Goal: Transaction & Acquisition: Book appointment/travel/reservation

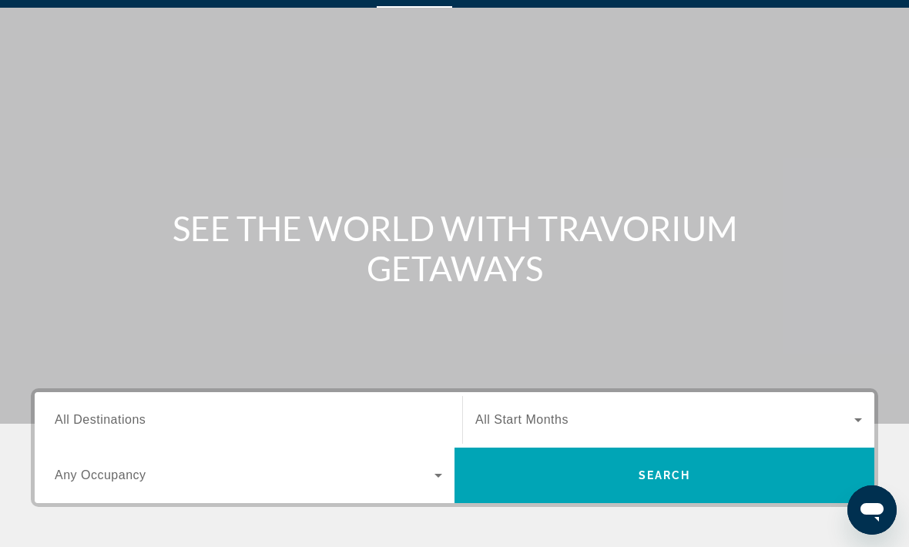
scroll to position [40, 0]
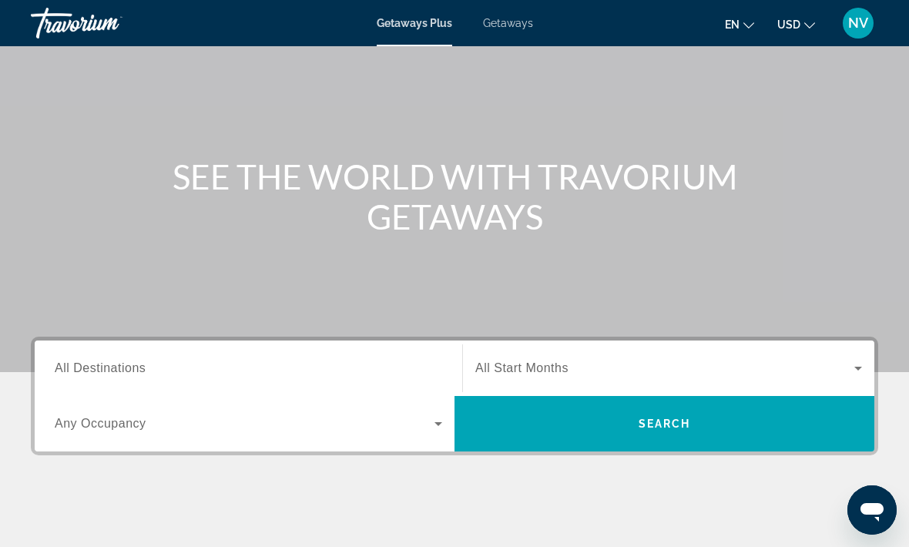
scroll to position [90, 0]
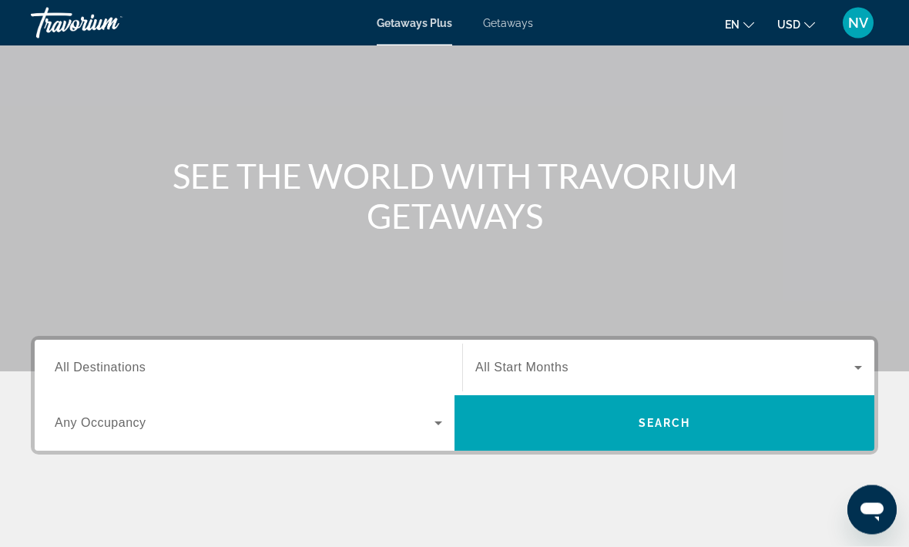
click at [75, 360] on input "Destination All Destinations" at bounding box center [249, 369] width 388 height 18
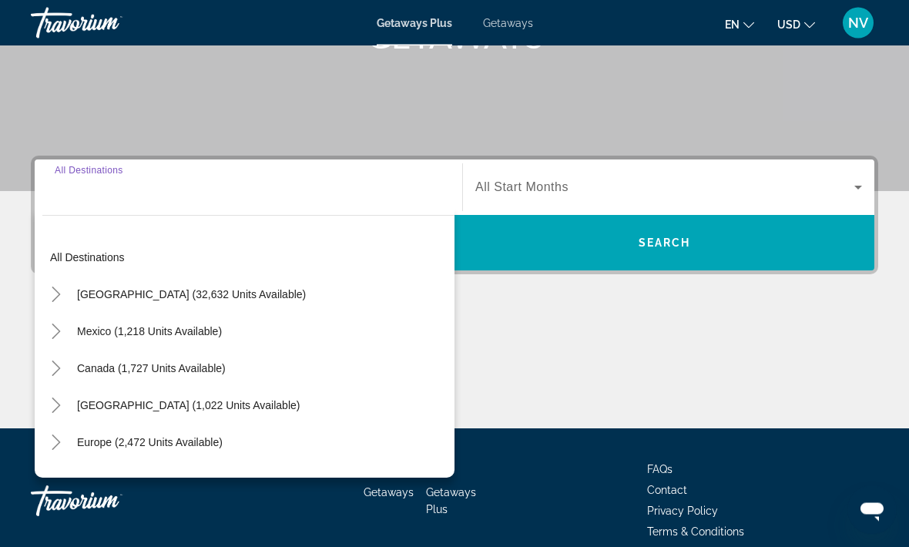
scroll to position [290, 0]
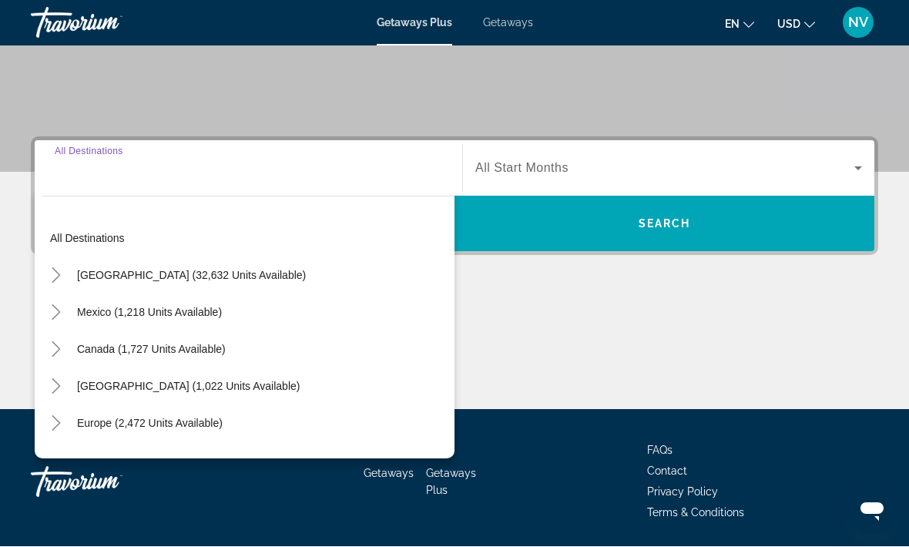
click at [495, 29] on span "Getaways" at bounding box center [508, 23] width 50 height 12
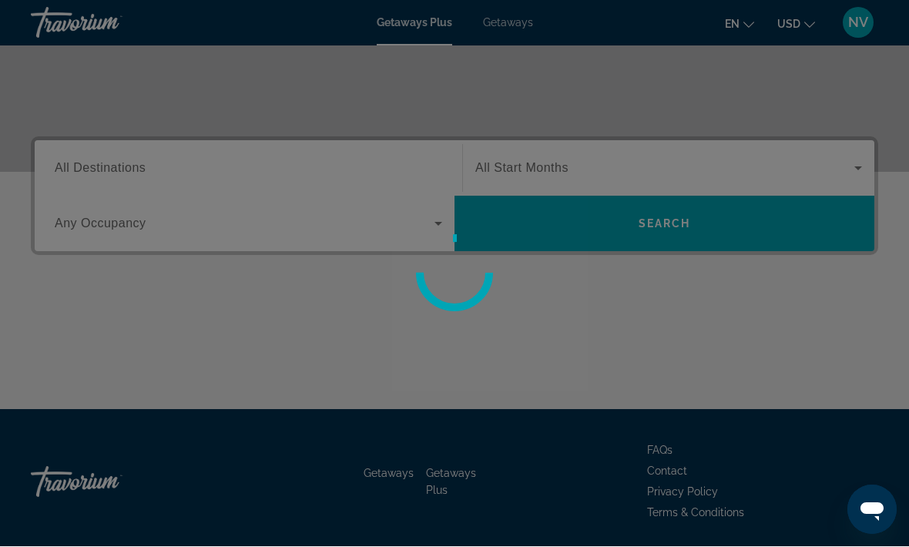
scroll to position [290, 0]
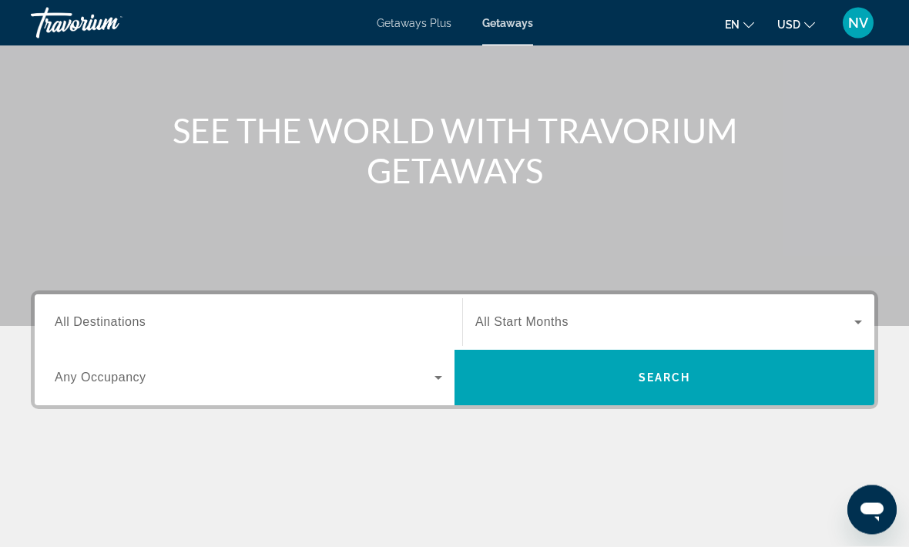
click at [87, 317] on span "All Destinations" at bounding box center [100, 322] width 91 height 13
click at [87, 317] on input "Destination All Destinations" at bounding box center [249, 323] width 388 height 18
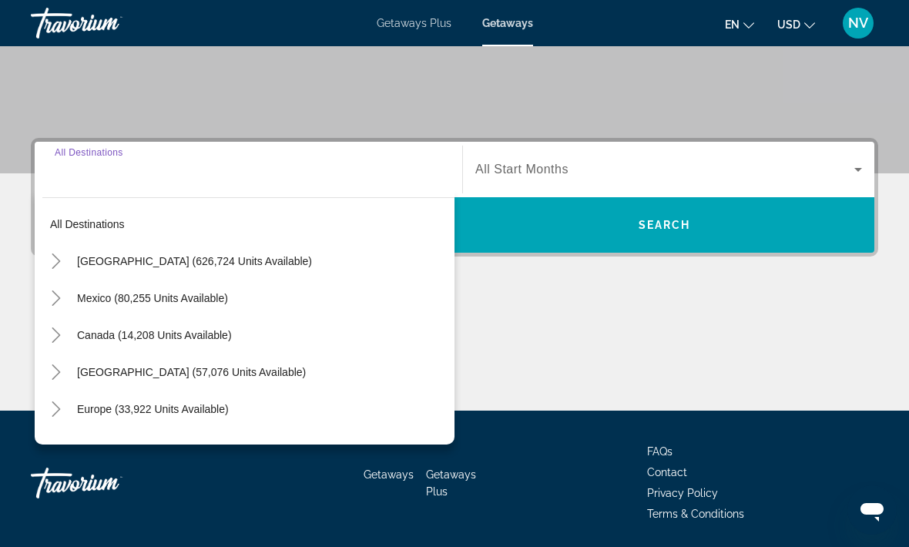
scroll to position [290, 0]
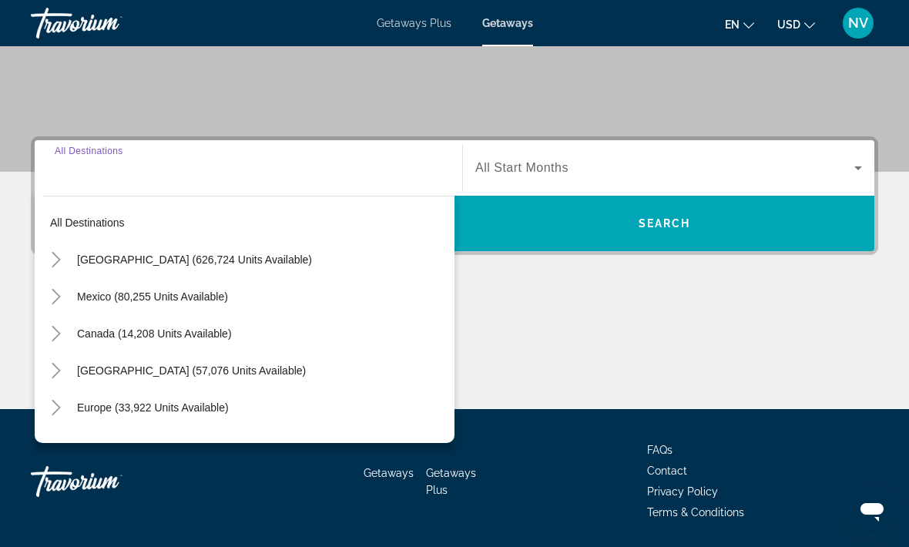
click at [79, 261] on span "[GEOGRAPHIC_DATA] (626,724 units available)" at bounding box center [194, 259] width 235 height 12
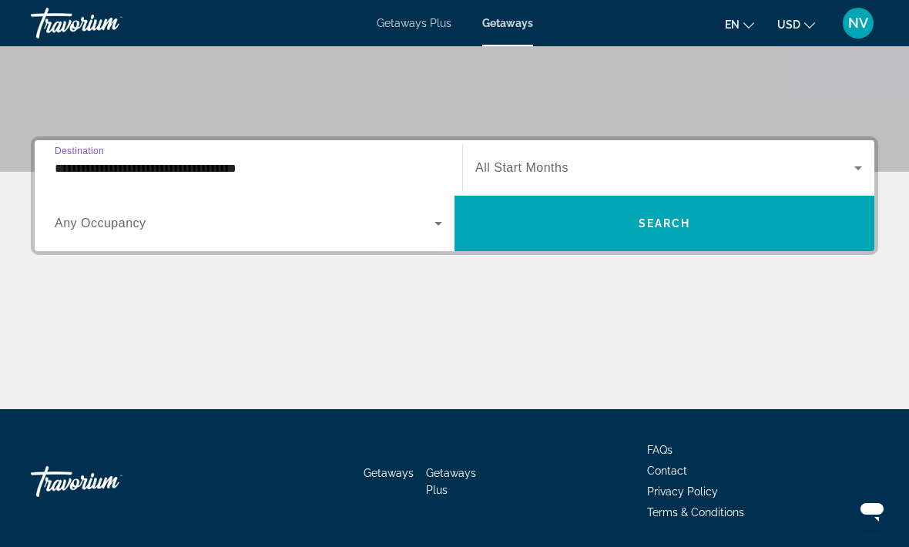
click at [77, 169] on input "**********" at bounding box center [249, 168] width 388 height 18
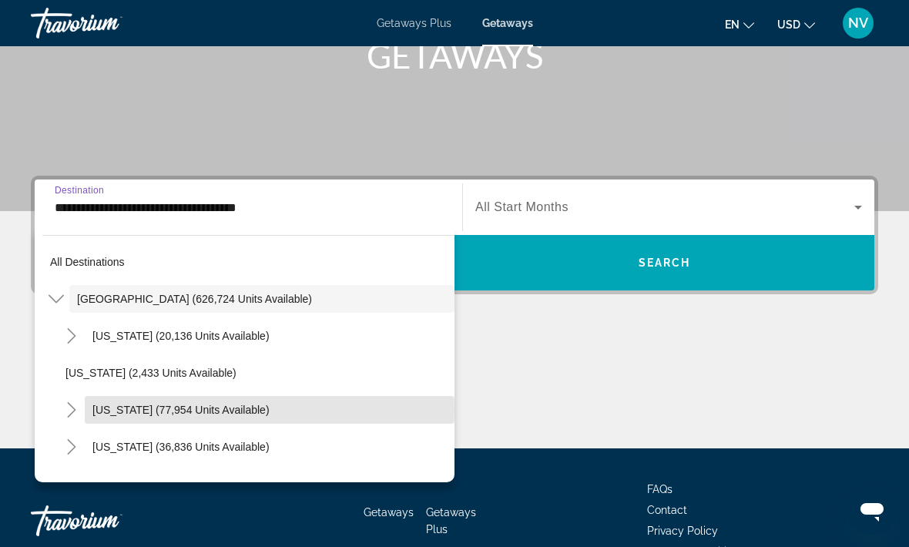
click at [108, 411] on span "[US_STATE] (77,954 units available)" at bounding box center [180, 410] width 177 height 12
type input "**********"
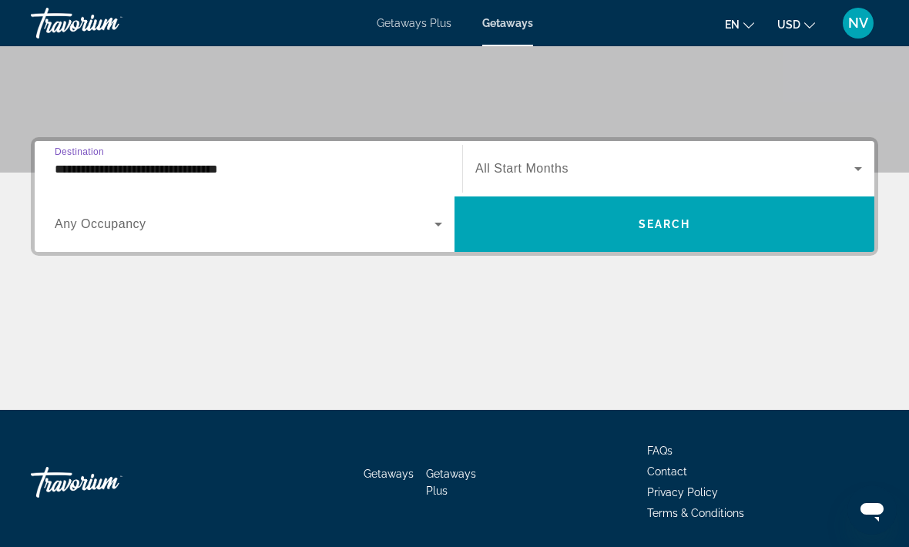
scroll to position [290, 0]
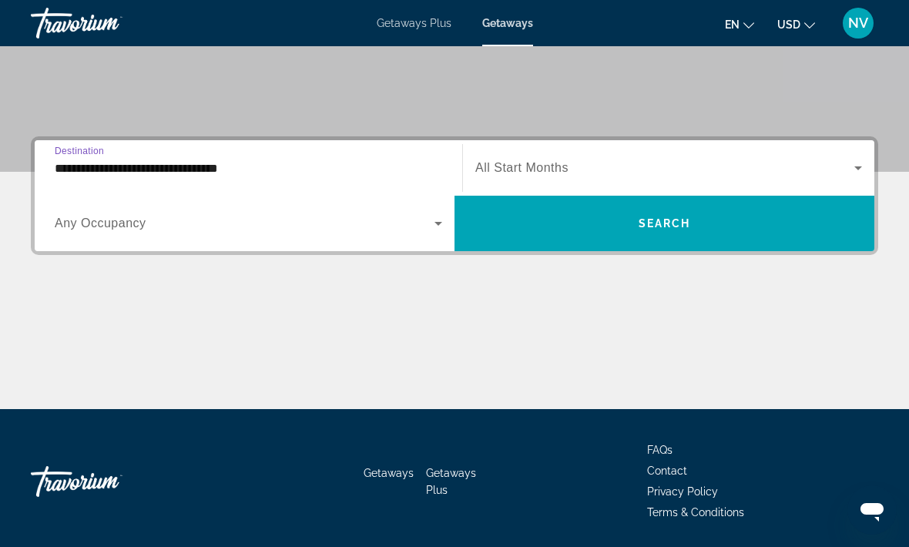
click at [678, 234] on span "Search widget" at bounding box center [665, 223] width 420 height 37
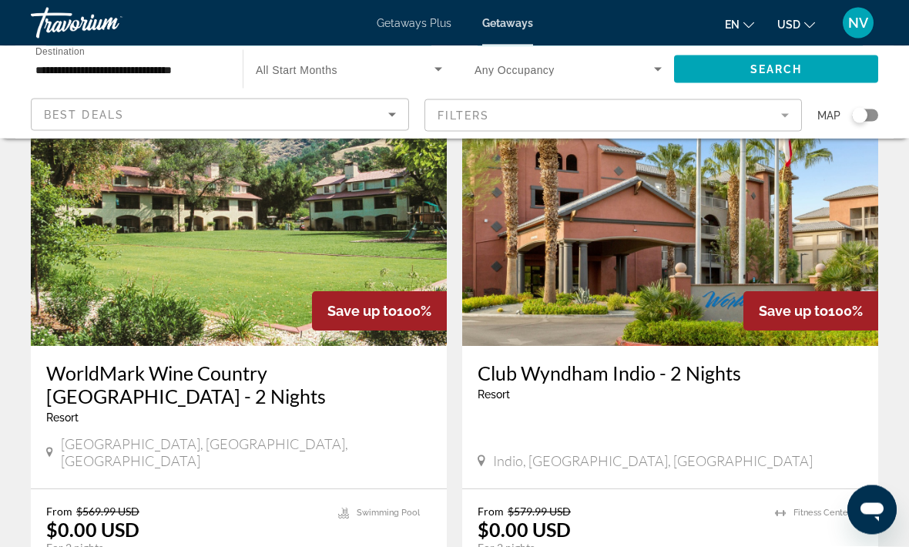
scroll to position [1767, 0]
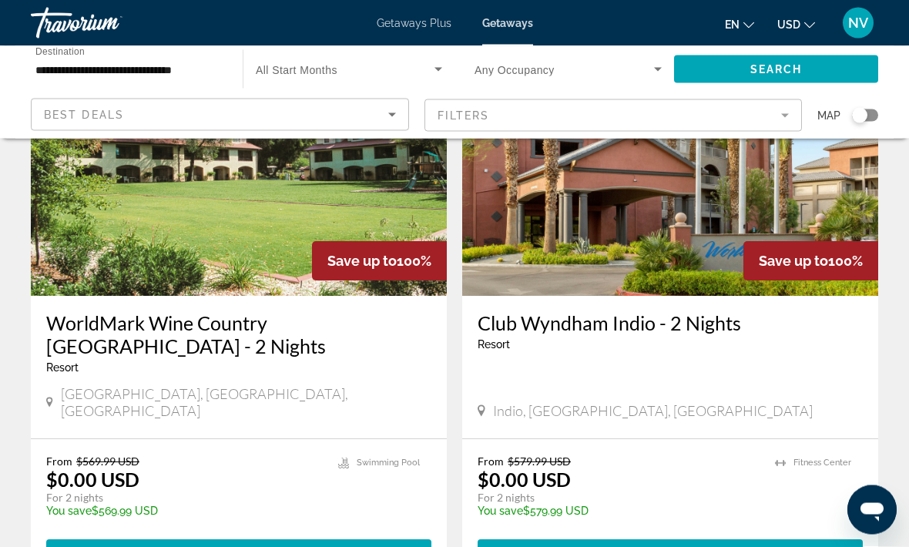
click at [361, 535] on span "Main content" at bounding box center [238, 553] width 385 height 37
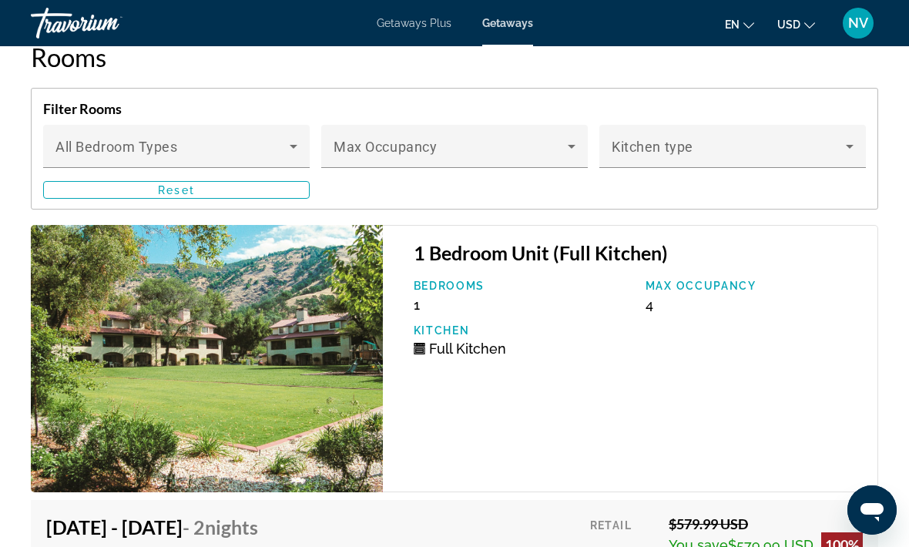
scroll to position [3126, 0]
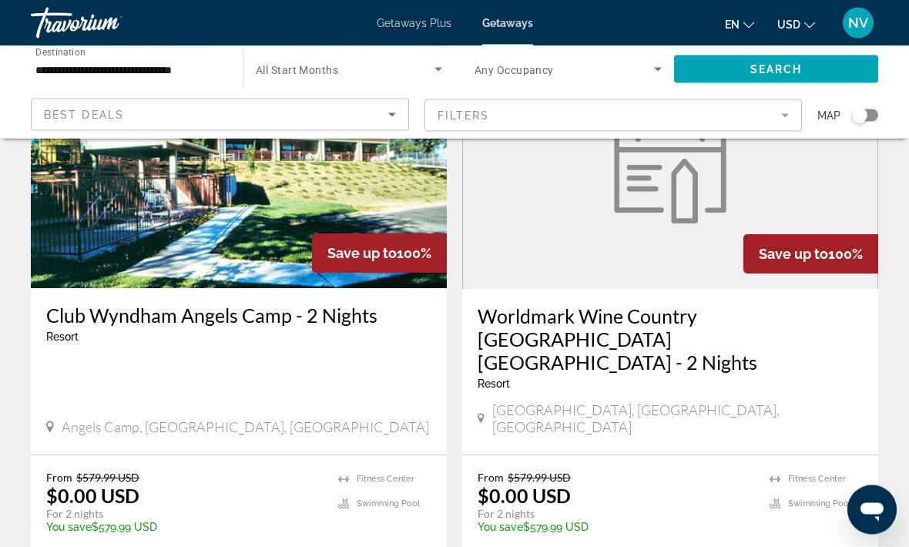
scroll to position [2339, 0]
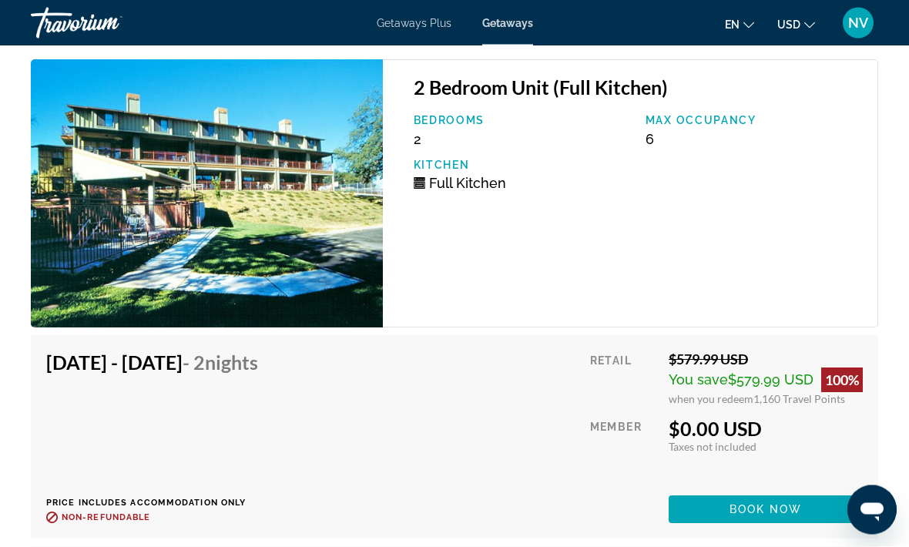
scroll to position [3353, 0]
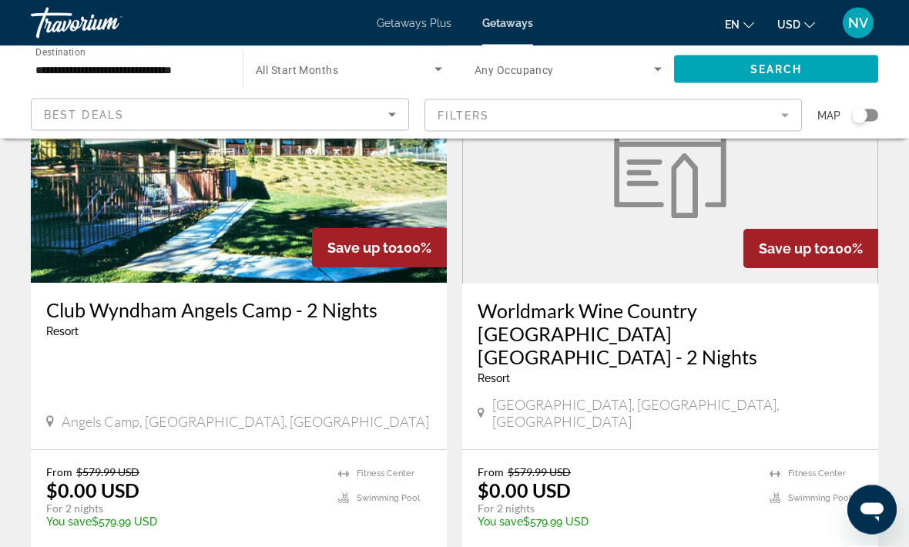
scroll to position [2344, 0]
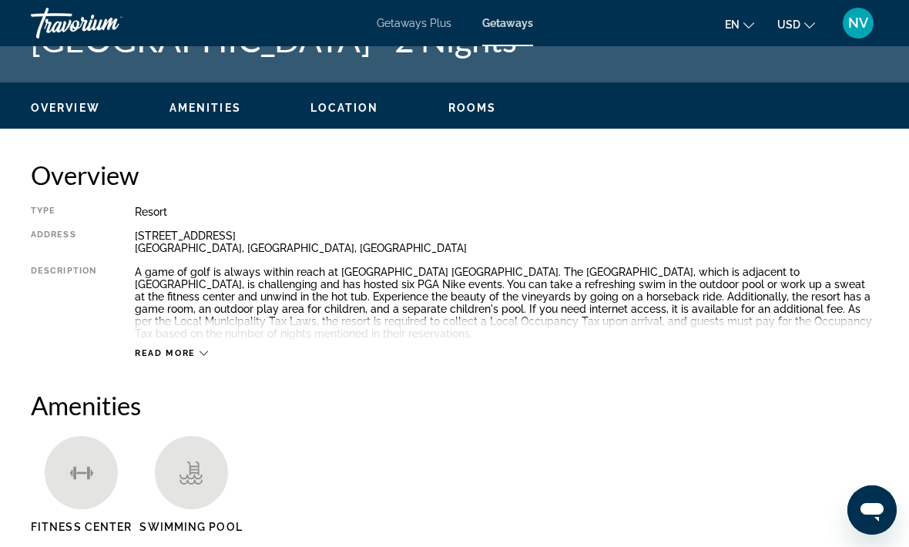
scroll to position [86, 0]
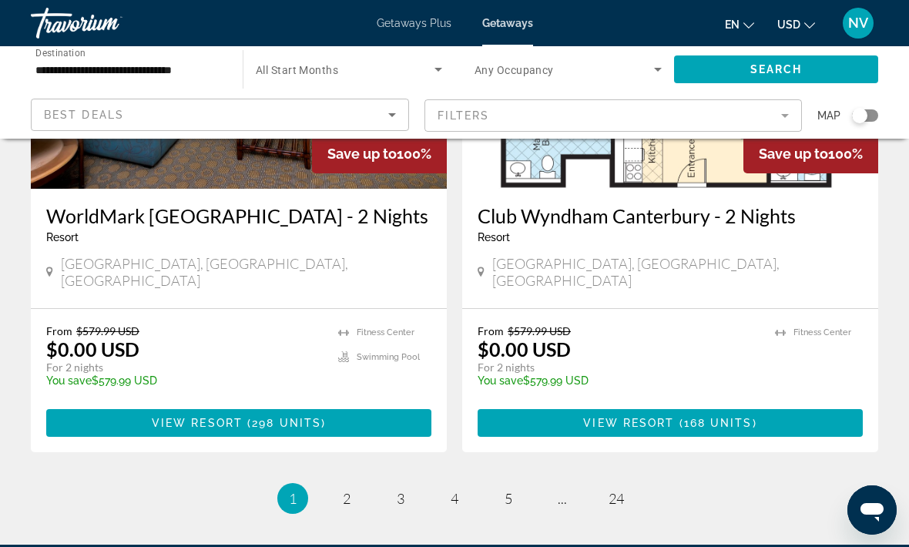
scroll to position [3061, 0]
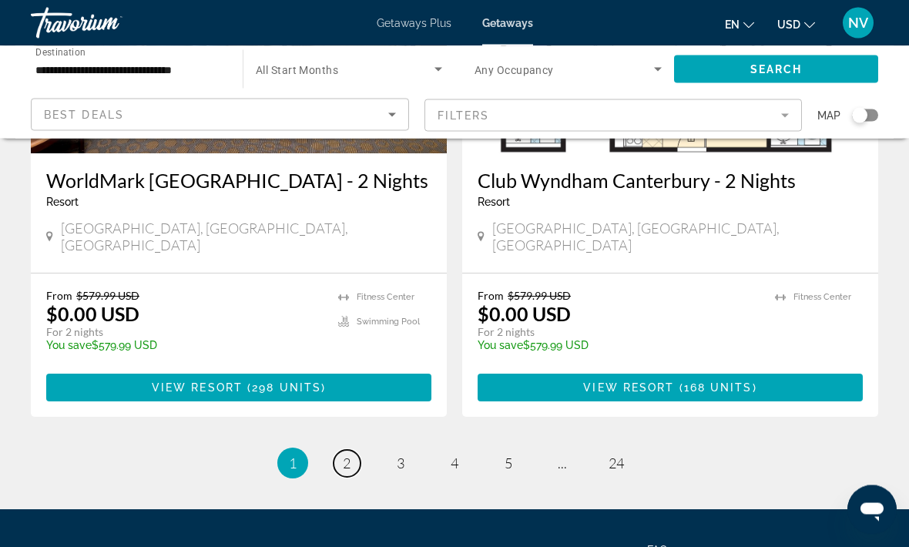
click at [343, 455] on span "2" at bounding box center [347, 463] width 8 height 17
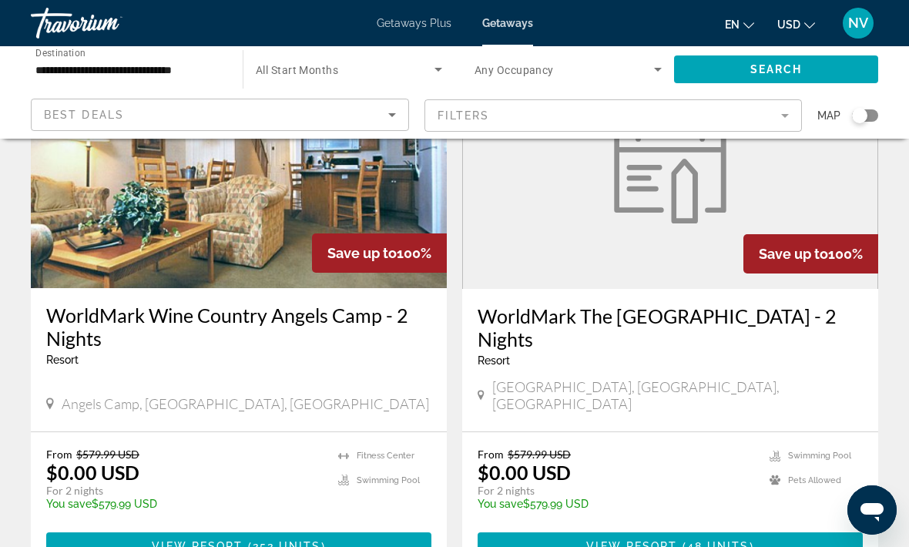
scroll to position [157, 0]
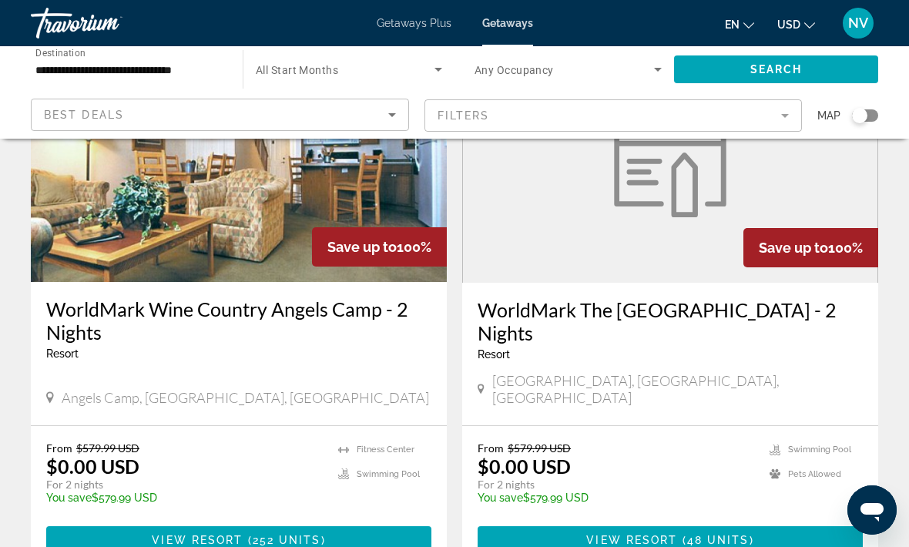
click at [117, 525] on span "Main content" at bounding box center [238, 540] width 385 height 37
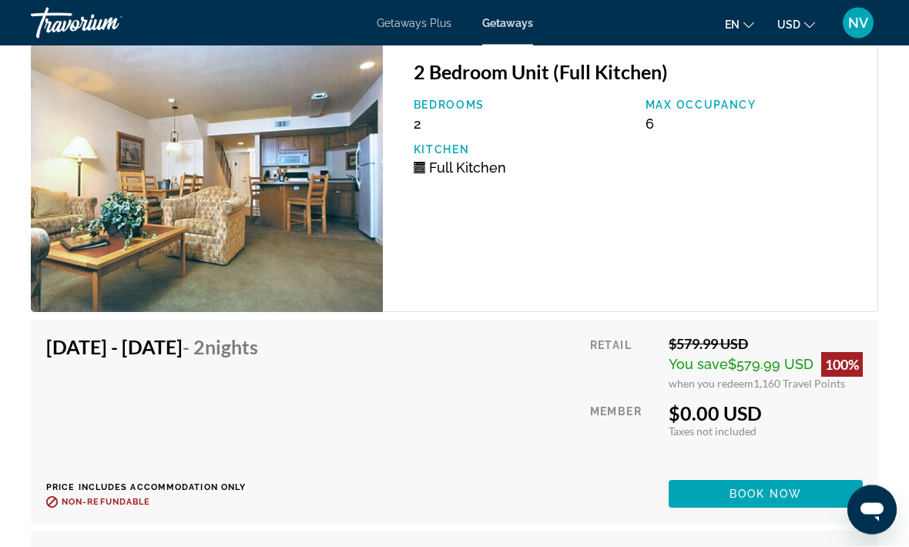
scroll to position [3341, 0]
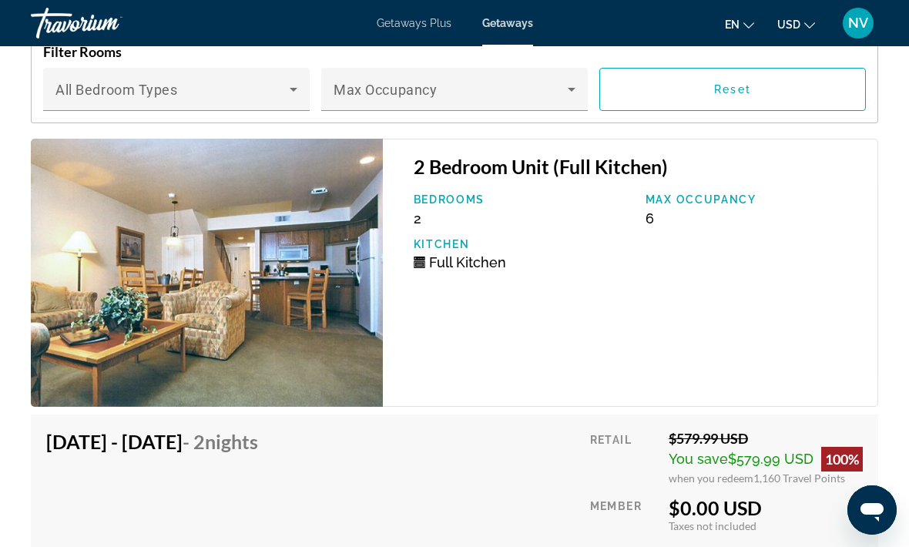
click at [573, 99] on icon "Main content" at bounding box center [571, 89] width 18 height 18
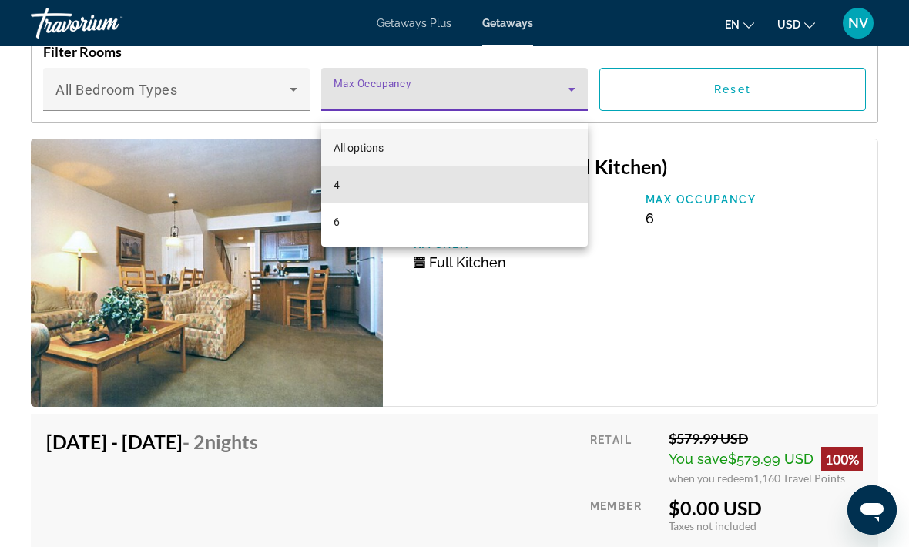
click at [552, 183] on mat-option "4" at bounding box center [454, 184] width 267 height 37
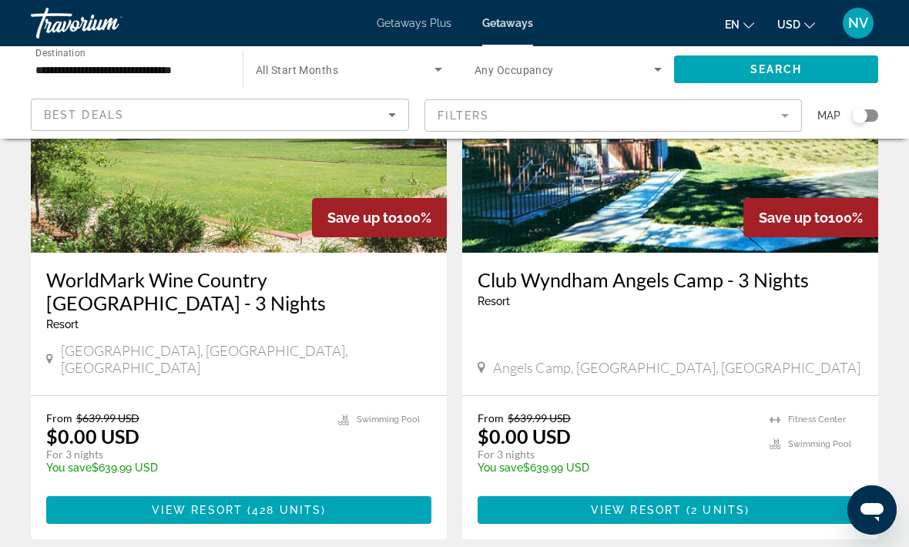
scroll to position [1329, 0]
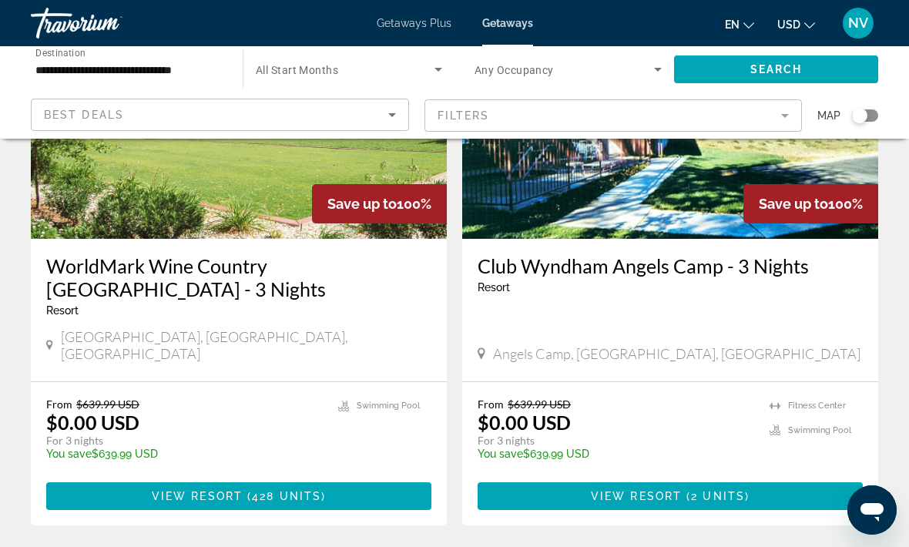
click at [707, 490] on span "2 units" at bounding box center [718, 496] width 54 height 12
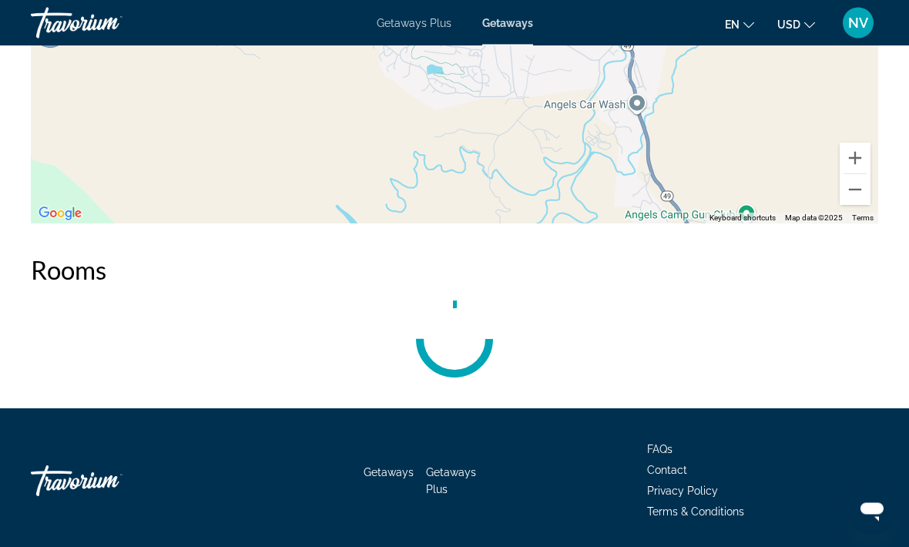
scroll to position [2910, 0]
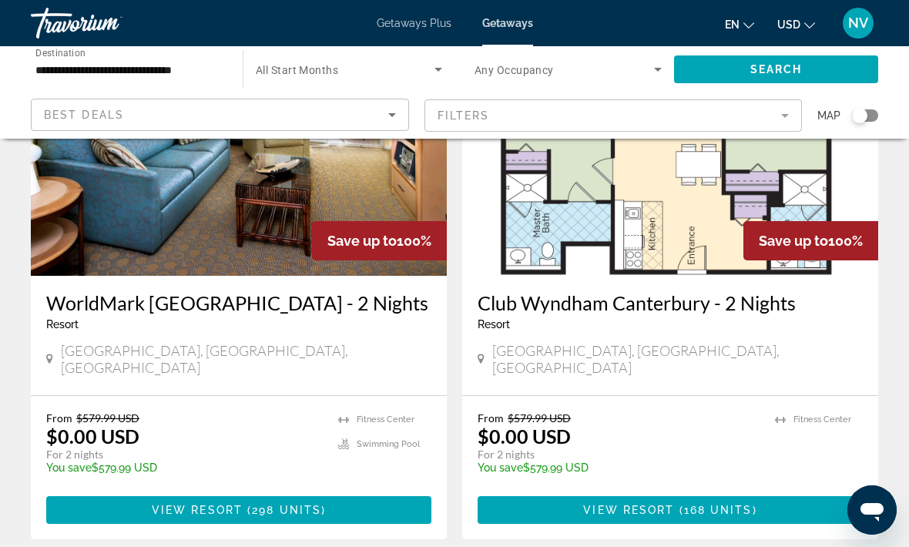
scroll to position [2938, 0]
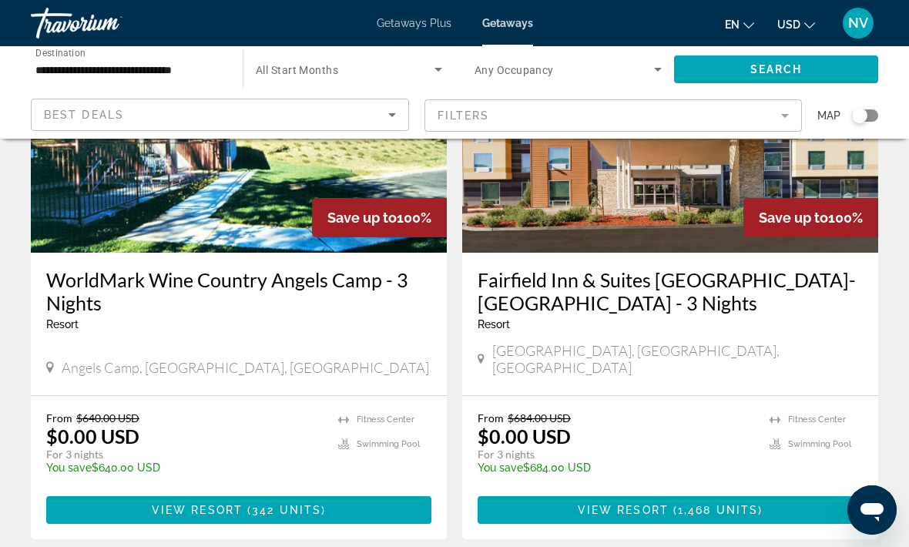
scroll to position [1878, 0]
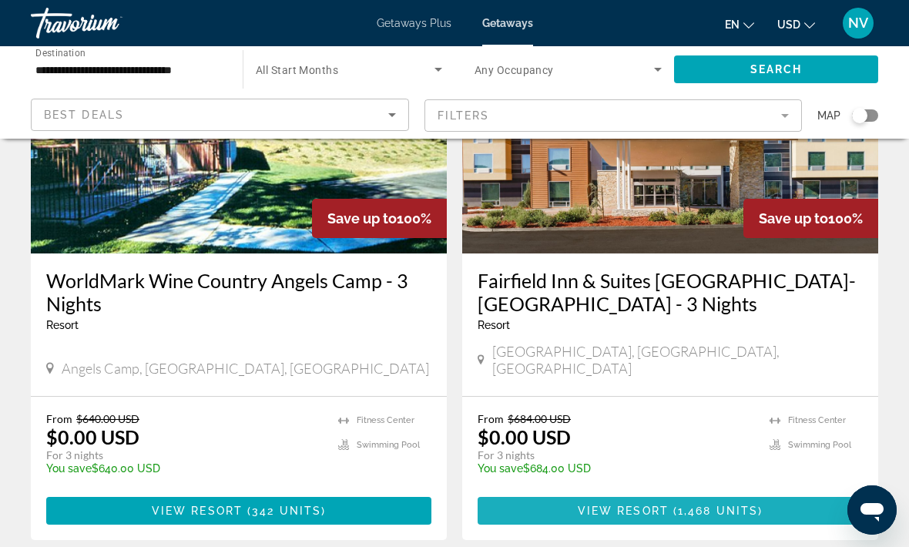
click at [578, 492] on span "Main content" at bounding box center [670, 510] width 385 height 37
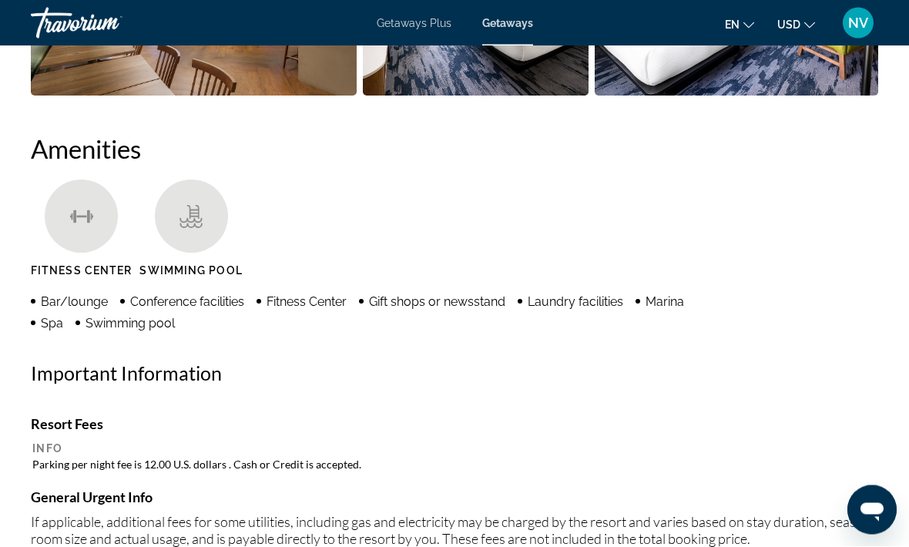
scroll to position [1324, 0]
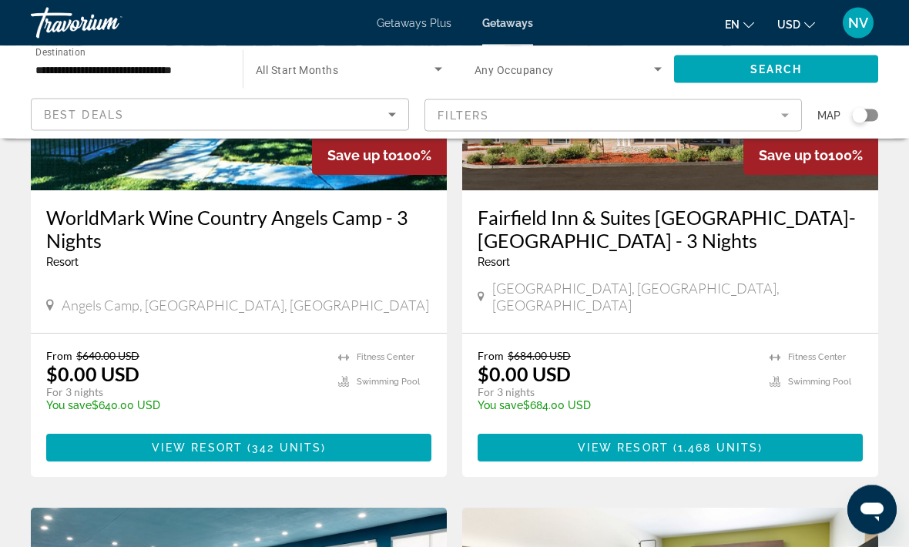
scroll to position [1942, 0]
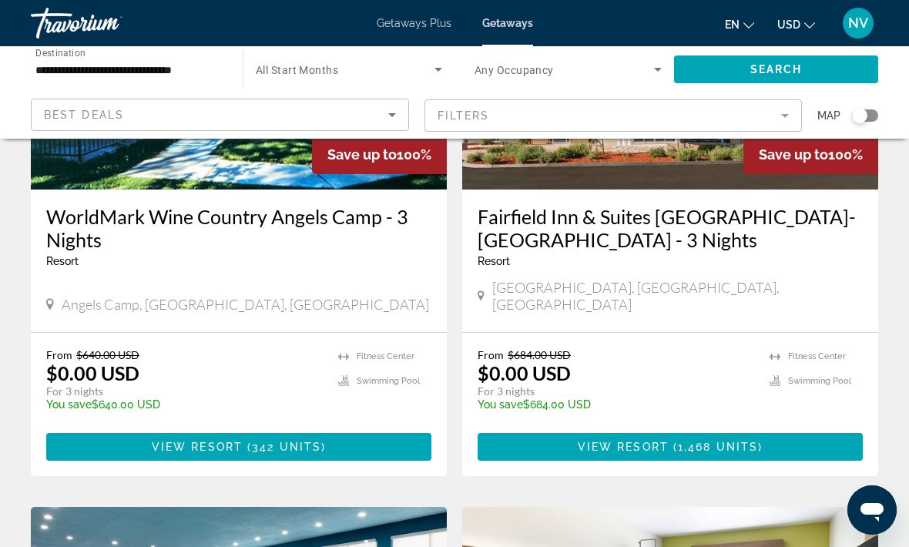
click at [135, 428] on span "Main content" at bounding box center [238, 446] width 385 height 37
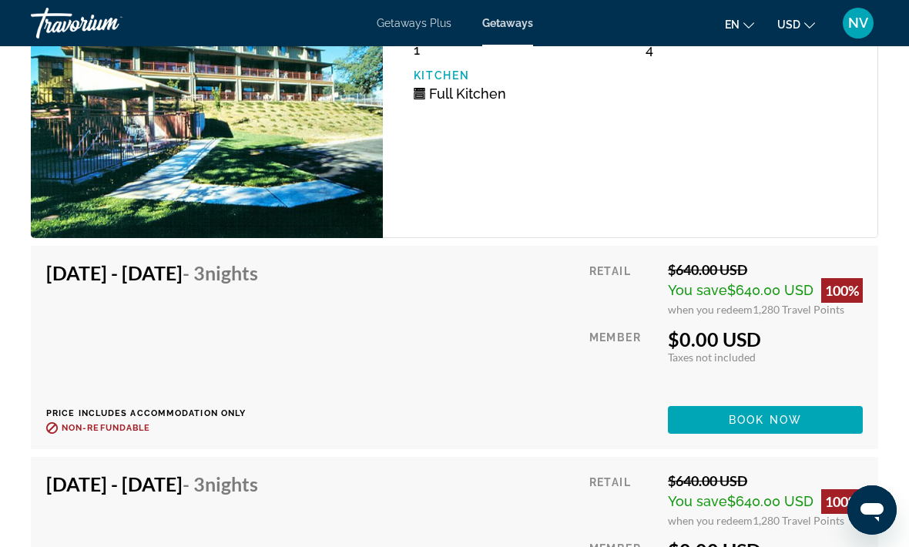
scroll to position [3526, 0]
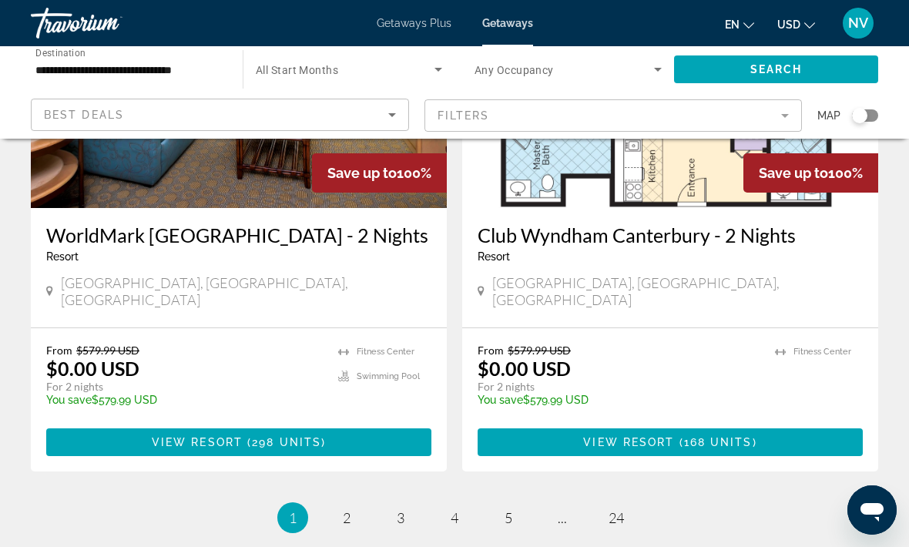
scroll to position [3061, 0]
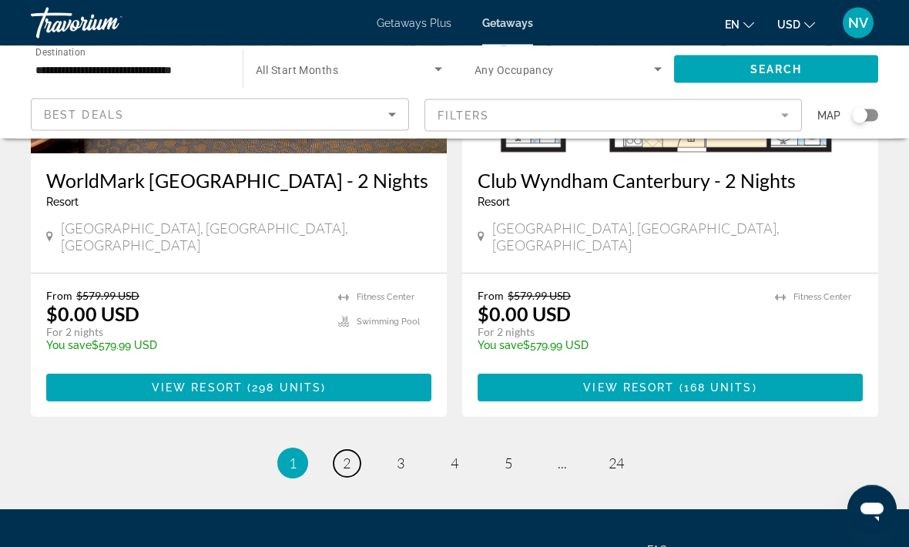
click at [349, 455] on span "2" at bounding box center [347, 463] width 8 height 17
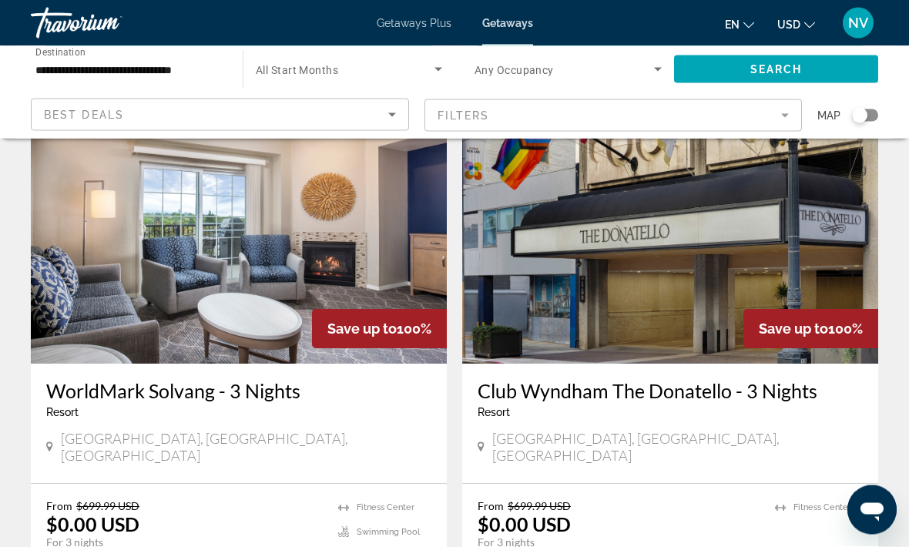
scroll to position [2919, 0]
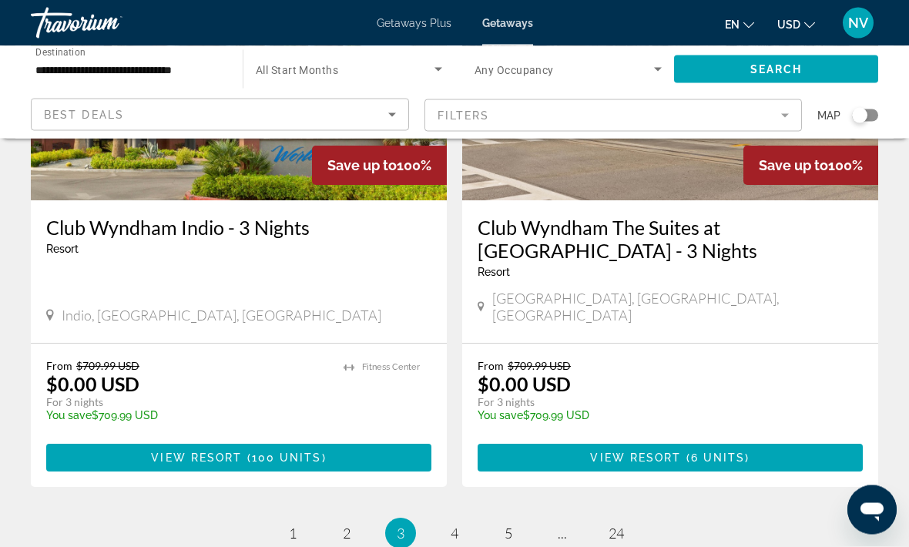
scroll to position [3059, 0]
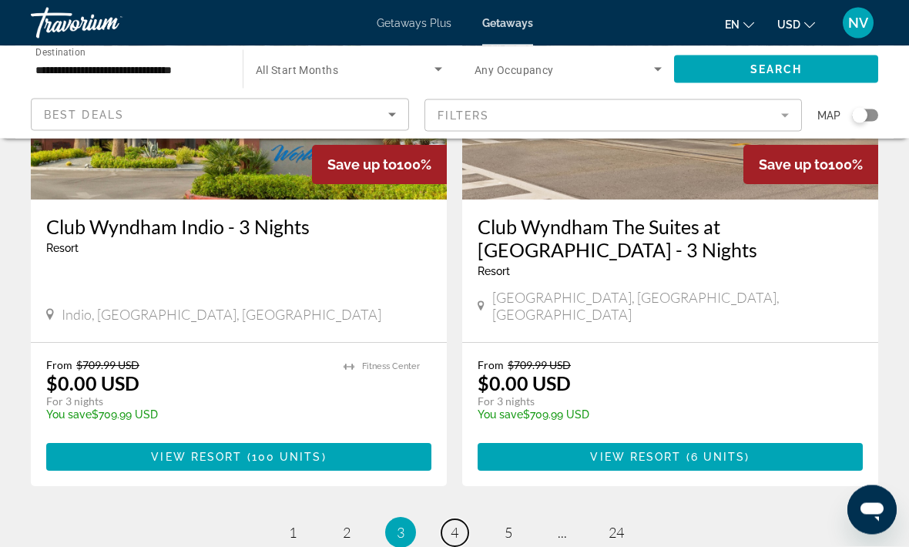
click at [455, 525] on span "4" at bounding box center [455, 533] width 8 height 17
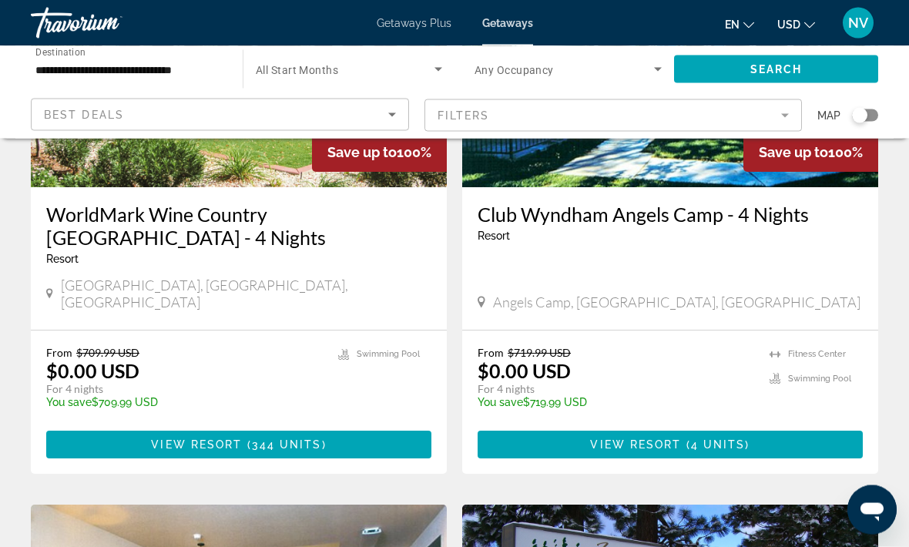
scroll to position [796, 0]
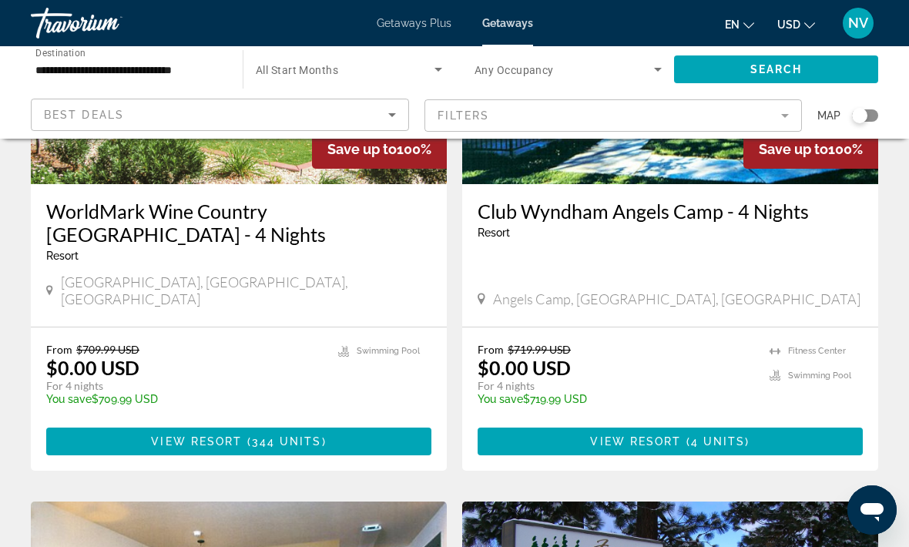
click at [583, 431] on span "Main content" at bounding box center [670, 441] width 385 height 37
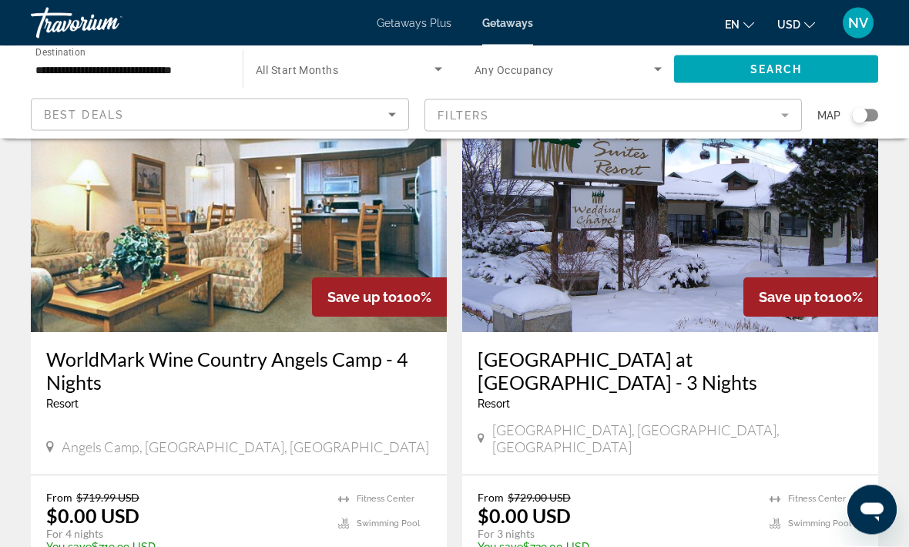
scroll to position [1210, 0]
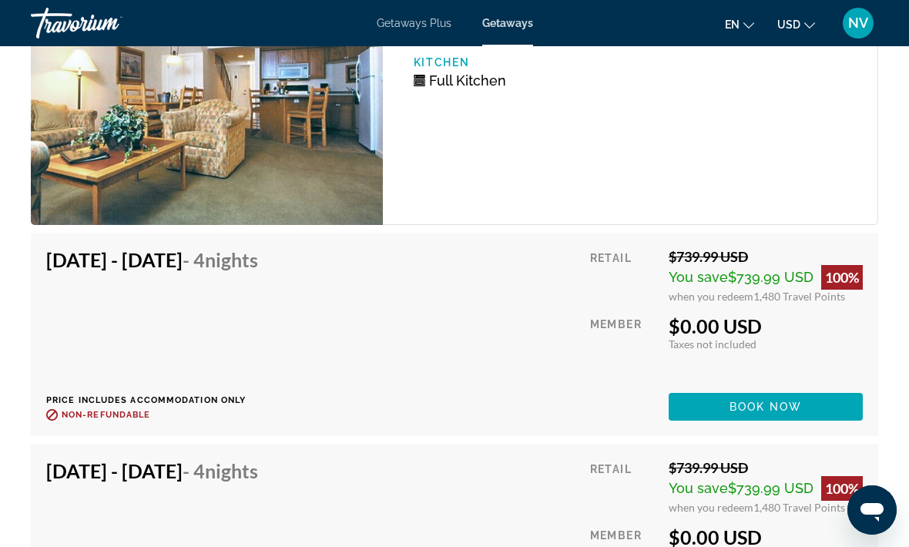
scroll to position [3522, 0]
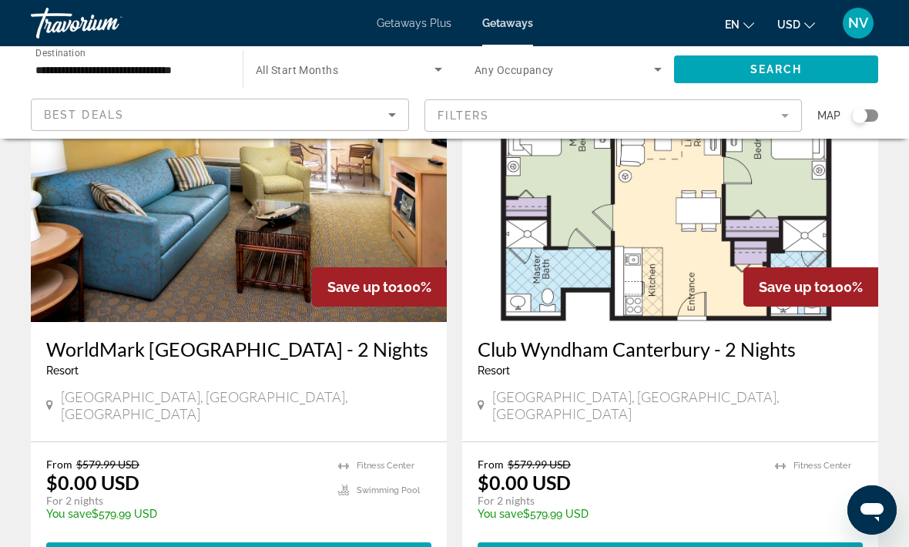
scroll to position [3061, 0]
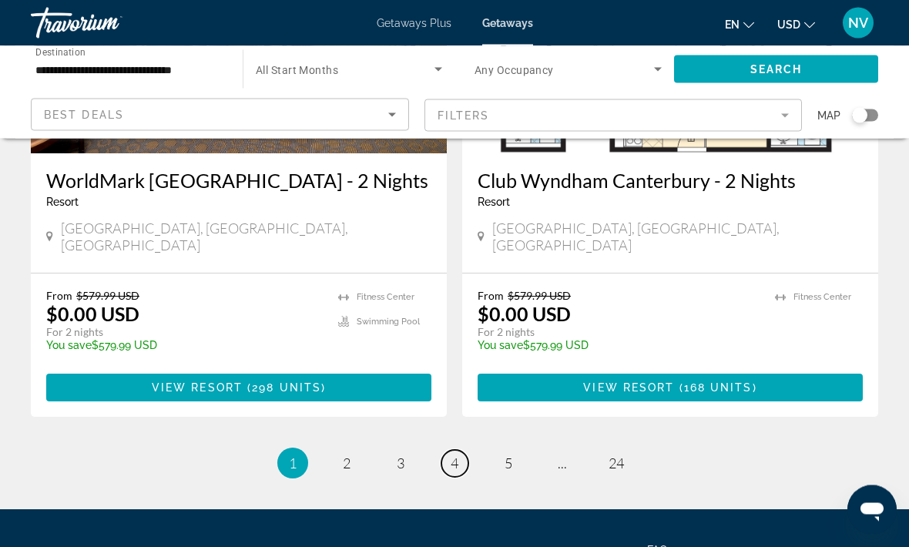
click at [465, 451] on link "page 4" at bounding box center [454, 464] width 27 height 27
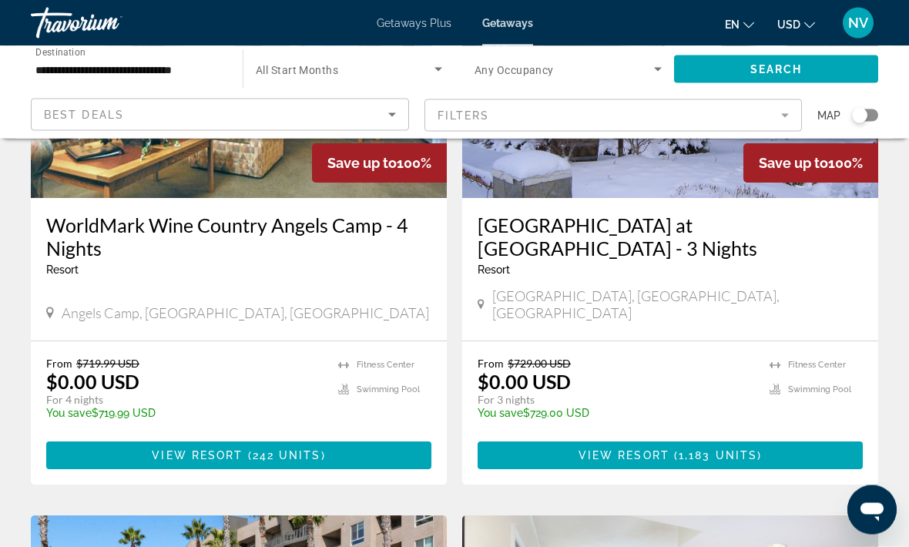
scroll to position [1346, 0]
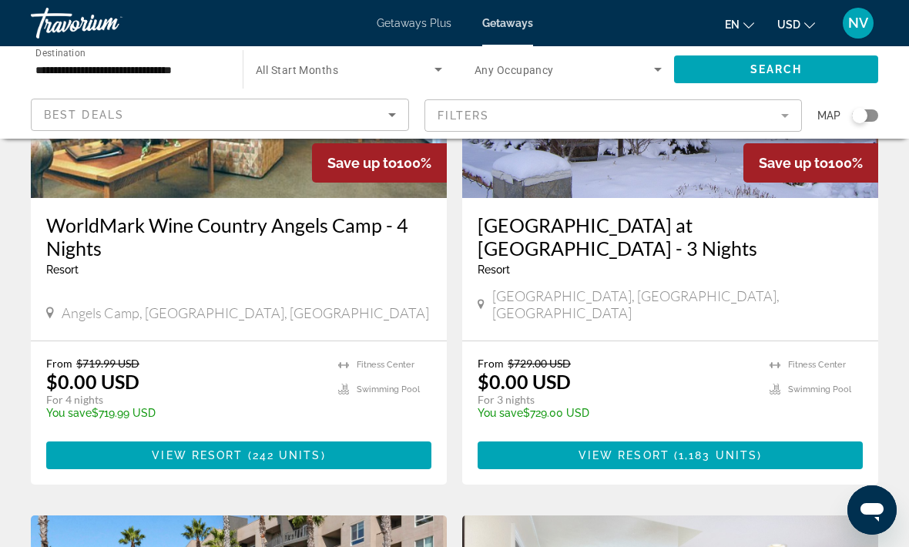
click at [725, 449] on span "1,183 units" at bounding box center [718, 455] width 79 height 12
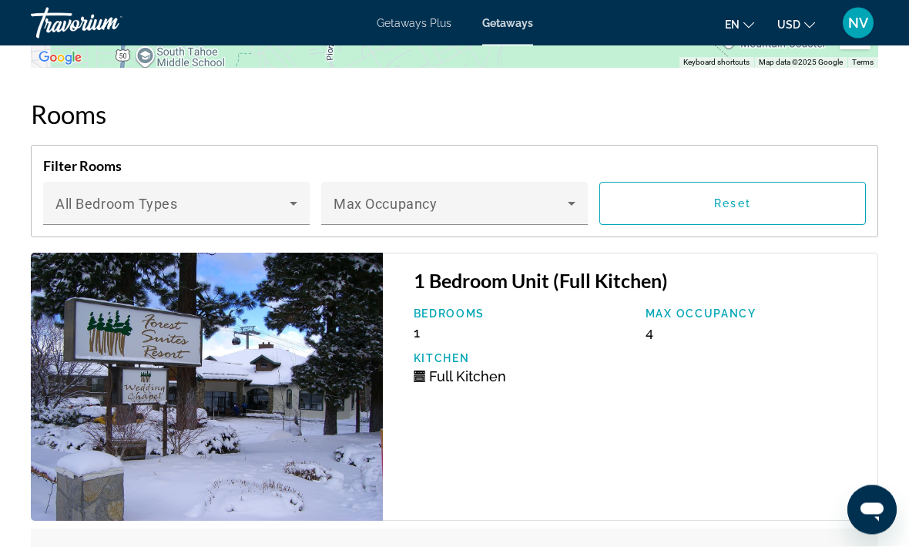
scroll to position [2593, 0]
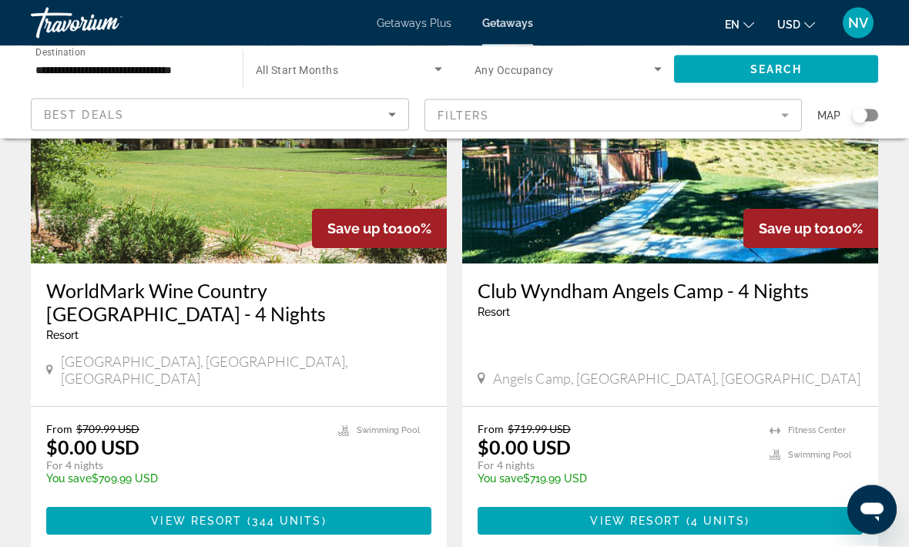
scroll to position [719, 0]
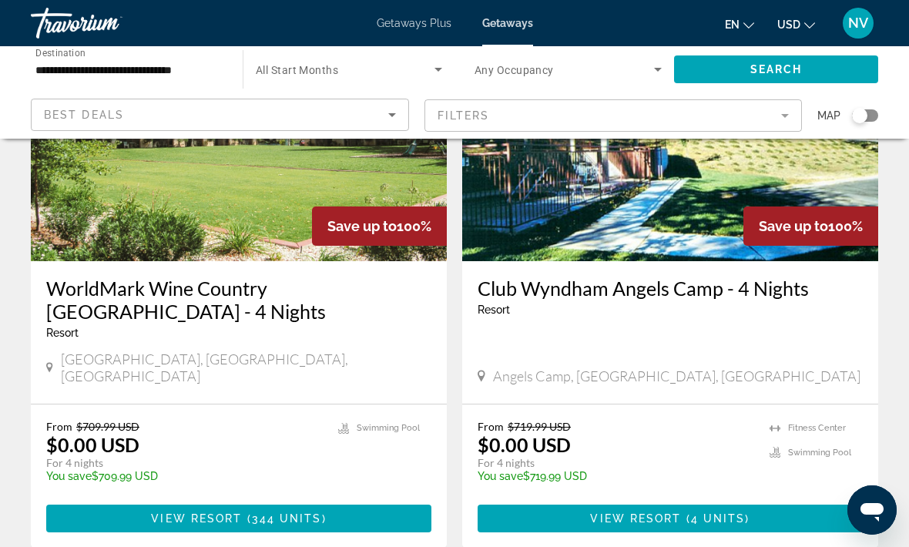
click at [716, 512] on span "4 units" at bounding box center [718, 518] width 55 height 12
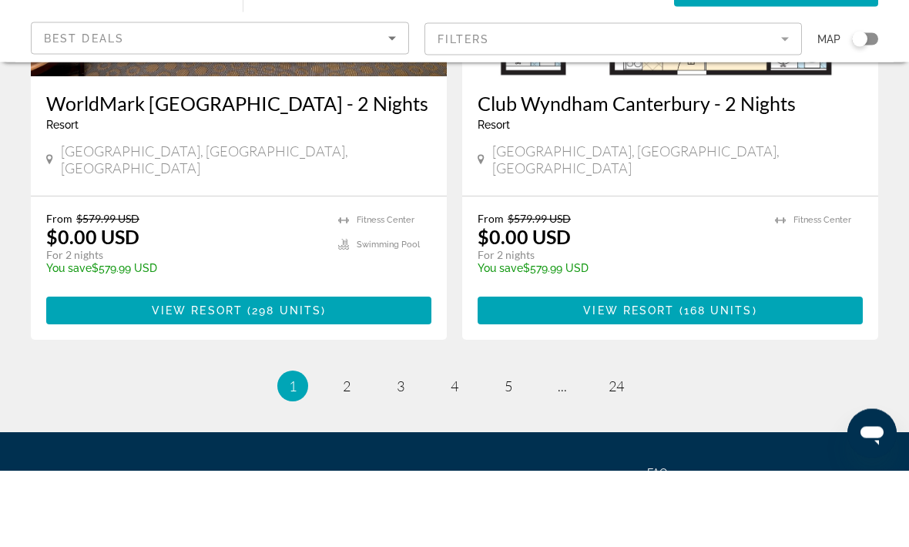
scroll to position [3061, 0]
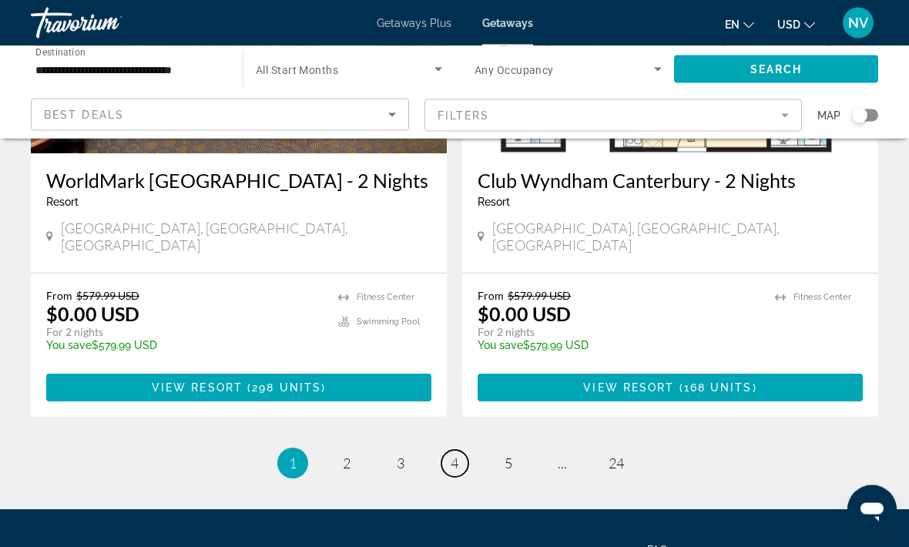
click at [462, 451] on link "page 4" at bounding box center [454, 464] width 27 height 27
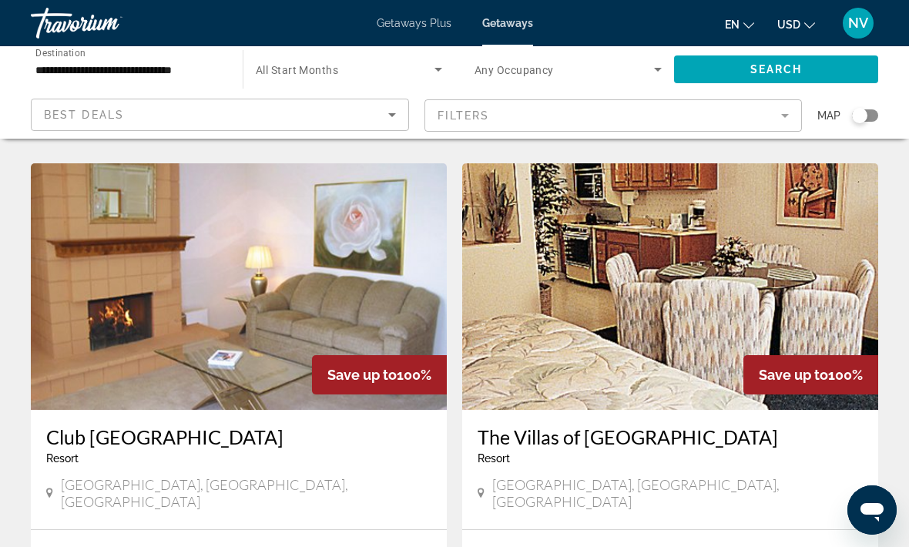
scroll to position [2238, 0]
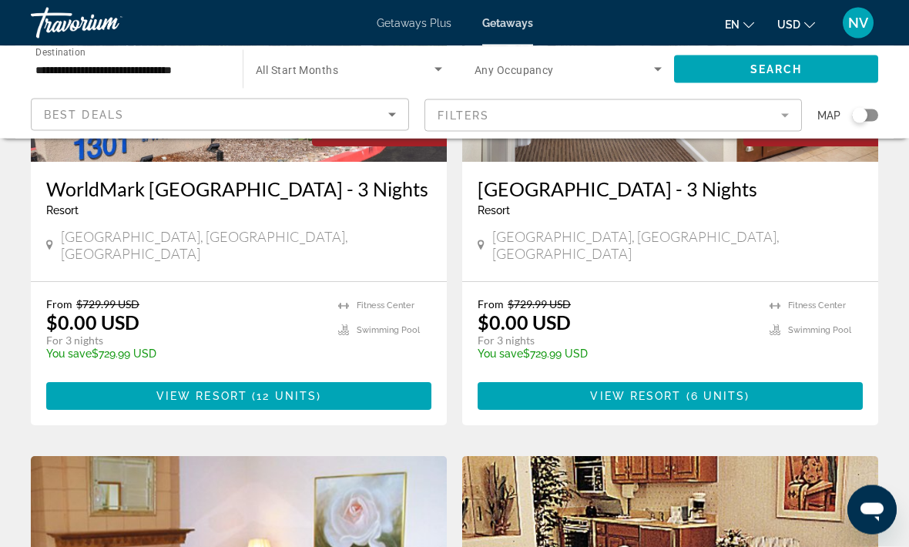
click at [759, 378] on span "Main content" at bounding box center [670, 396] width 385 height 37
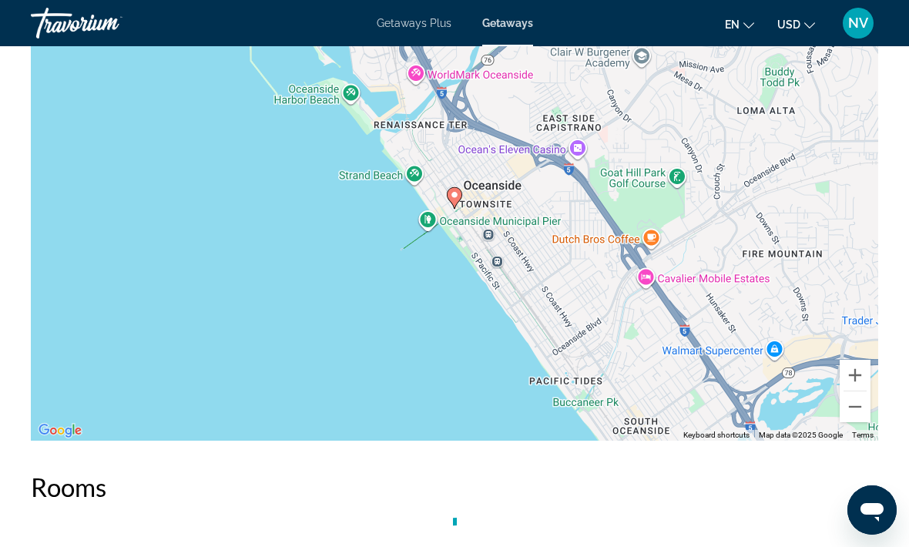
scroll to position [2888, 0]
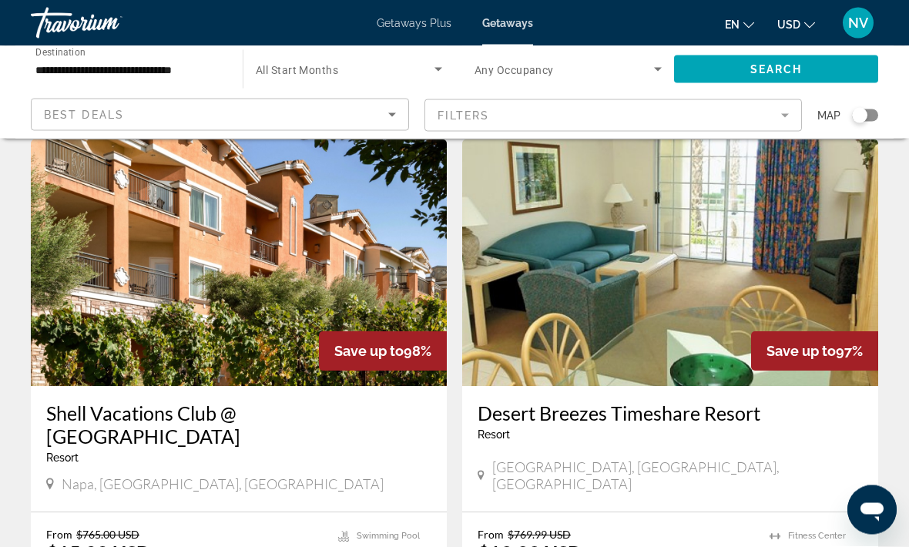
scroll to position [2807, 0]
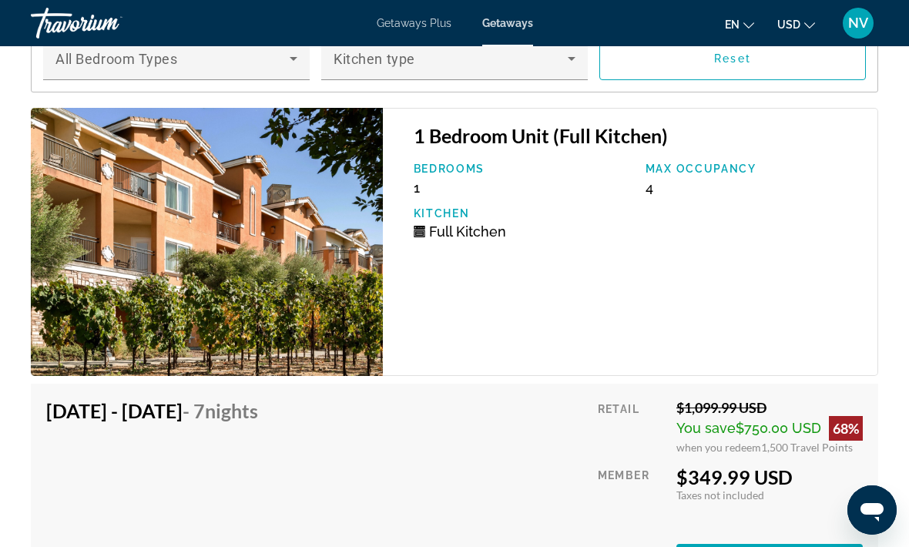
scroll to position [3133, 0]
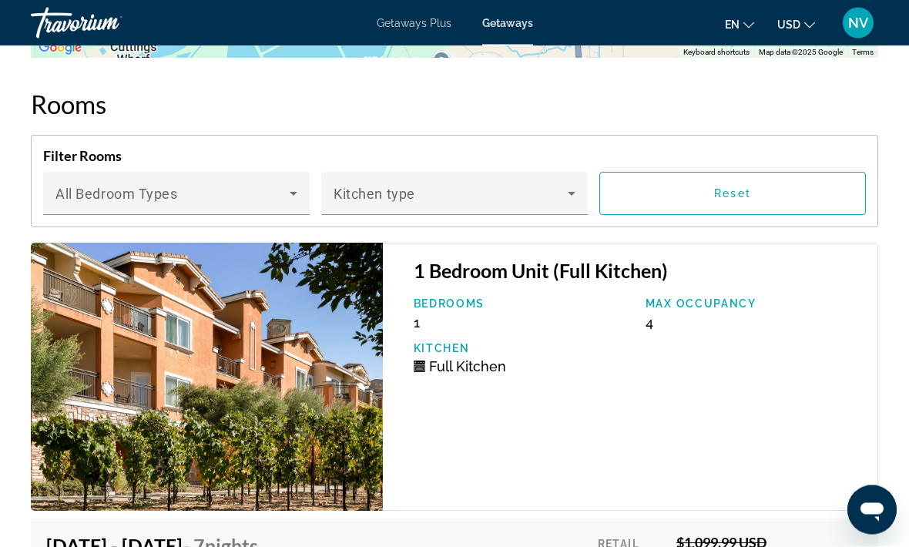
click at [575, 199] on icon "Main content" at bounding box center [571, 194] width 18 height 18
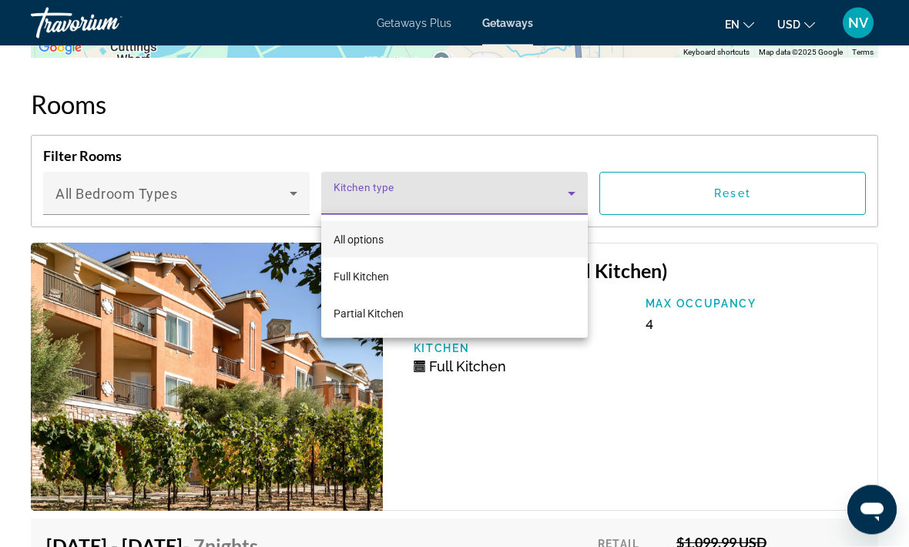
scroll to position [2989, 0]
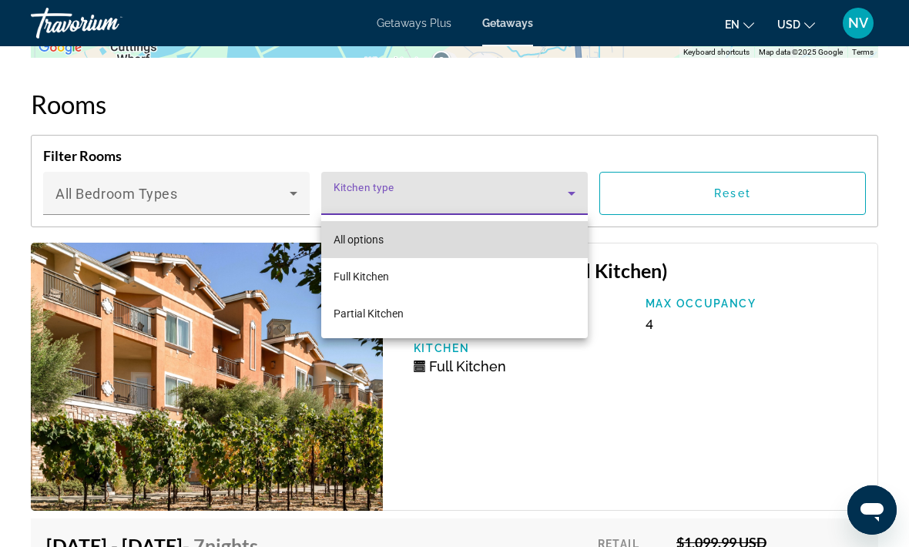
click at [512, 243] on mat-option "All options" at bounding box center [454, 239] width 267 height 37
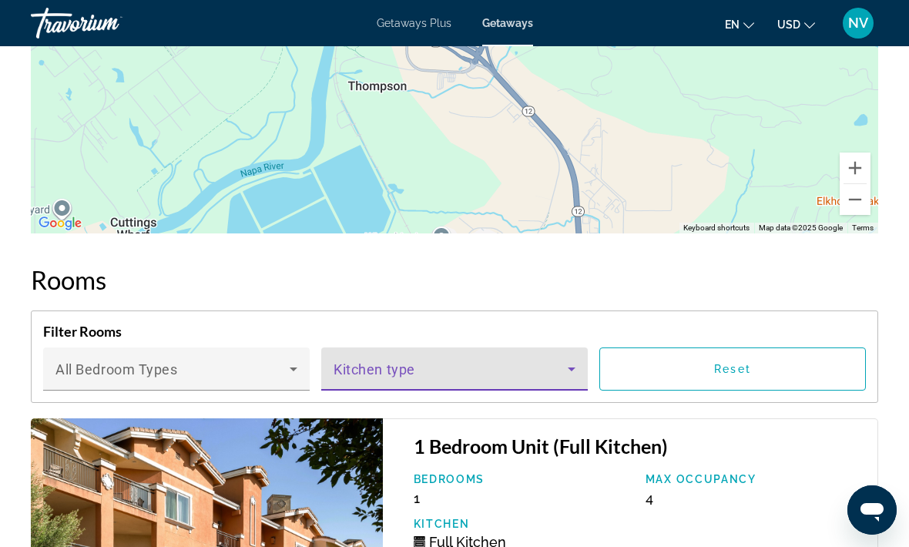
scroll to position [2878, 0]
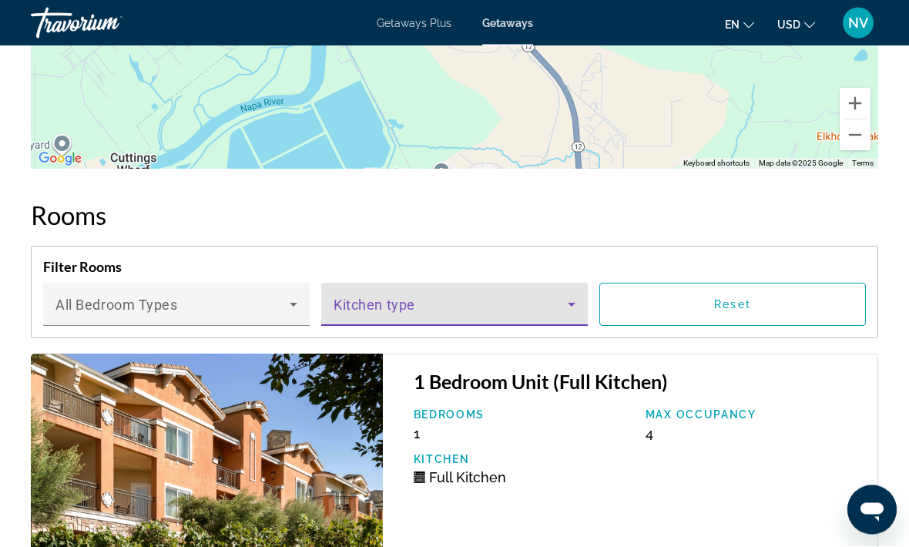
click at [576, 312] on icon "Main content" at bounding box center [571, 305] width 18 height 18
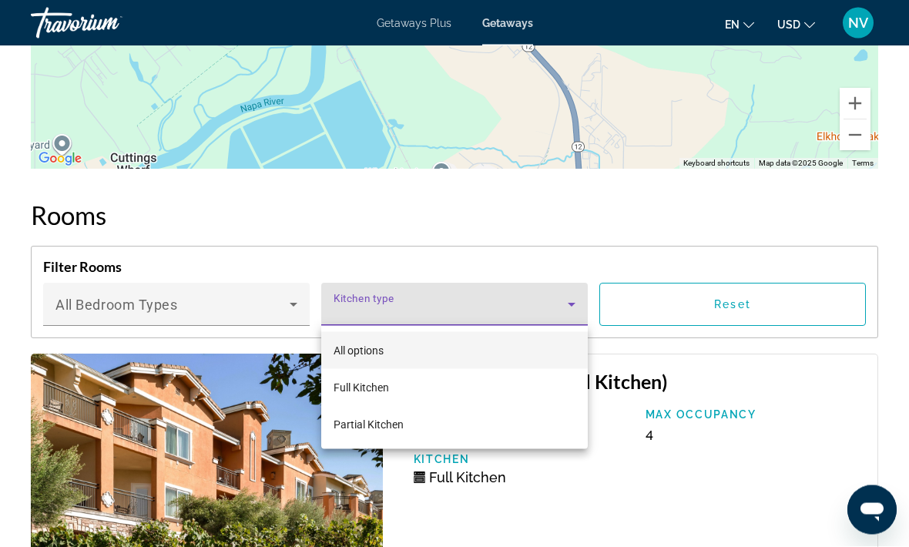
scroll to position [2878, 0]
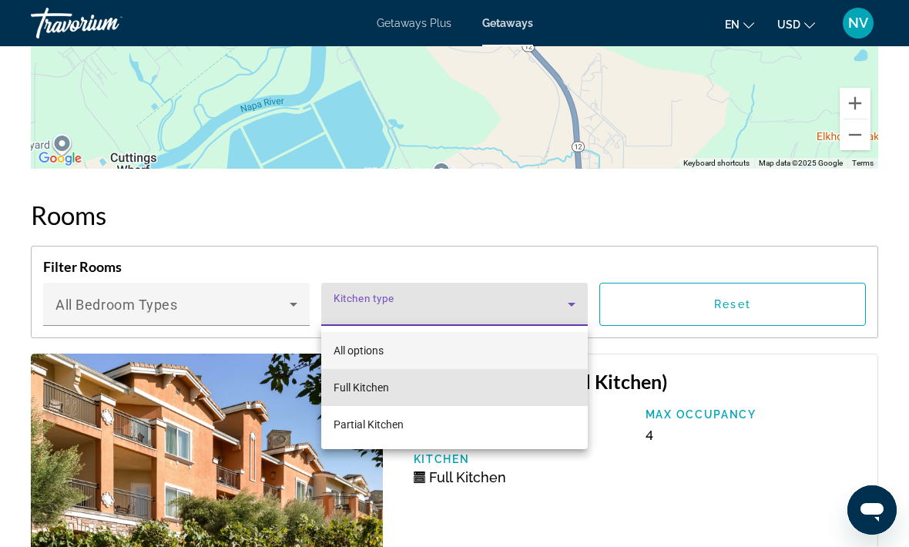
click at [379, 395] on span "Full Kitchen" at bounding box center [361, 387] width 55 height 18
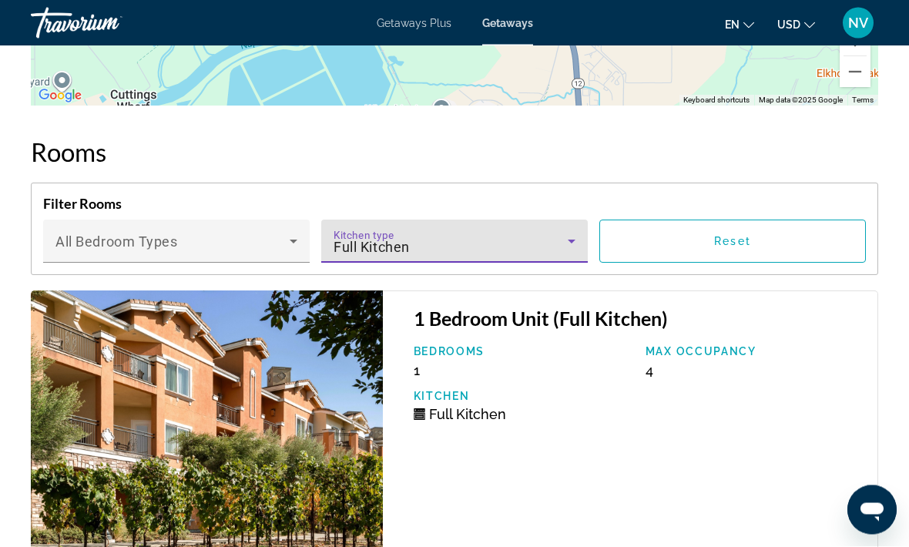
scroll to position [2938, 0]
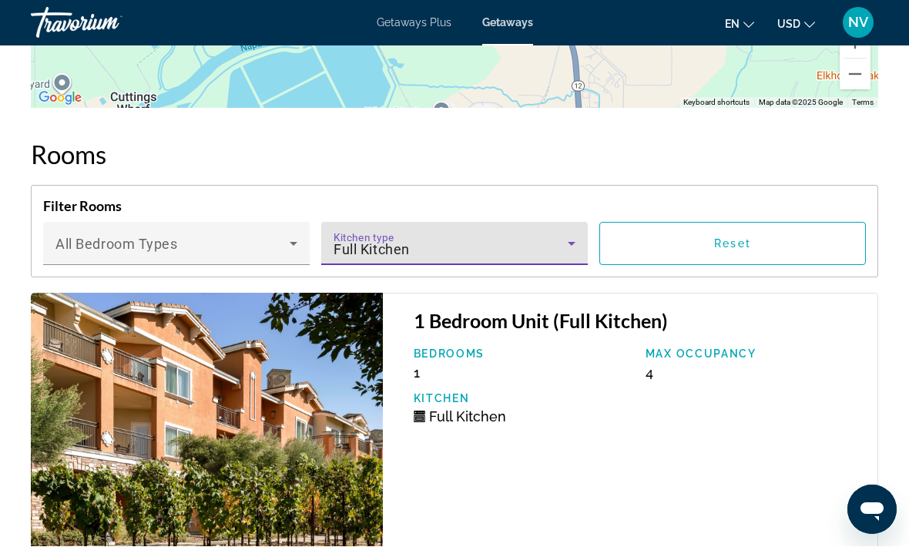
click at [572, 249] on icon "Main content" at bounding box center [571, 244] width 18 height 18
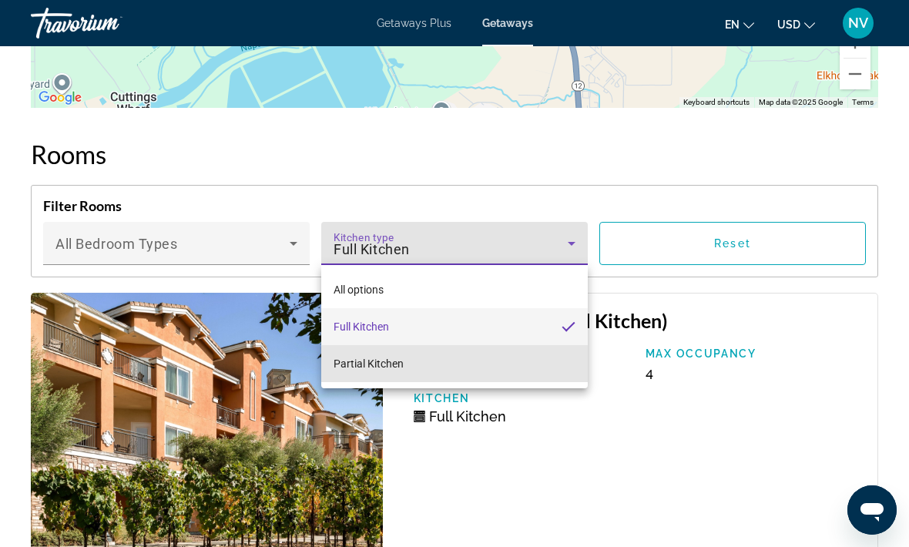
click at [549, 364] on mat-option "Partial Kitchen" at bounding box center [454, 363] width 267 height 37
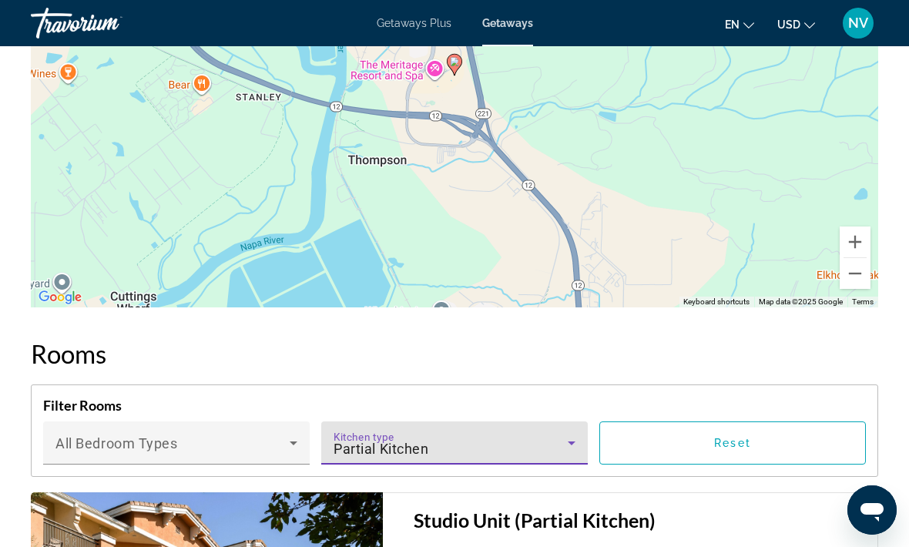
scroll to position [2818, 0]
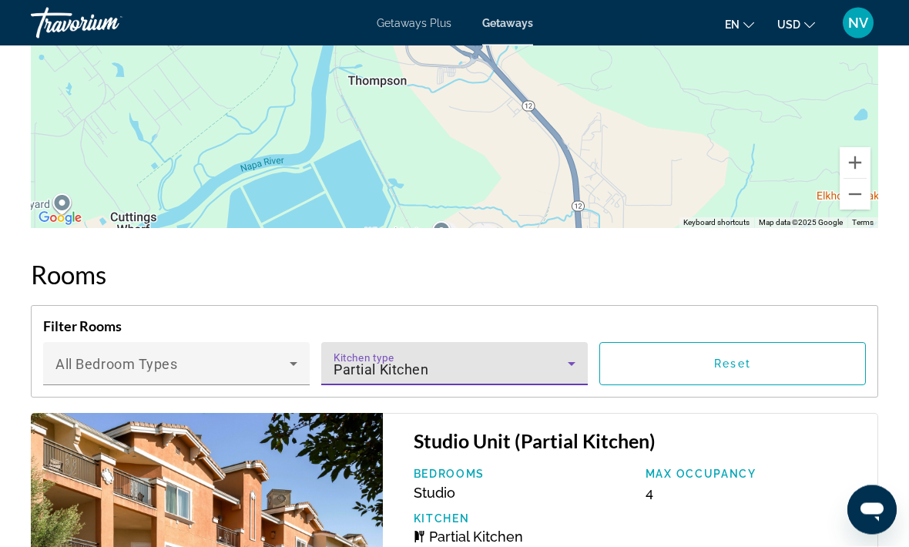
click at [579, 364] on icon "Main content" at bounding box center [571, 364] width 18 height 18
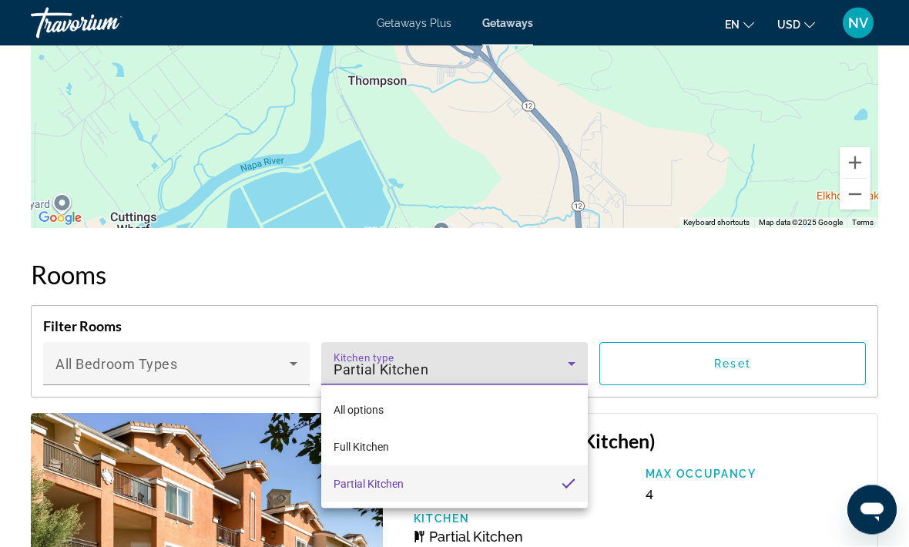
scroll to position [2819, 0]
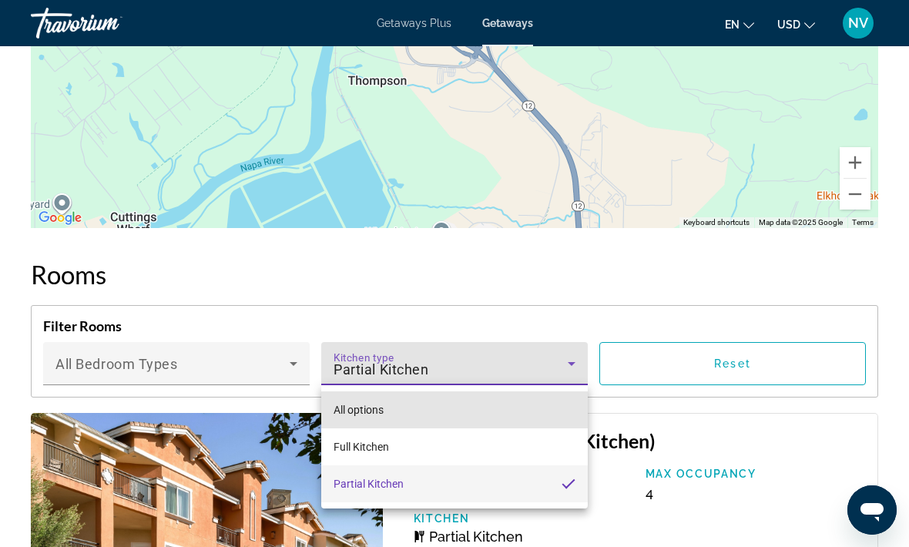
click at [543, 405] on mat-option "All options" at bounding box center [454, 409] width 267 height 37
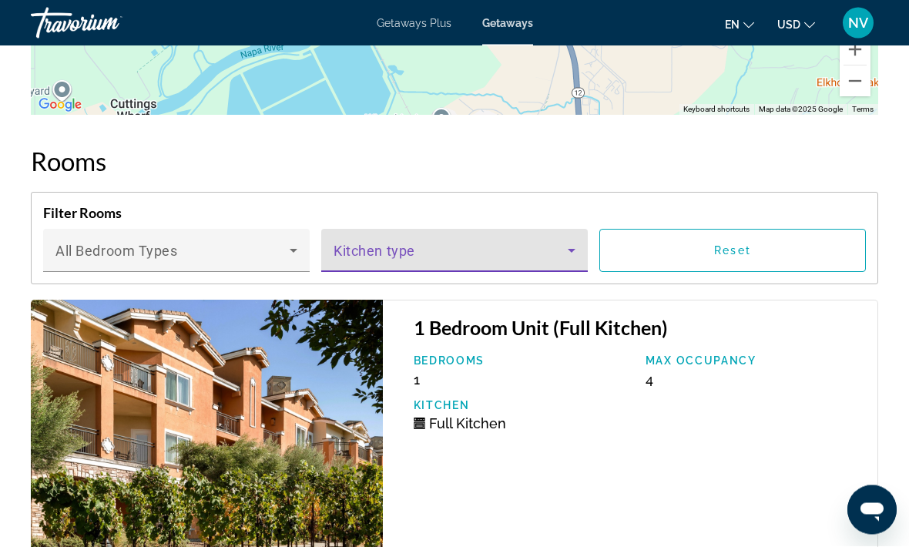
scroll to position [2938, 0]
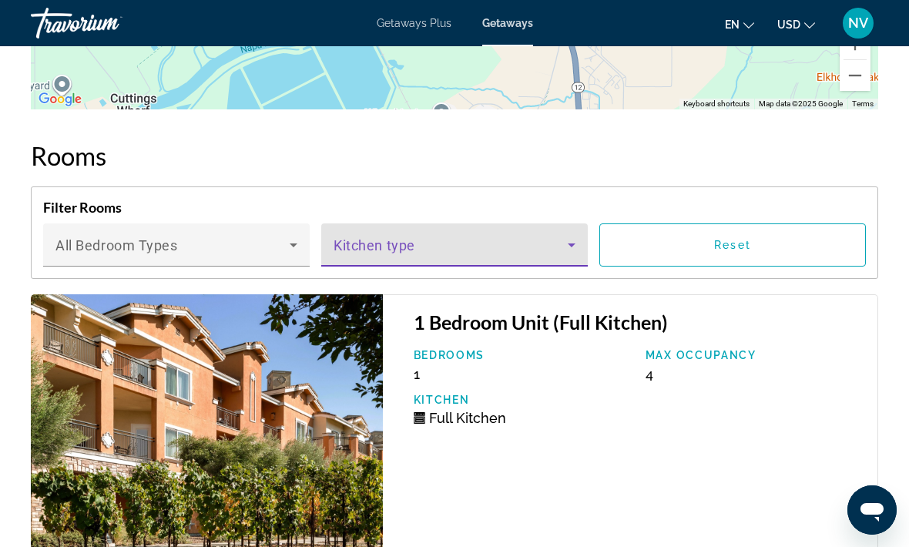
click at [301, 241] on icon "Main content" at bounding box center [293, 245] width 18 height 18
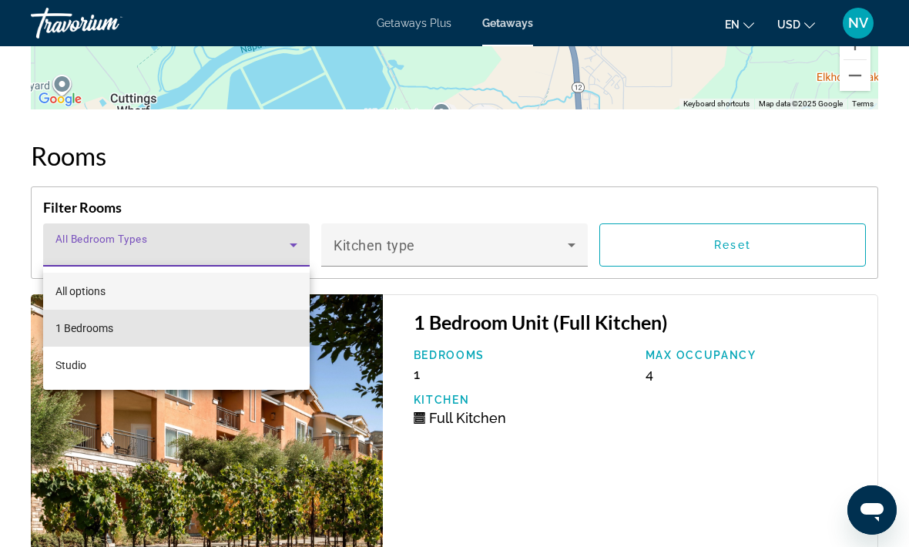
click at [277, 331] on mat-option "1 Bedrooms" at bounding box center [176, 328] width 267 height 37
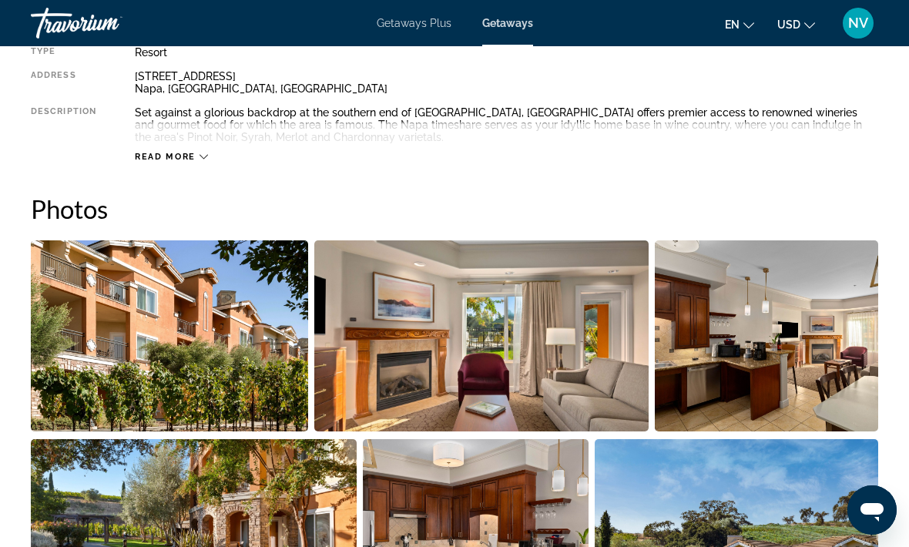
scroll to position [854, 0]
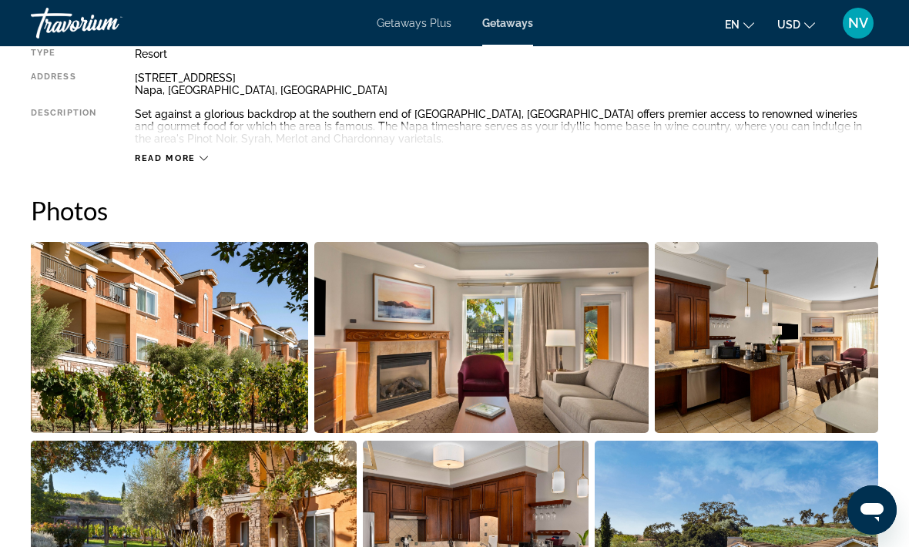
click at [181, 162] on span "Read more" at bounding box center [165, 158] width 61 height 10
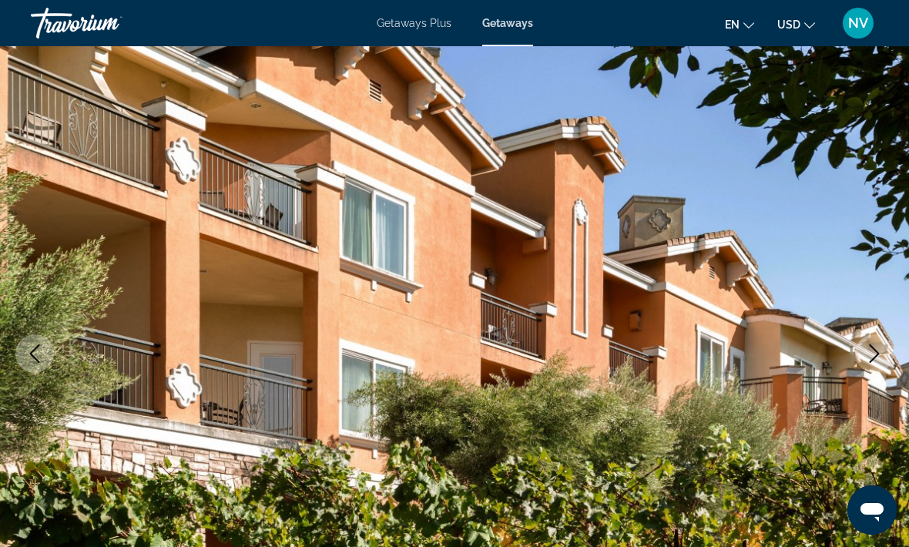
scroll to position [0, 0]
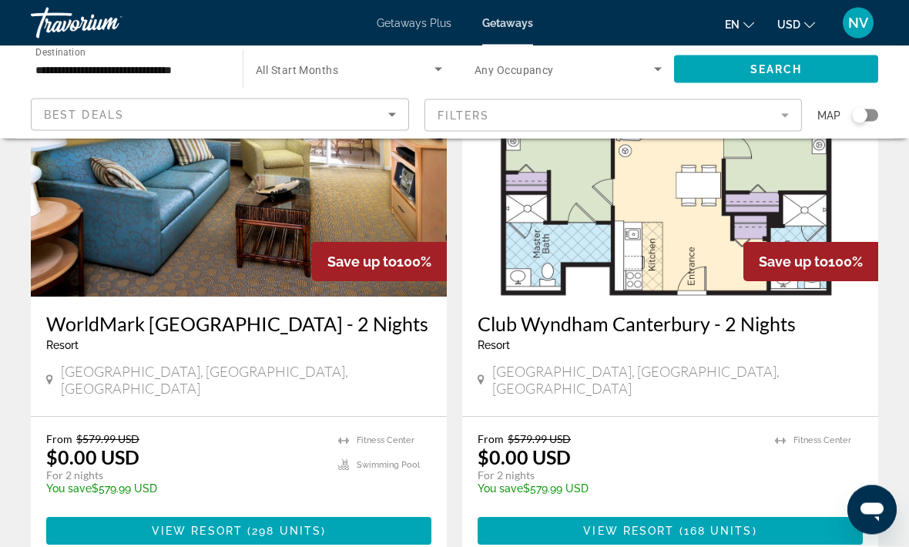
scroll to position [3061, 0]
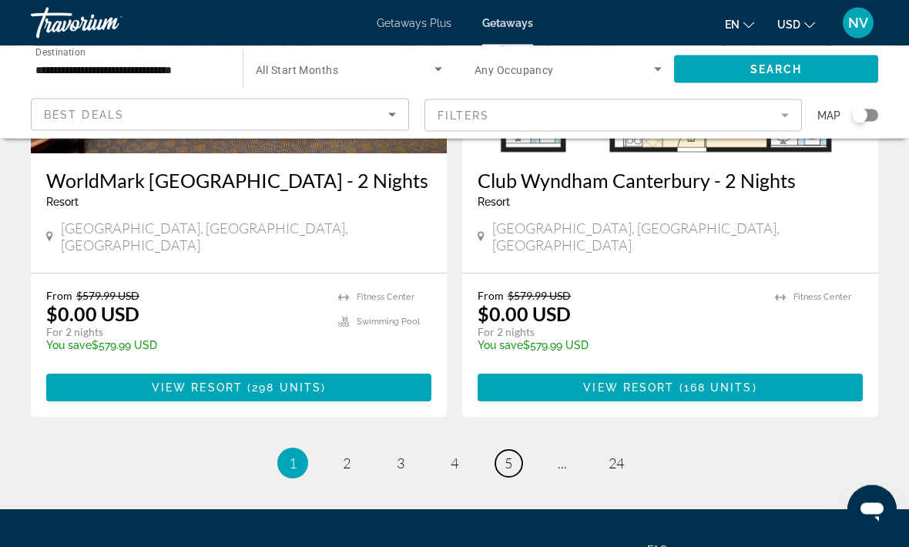
click at [511, 455] on span "5" at bounding box center [509, 463] width 8 height 17
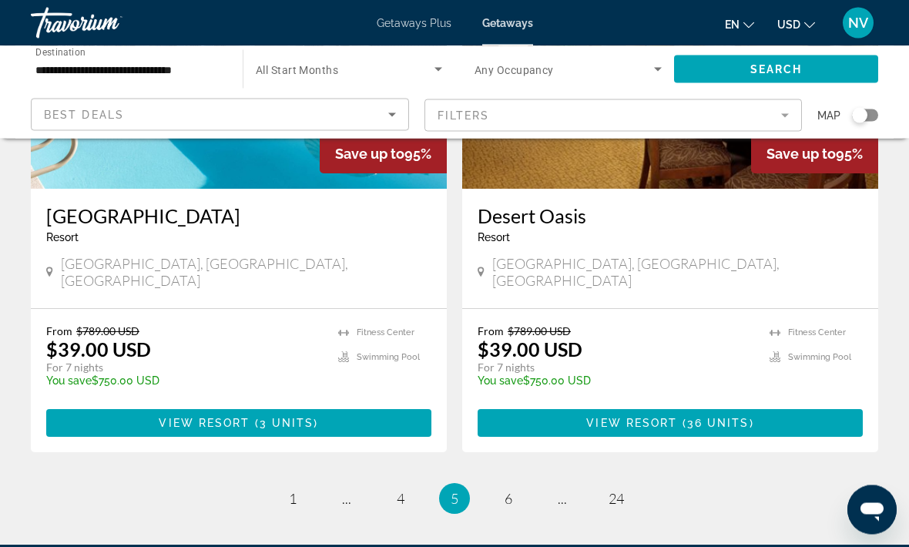
scroll to position [3037, 0]
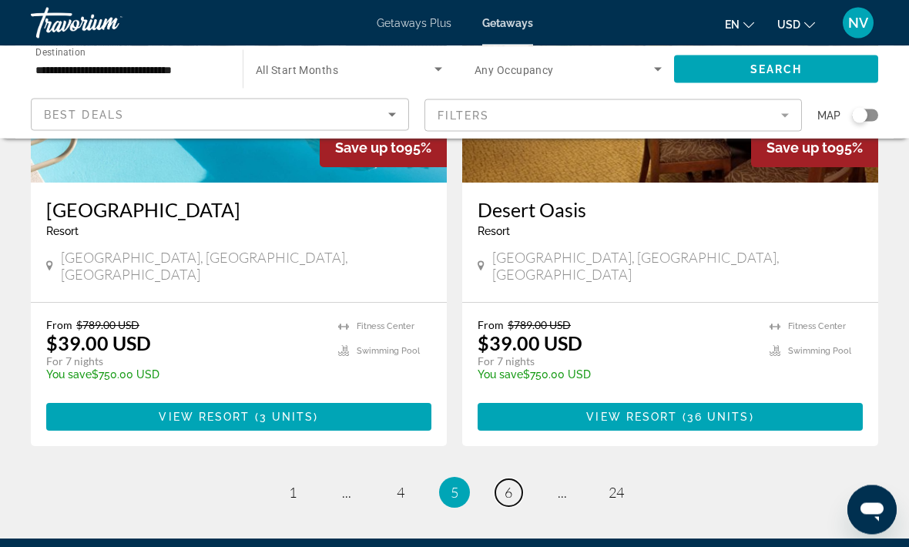
click at [519, 480] on link "page 6" at bounding box center [508, 493] width 27 height 27
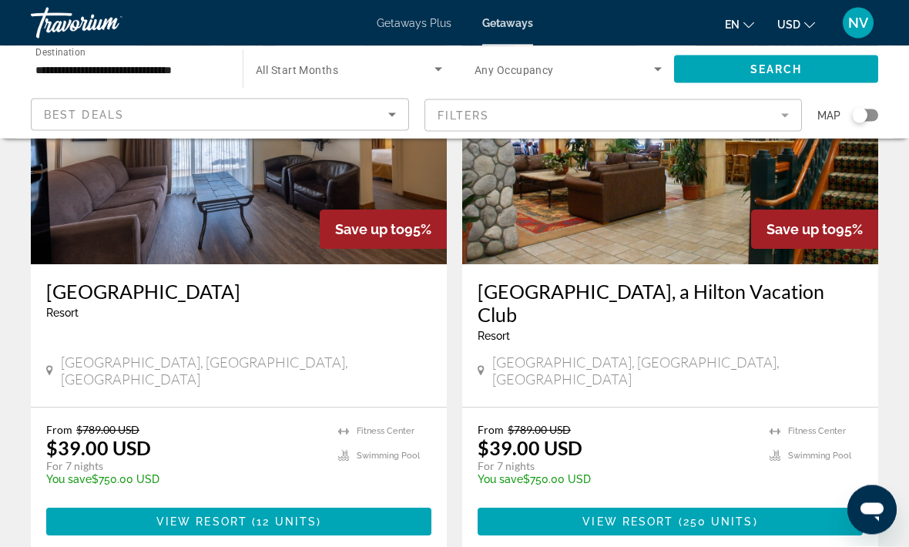
scroll to position [2926, 0]
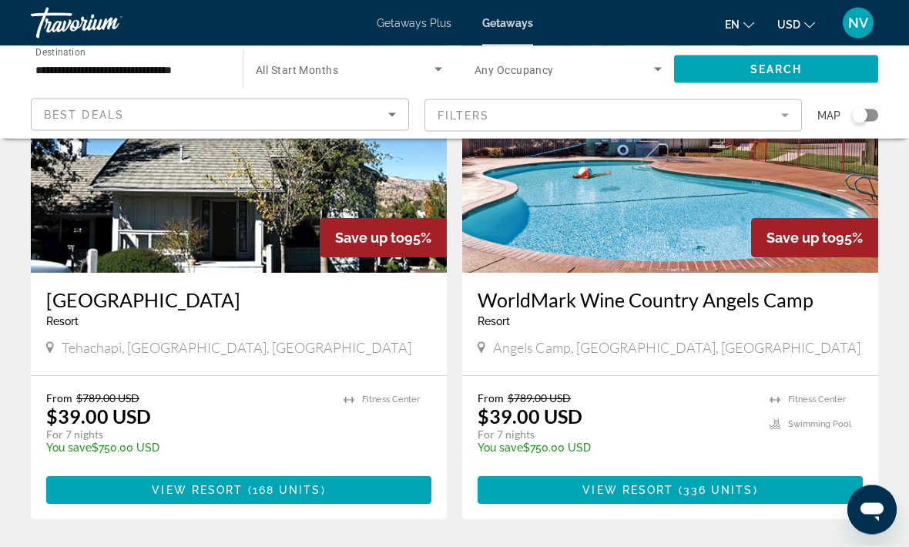
scroll to position [168, 0]
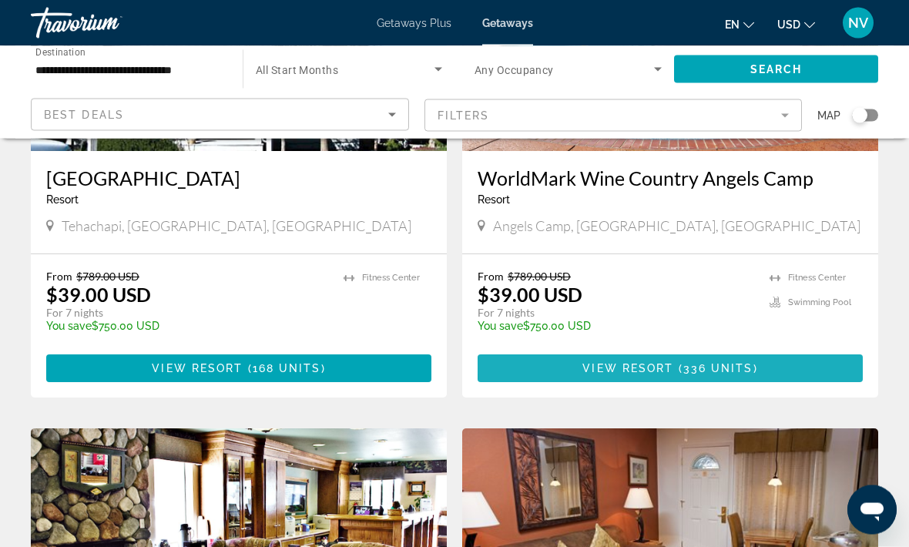
click at [777, 368] on span "Main content" at bounding box center [670, 369] width 385 height 37
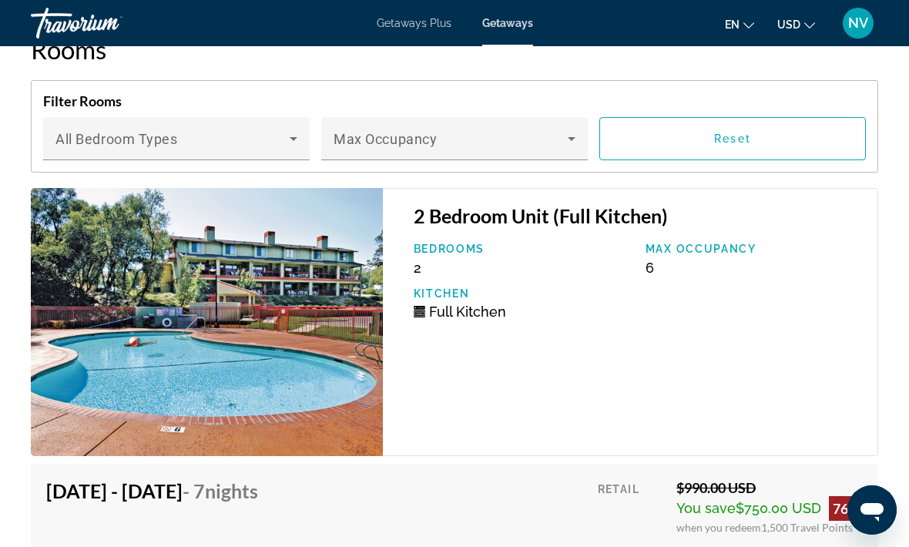
scroll to position [3178, 0]
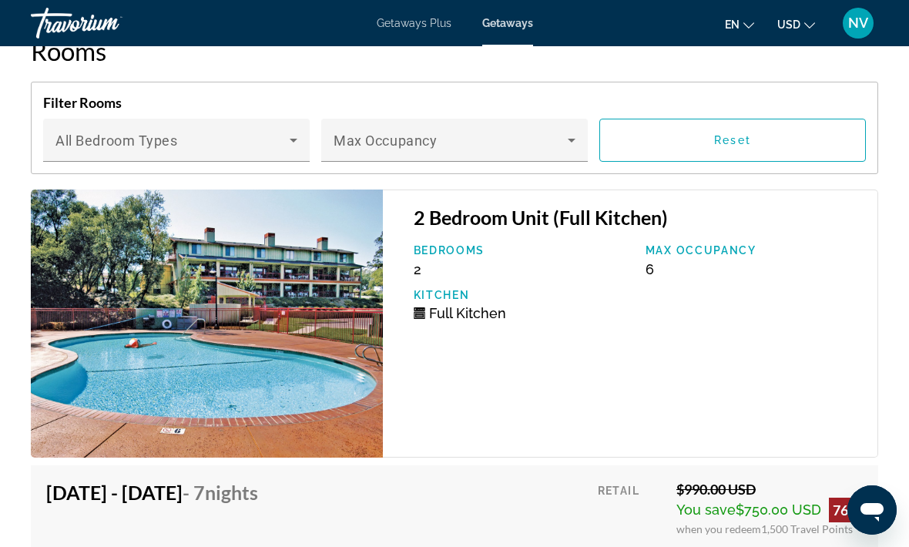
click at [576, 144] on icon "Main content" at bounding box center [571, 140] width 18 height 18
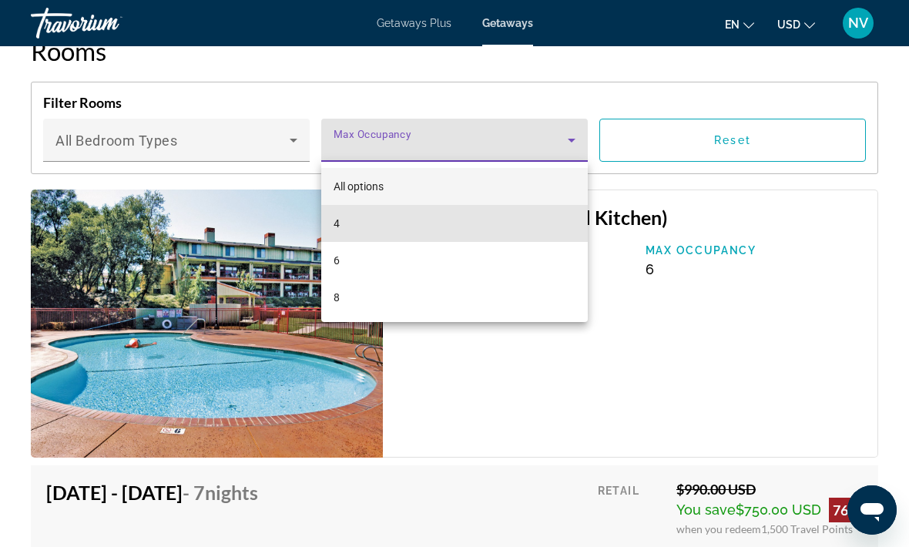
click at [549, 228] on mat-option "4" at bounding box center [454, 223] width 267 height 37
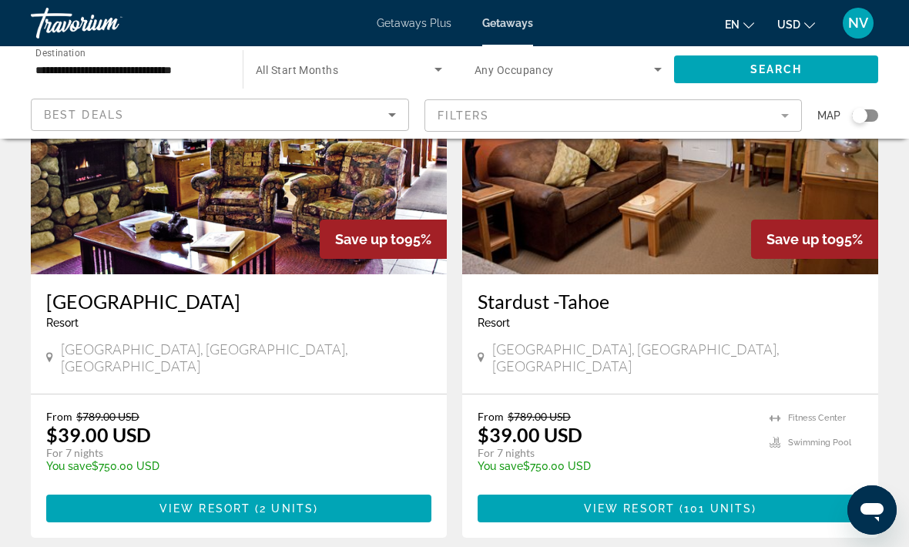
scroll to position [702, 0]
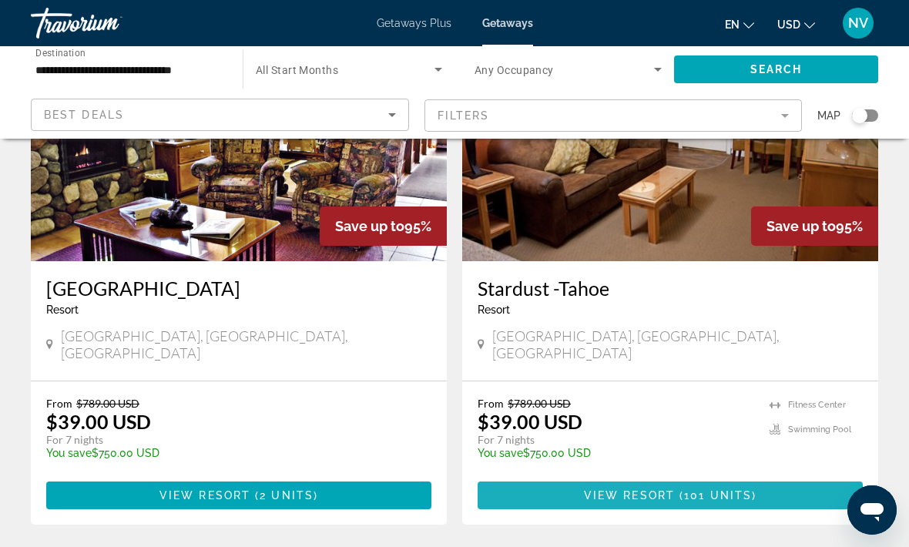
click at [656, 489] on span "View Resort" at bounding box center [629, 495] width 91 height 12
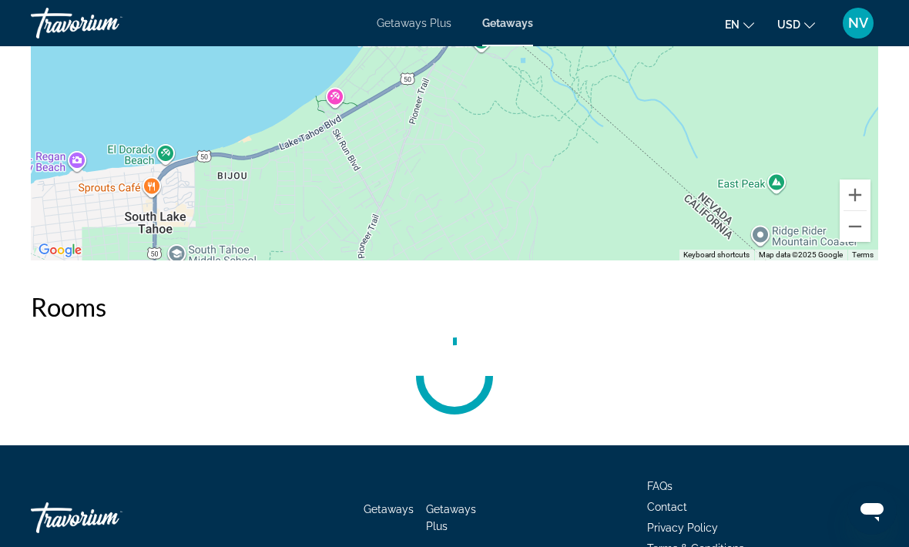
scroll to position [2632, 0]
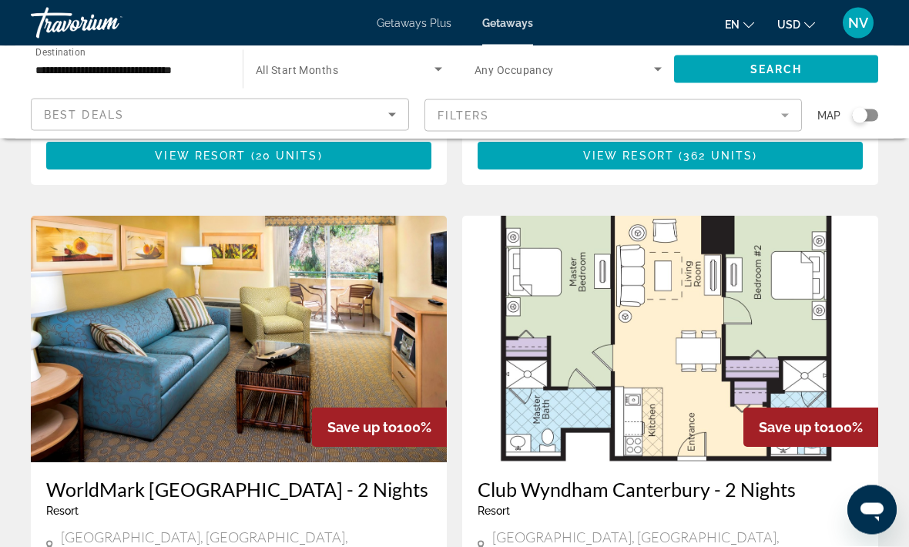
scroll to position [3061, 0]
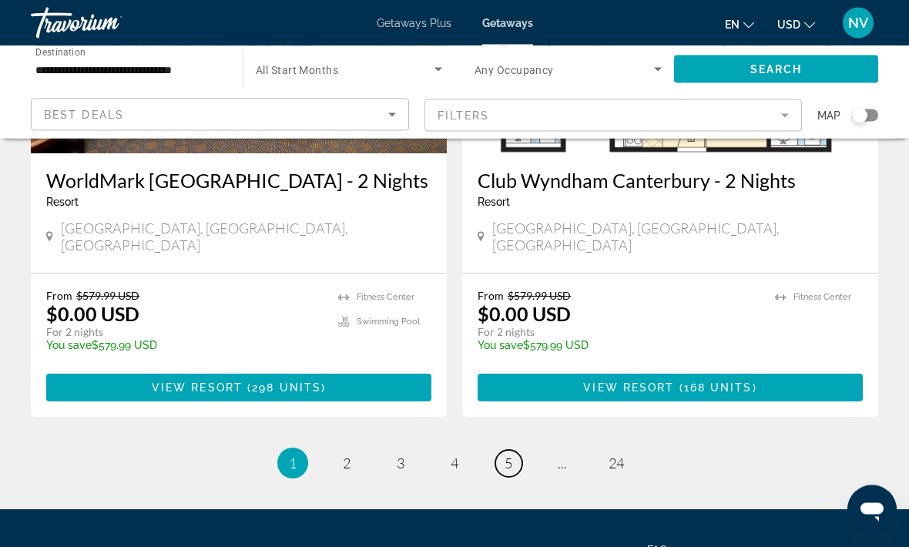
click at [510, 455] on span "5" at bounding box center [509, 463] width 8 height 17
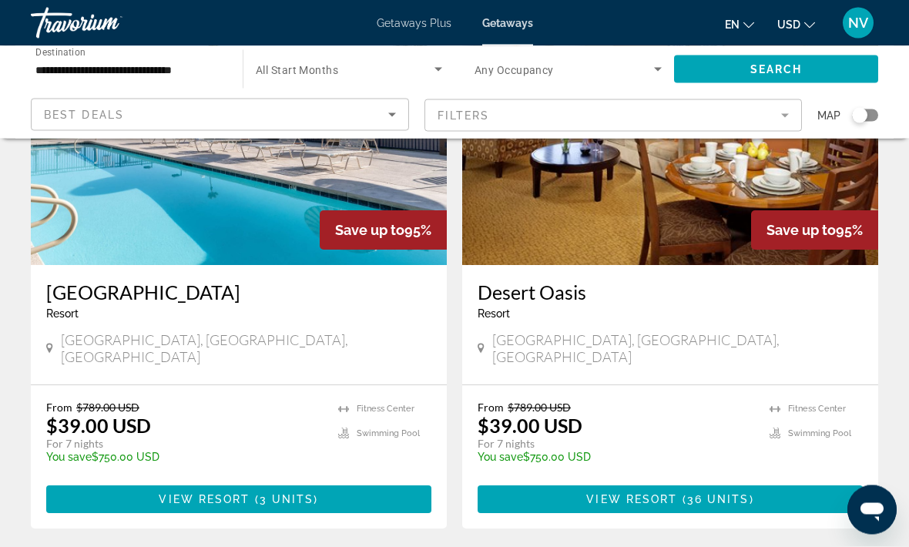
scroll to position [3037, 0]
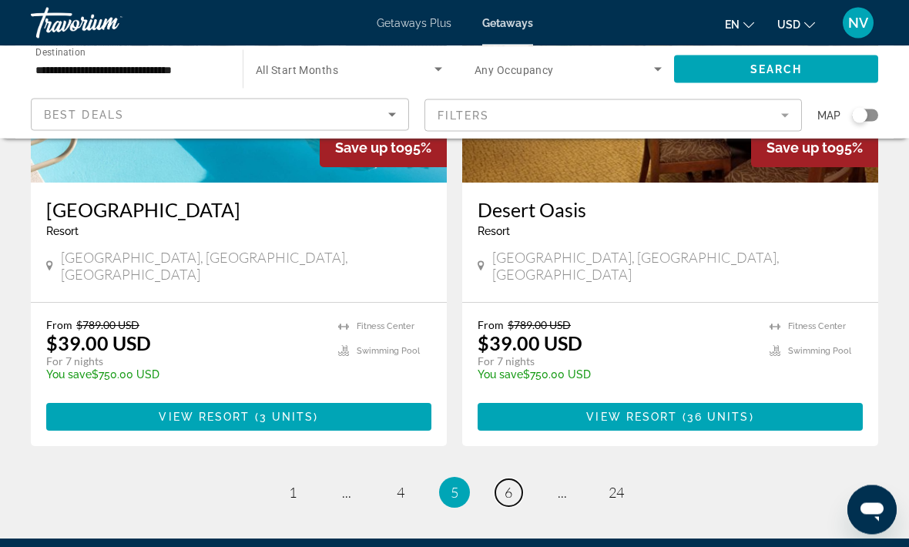
click at [517, 480] on link "page 6" at bounding box center [508, 493] width 27 height 27
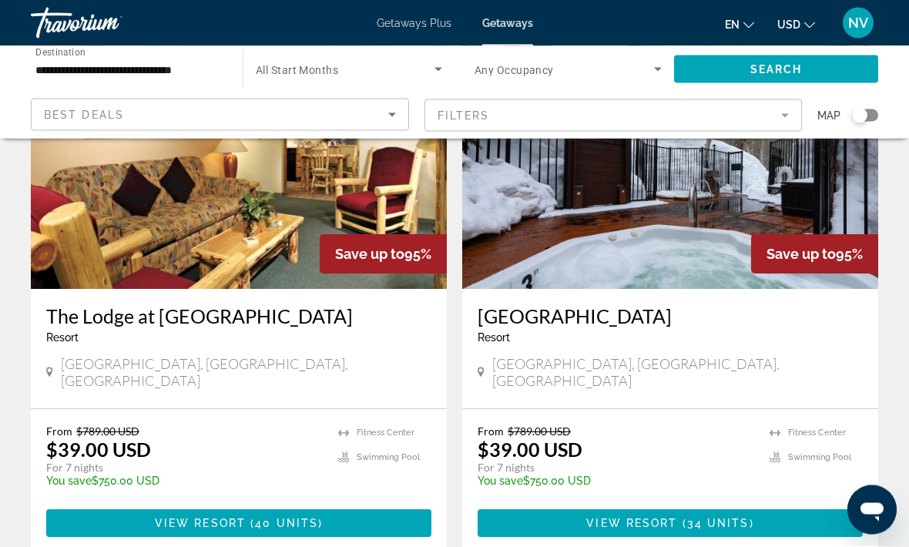
scroll to position [1256, 0]
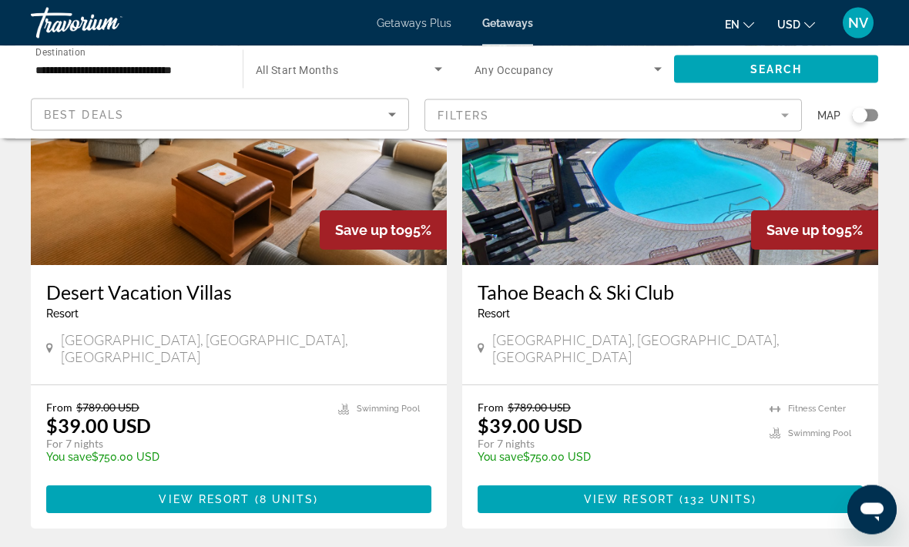
click at [688, 494] on span "132 units" at bounding box center [718, 500] width 68 height 12
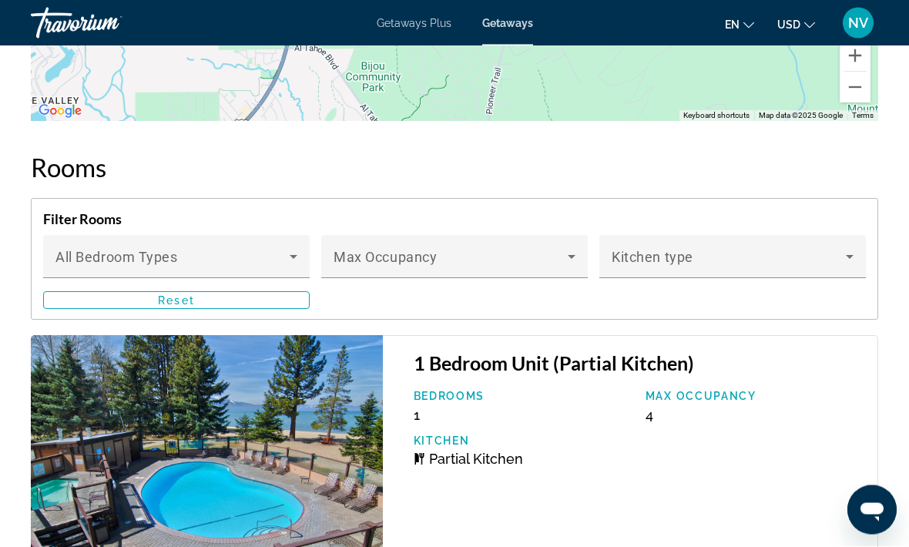
scroll to position [2643, 0]
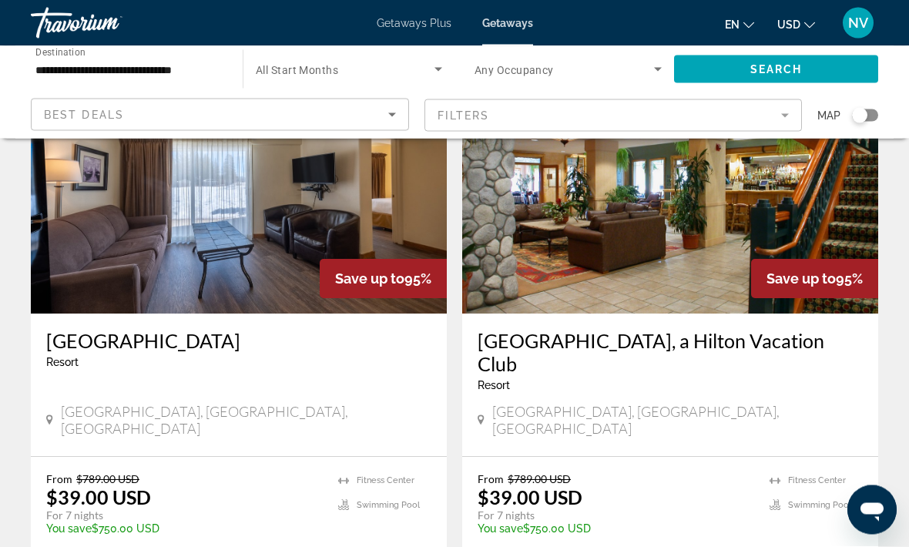
scroll to position [2876, 0]
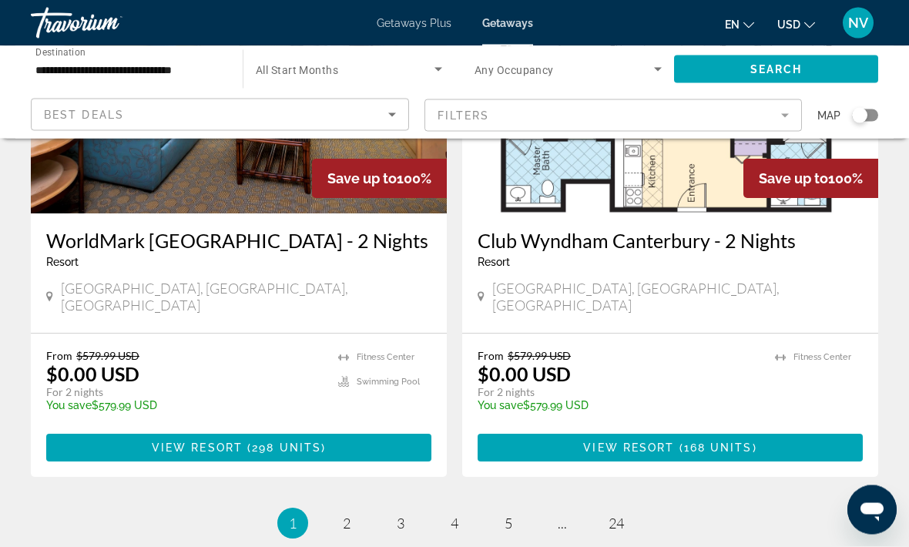
scroll to position [3061, 0]
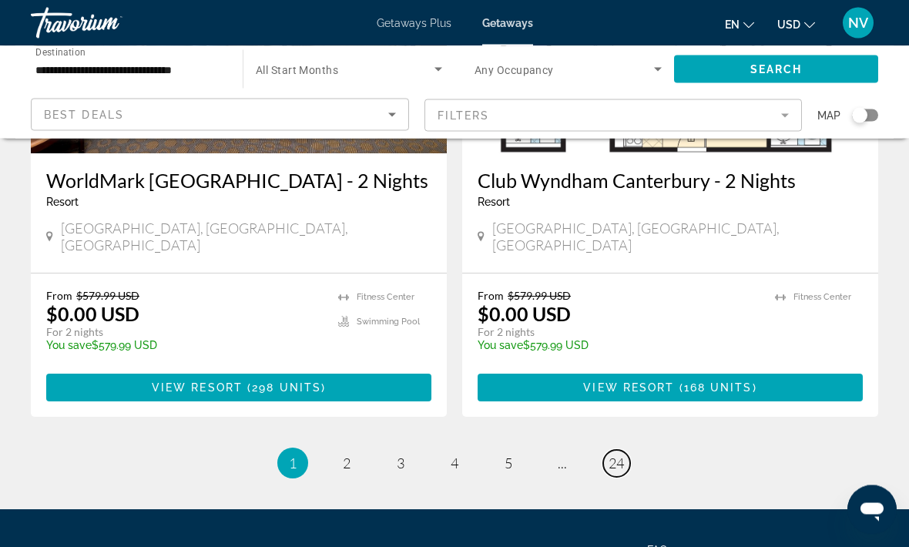
click at [625, 451] on link "page 24" at bounding box center [616, 464] width 27 height 27
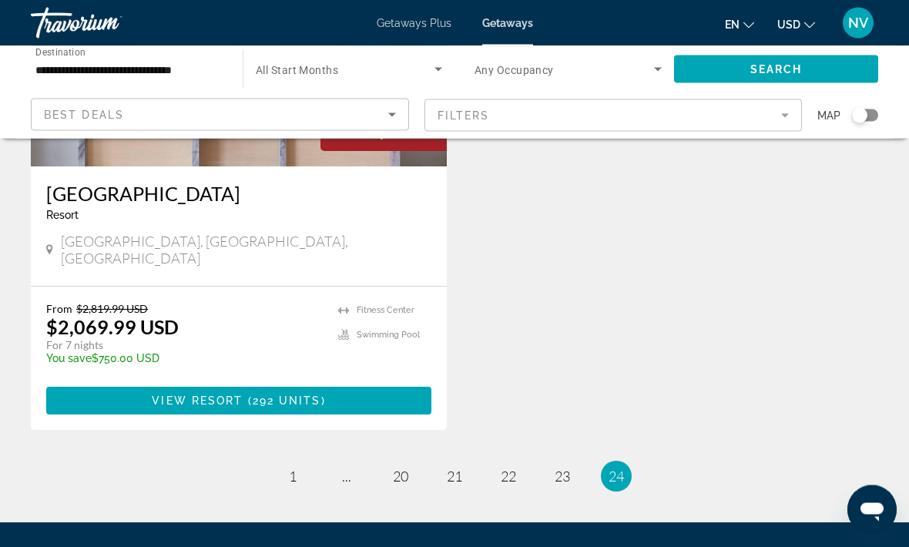
scroll to position [1943, 0]
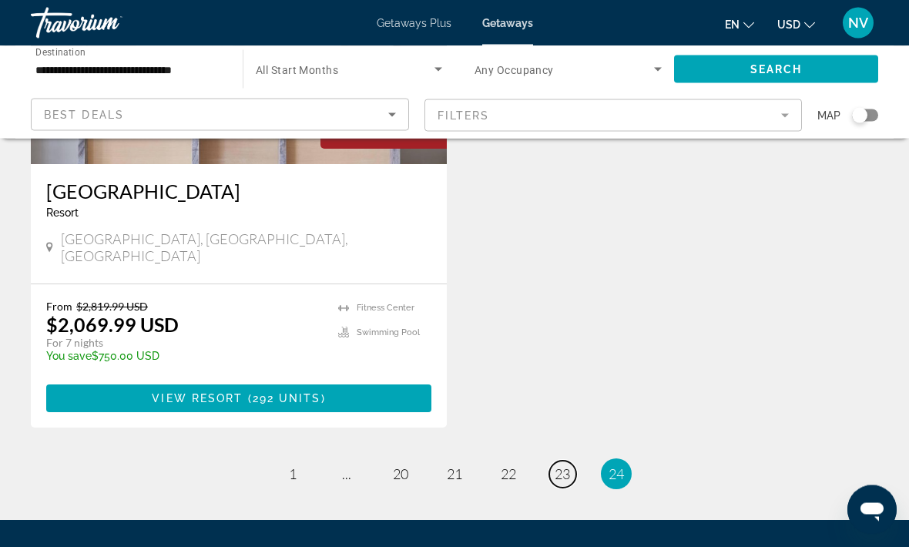
click at [571, 461] on link "page 23" at bounding box center [562, 474] width 27 height 27
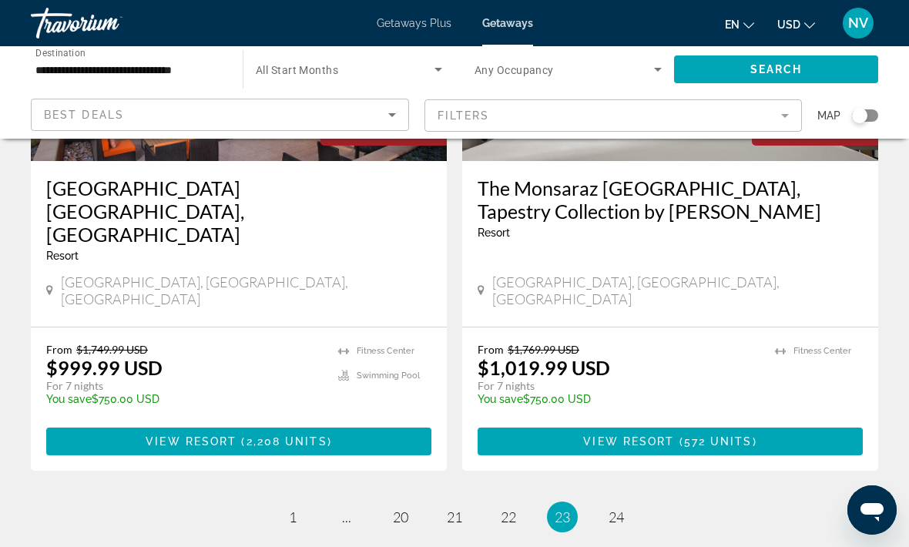
scroll to position [3036, 0]
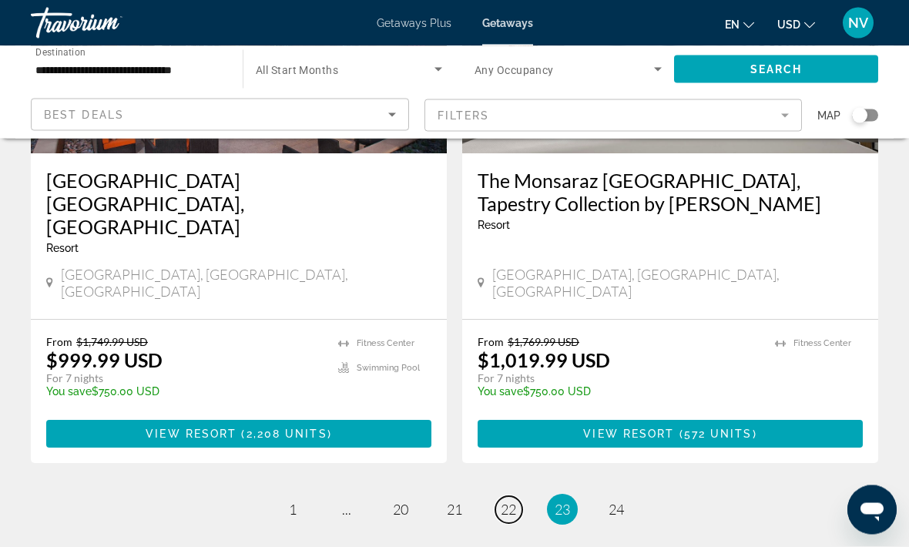
click at [509, 502] on span "22" at bounding box center [508, 510] width 15 height 17
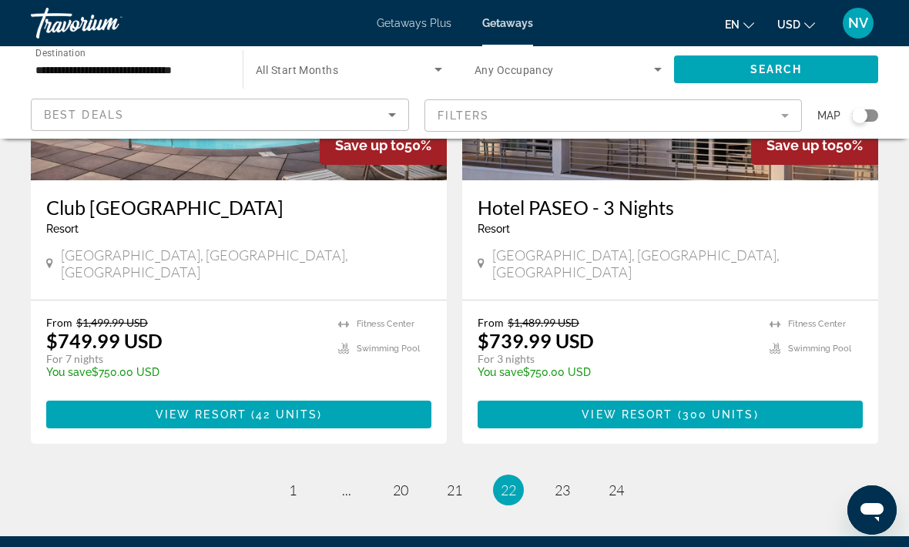
scroll to position [3036, 0]
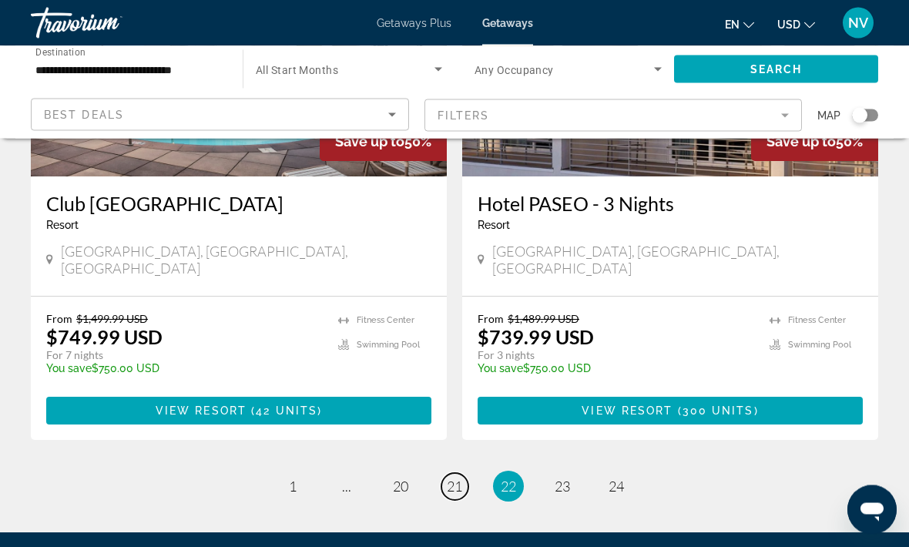
click at [455, 478] on span "21" at bounding box center [454, 486] width 15 height 17
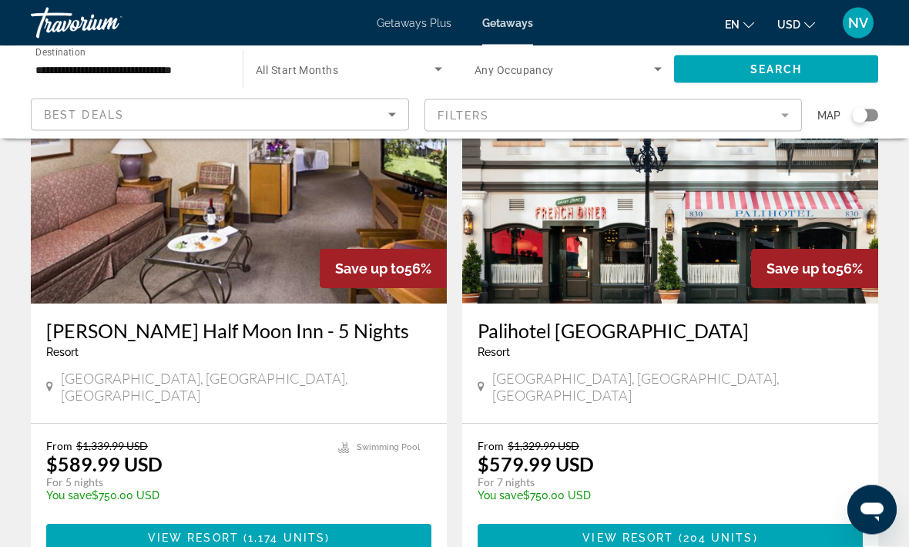
scroll to position [3036, 0]
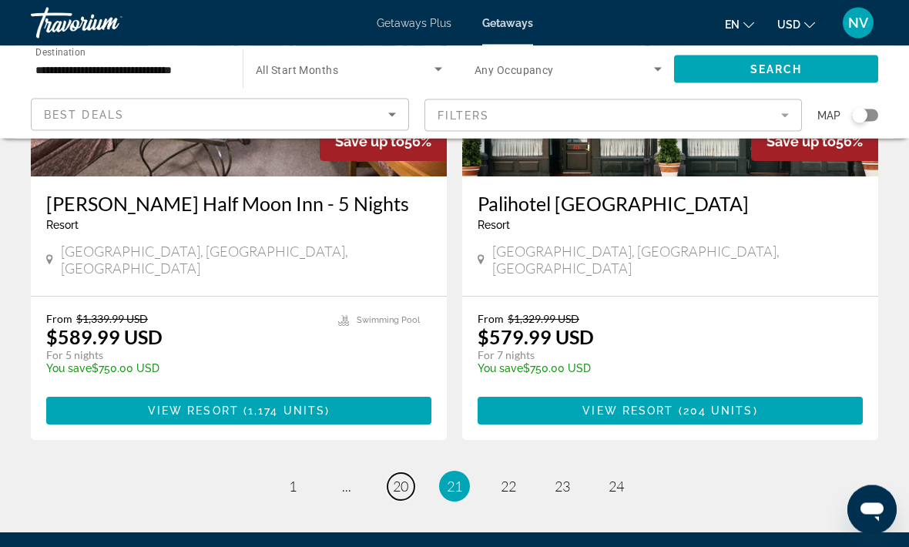
click at [403, 478] on span "20" at bounding box center [400, 486] width 15 height 17
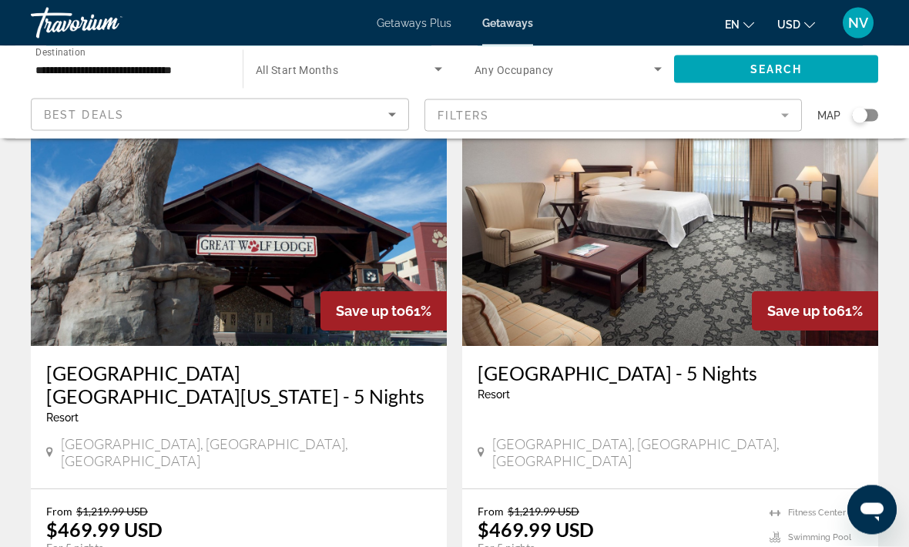
scroll to position [3059, 0]
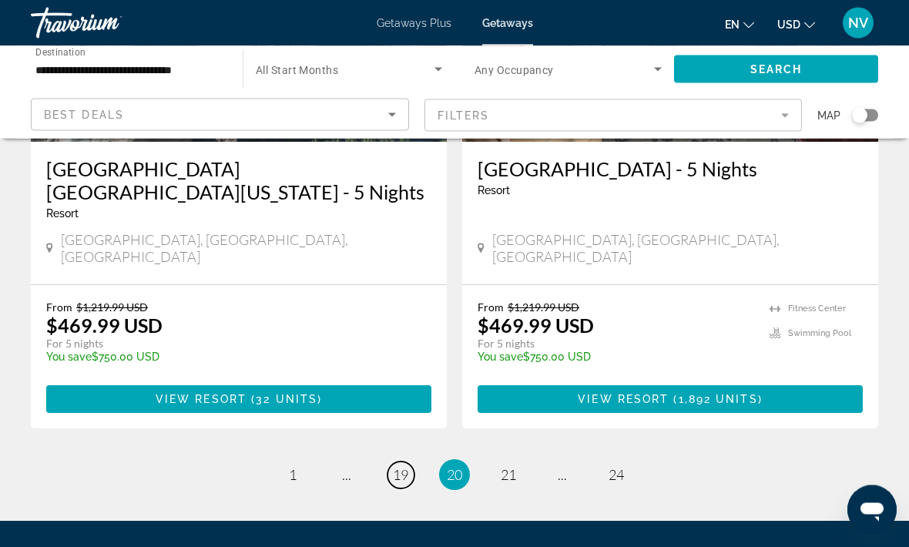
click at [410, 462] on link "page 19" at bounding box center [401, 475] width 27 height 27
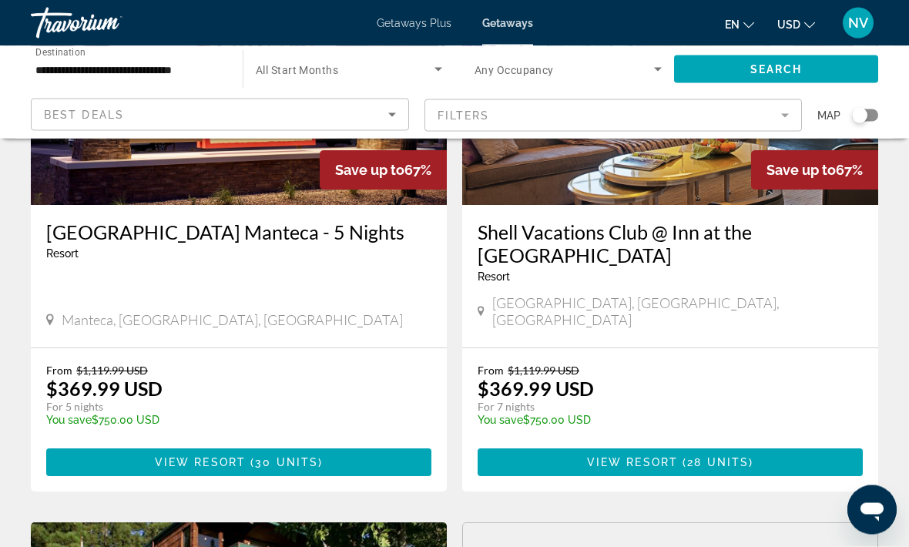
scroll to position [765, 0]
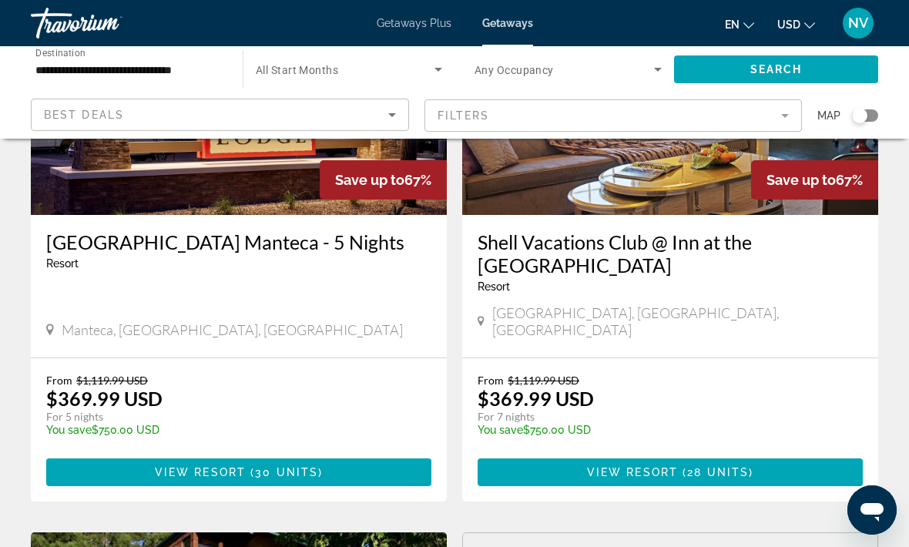
click at [319, 466] on span "( 30 units )" at bounding box center [284, 472] width 77 height 12
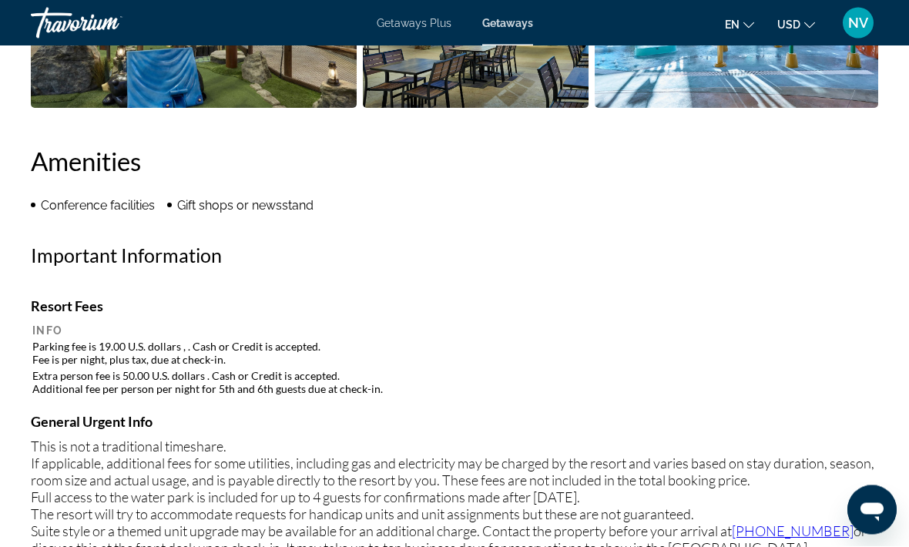
scroll to position [1349, 0]
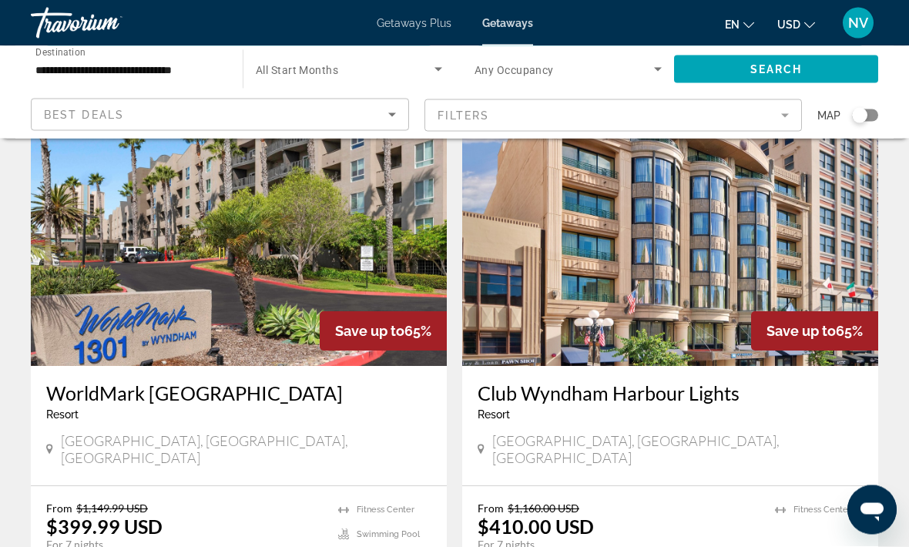
scroll to position [2808, 0]
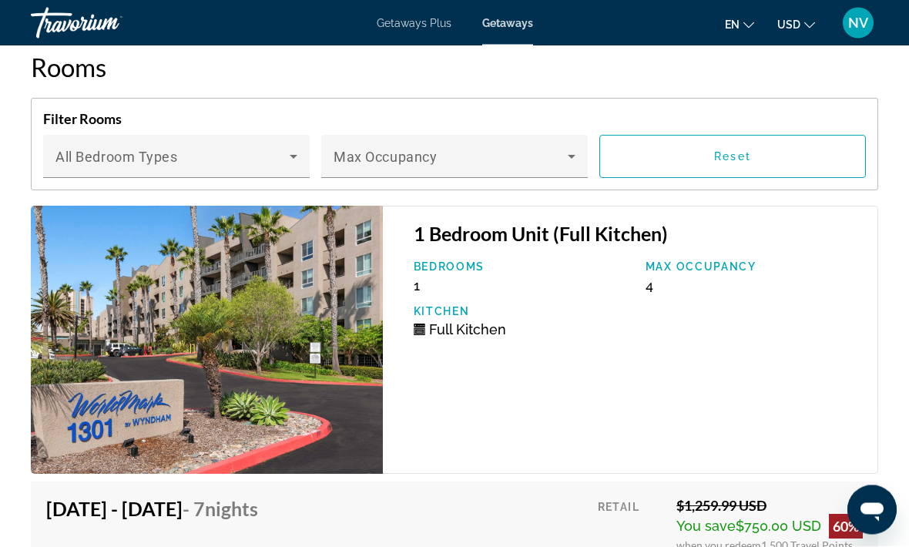
scroll to position [2918, 0]
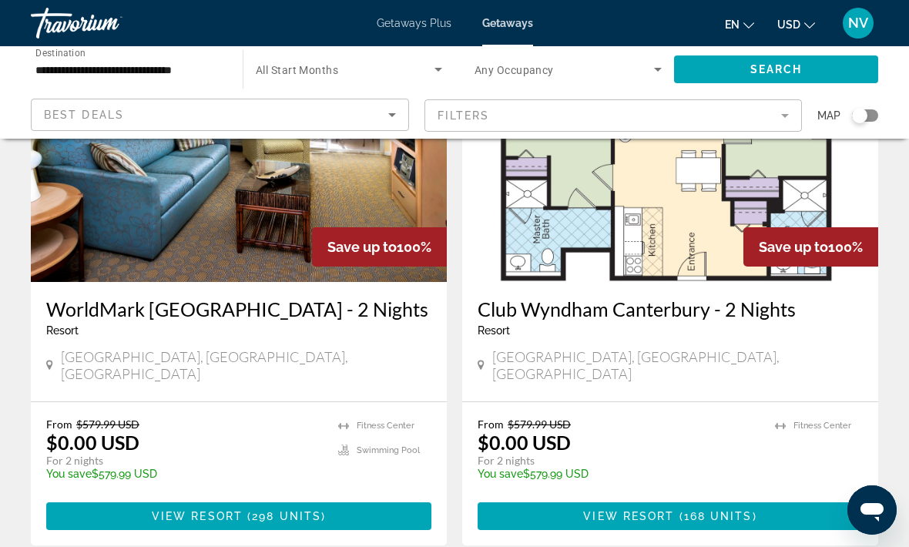
scroll to position [3061, 0]
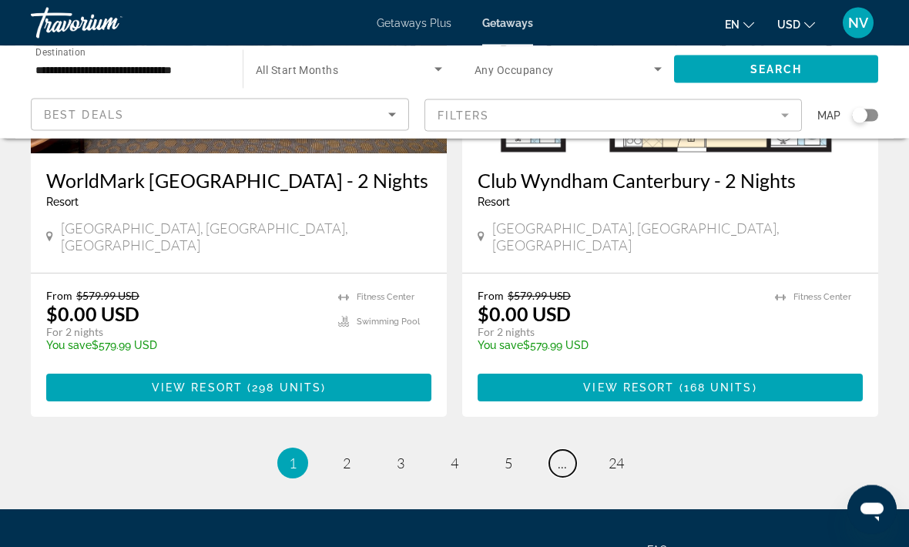
click at [561, 451] on link "page ..." at bounding box center [562, 464] width 27 height 27
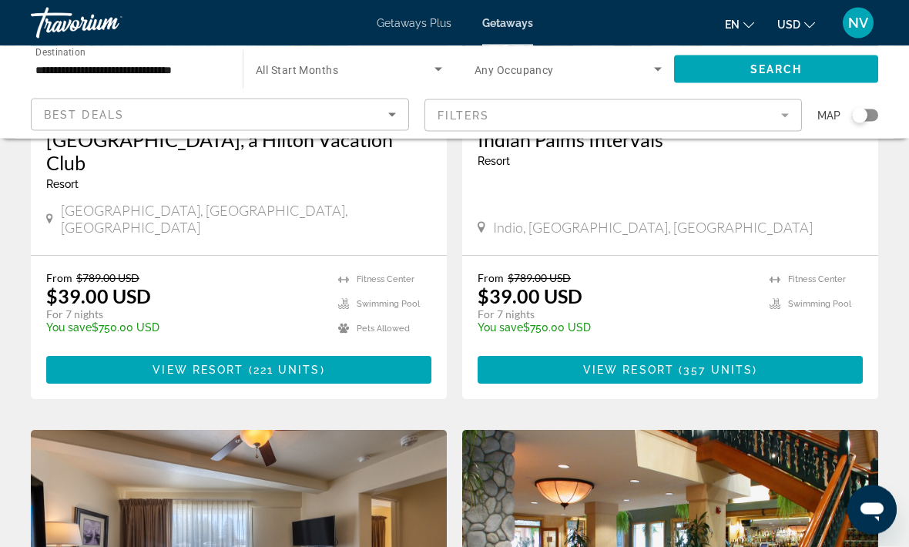
scroll to position [2989, 0]
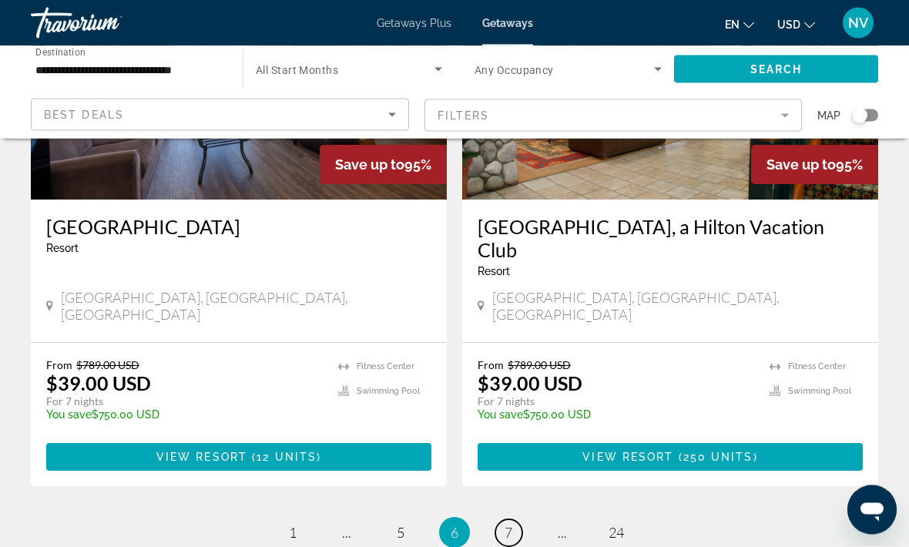
click at [515, 520] on link "page 7" at bounding box center [508, 533] width 27 height 27
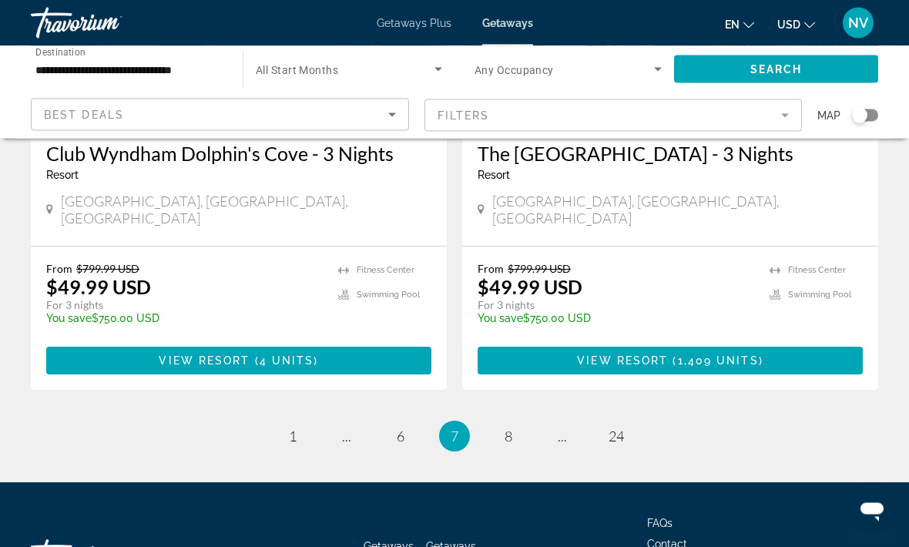
scroll to position [3012, 0]
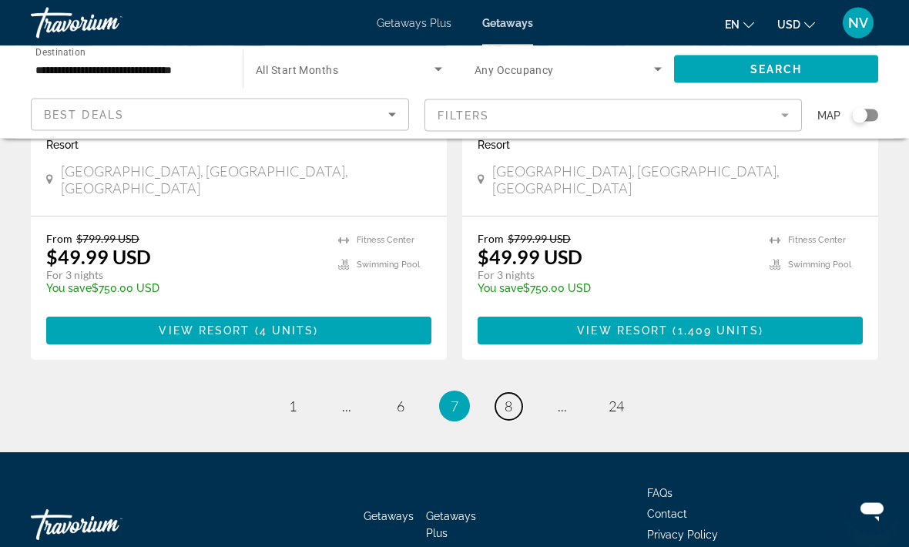
click at [514, 394] on link "page 8" at bounding box center [508, 407] width 27 height 27
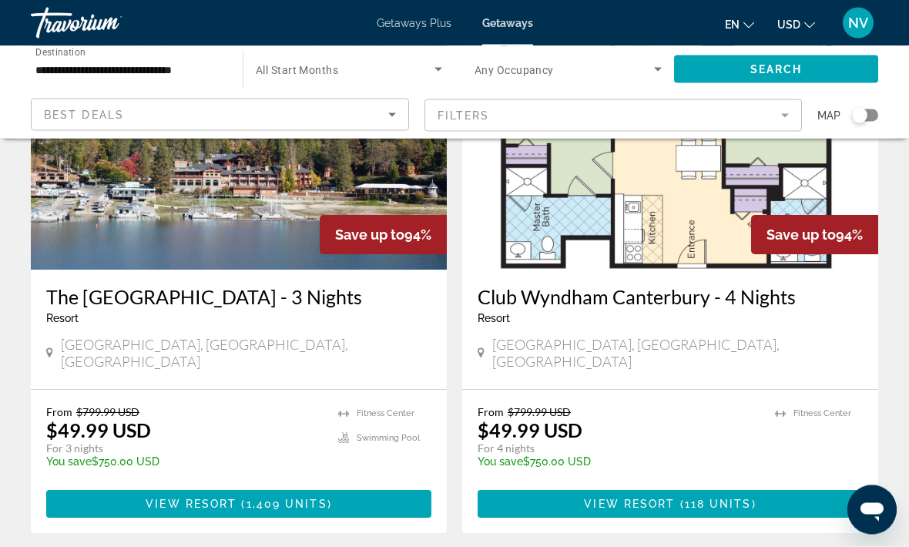
scroll to position [169, 0]
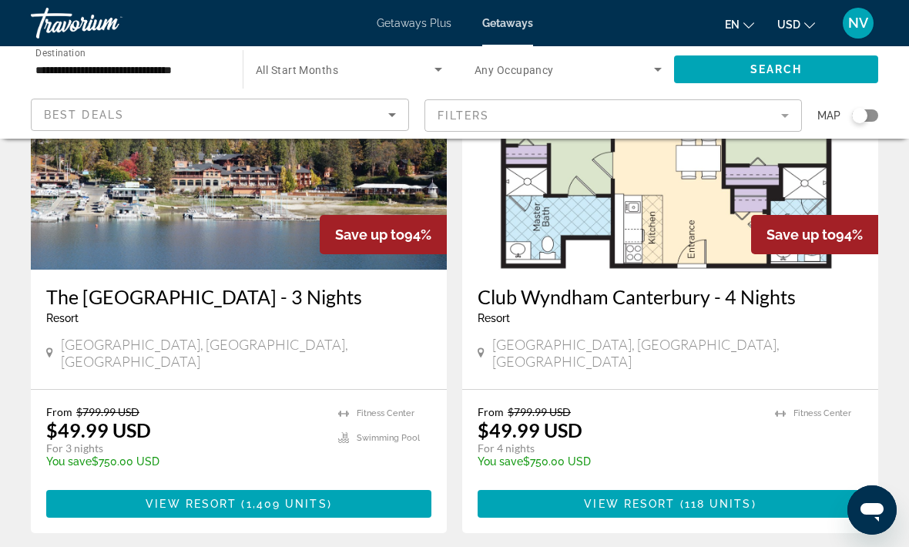
click at [96, 485] on span "Main content" at bounding box center [238, 503] width 385 height 37
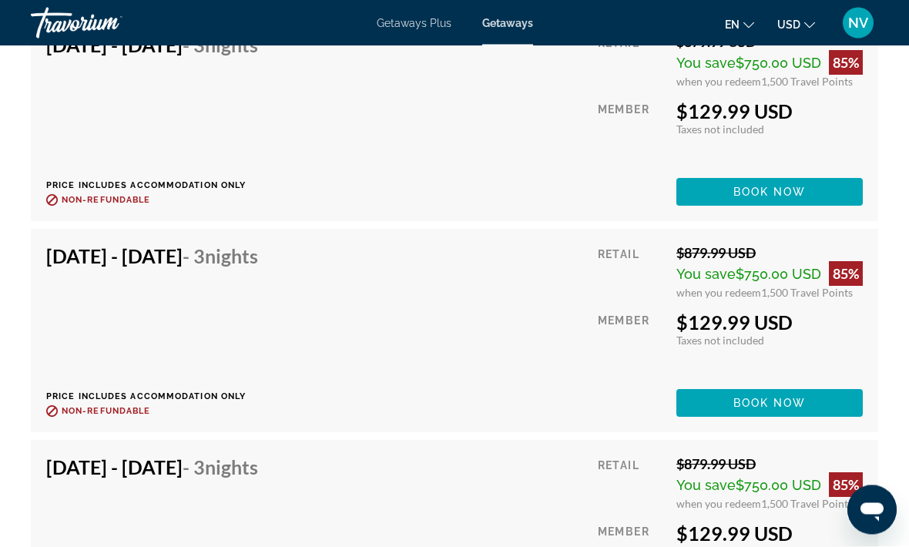
scroll to position [3479, 0]
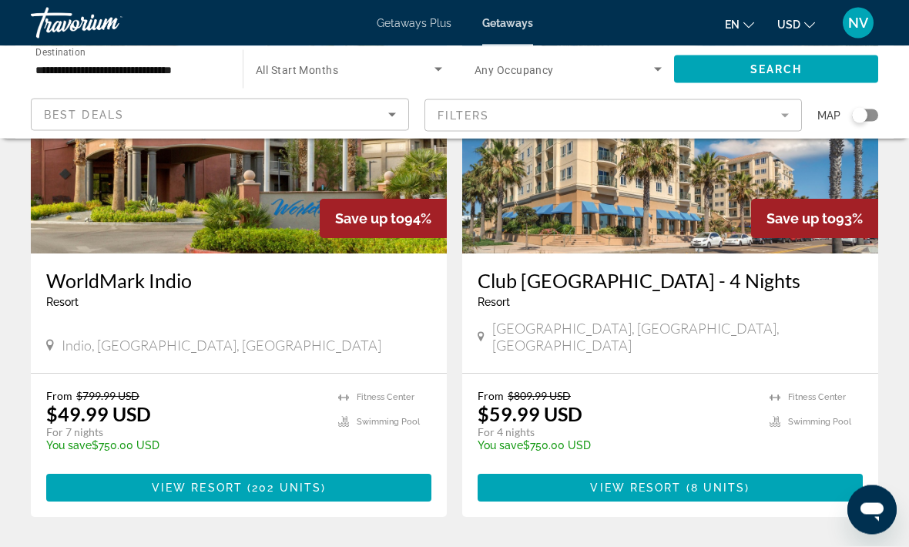
scroll to position [1290, 0]
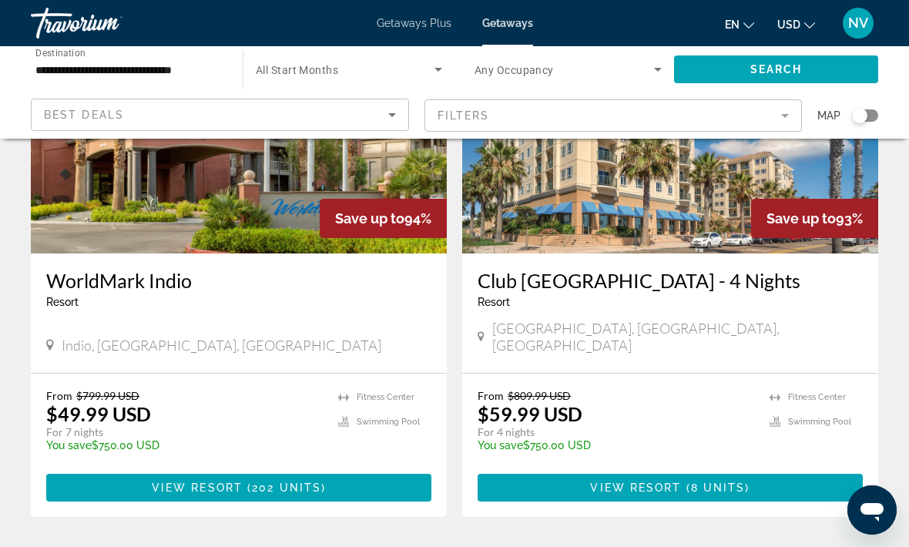
click at [532, 470] on span "Main content" at bounding box center [670, 487] width 385 height 37
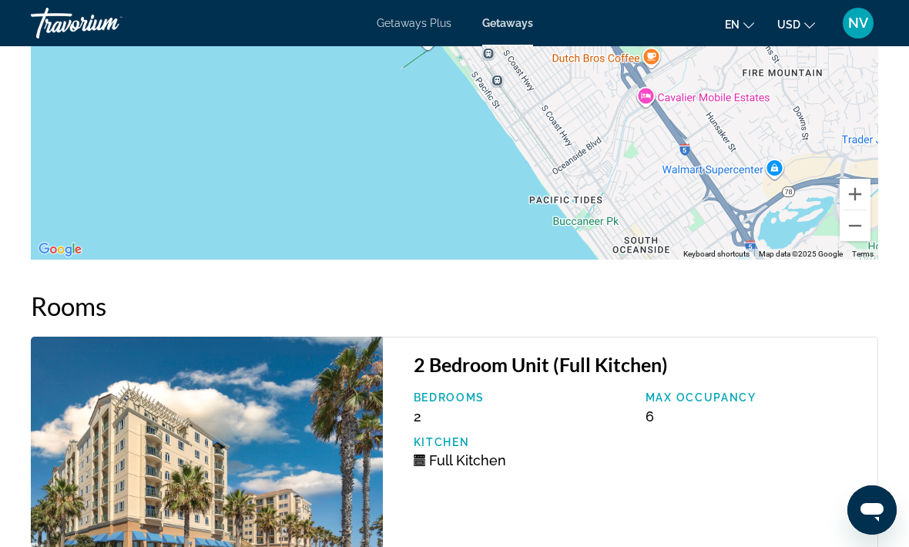
scroll to position [2794, 0]
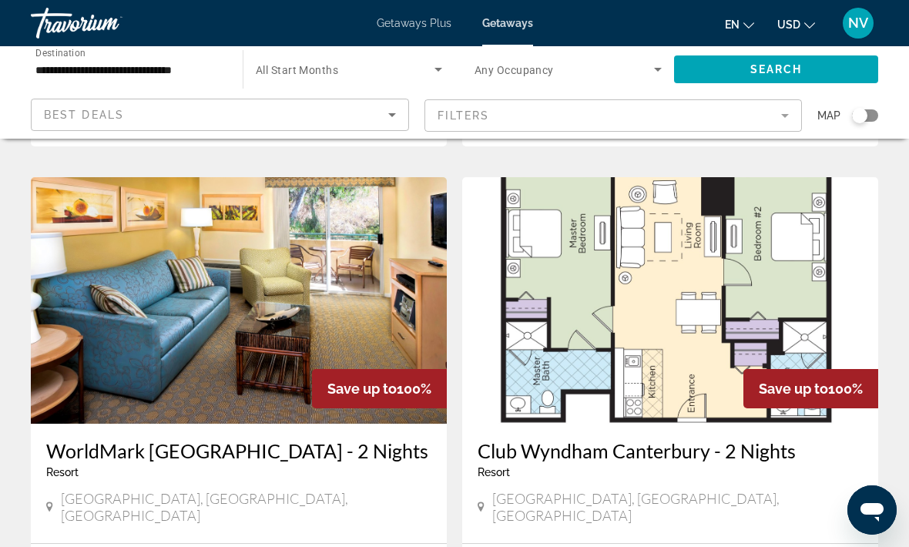
scroll to position [3061, 0]
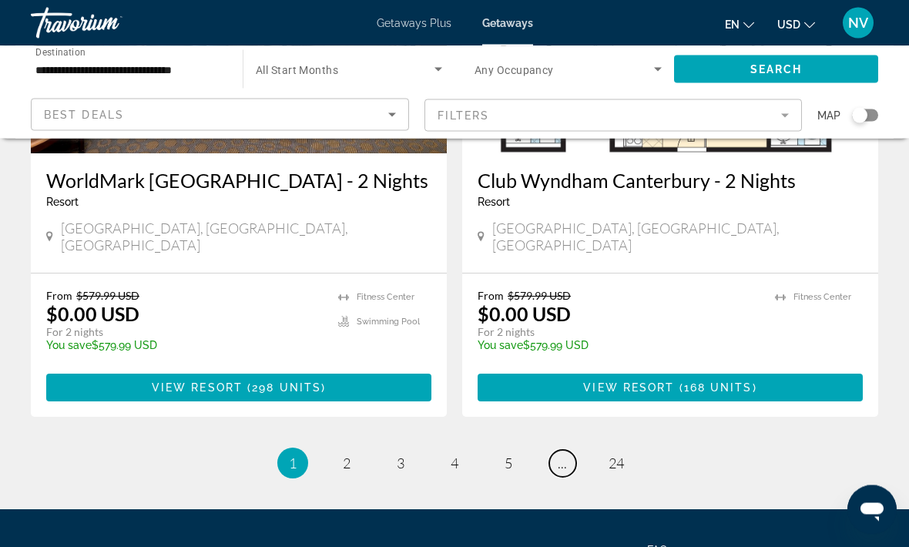
click at [566, 455] on span "..." at bounding box center [562, 463] width 9 height 17
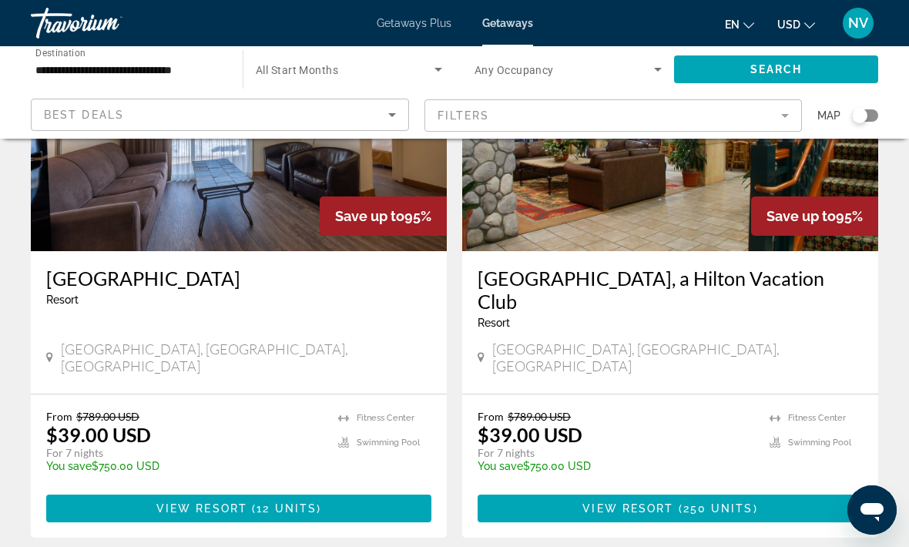
scroll to position [2989, 0]
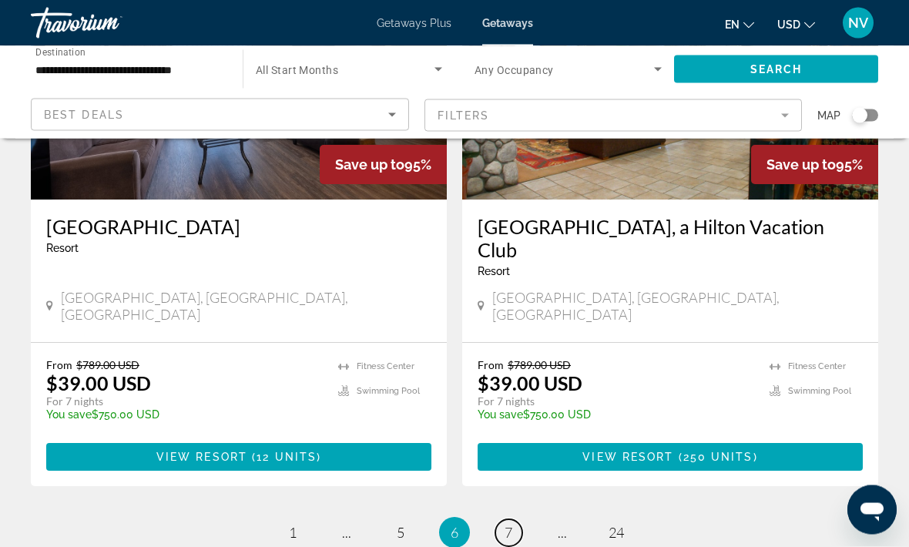
click at [510, 525] on span "7" at bounding box center [509, 533] width 8 height 17
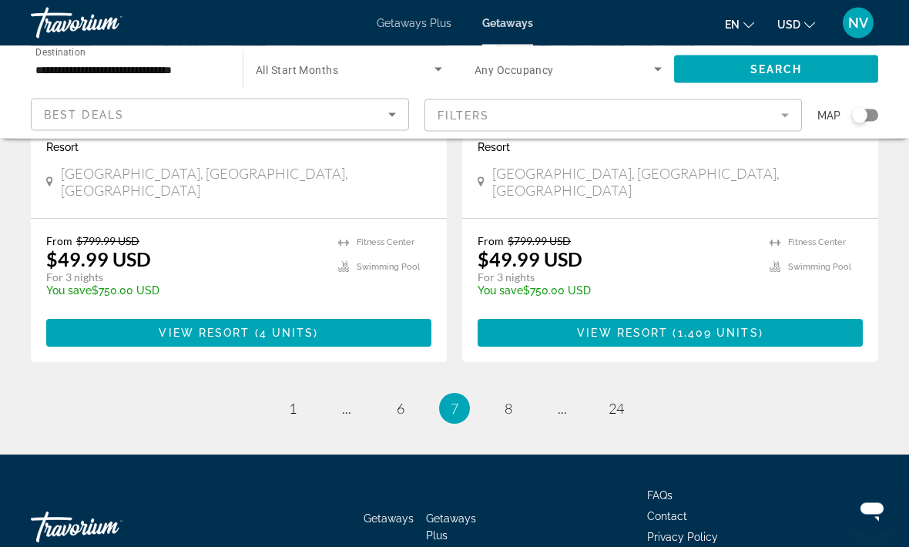
scroll to position [3012, 0]
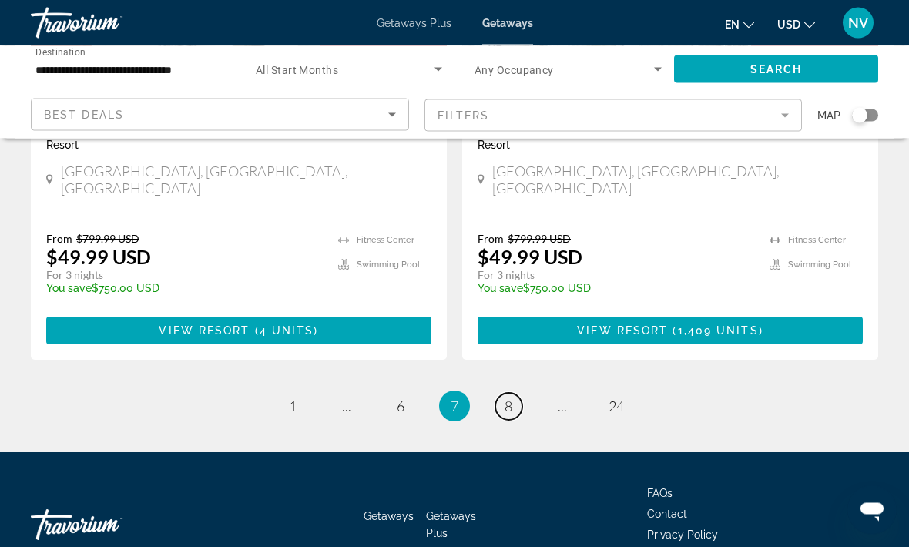
click at [507, 398] on span "8" at bounding box center [509, 406] width 8 height 17
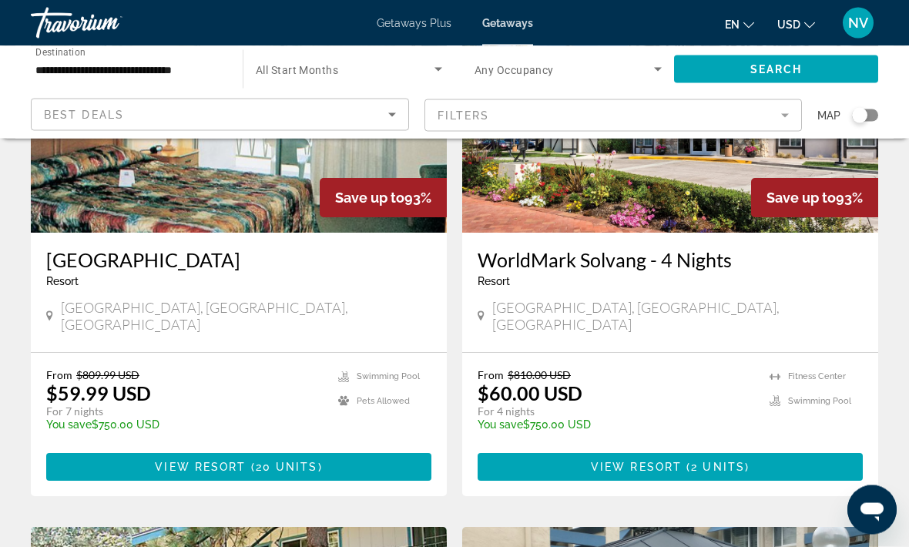
scroll to position [2424, 0]
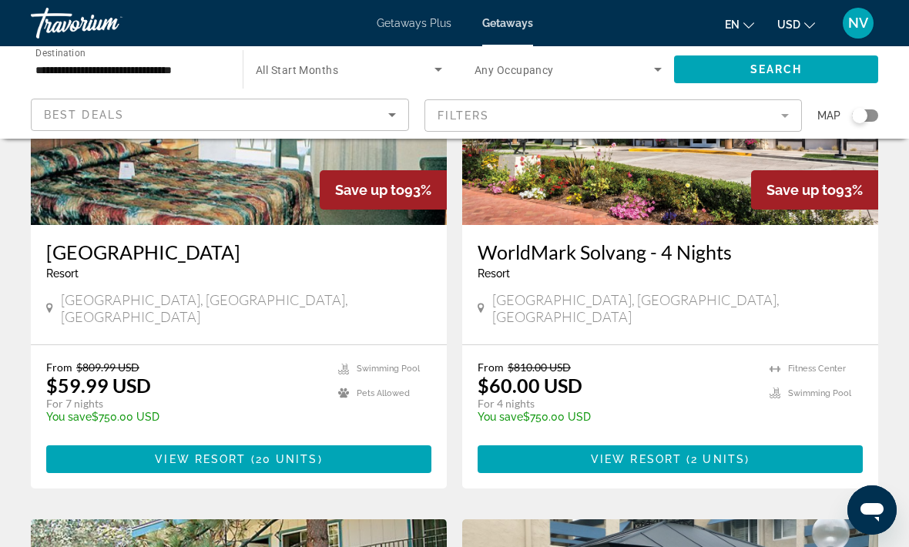
click at [663, 453] on span "View Resort" at bounding box center [636, 459] width 91 height 12
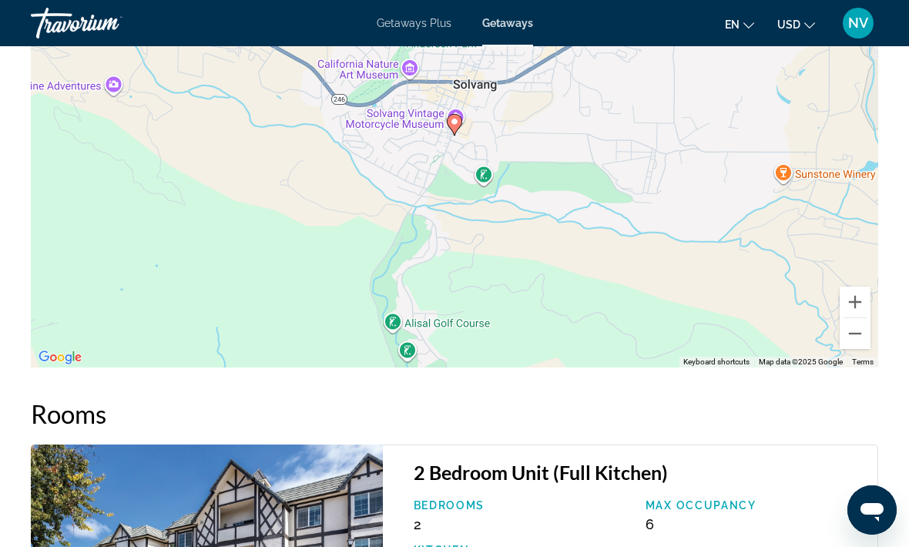
scroll to position [2929, 0]
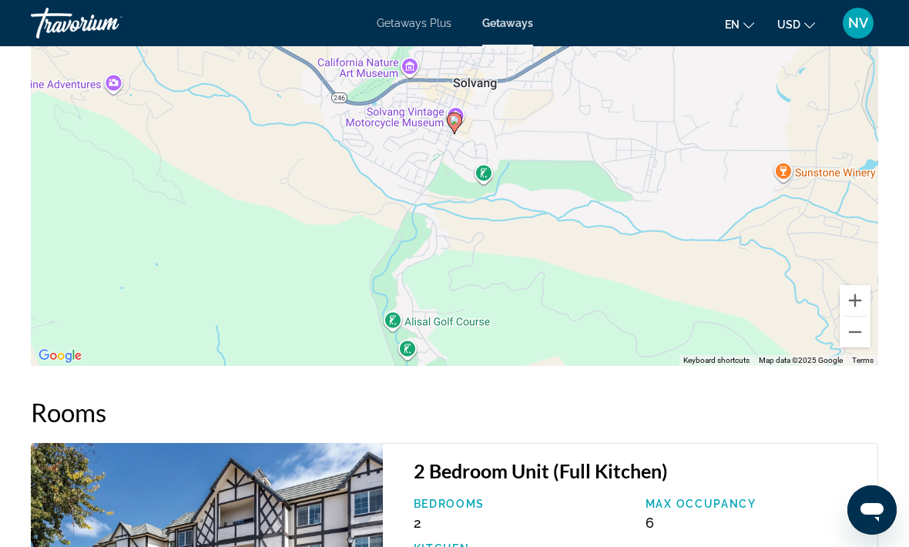
click at [859, 319] on button "Zoom out" at bounding box center [855, 332] width 31 height 31
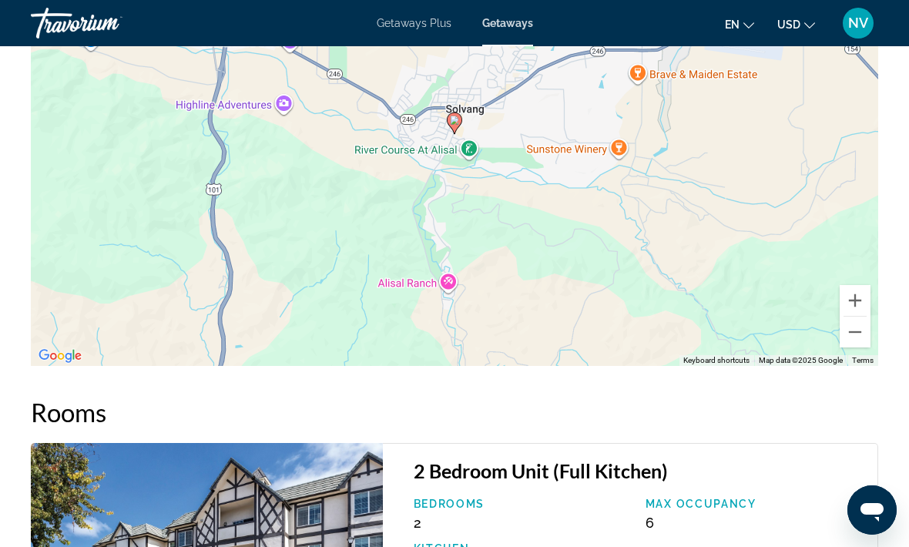
click at [861, 317] on button "Zoom out" at bounding box center [855, 332] width 31 height 31
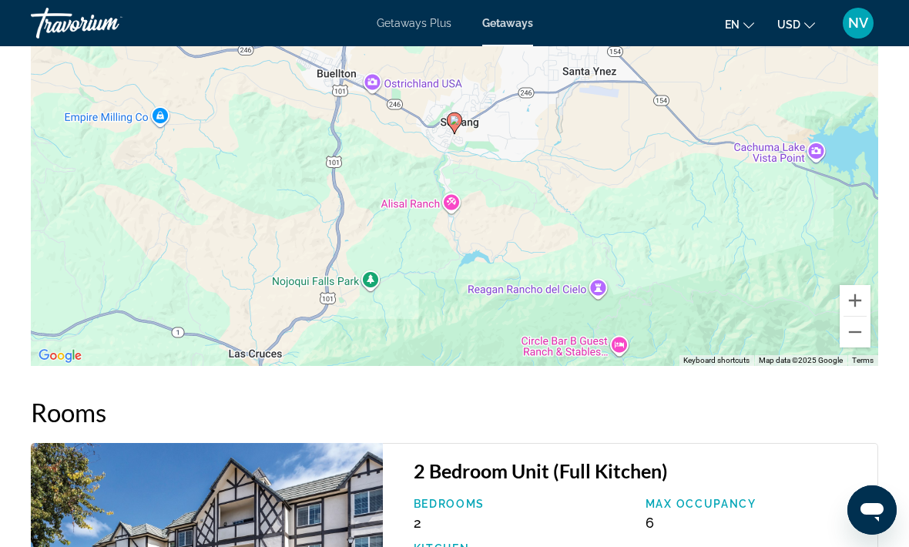
click at [856, 318] on button "Zoom out" at bounding box center [855, 332] width 31 height 31
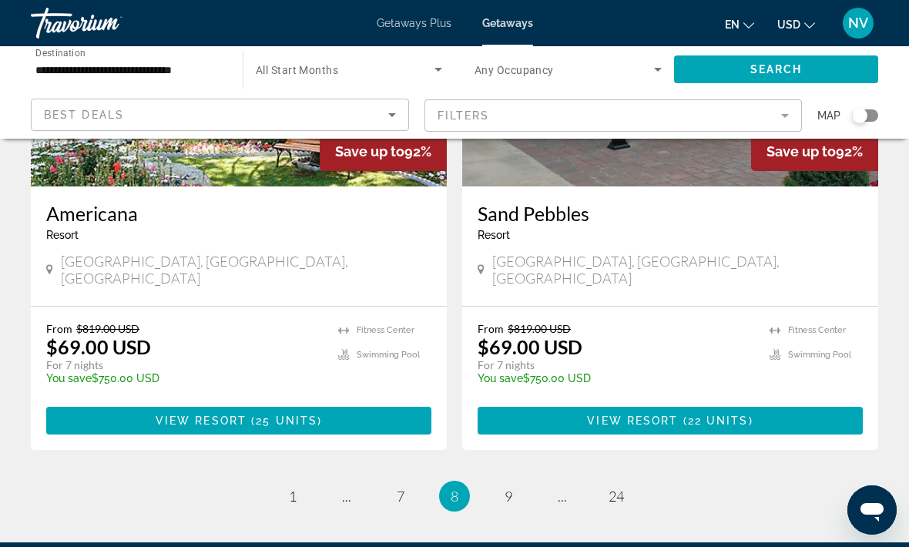
scroll to position [3005, 0]
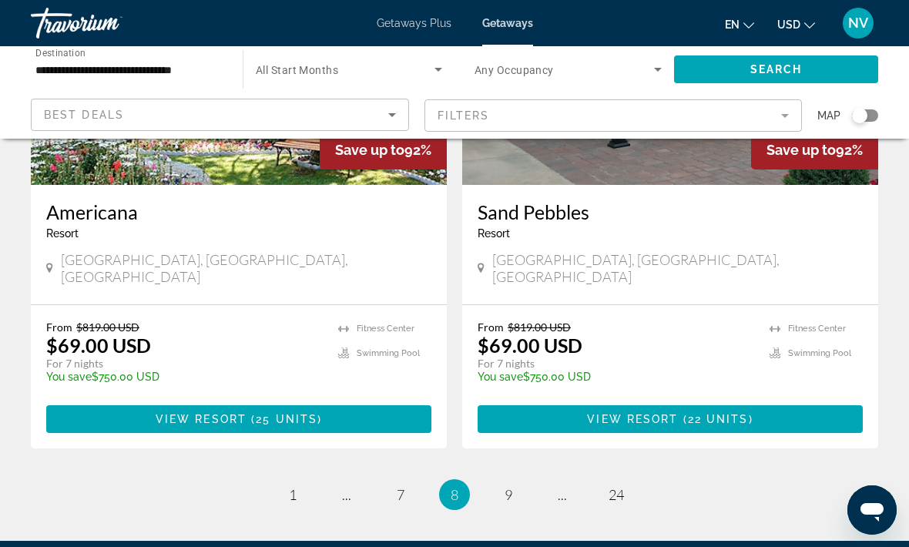
click at [720, 413] on span "22 units" at bounding box center [718, 419] width 61 height 12
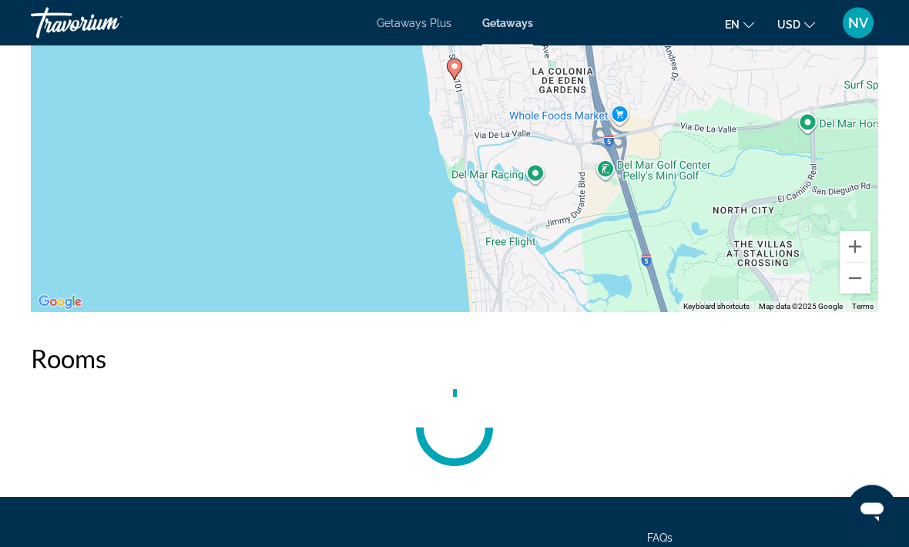
scroll to position [2631, 0]
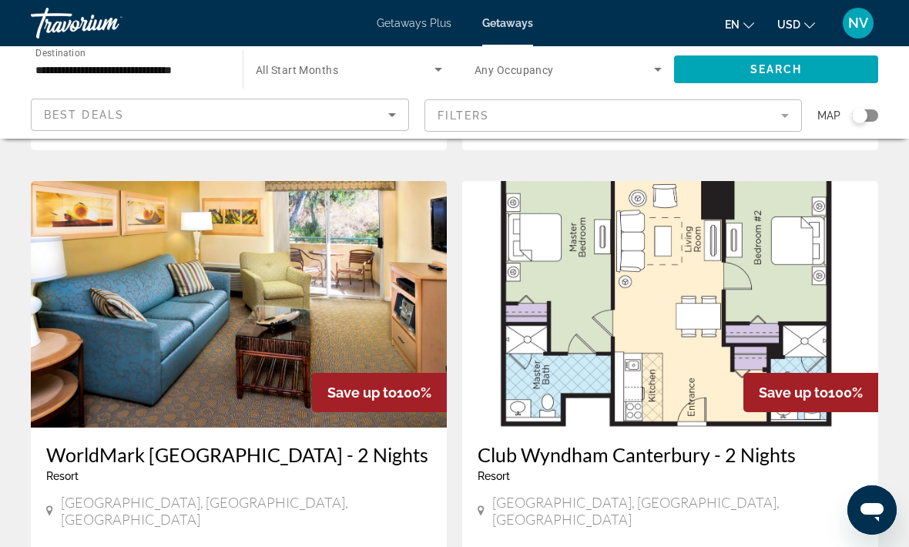
scroll to position [3061, 0]
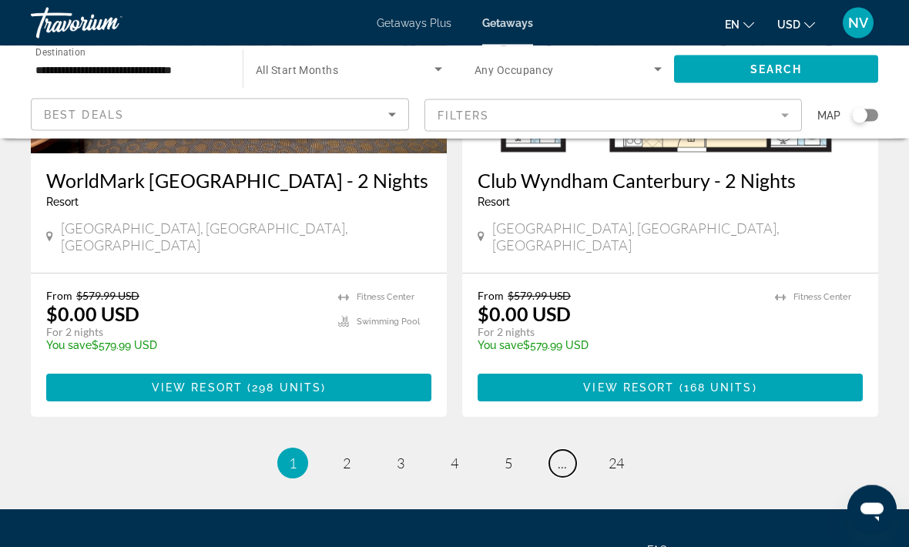
click at [566, 451] on link "page ..." at bounding box center [562, 464] width 27 height 27
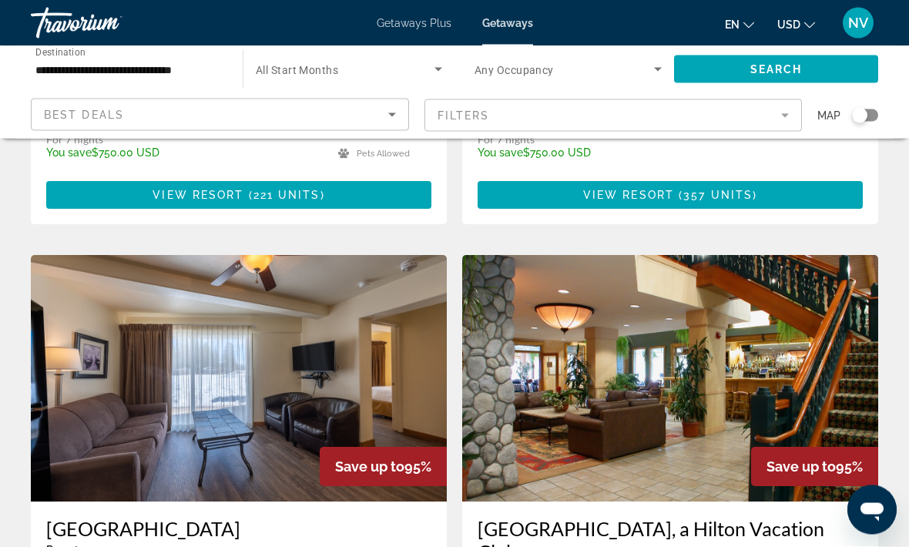
scroll to position [2989, 0]
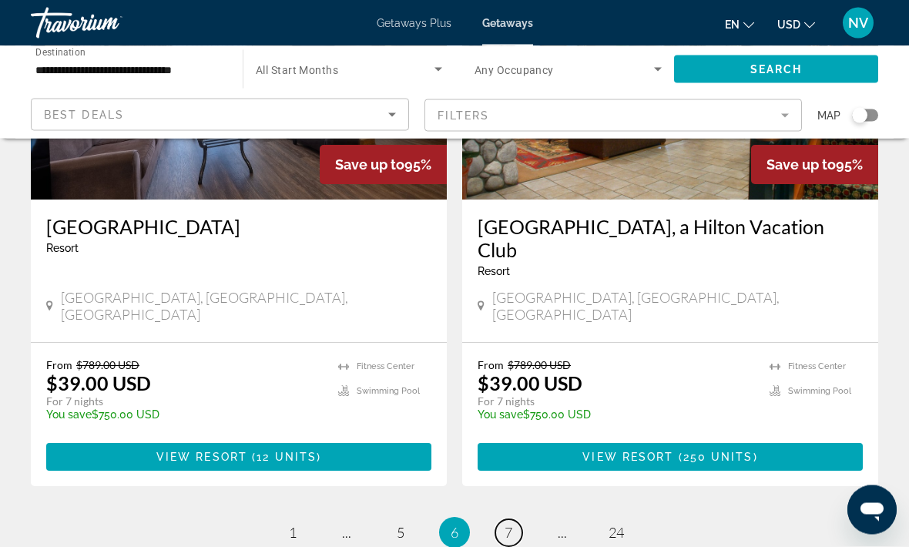
click at [512, 525] on span "7" at bounding box center [509, 533] width 8 height 17
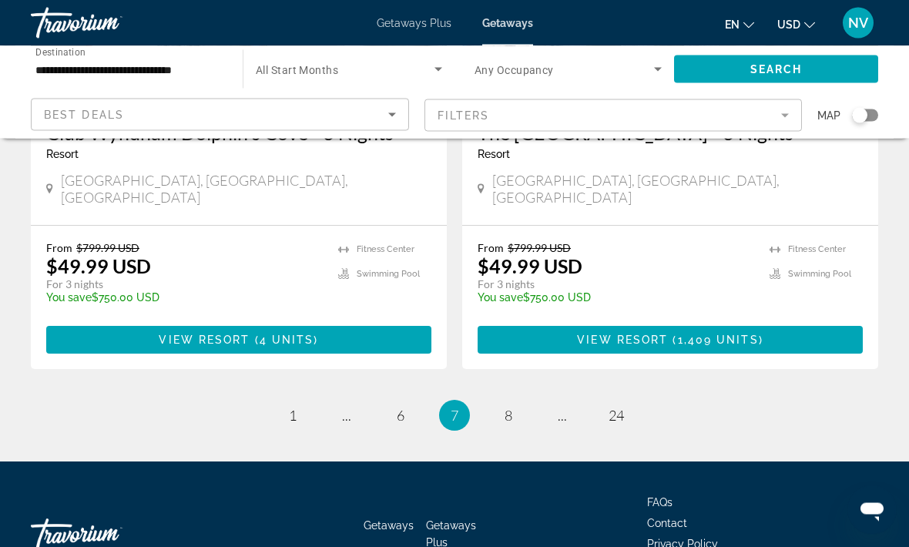
scroll to position [3012, 0]
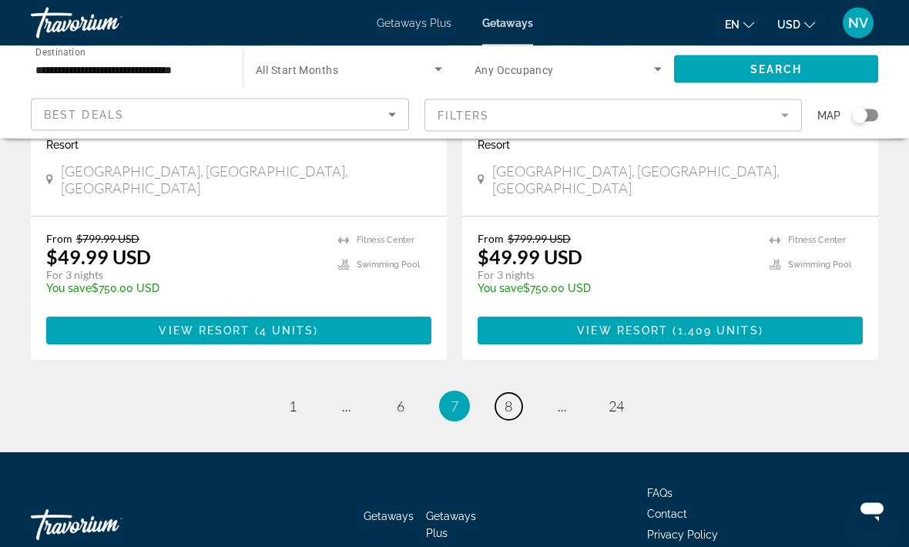
click at [512, 398] on span "8" at bounding box center [509, 406] width 8 height 17
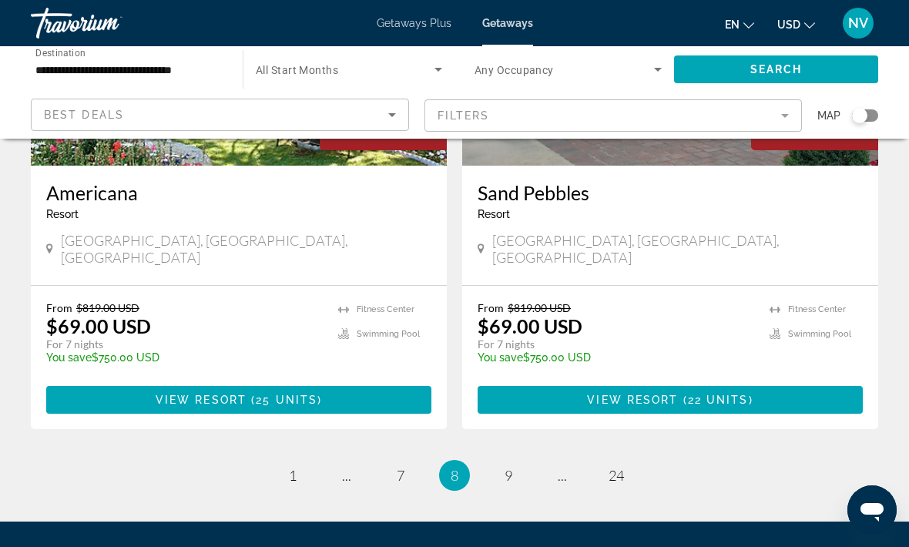
scroll to position [3059, 0]
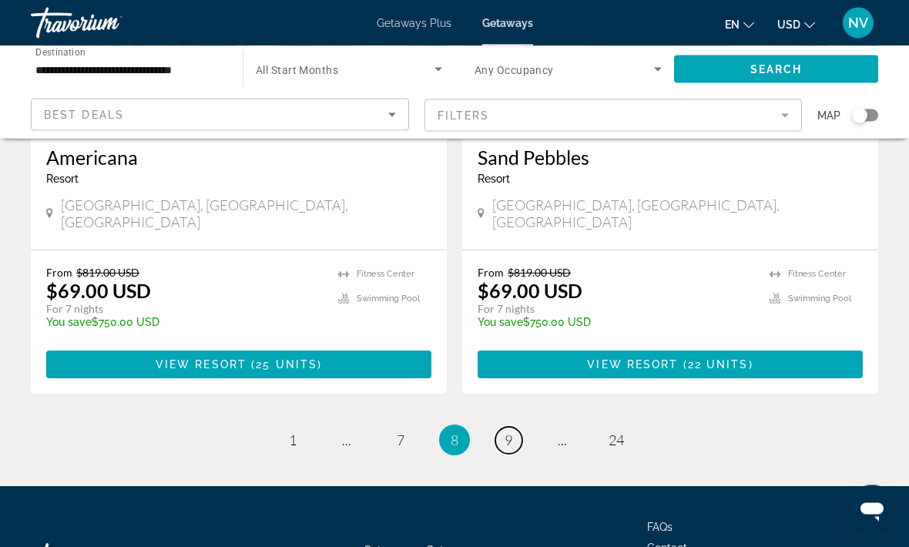
click at [511, 428] on link "page 9" at bounding box center [508, 441] width 27 height 27
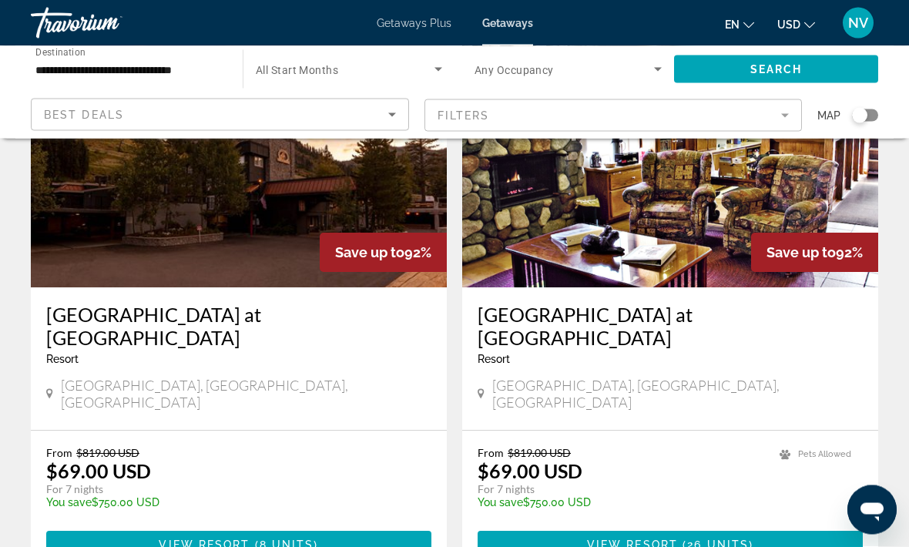
scroll to position [722, 0]
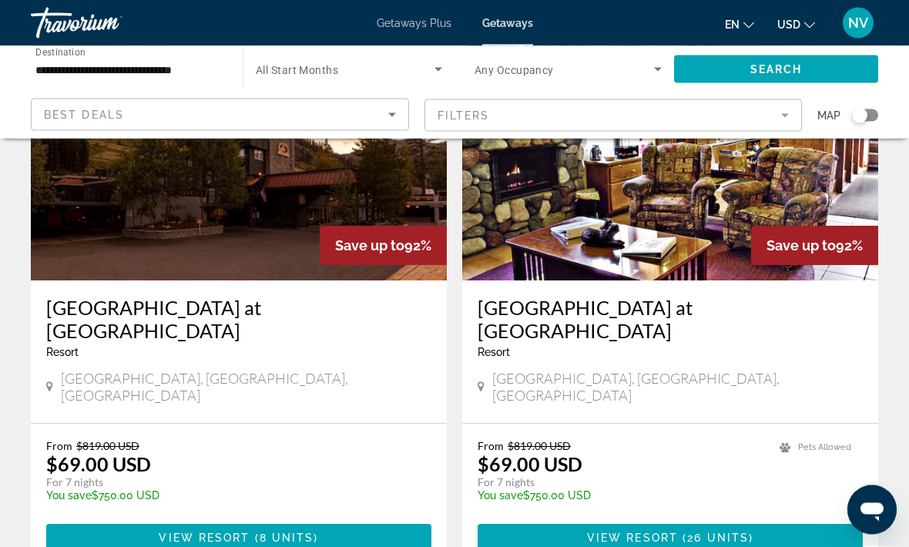
click at [132, 520] on span "Main content" at bounding box center [238, 538] width 385 height 37
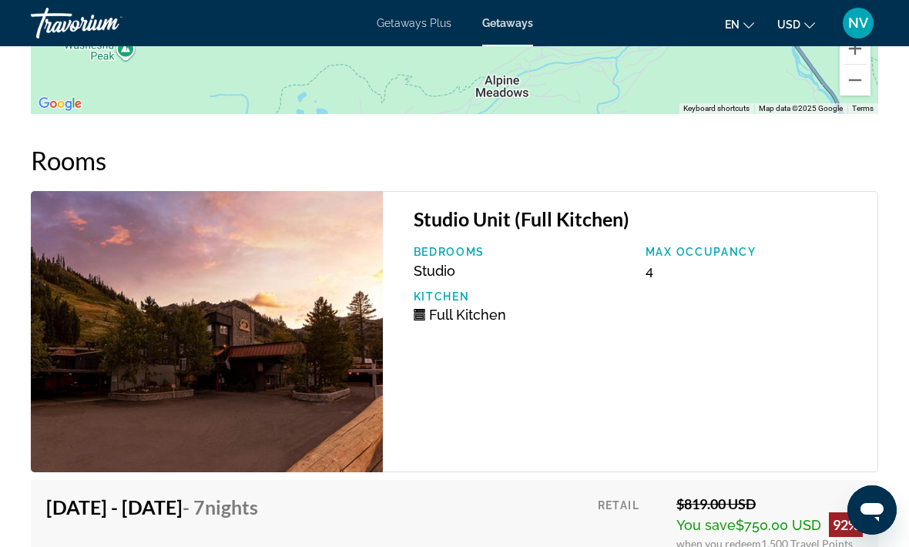
scroll to position [2752, 0]
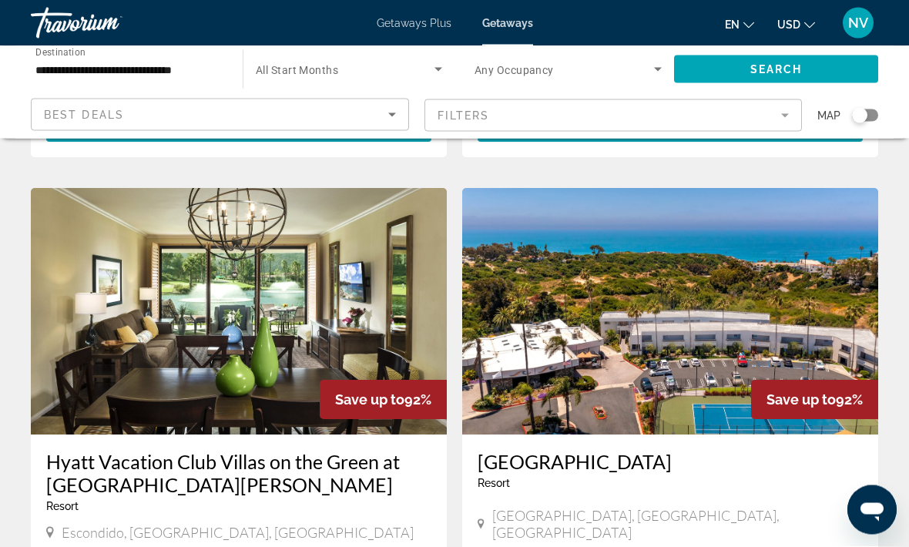
scroll to position [2761, 0]
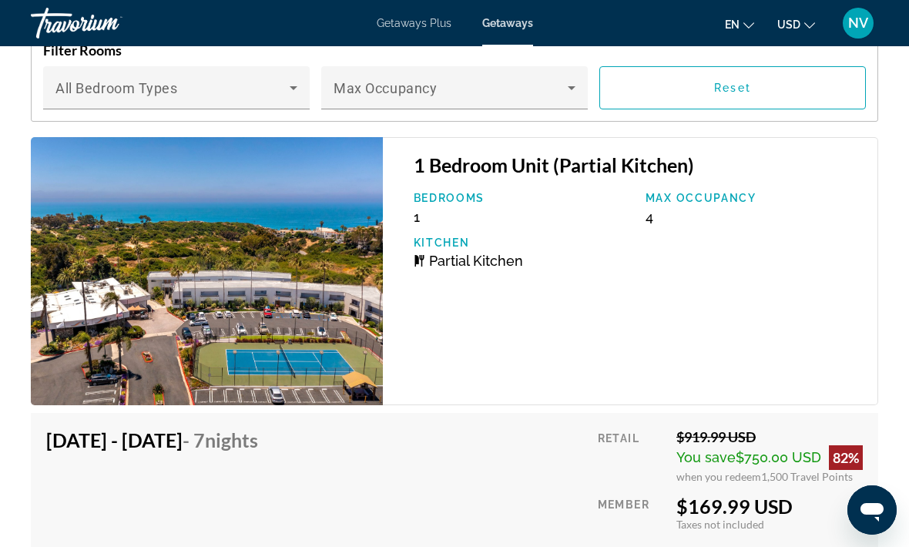
scroll to position [3059, 0]
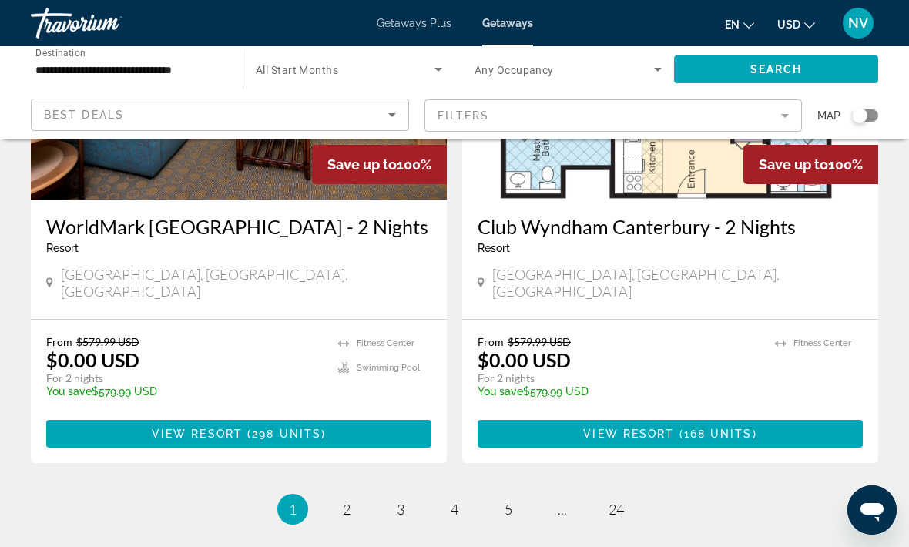
scroll to position [3061, 0]
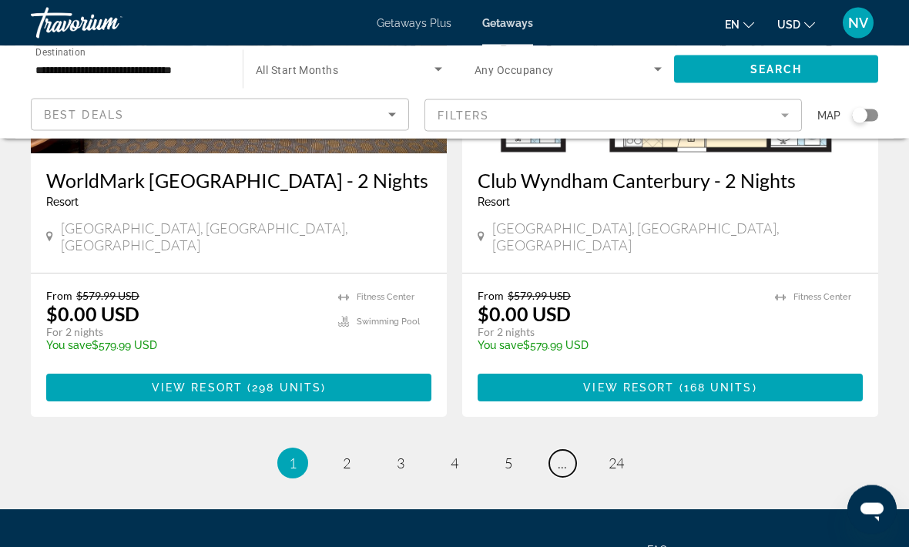
click at [567, 451] on link "page ..." at bounding box center [562, 464] width 27 height 27
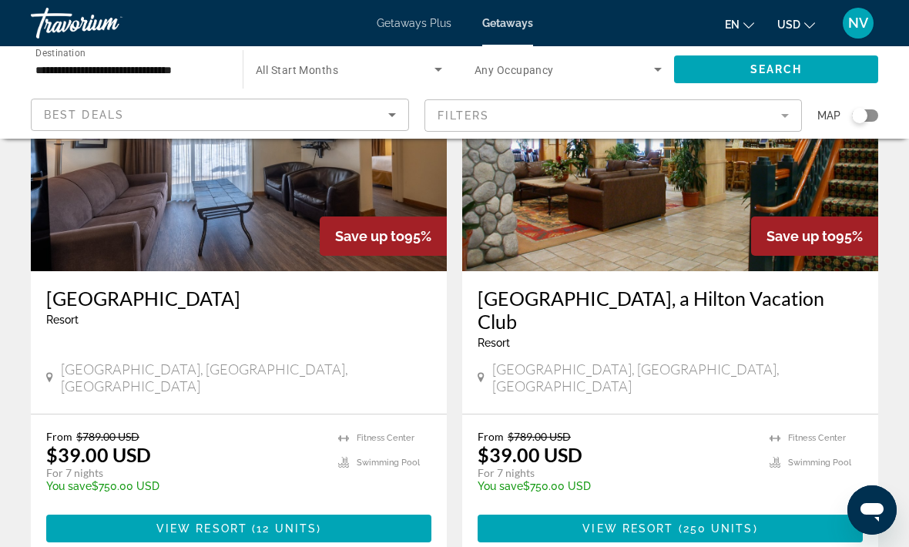
scroll to position [2989, 0]
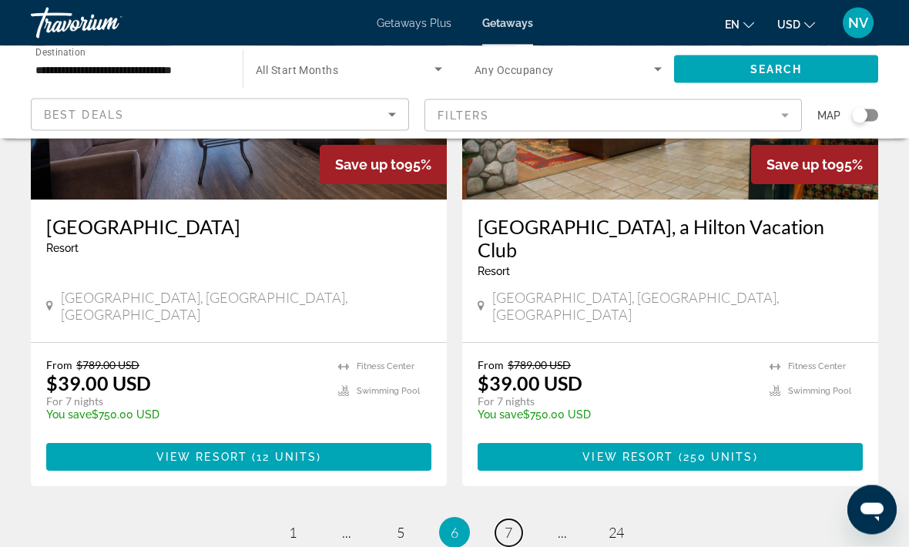
click at [517, 520] on link "page 7" at bounding box center [508, 533] width 27 height 27
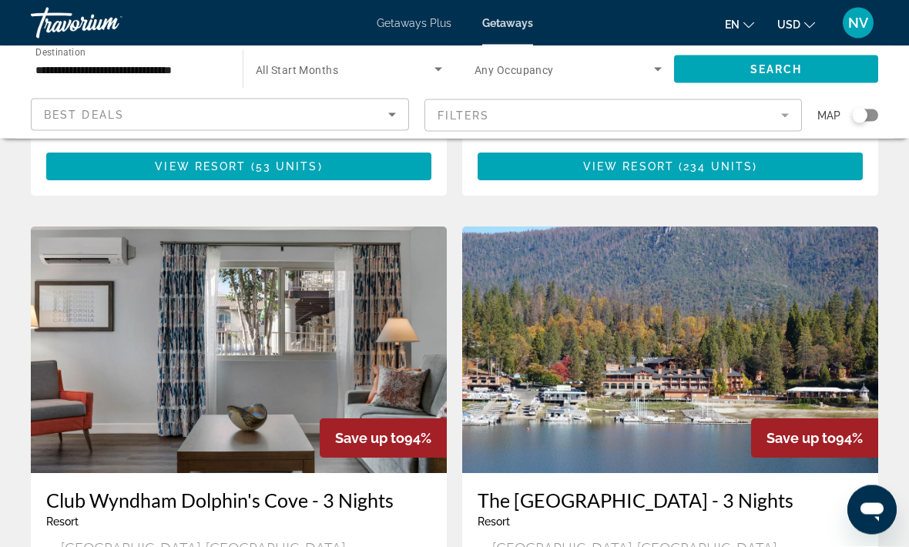
scroll to position [3012, 0]
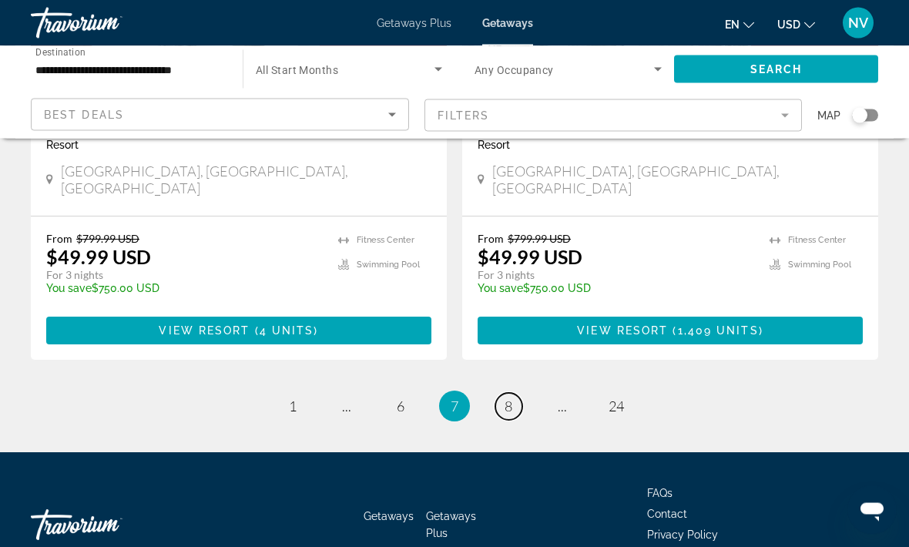
click at [516, 394] on link "page 8" at bounding box center [508, 407] width 27 height 27
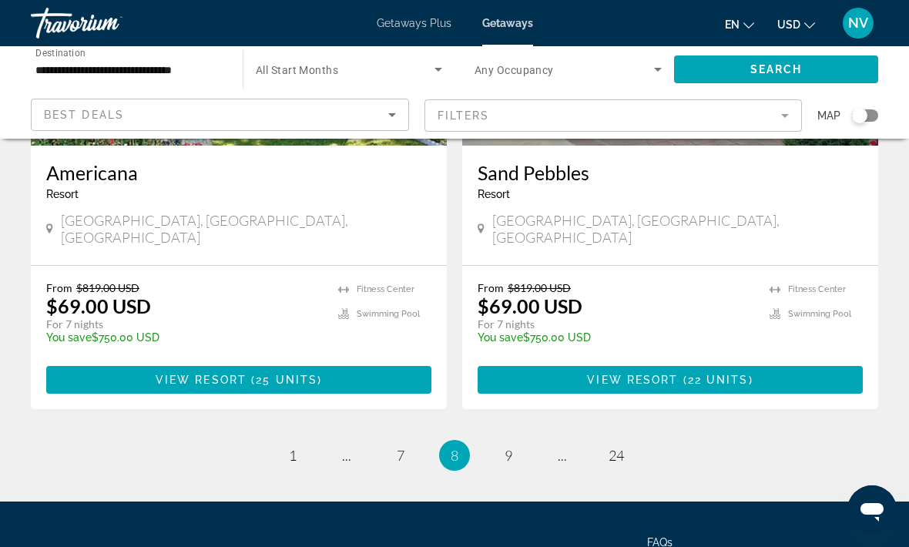
scroll to position [3059, 0]
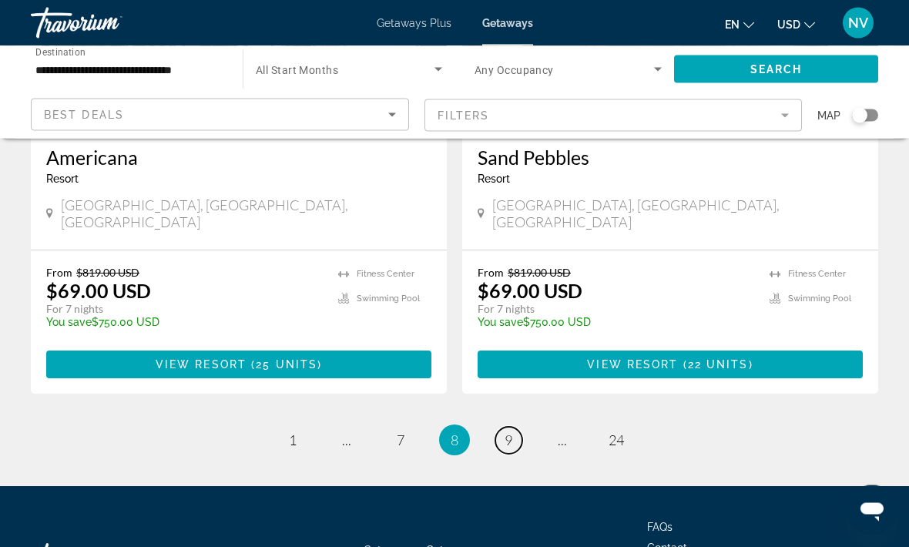
click at [513, 428] on link "page 9" at bounding box center [508, 441] width 27 height 27
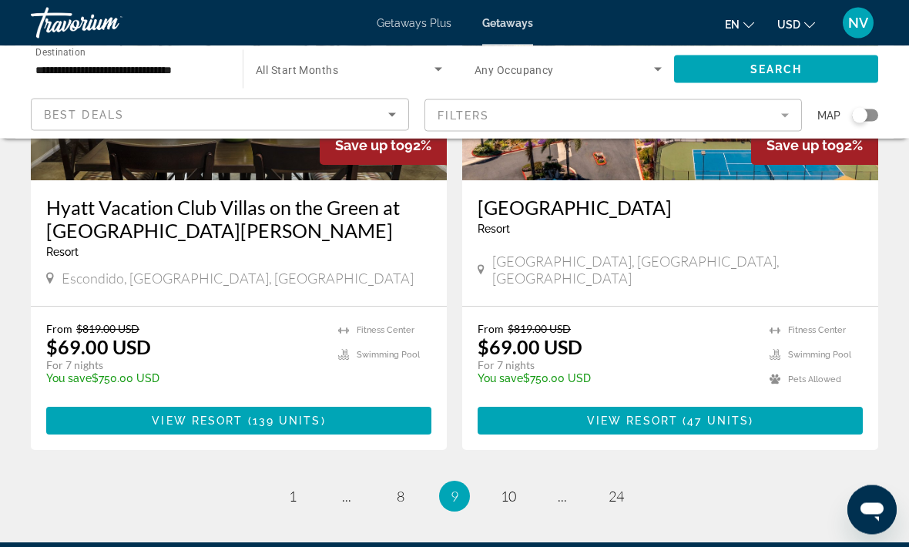
scroll to position [3012, 0]
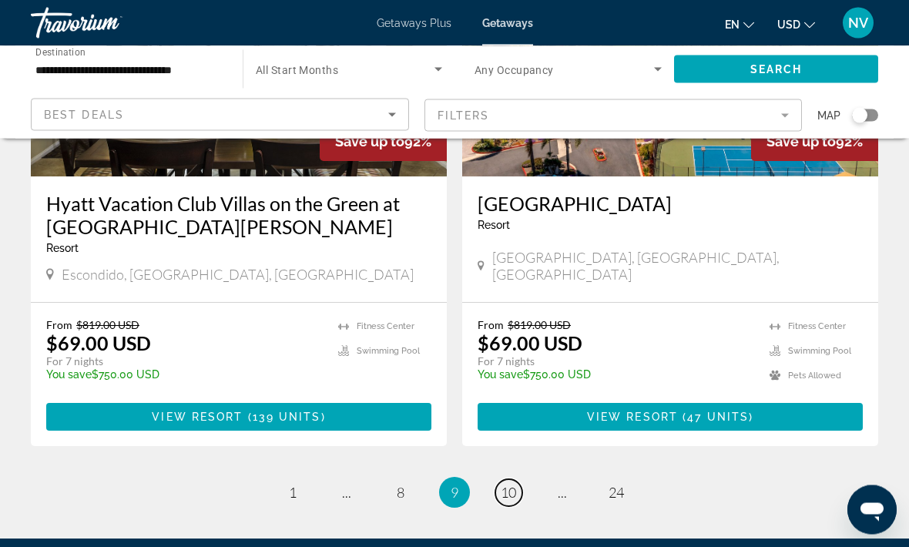
click at [510, 485] on span "10" at bounding box center [508, 493] width 15 height 17
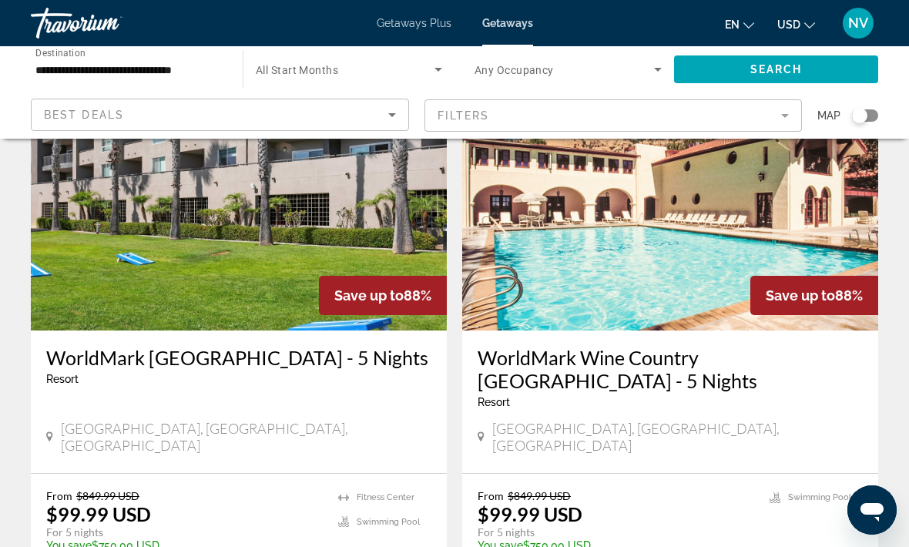
scroll to position [1782, 0]
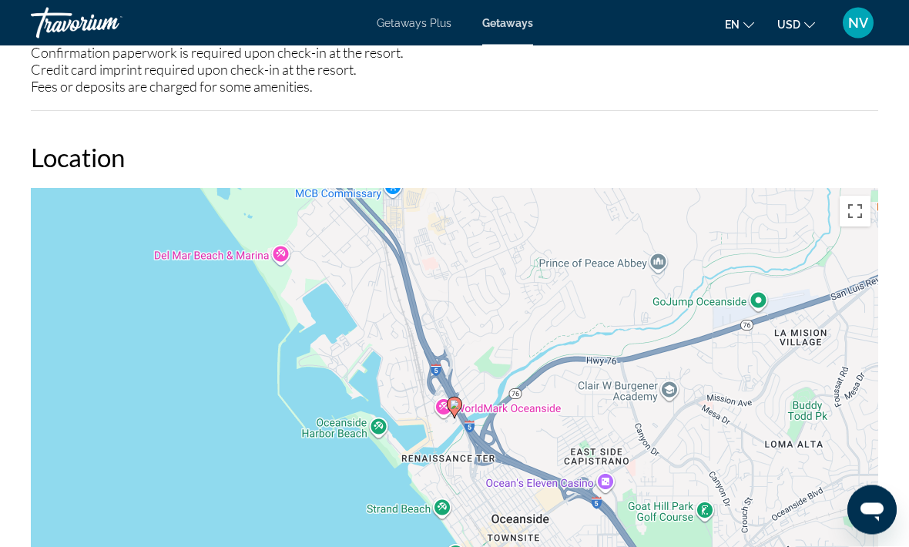
scroll to position [2368, 0]
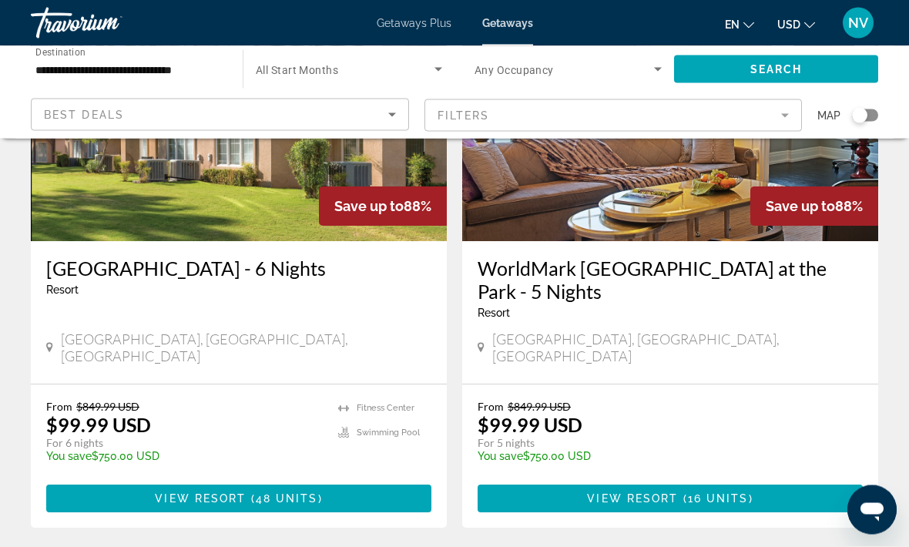
scroll to position [3004, 0]
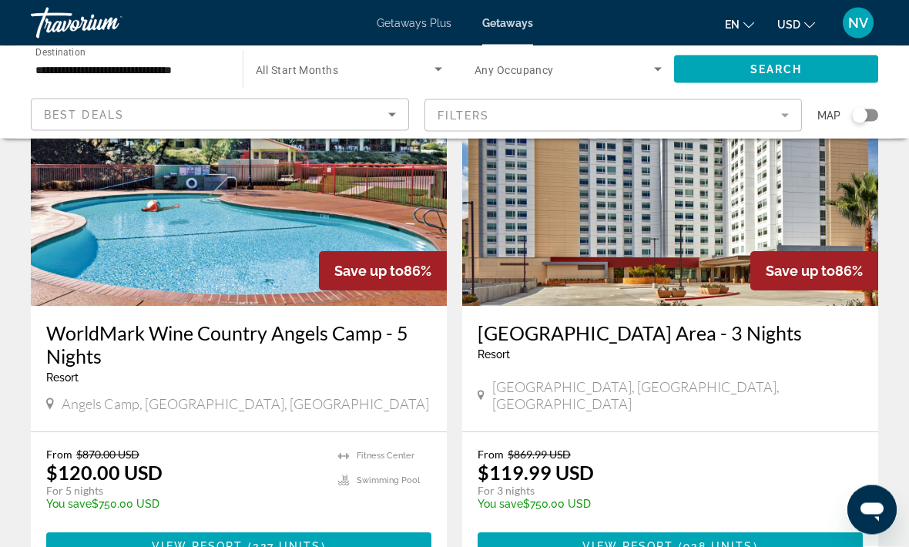
scroll to position [2373, 0]
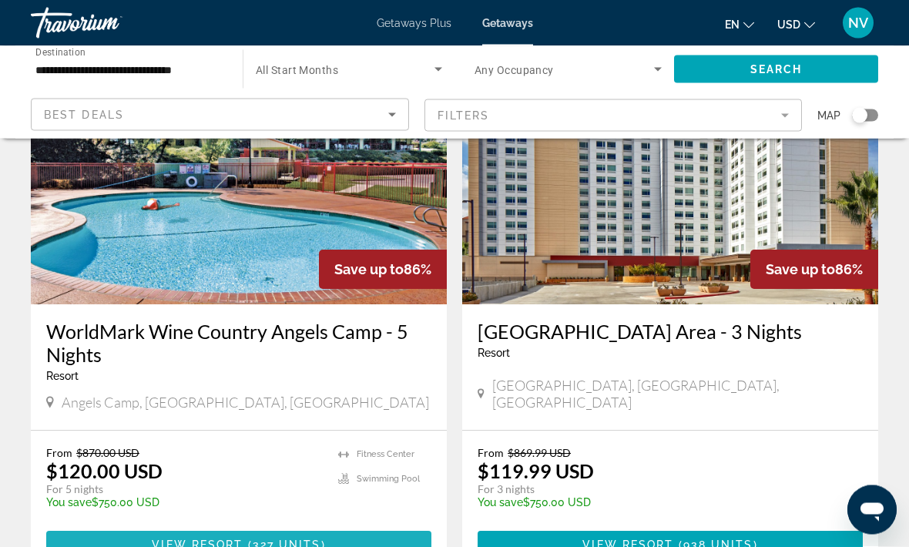
click at [359, 527] on span "Main content" at bounding box center [238, 545] width 385 height 37
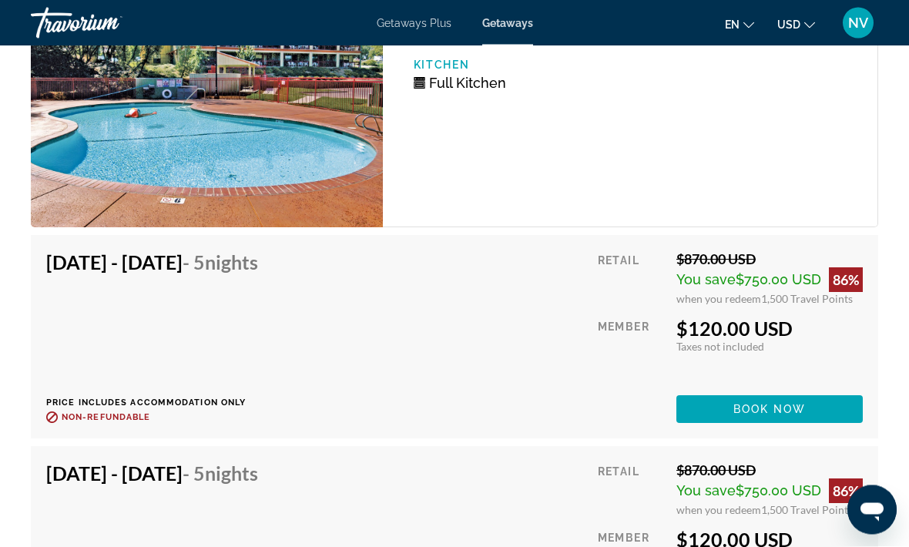
scroll to position [3520, 0]
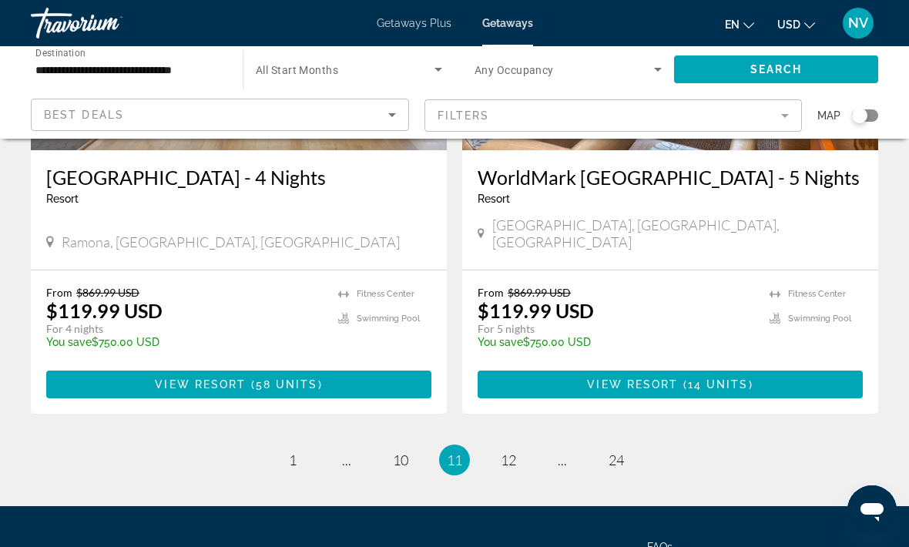
scroll to position [3082, 0]
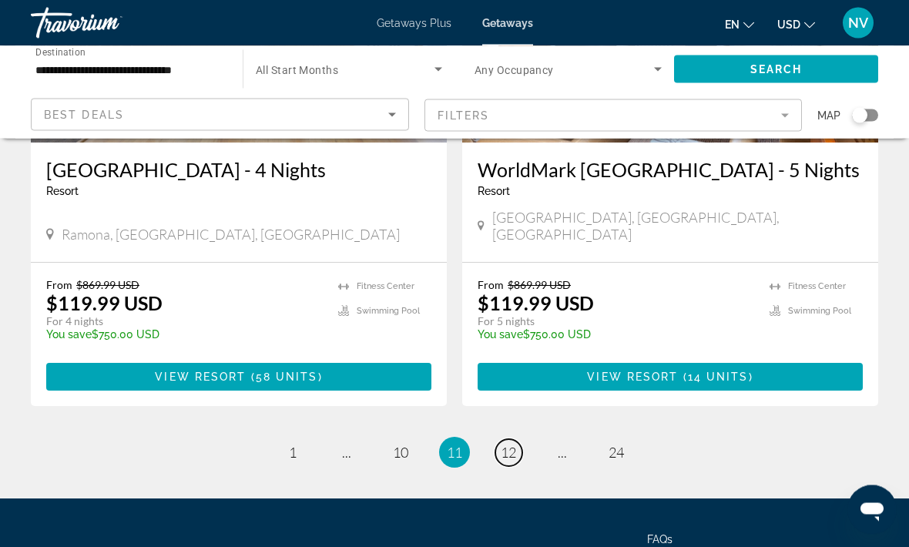
click at [502, 445] on span "12" at bounding box center [508, 453] width 15 height 17
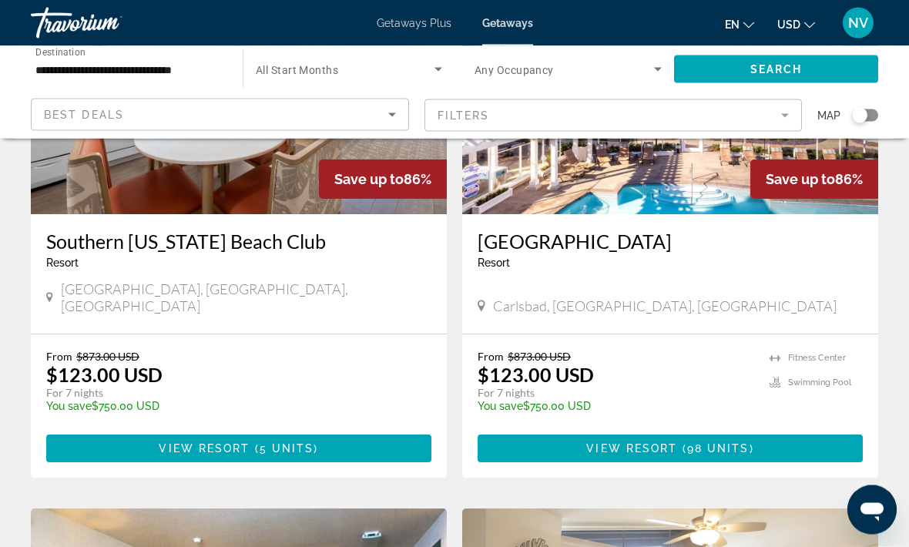
scroll to position [767, 0]
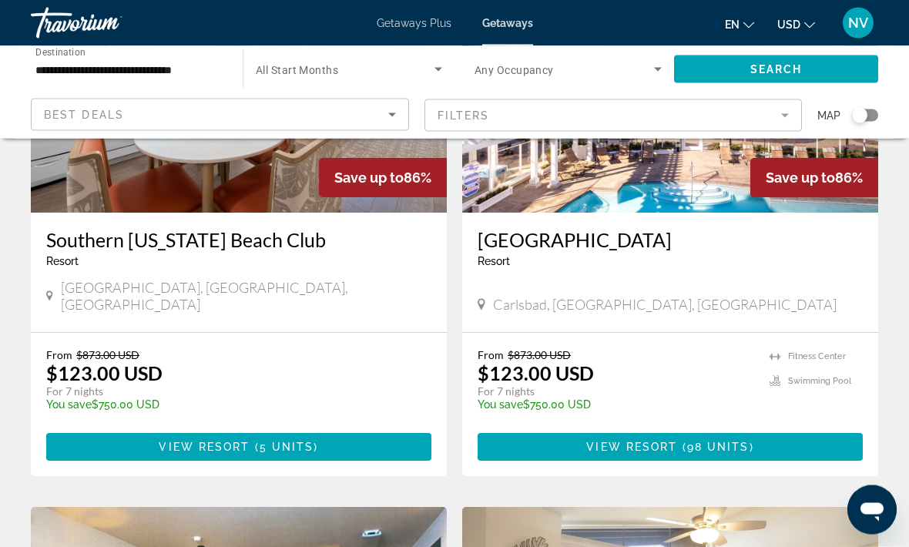
click at [675, 429] on span "Main content" at bounding box center [670, 447] width 385 height 37
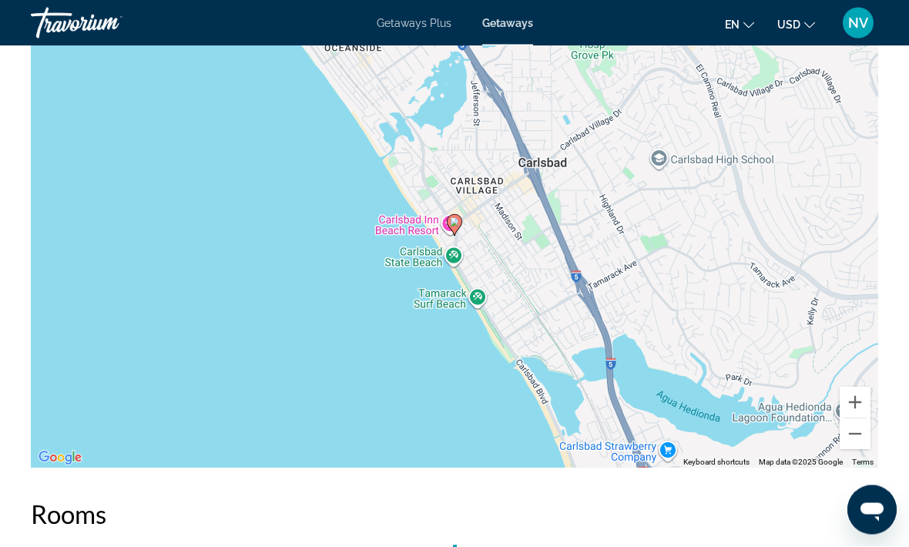
scroll to position [2613, 0]
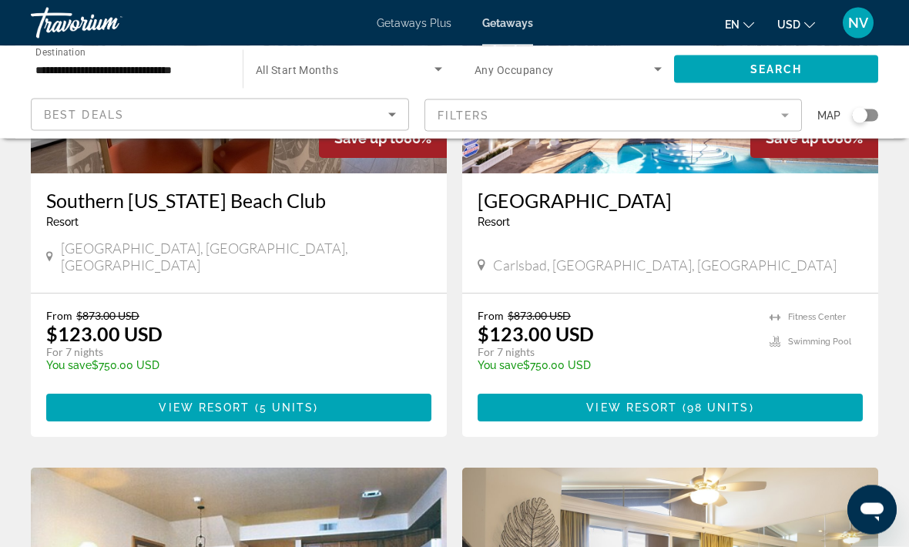
scroll to position [810, 0]
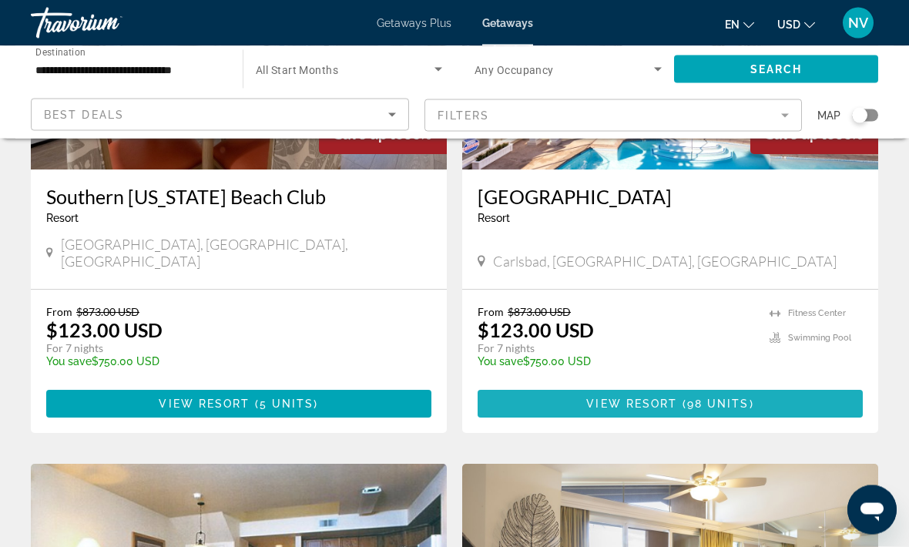
click at [730, 398] on span "98 units" at bounding box center [718, 404] width 62 height 12
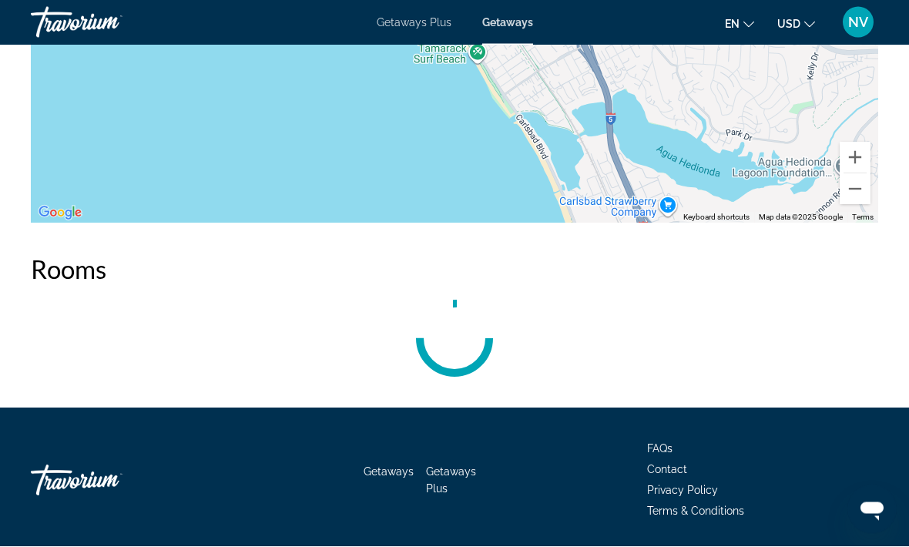
scroll to position [2852, 0]
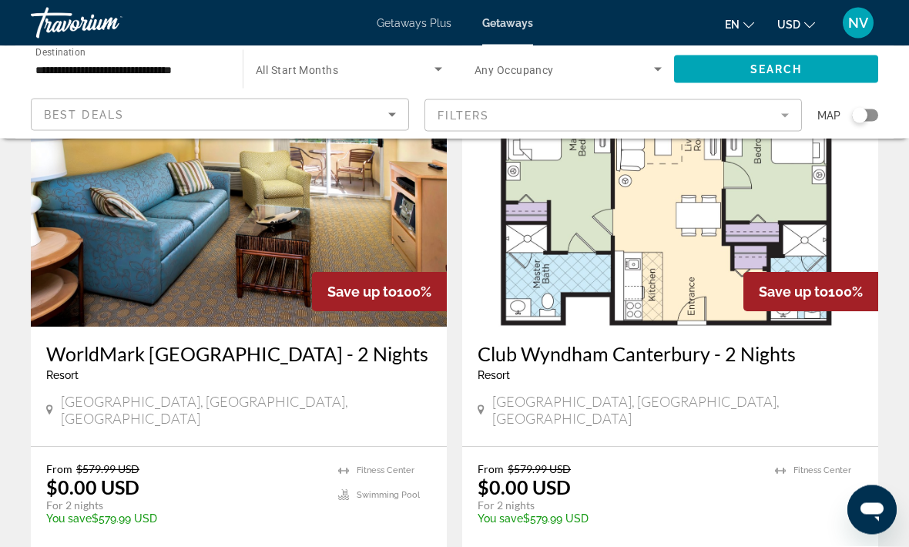
scroll to position [3061, 0]
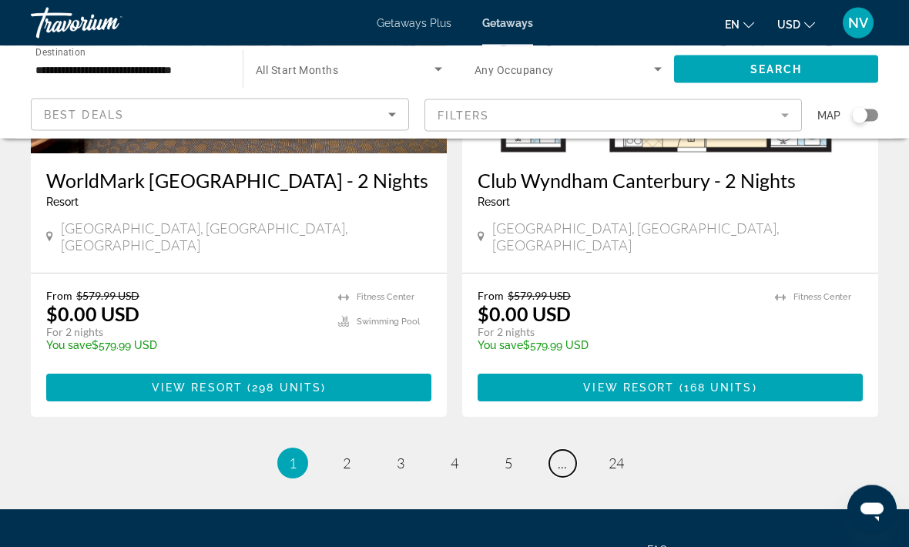
click at [563, 455] on span "..." at bounding box center [562, 463] width 9 height 17
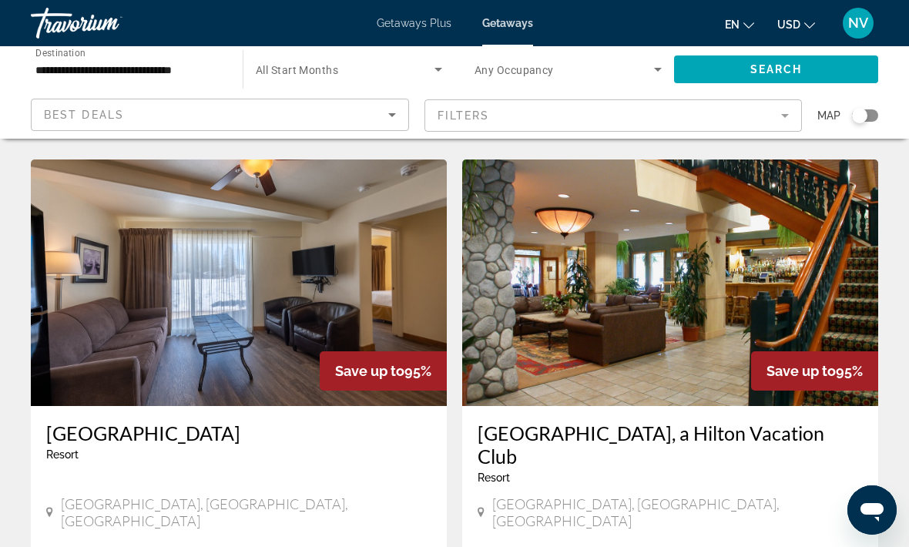
scroll to position [2989, 0]
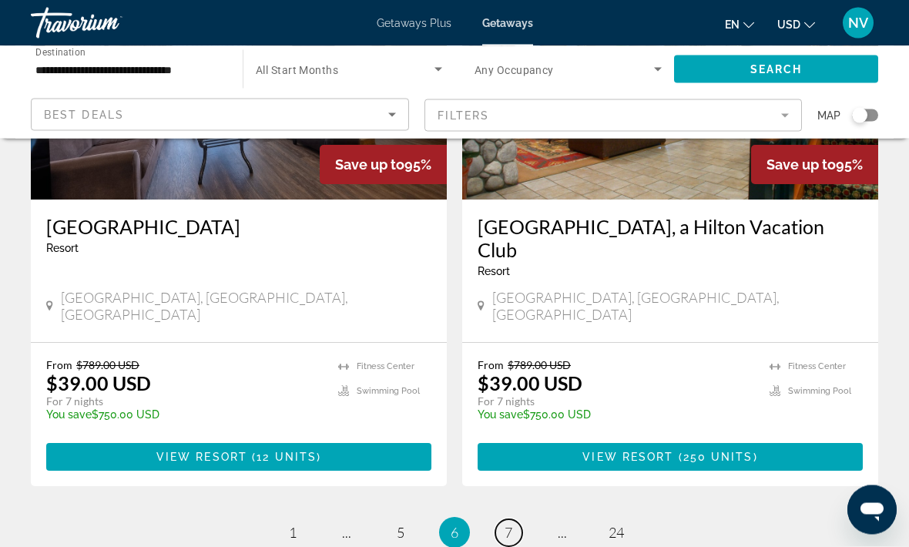
click at [511, 525] on span "7" at bounding box center [509, 533] width 8 height 17
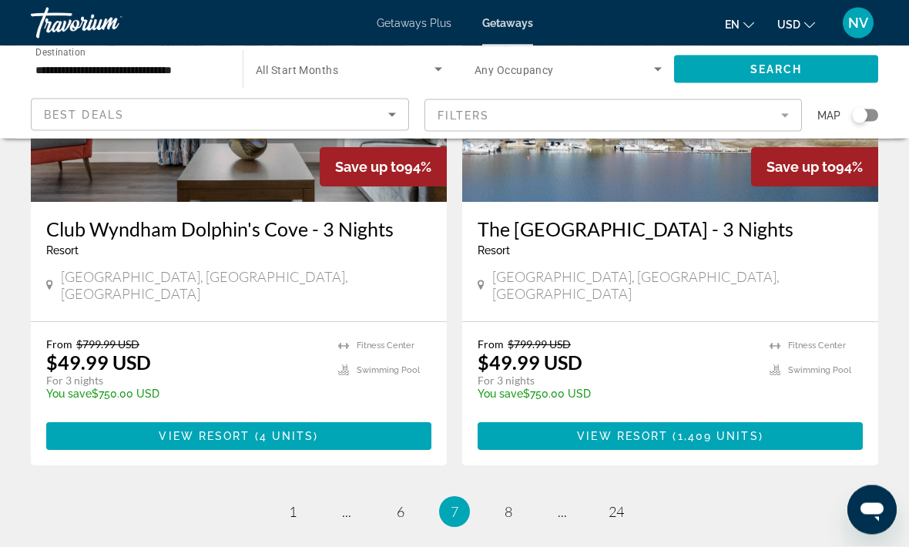
scroll to position [3012, 0]
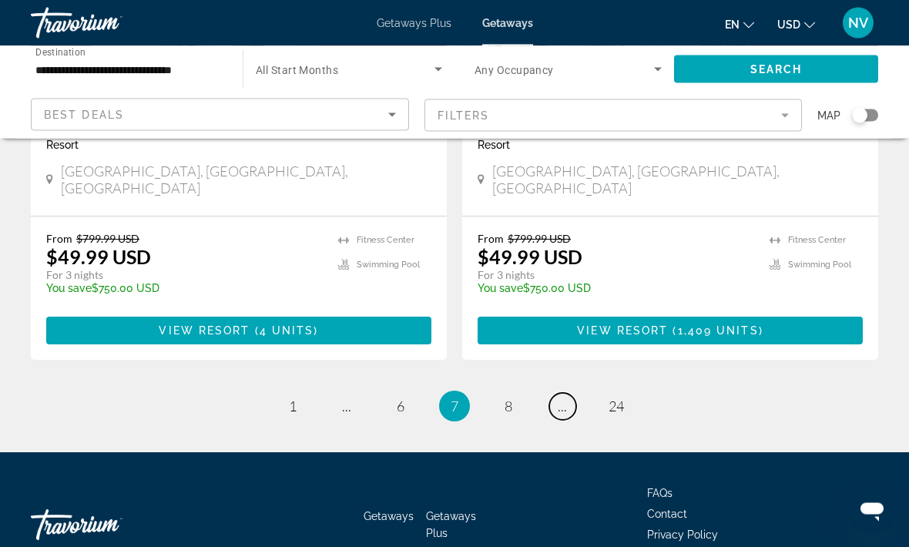
click at [565, 394] on link "page ..." at bounding box center [562, 407] width 27 height 27
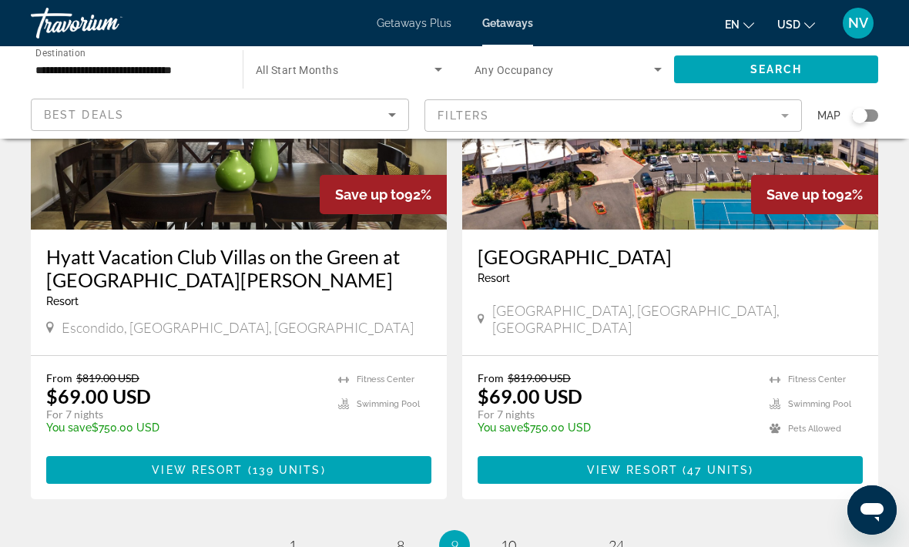
scroll to position [3012, 0]
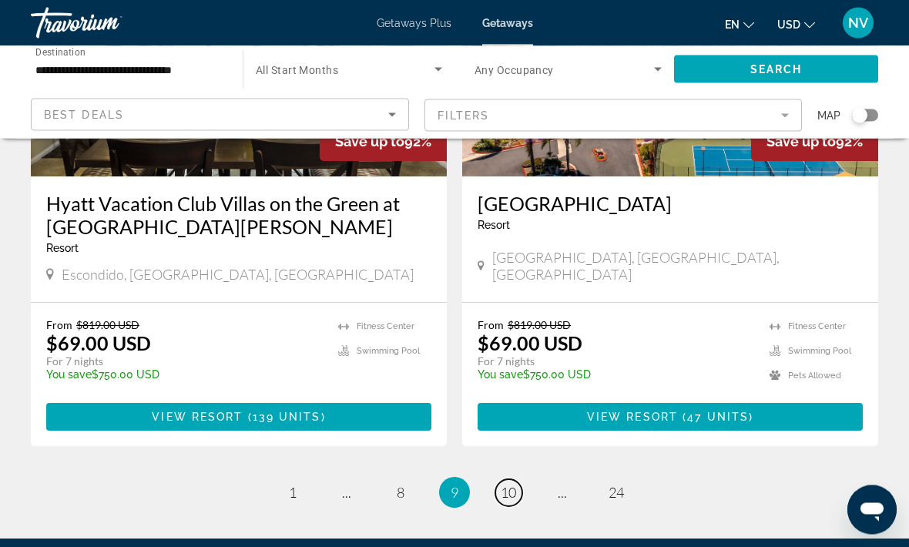
click at [512, 480] on link "page 10" at bounding box center [508, 493] width 27 height 27
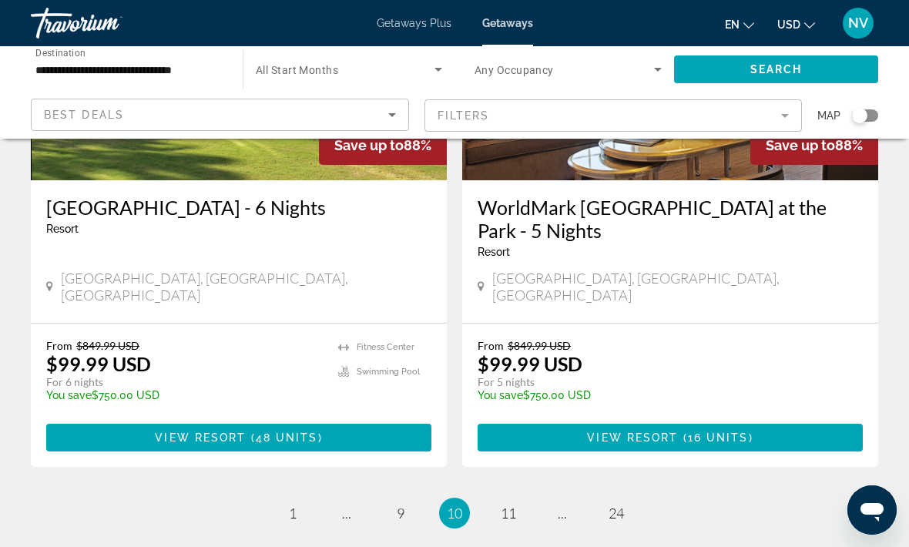
scroll to position [3059, 0]
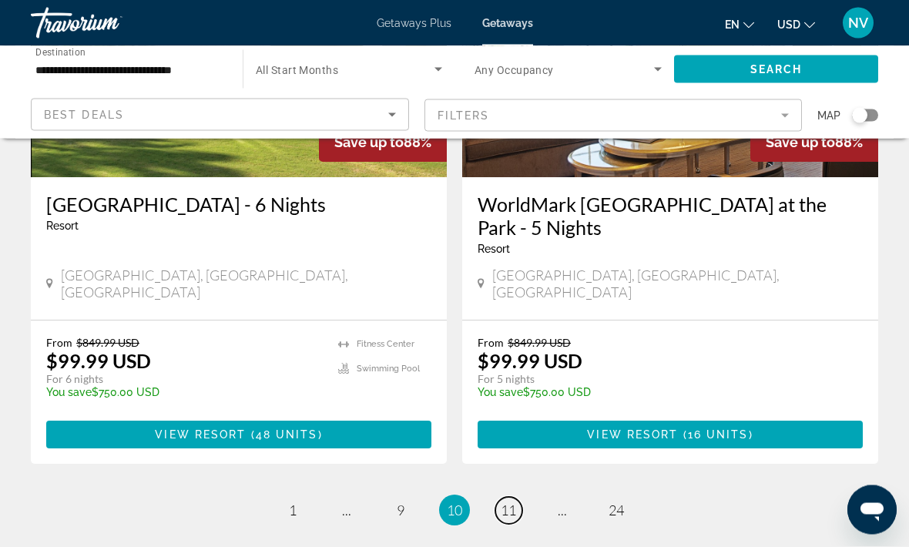
click at [515, 498] on link "page 11" at bounding box center [508, 511] width 27 height 27
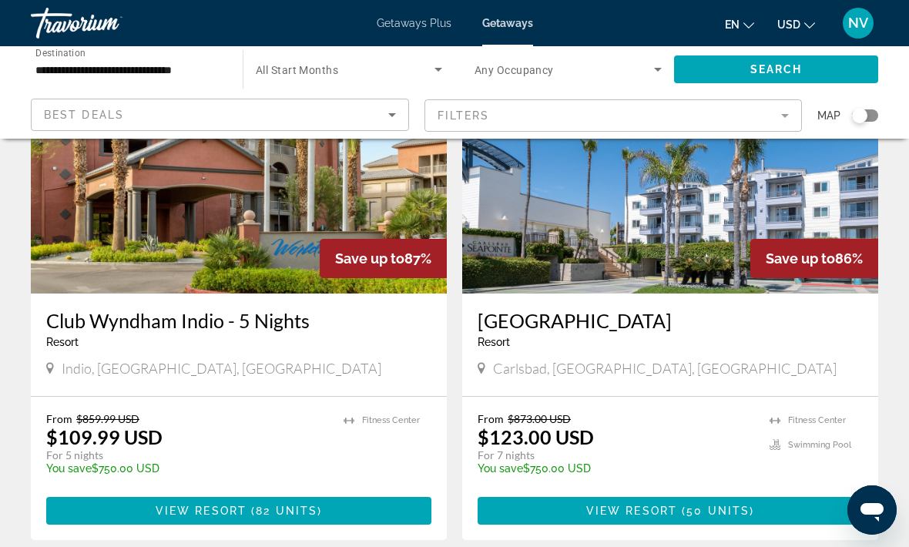
scroll to position [1280, 0]
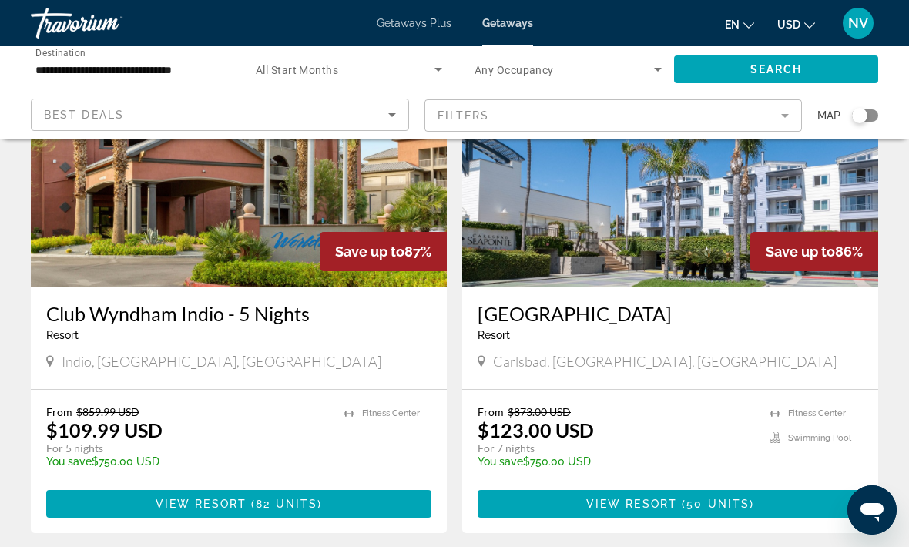
click at [779, 485] on span "Main content" at bounding box center [670, 503] width 385 height 37
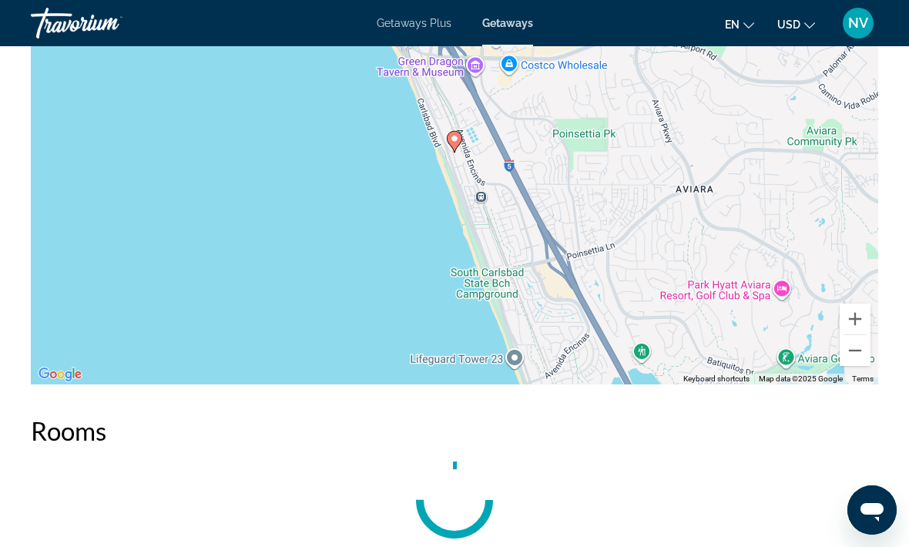
scroll to position [2588, 0]
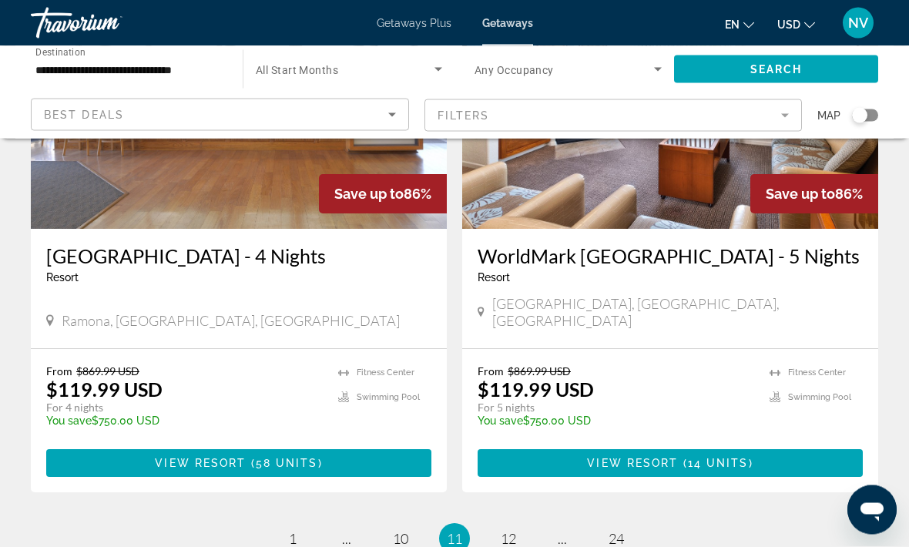
scroll to position [3082, 0]
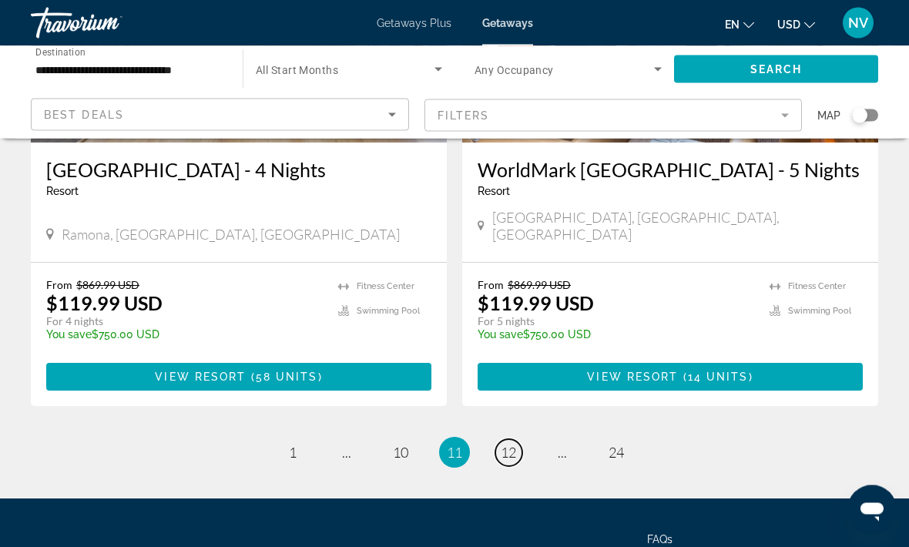
click at [516, 445] on span "12" at bounding box center [508, 453] width 15 height 17
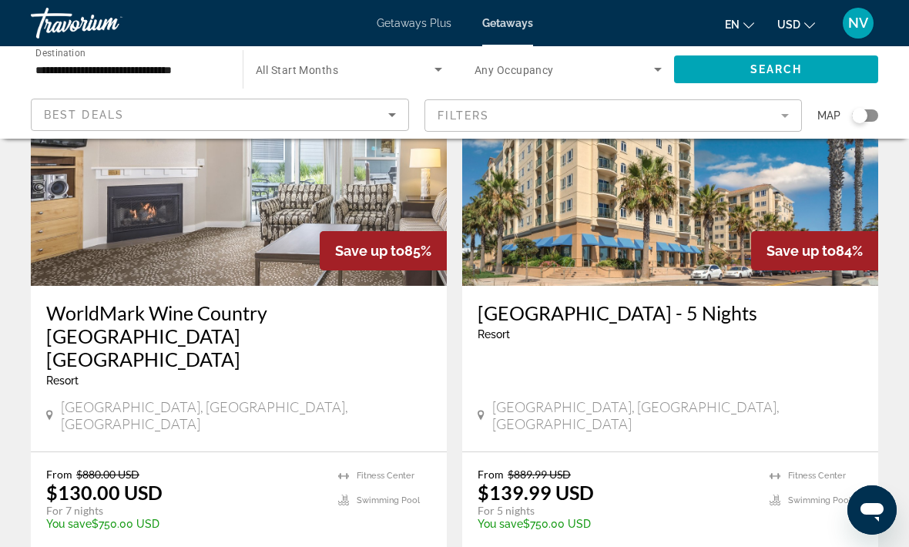
scroll to position [2900, 0]
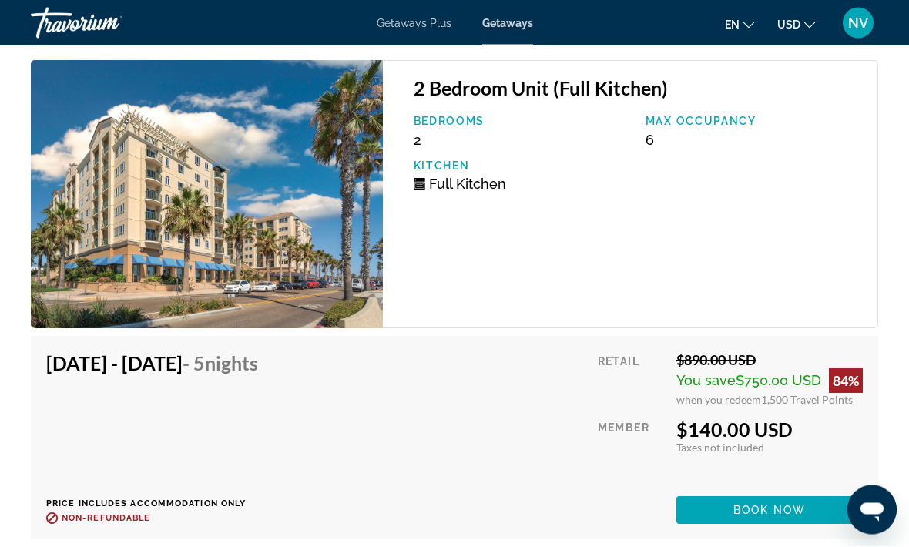
scroll to position [3142, 0]
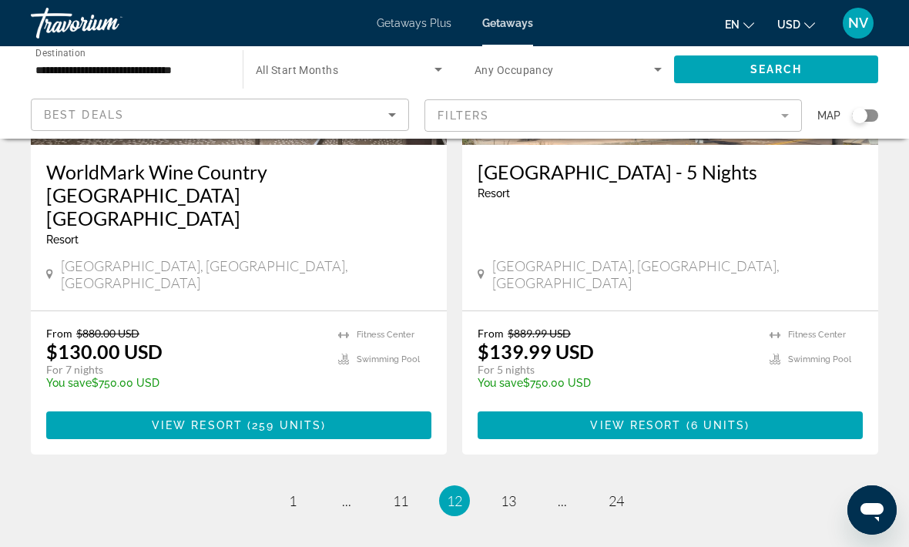
scroll to position [3082, 0]
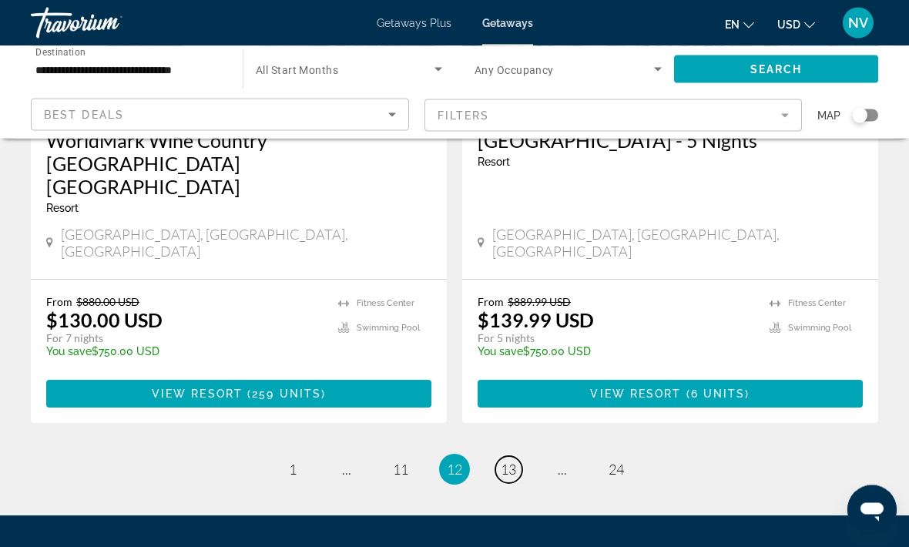
click at [512, 461] on span "13" at bounding box center [508, 469] width 15 height 17
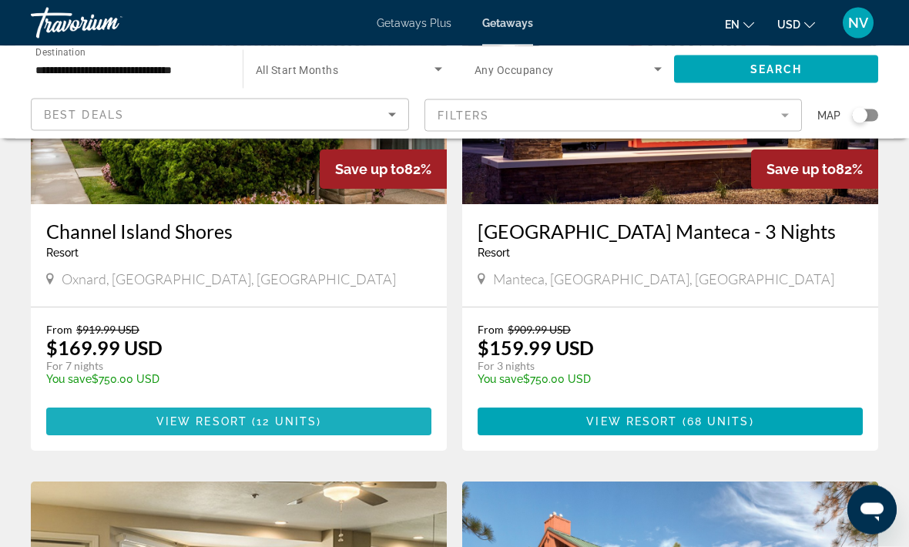
scroll to position [1386, 0]
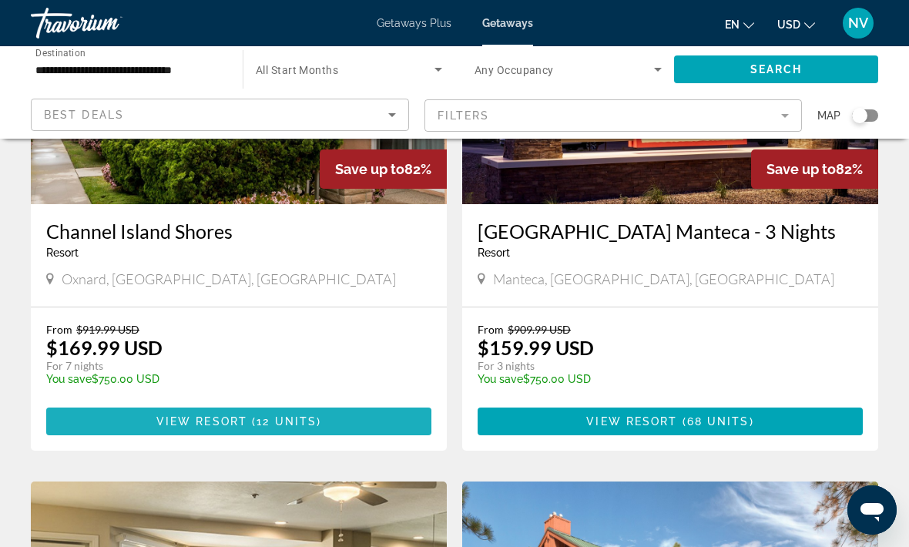
click at [85, 403] on span "Main content" at bounding box center [238, 421] width 385 height 37
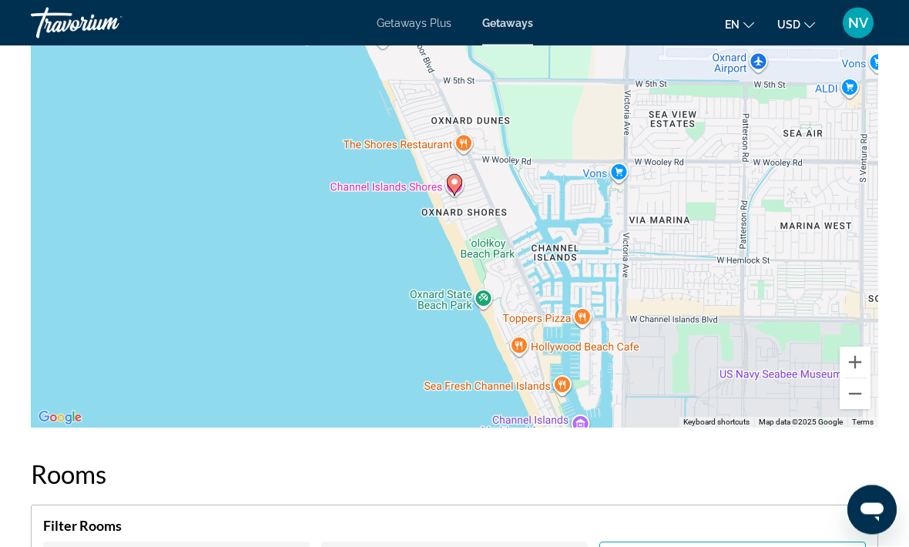
scroll to position [2103, 0]
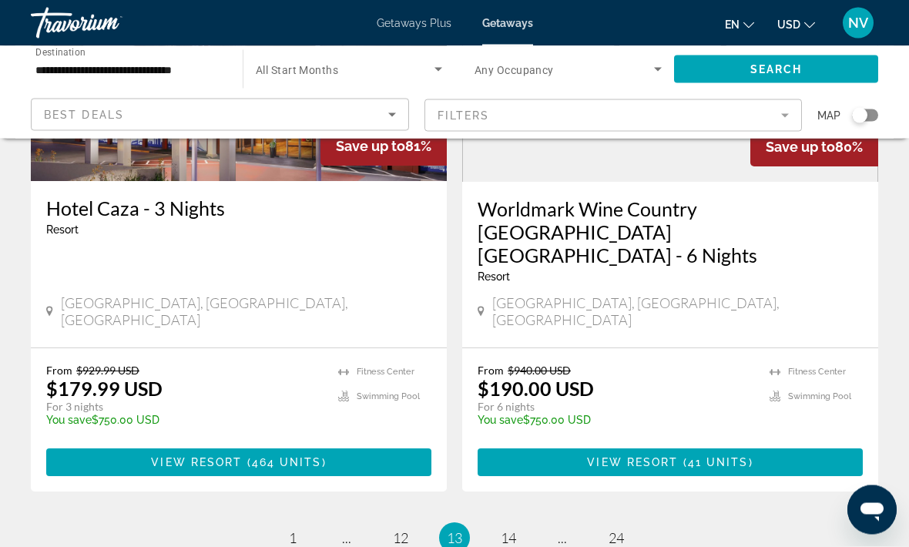
scroll to position [3059, 0]
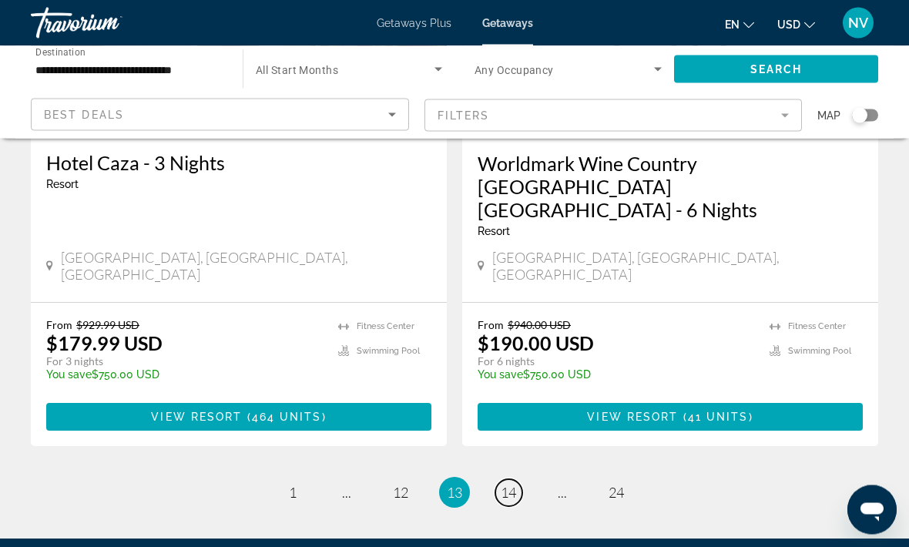
click at [512, 485] on span "14" at bounding box center [508, 493] width 15 height 17
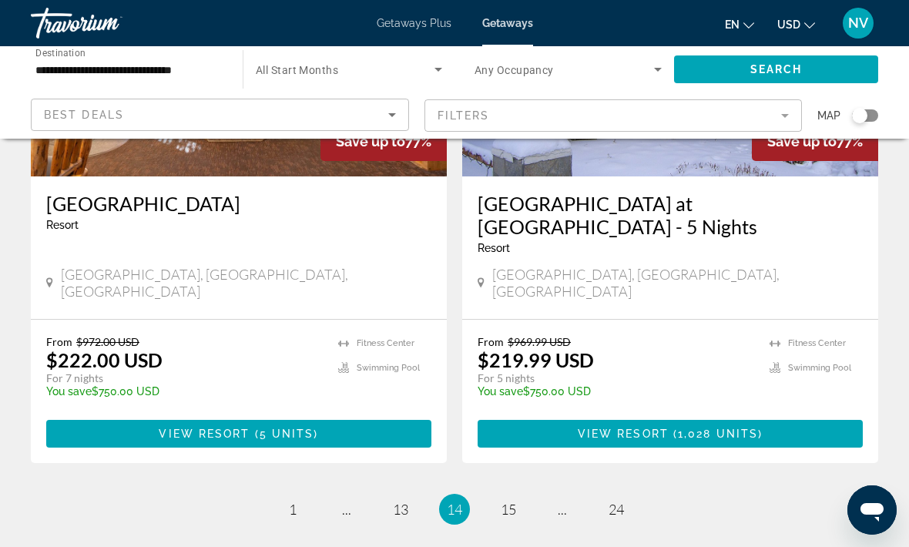
scroll to position [3083, 0]
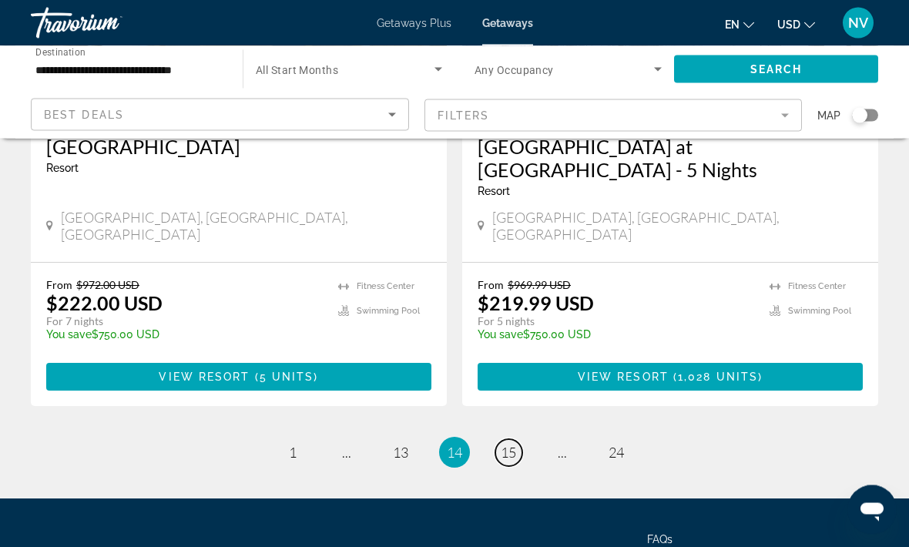
click at [519, 440] on link "page 15" at bounding box center [508, 453] width 27 height 27
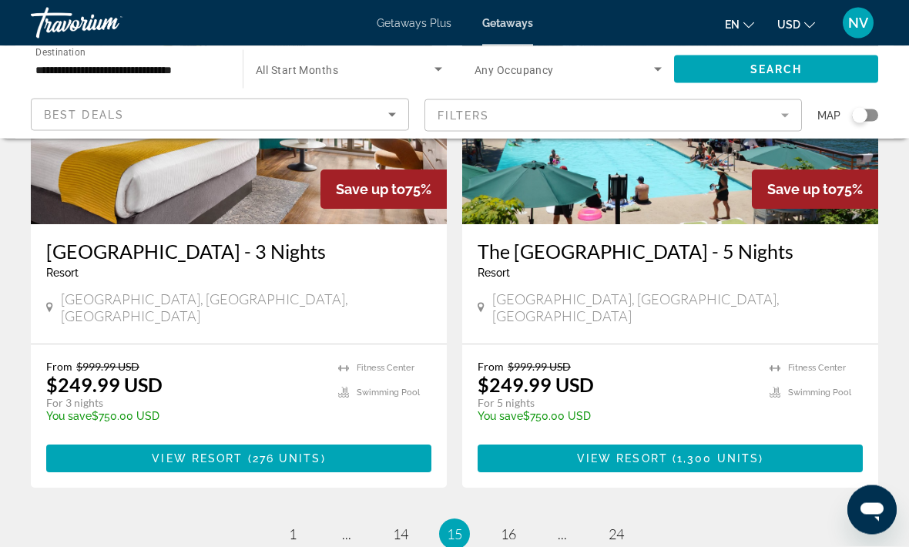
scroll to position [3016, 0]
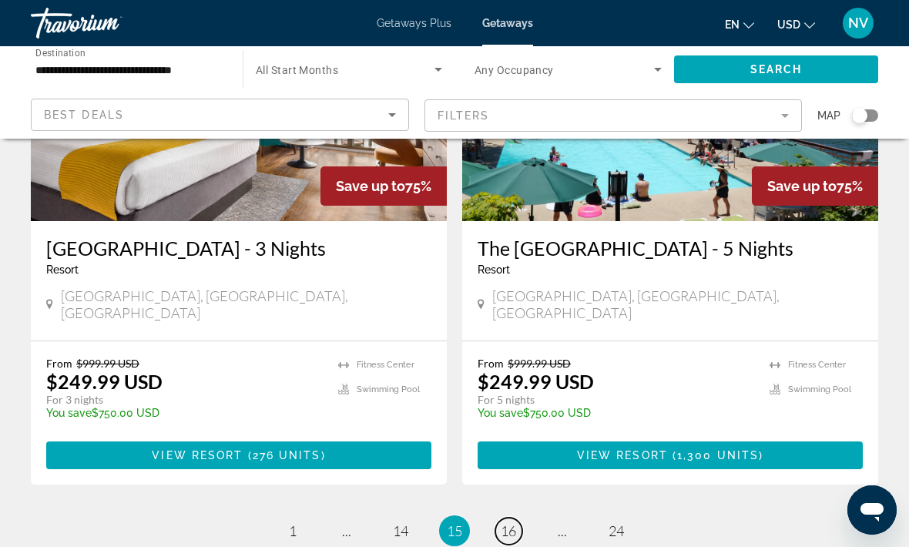
click at [515, 522] on span "16" at bounding box center [508, 530] width 15 height 17
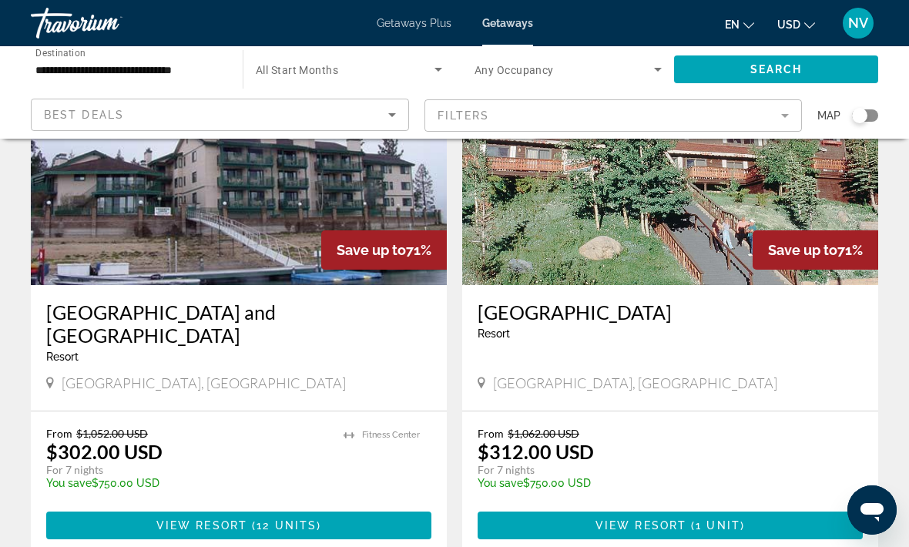
scroll to position [3036, 0]
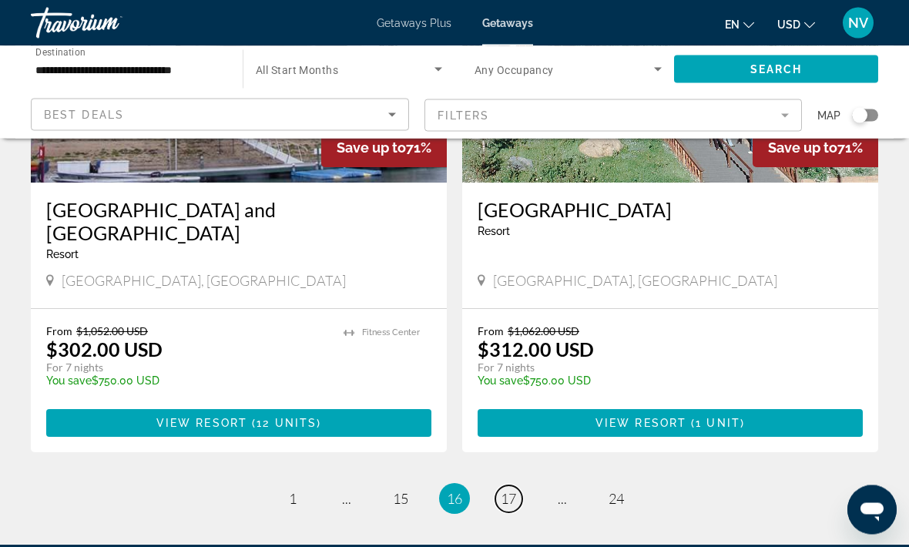
click at [513, 491] on span "17" at bounding box center [508, 499] width 15 height 17
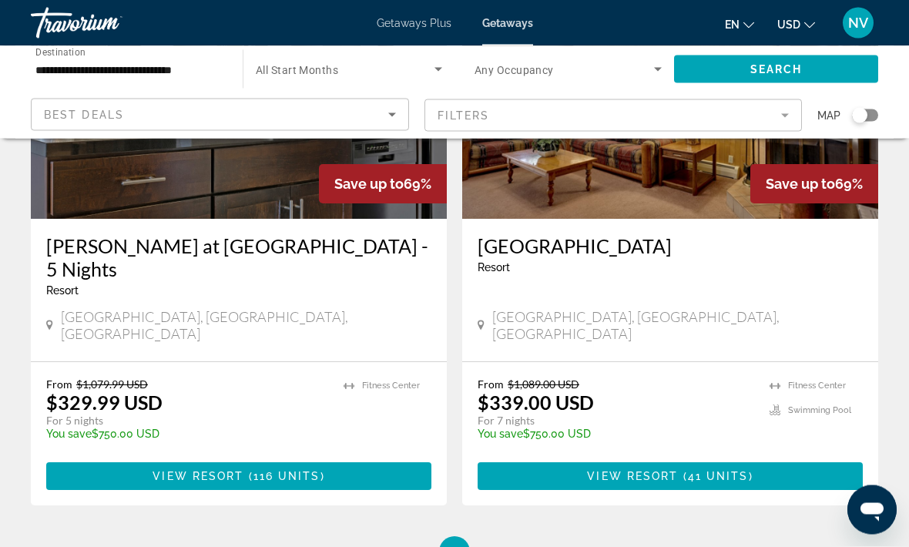
scroll to position [3059, 0]
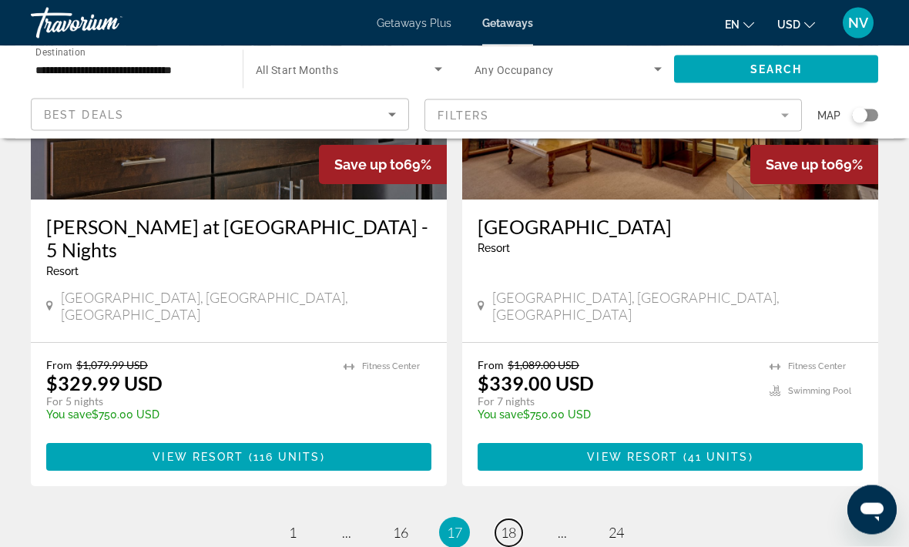
click at [518, 520] on link "page 18" at bounding box center [508, 533] width 27 height 27
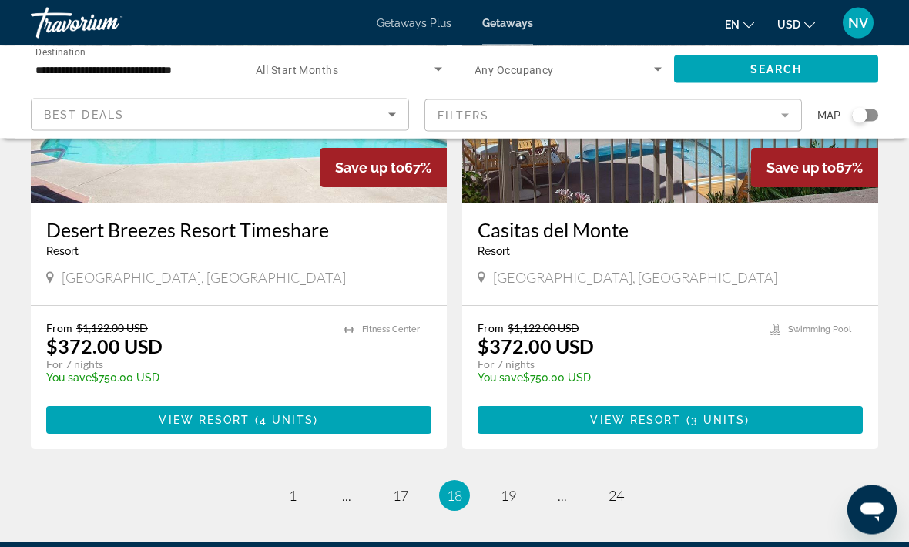
scroll to position [3012, 0]
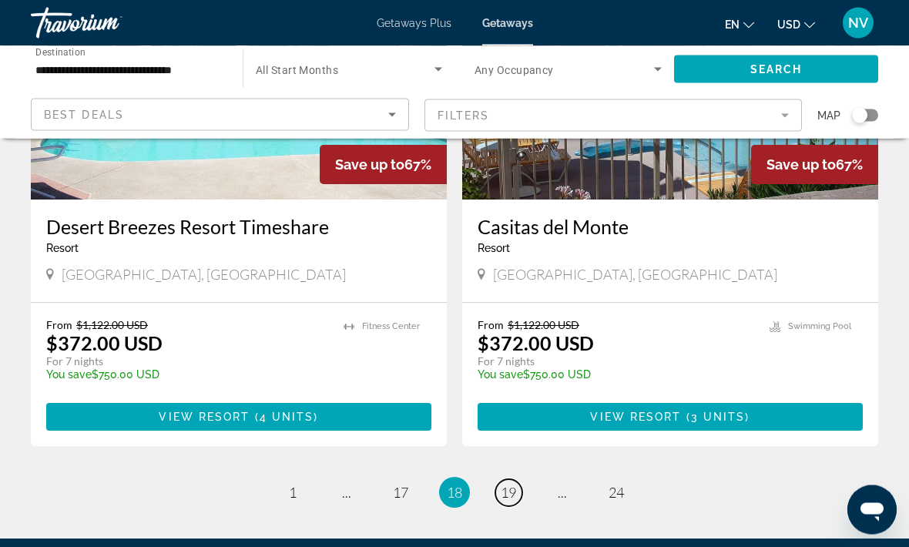
click at [505, 485] on span "19" at bounding box center [508, 493] width 15 height 17
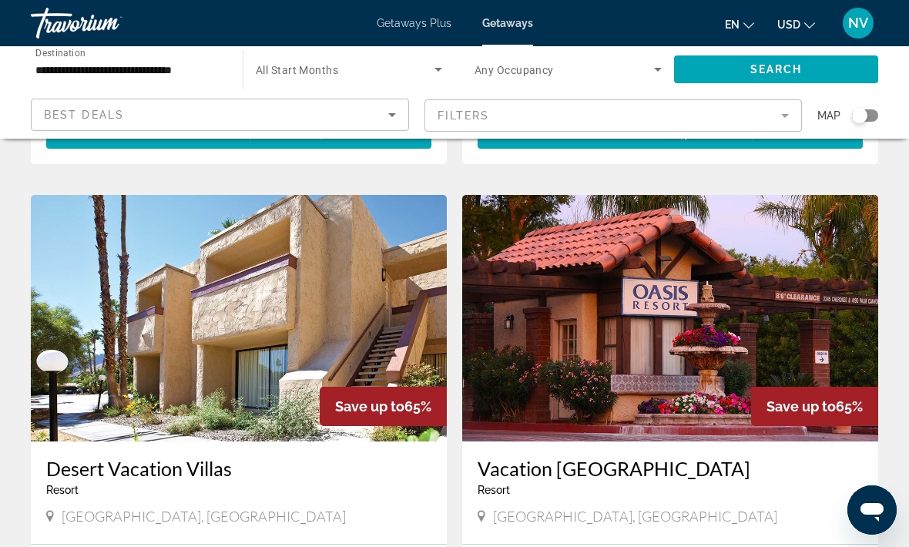
scroll to position [2207, 0]
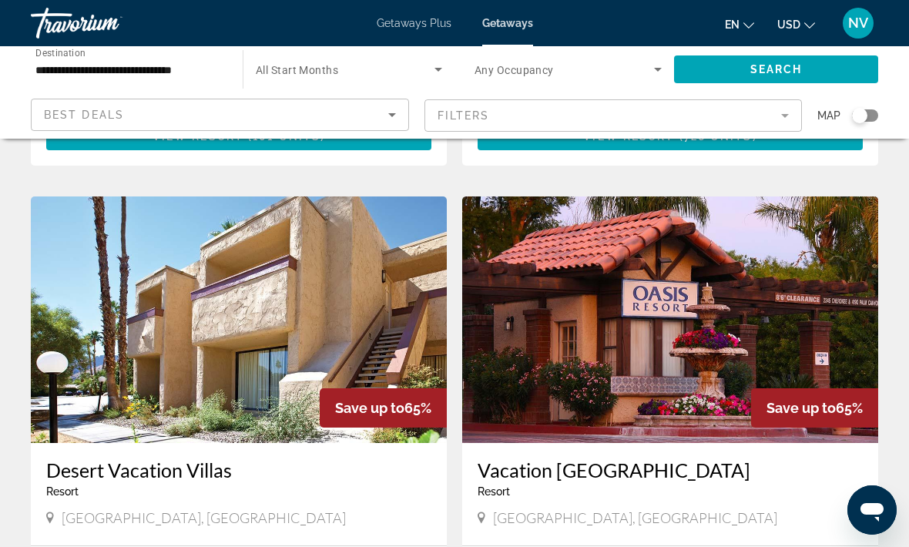
click at [414, 29] on span "Getaways Plus" at bounding box center [414, 23] width 75 height 12
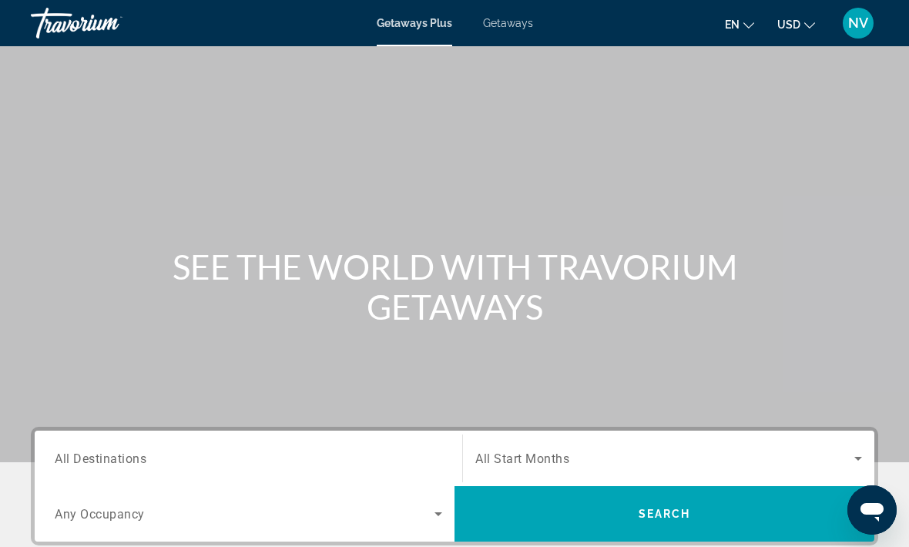
click at [508, 27] on span "Getaways" at bounding box center [508, 23] width 50 height 12
click at [83, 451] on input "Destination All Destinations" at bounding box center [249, 459] width 388 height 18
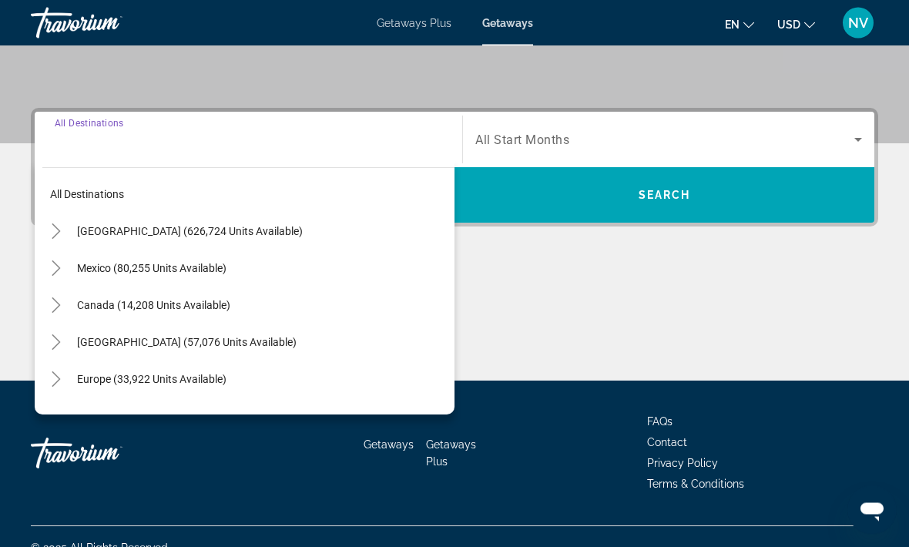
scroll to position [339, 0]
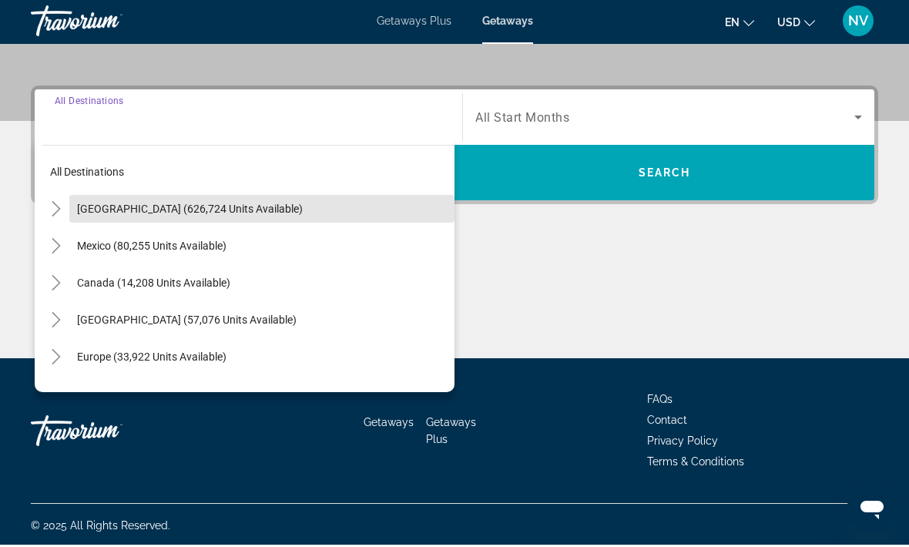
click at [171, 215] on span "Search widget" at bounding box center [261, 211] width 385 height 37
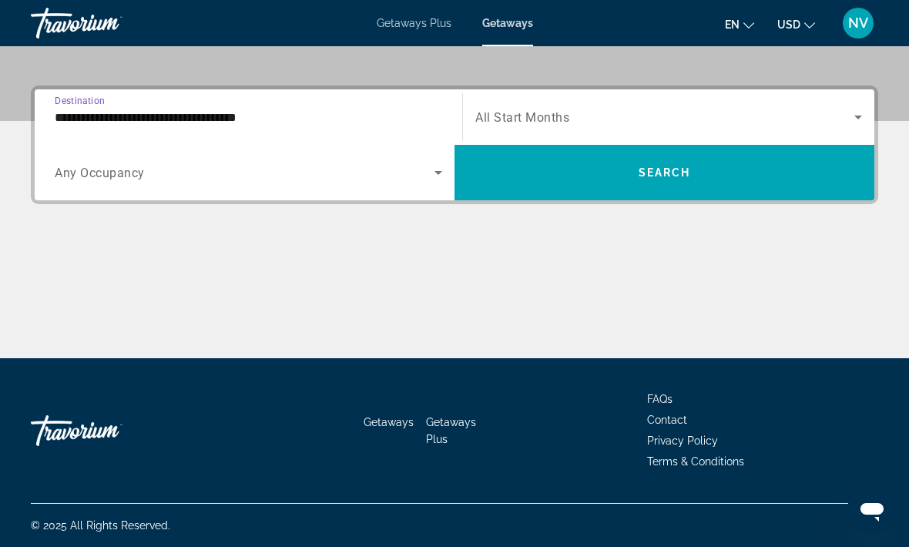
click at [156, 123] on input "**********" at bounding box center [249, 118] width 388 height 18
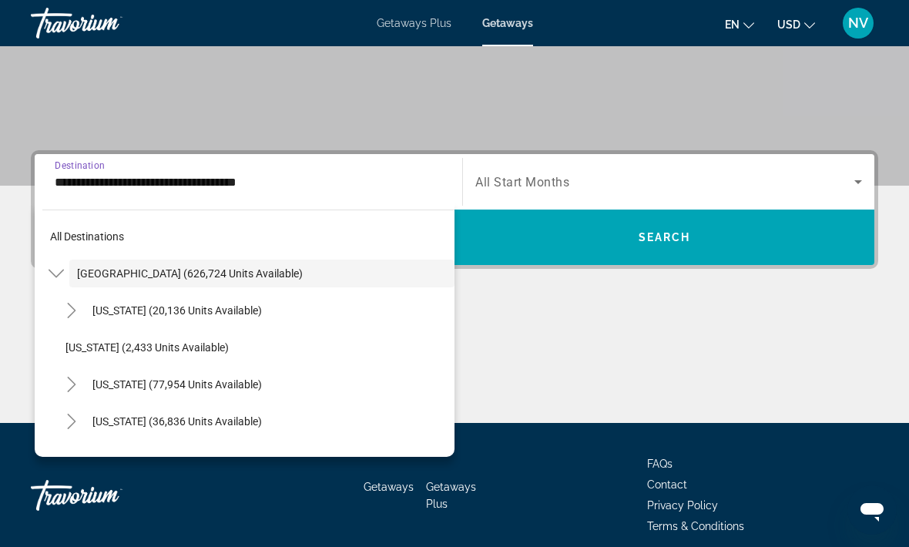
click at [172, 384] on span "[US_STATE] (77,954 units available)" at bounding box center [176, 384] width 169 height 12
type input "**********"
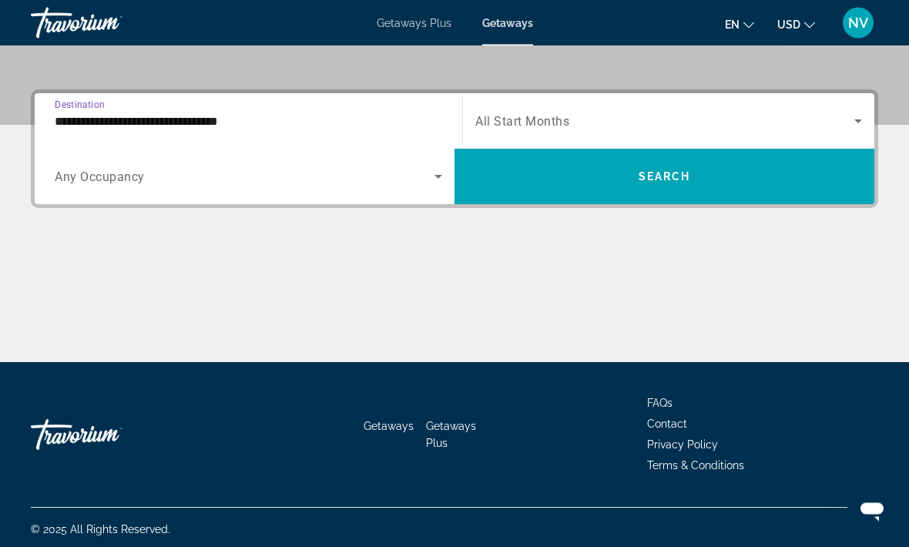
scroll to position [341, 0]
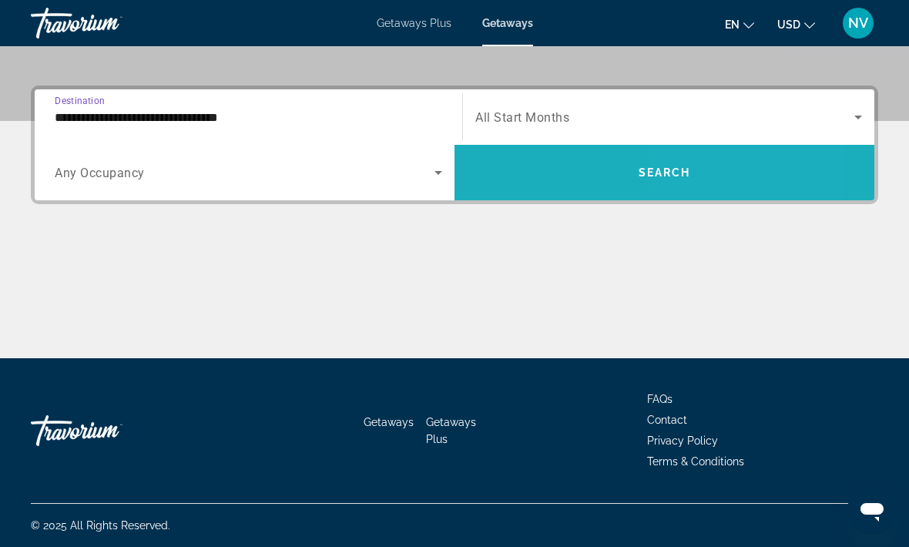
click at [715, 176] on span "Search widget" at bounding box center [665, 172] width 420 height 37
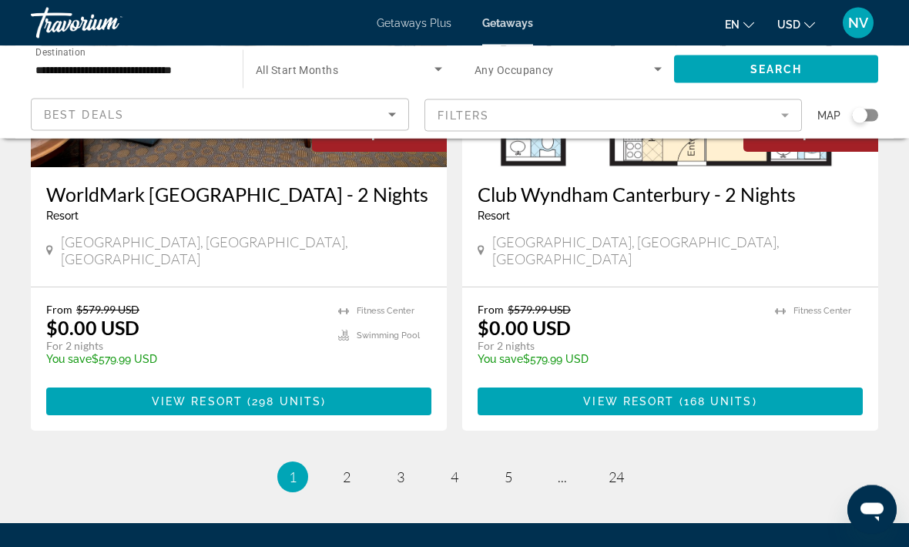
scroll to position [3048, 0]
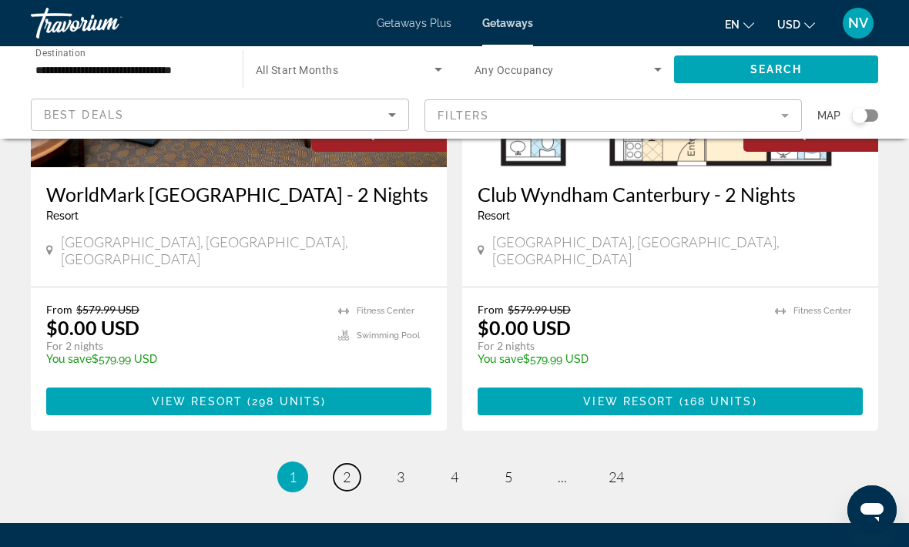
click at [343, 468] on span "2" at bounding box center [347, 476] width 8 height 17
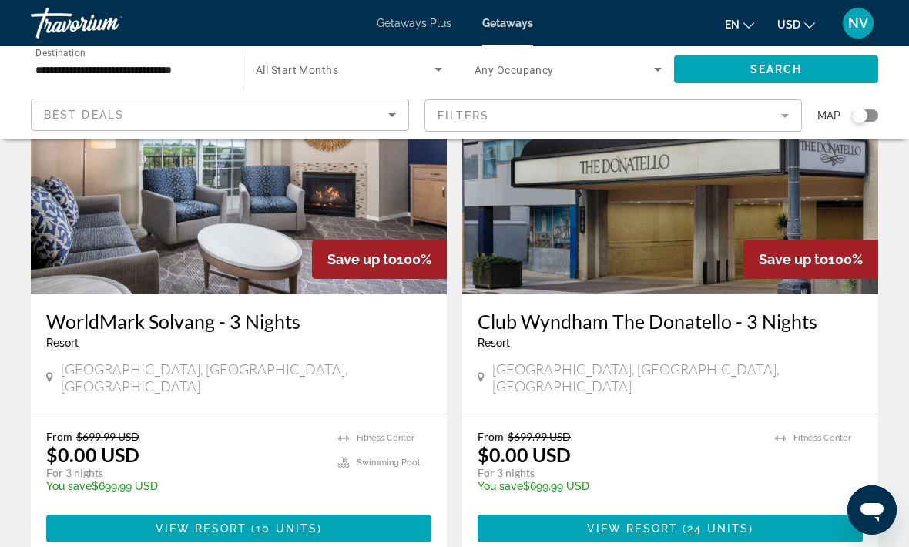
scroll to position [3106, 0]
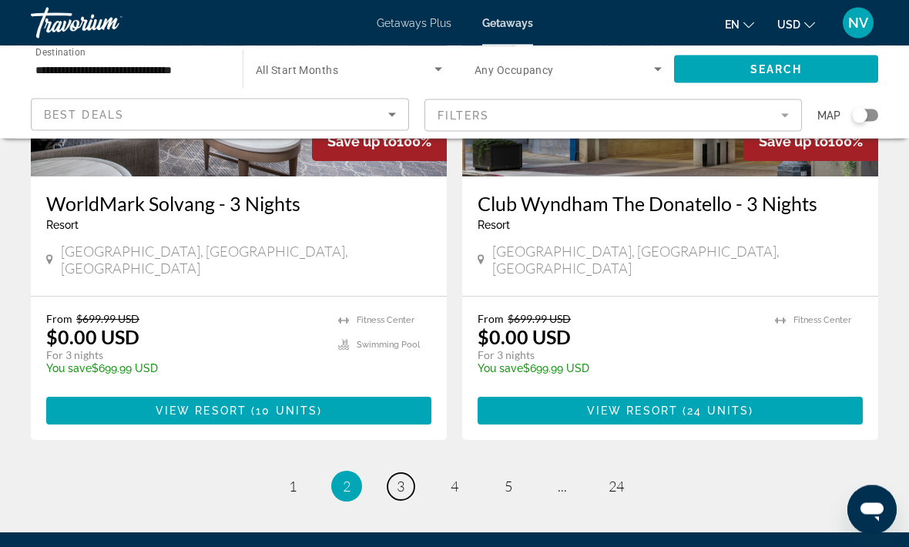
click at [406, 474] on link "page 3" at bounding box center [401, 487] width 27 height 27
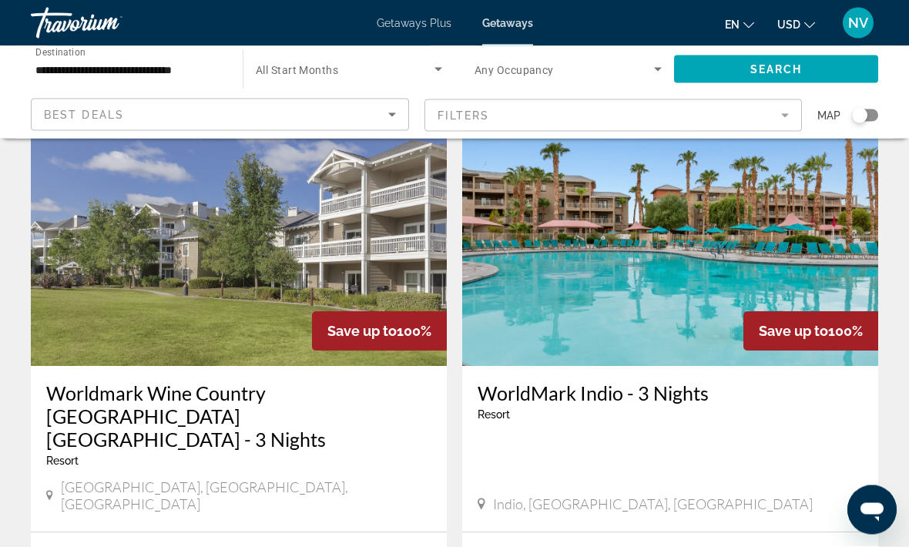
scroll to position [2306, 0]
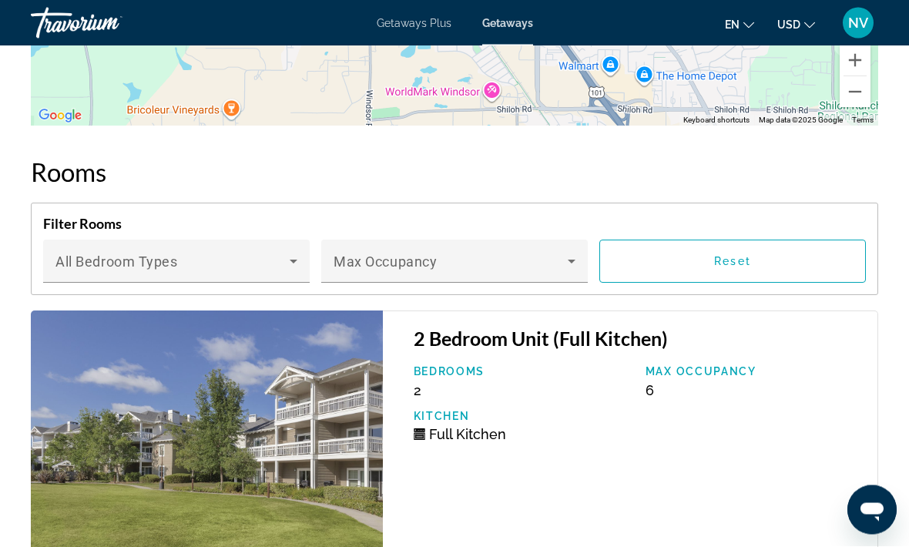
scroll to position [3152, 0]
click at [571, 253] on icon "Main content" at bounding box center [571, 262] width 18 height 18
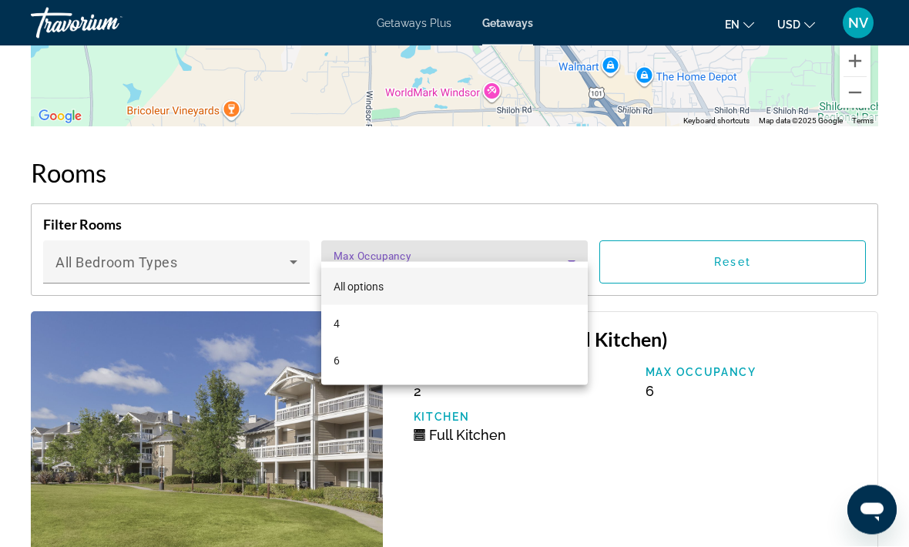
scroll to position [3153, 0]
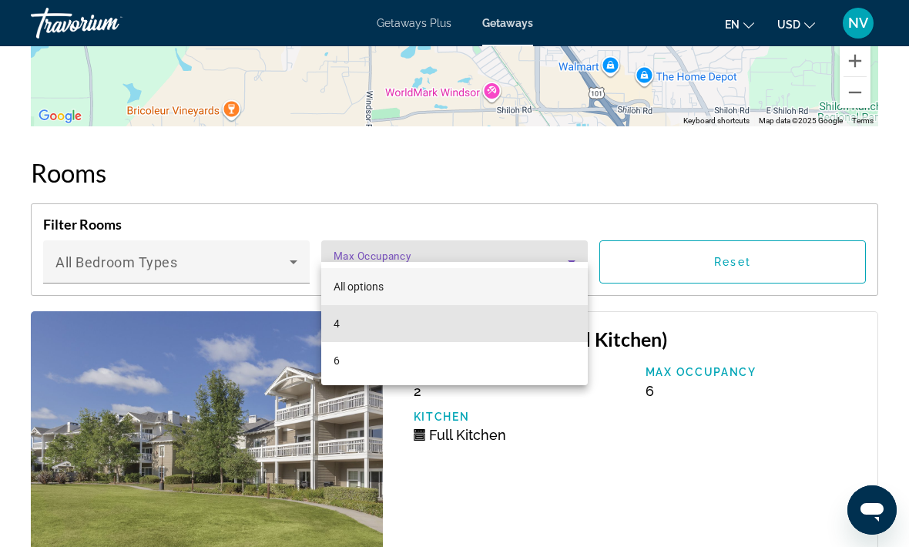
click at [537, 320] on mat-option "4" at bounding box center [454, 323] width 267 height 37
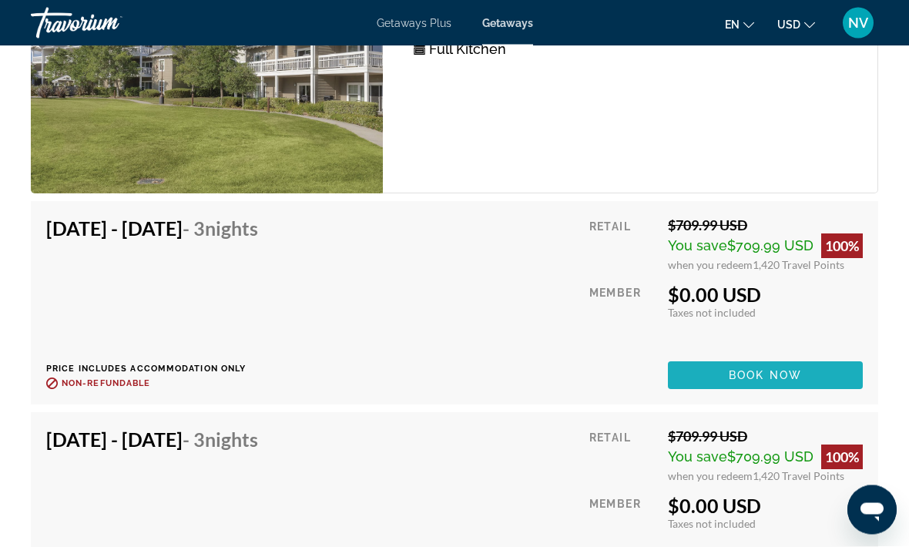
scroll to position [3539, 0]
click at [810, 357] on span "Main content" at bounding box center [765, 375] width 195 height 37
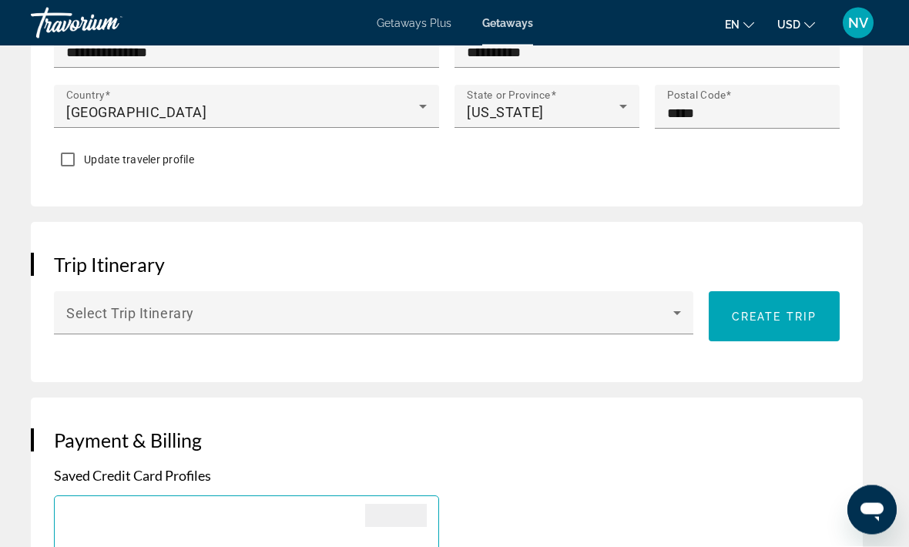
scroll to position [1150, 0]
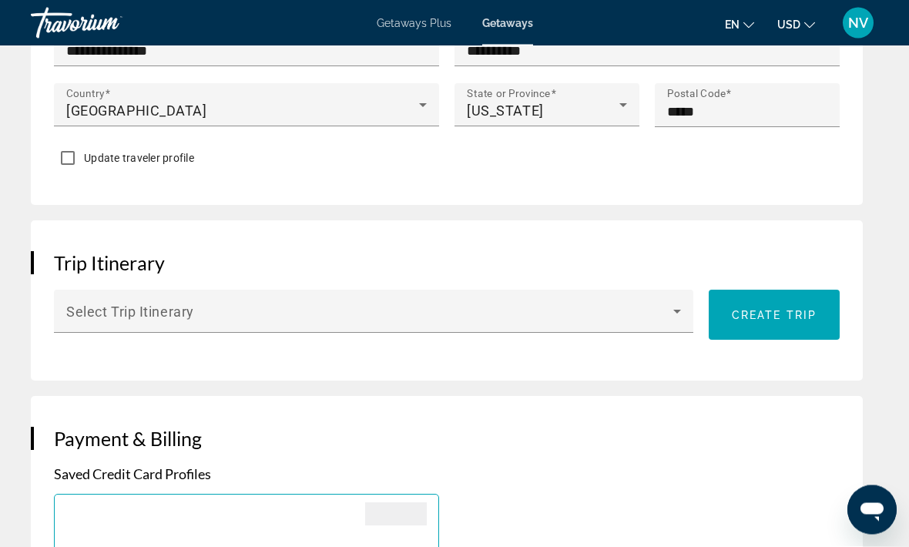
click at [682, 303] on icon "Main content" at bounding box center [677, 312] width 18 height 18
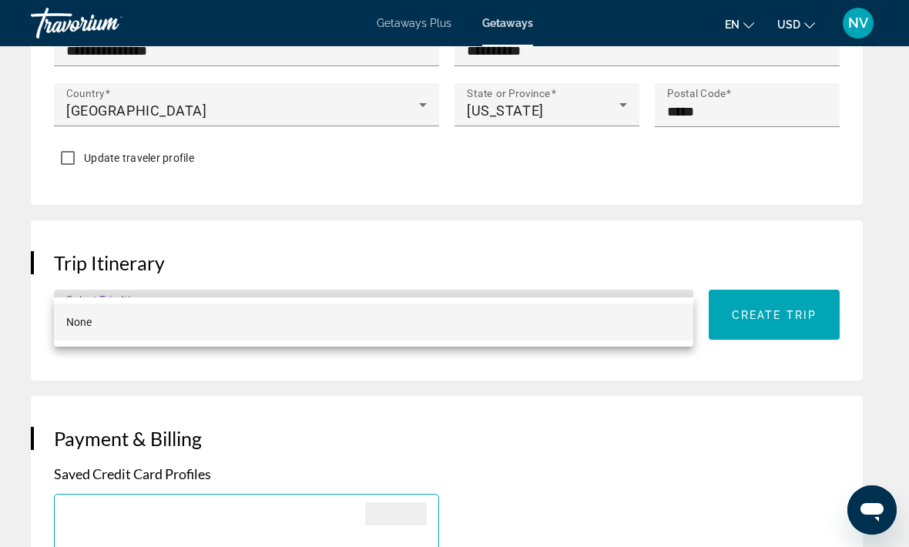
click at [743, 418] on div at bounding box center [454, 273] width 909 height 547
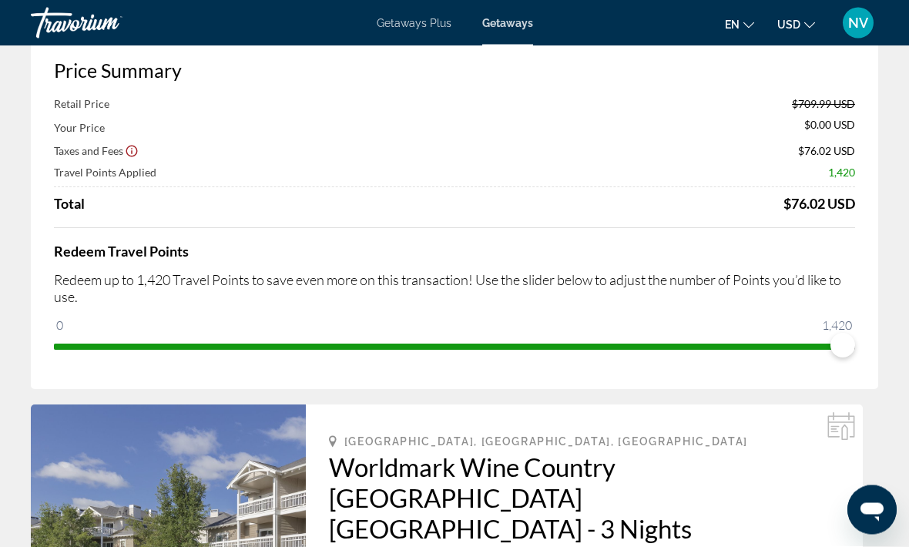
scroll to position [0, 0]
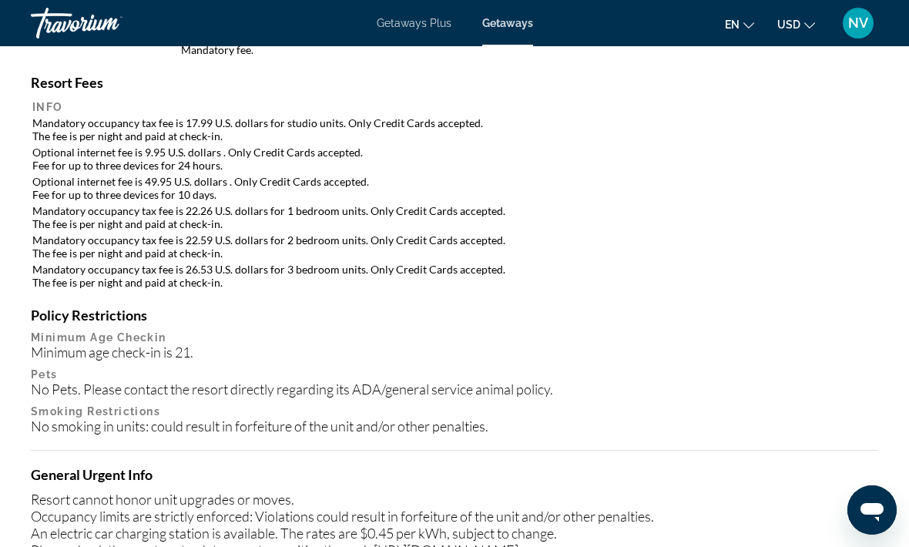
scroll to position [1919, 0]
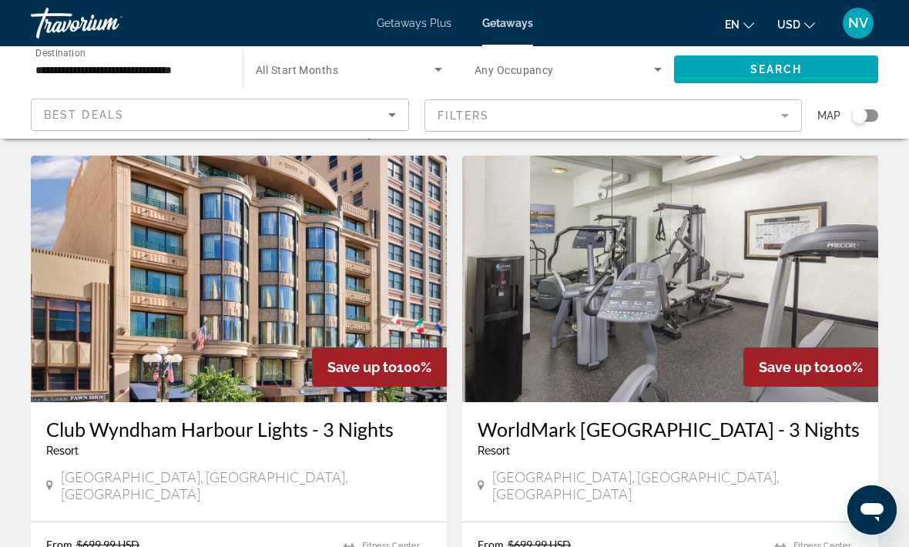
scroll to position [36, 0]
click at [659, 74] on icon "Search widget" at bounding box center [658, 69] width 18 height 18
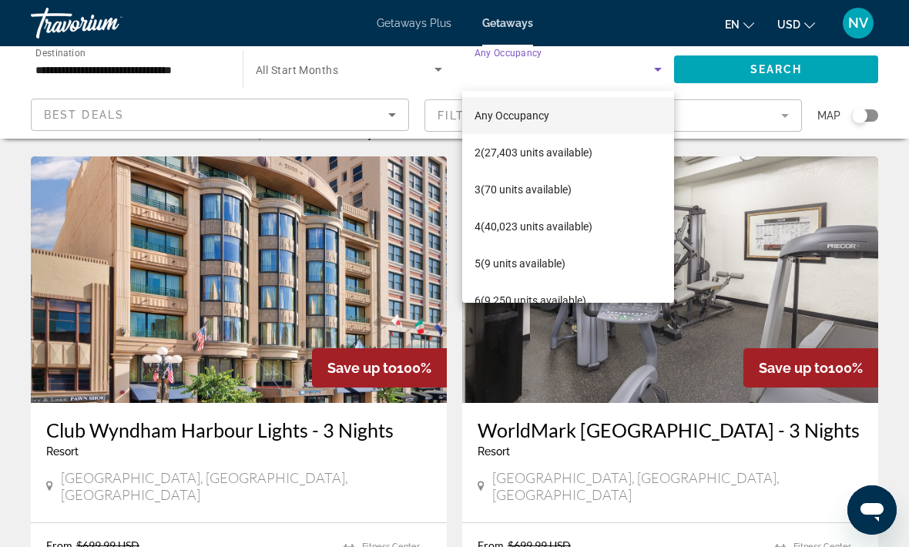
click at [432, 73] on div at bounding box center [454, 273] width 909 height 547
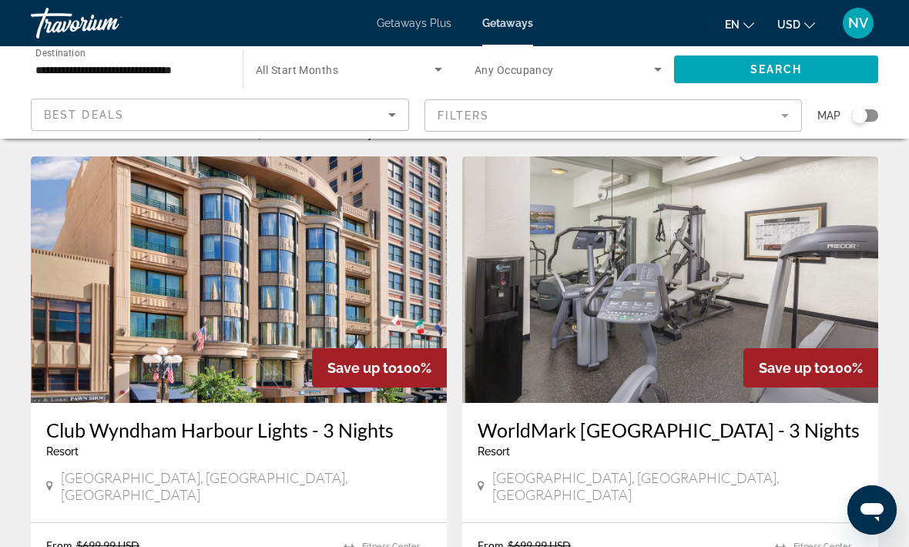
click at [444, 71] on icon "Search widget" at bounding box center [438, 69] width 18 height 18
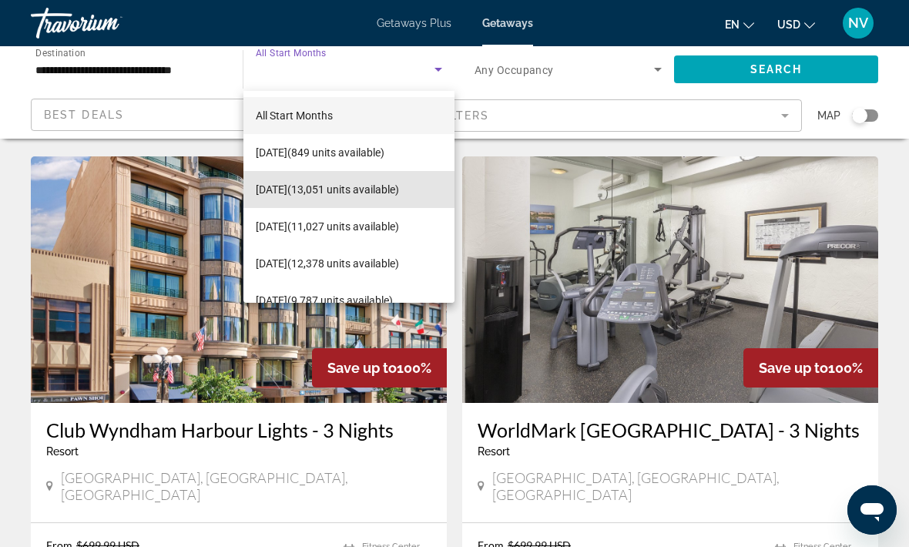
click at [399, 193] on span "[DATE] (13,051 units available)" at bounding box center [327, 189] width 143 height 18
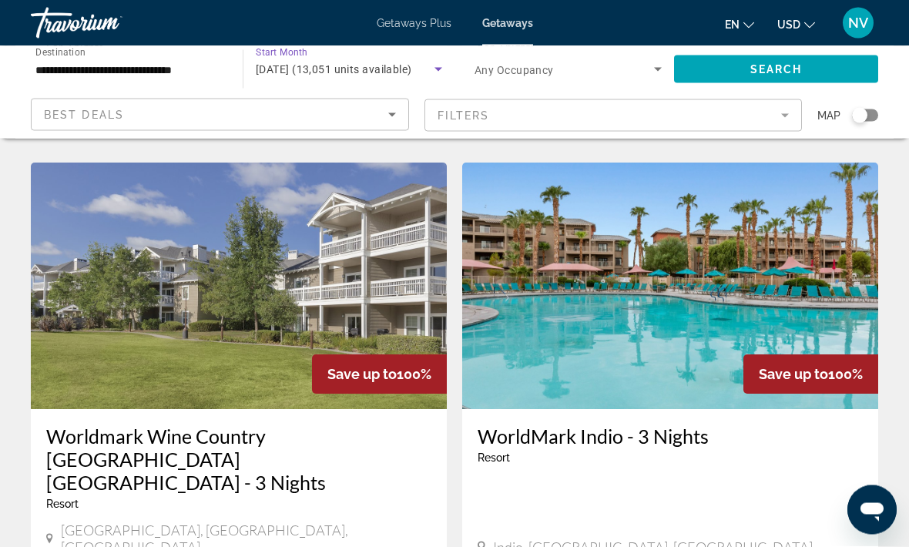
scroll to position [2262, 0]
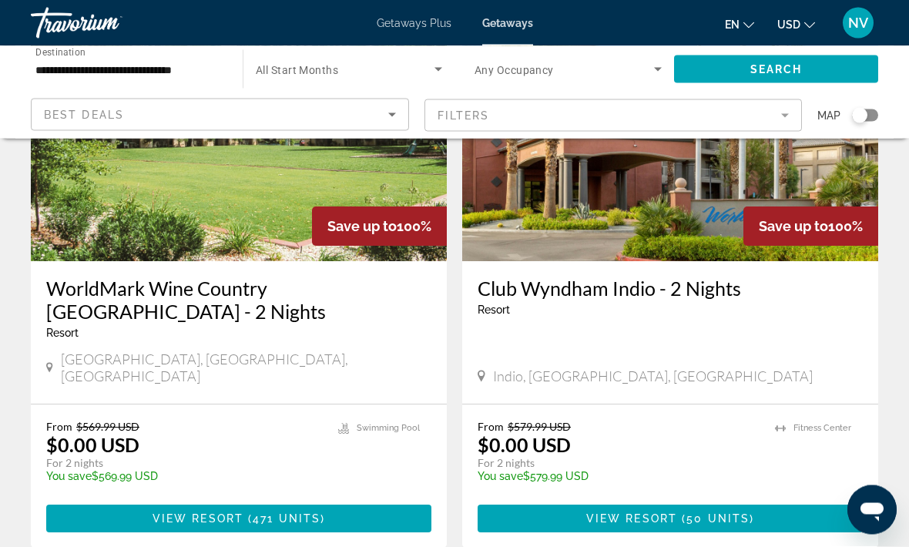
scroll to position [1802, 0]
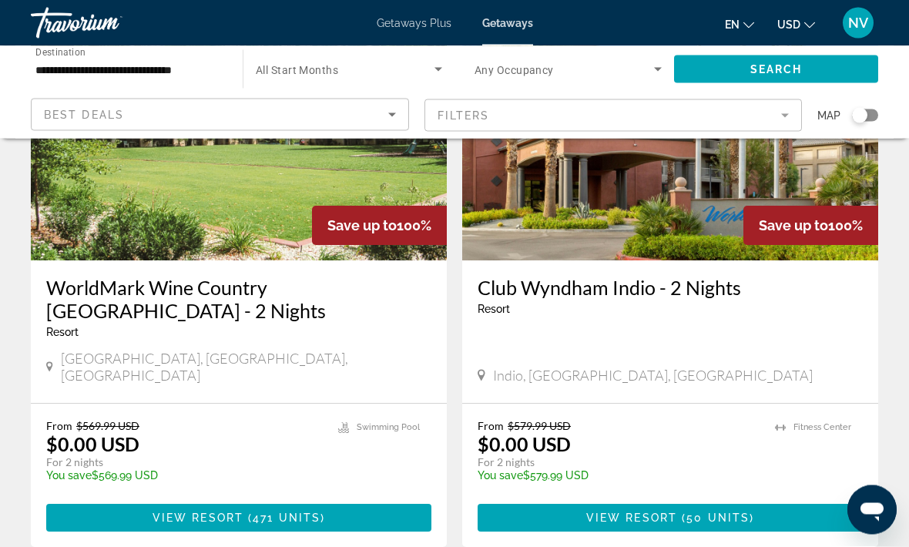
click at [371, 500] on span "Main content" at bounding box center [238, 518] width 385 height 37
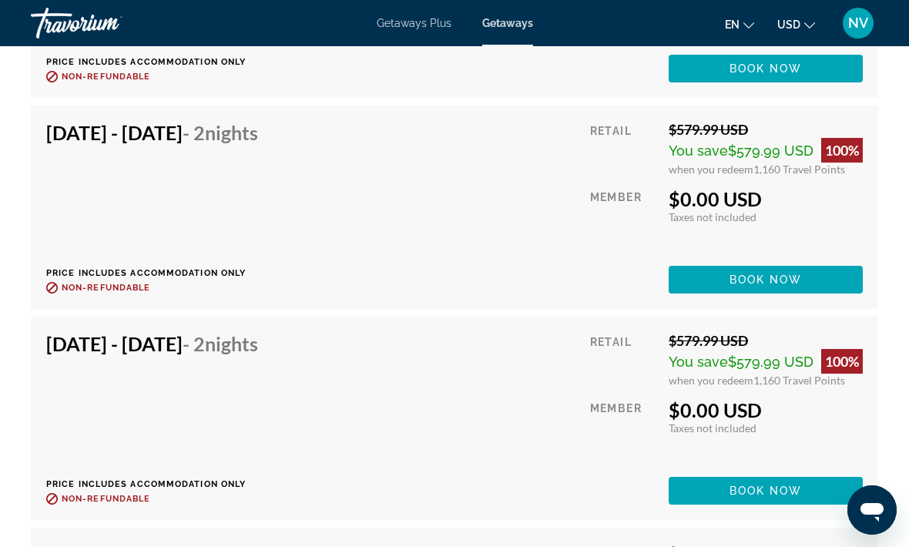
scroll to position [4787, 0]
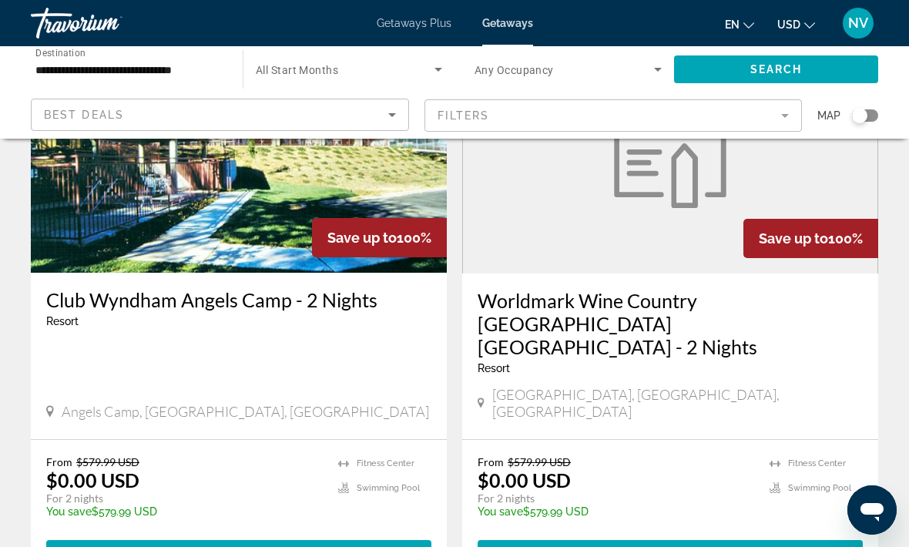
scroll to position [2369, 0]
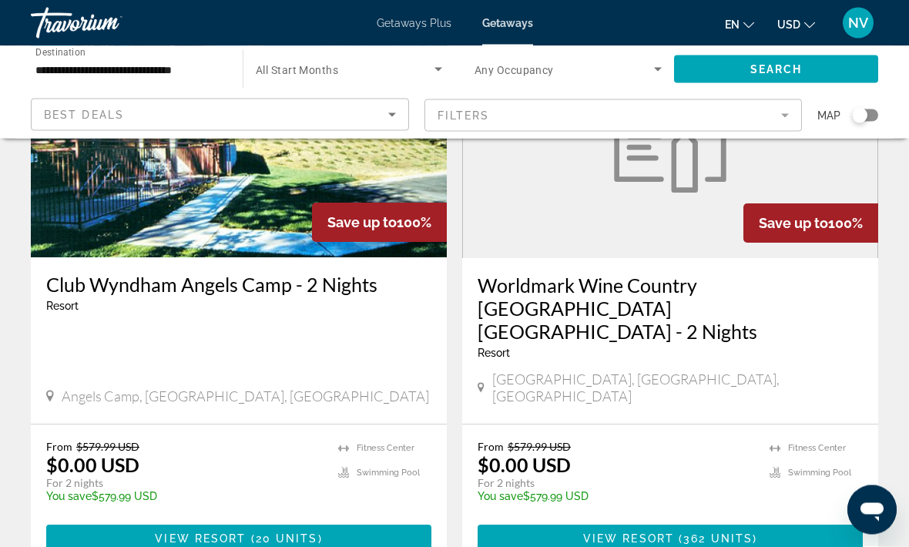
click at [381, 521] on span "Main content" at bounding box center [238, 539] width 385 height 37
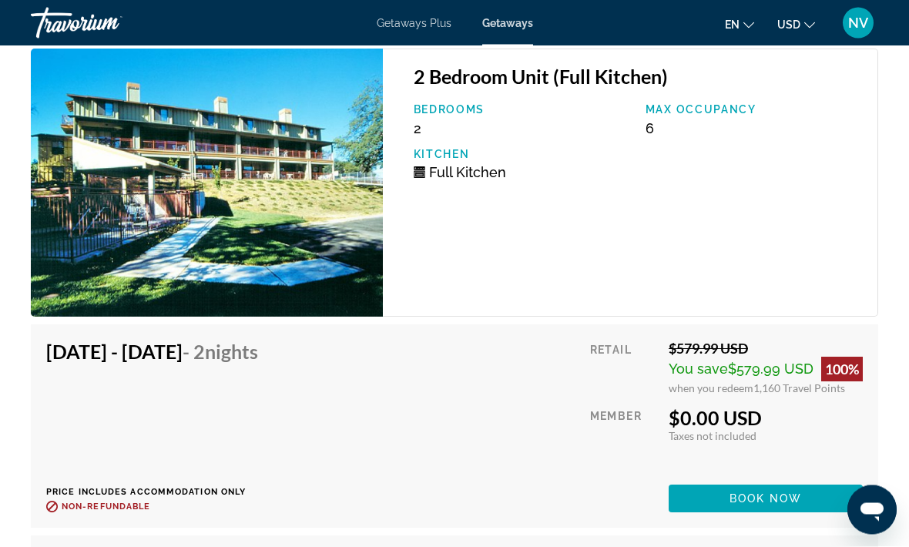
scroll to position [3363, 0]
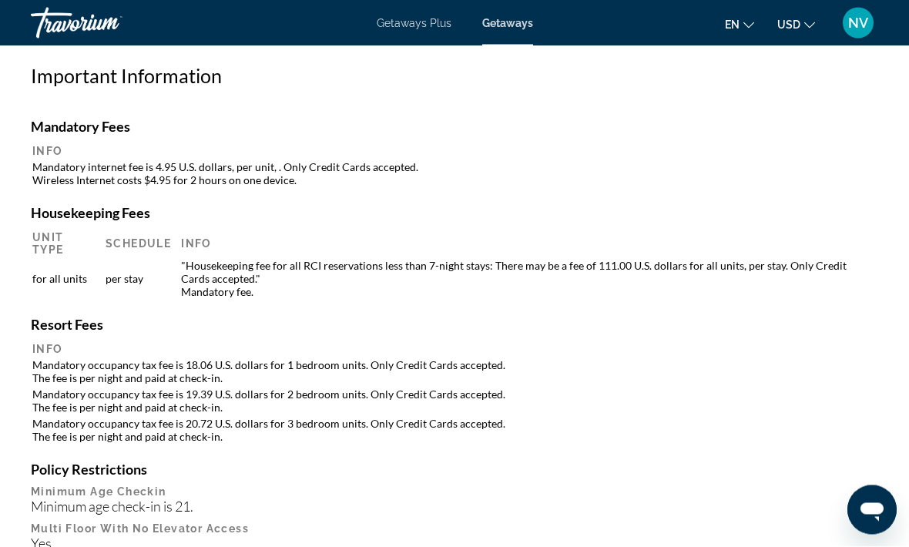
scroll to position [82, 0]
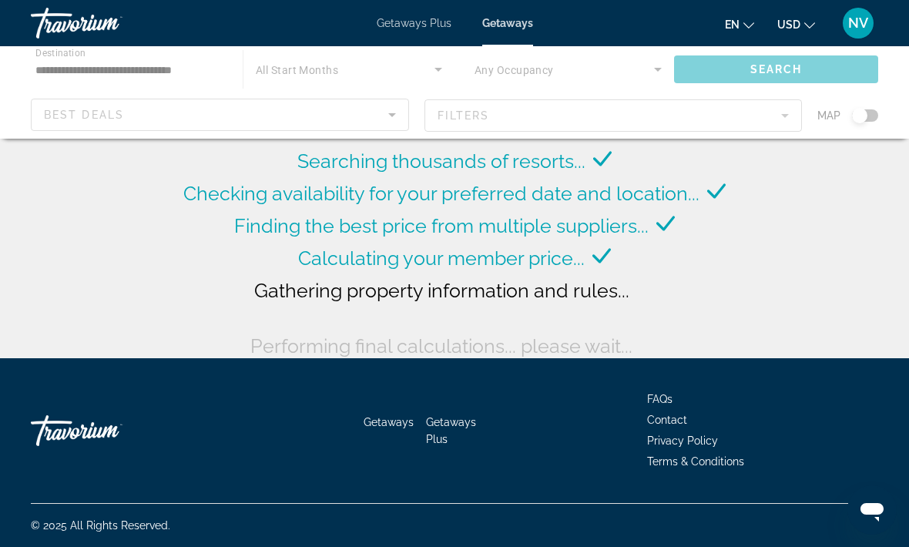
click at [437, 72] on div "Main content" at bounding box center [454, 92] width 909 height 92
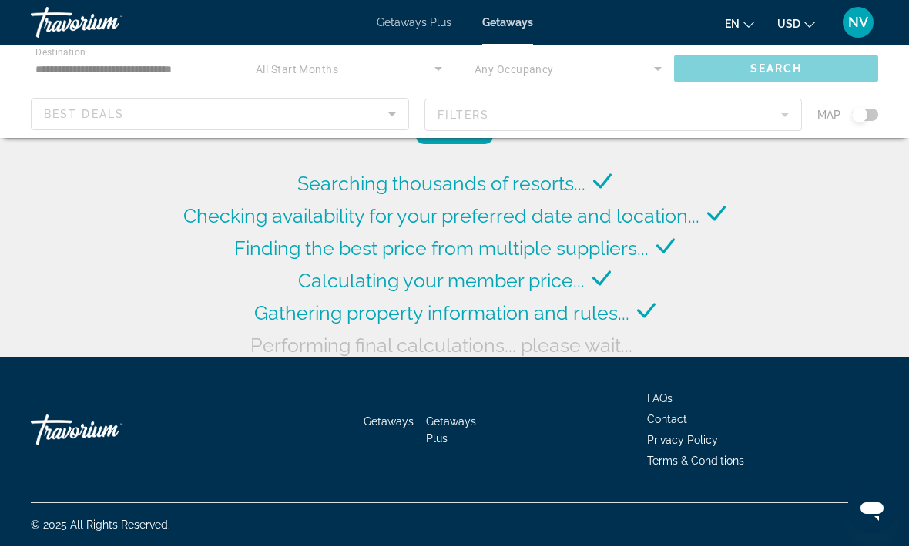
scroll to position [59, 0]
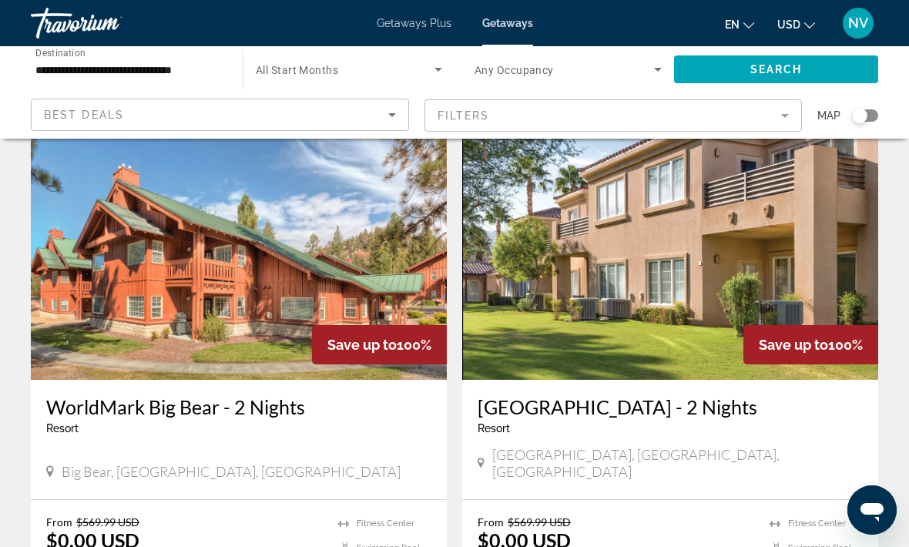
click at [440, 65] on icon "Search widget" at bounding box center [438, 69] width 18 height 18
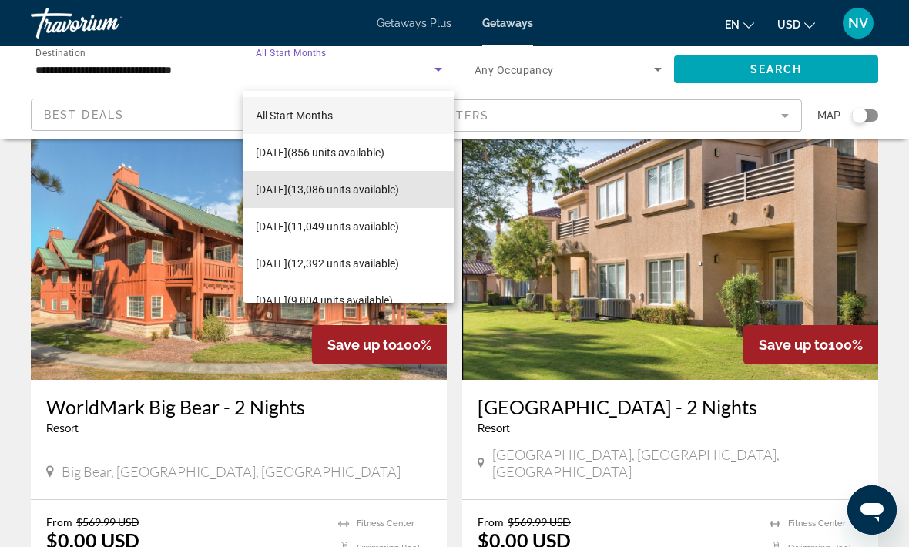
click at [381, 190] on span "[DATE] (13,086 units available)" at bounding box center [327, 189] width 143 height 18
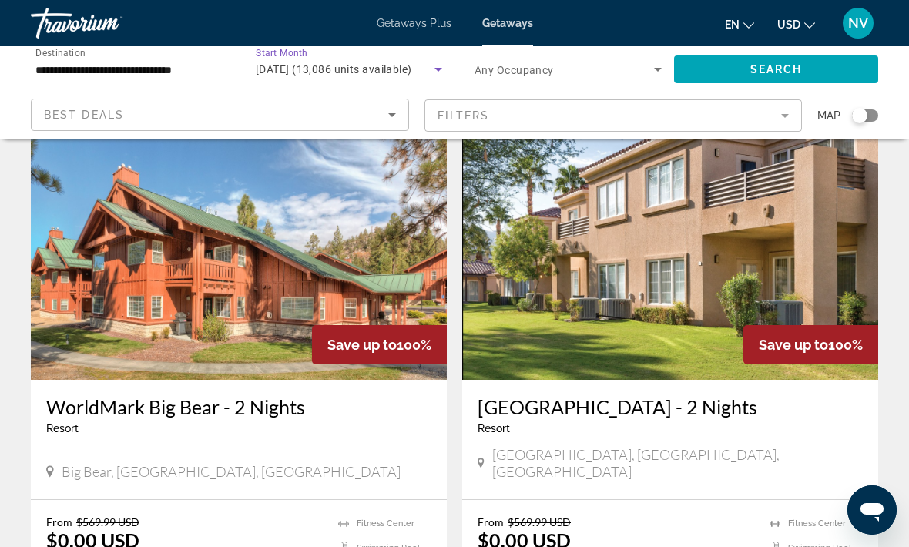
click at [775, 63] on span "Search" at bounding box center [776, 69] width 52 height 12
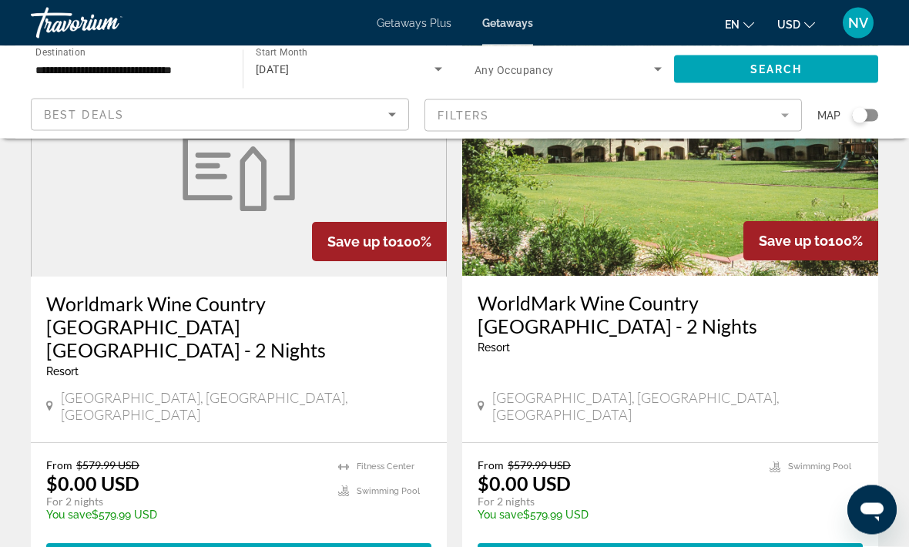
scroll to position [2328, 0]
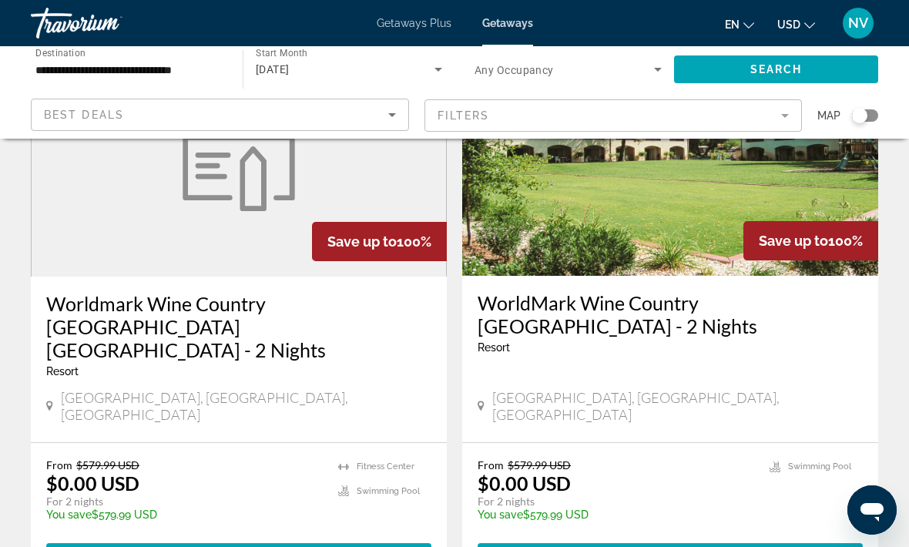
click at [361, 539] on span "Main content" at bounding box center [238, 557] width 385 height 37
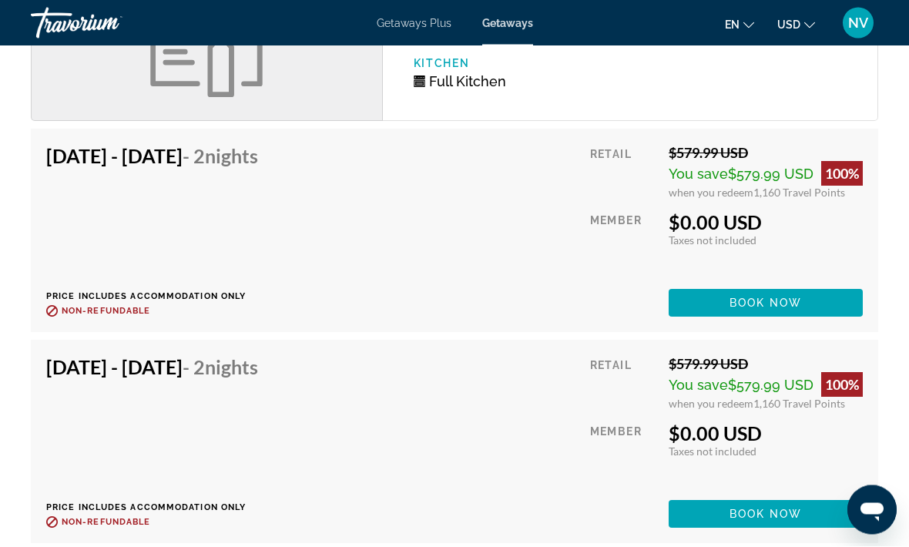
scroll to position [2820, 0]
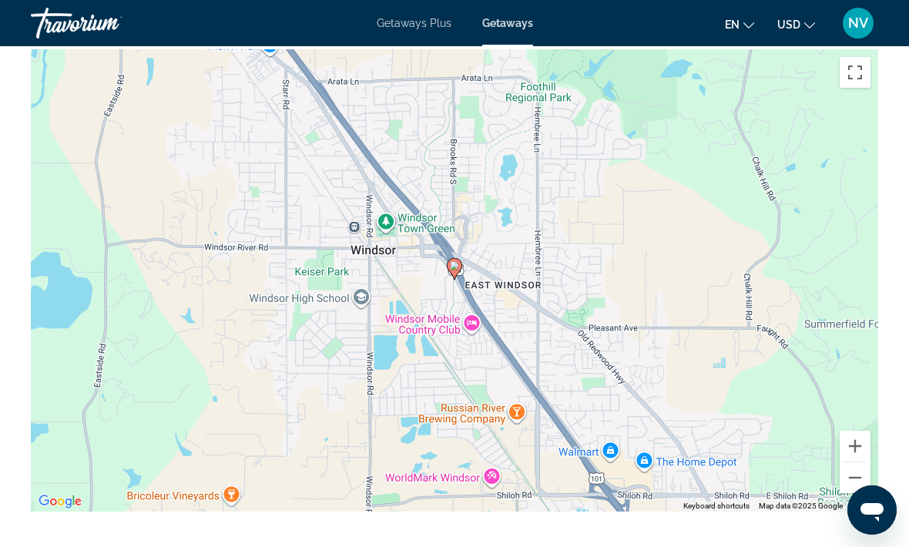
scroll to position [82, 0]
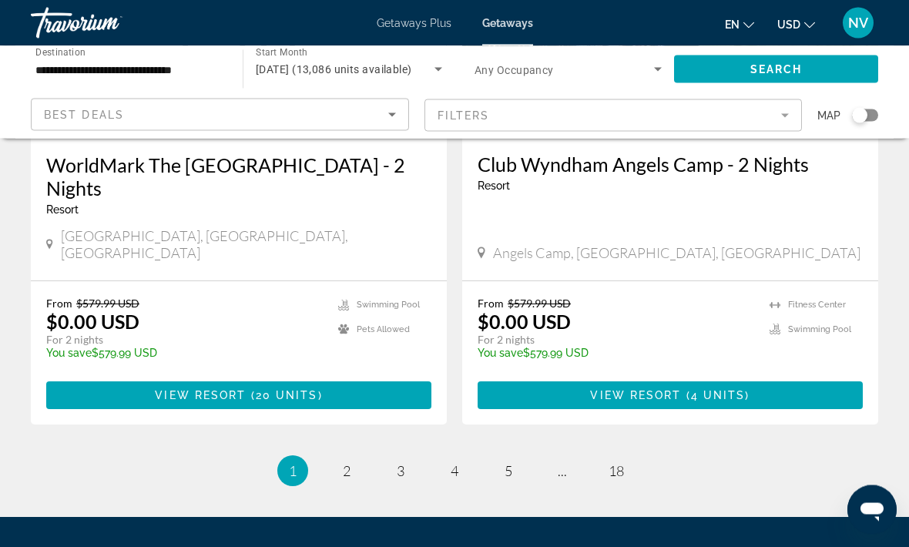
scroll to position [3061, 0]
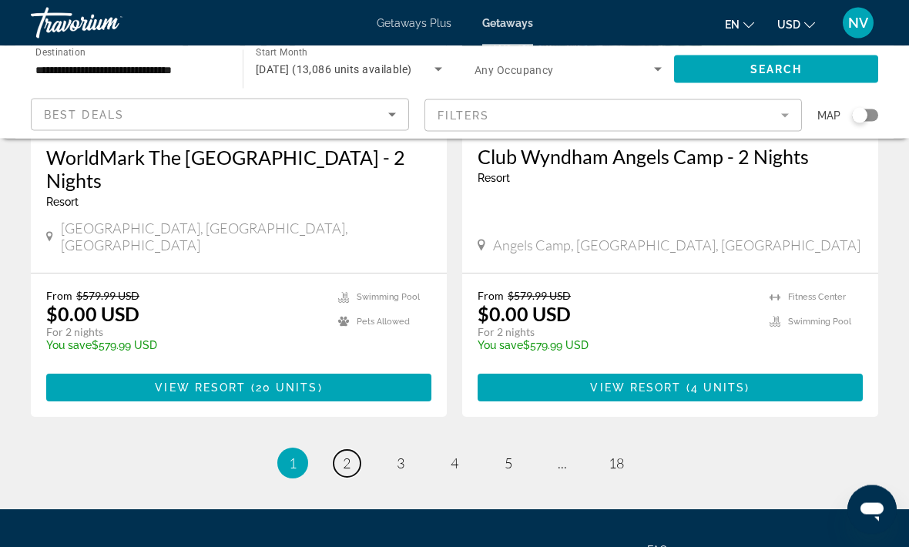
click at [350, 455] on span "2" at bounding box center [347, 463] width 8 height 17
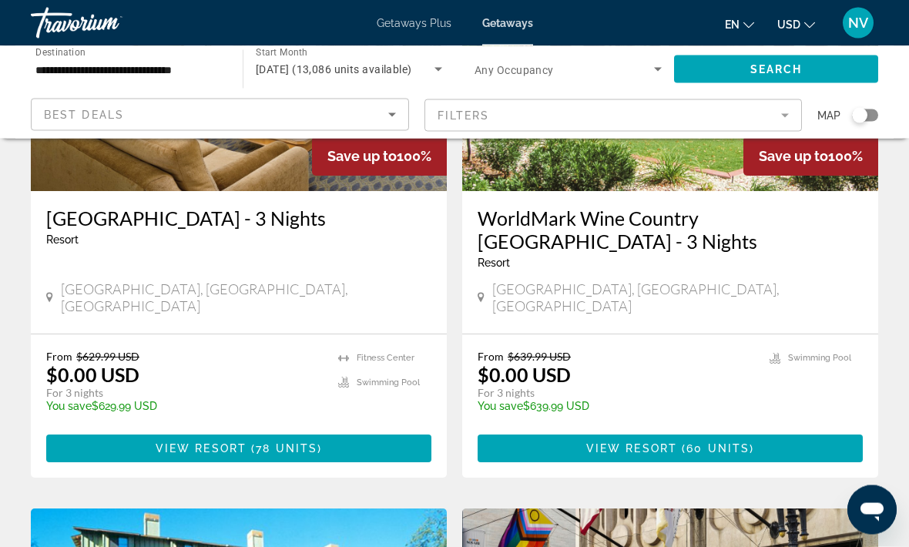
scroll to position [249, 0]
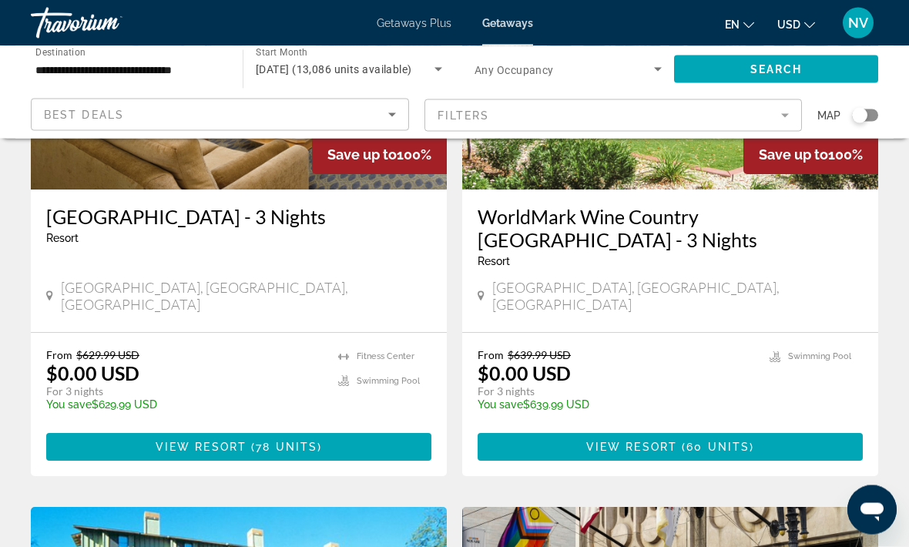
click at [760, 429] on span "Main content" at bounding box center [670, 447] width 385 height 37
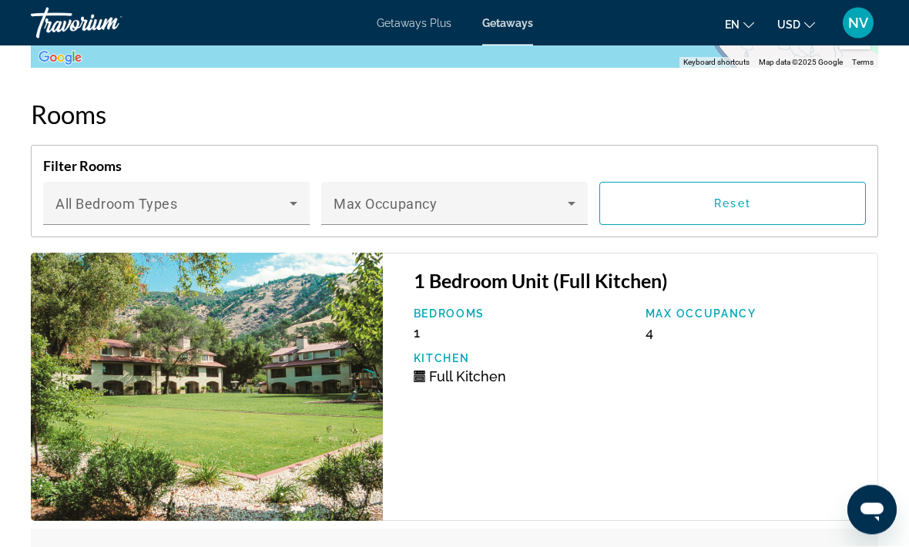
scroll to position [3069, 0]
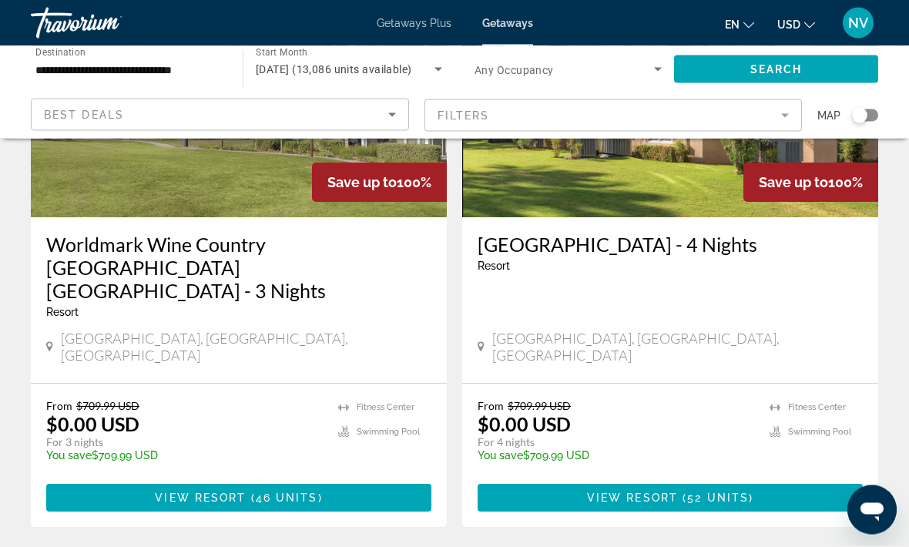
scroll to position [2962, 0]
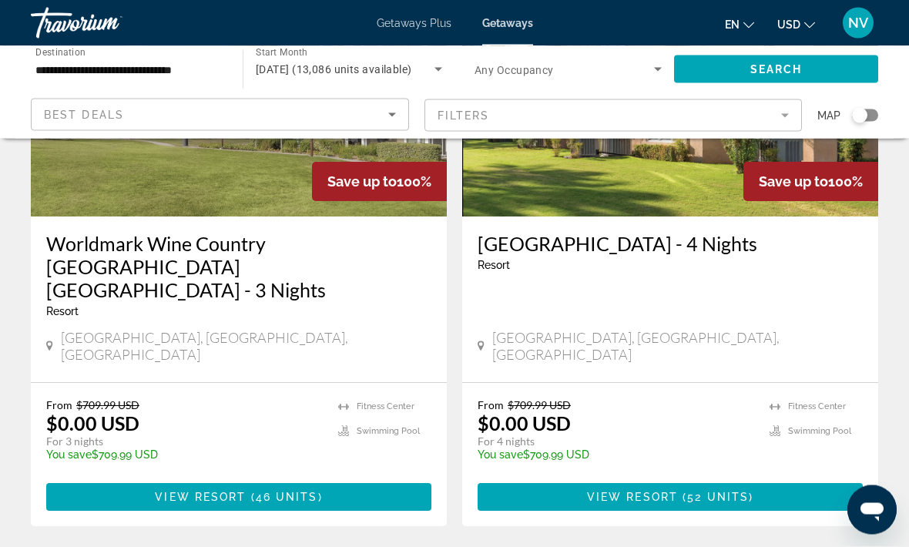
click at [357, 479] on span "Main content" at bounding box center [238, 497] width 385 height 37
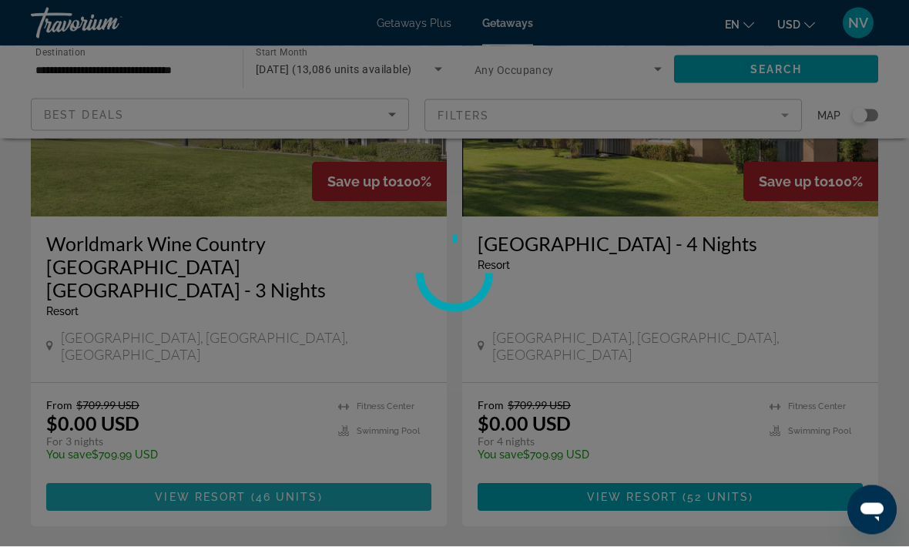
scroll to position [2962, 0]
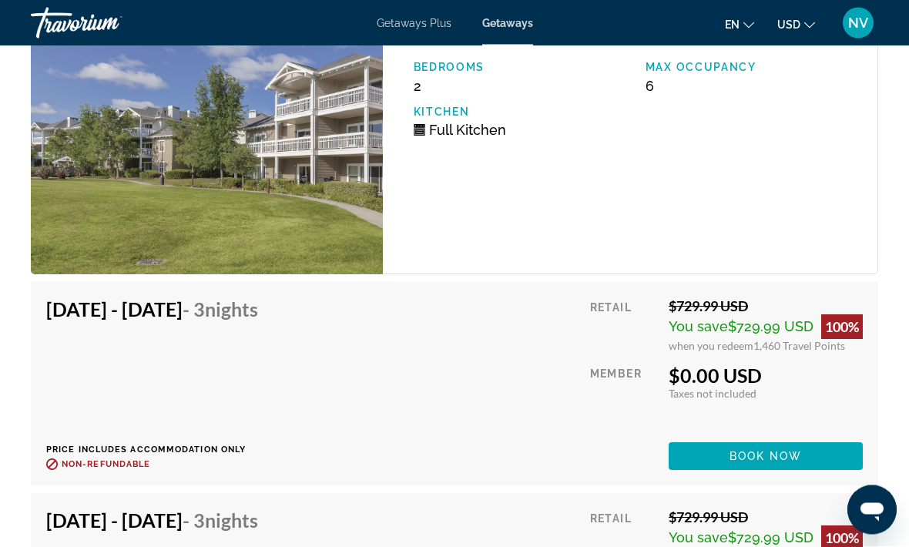
scroll to position [3459, 0]
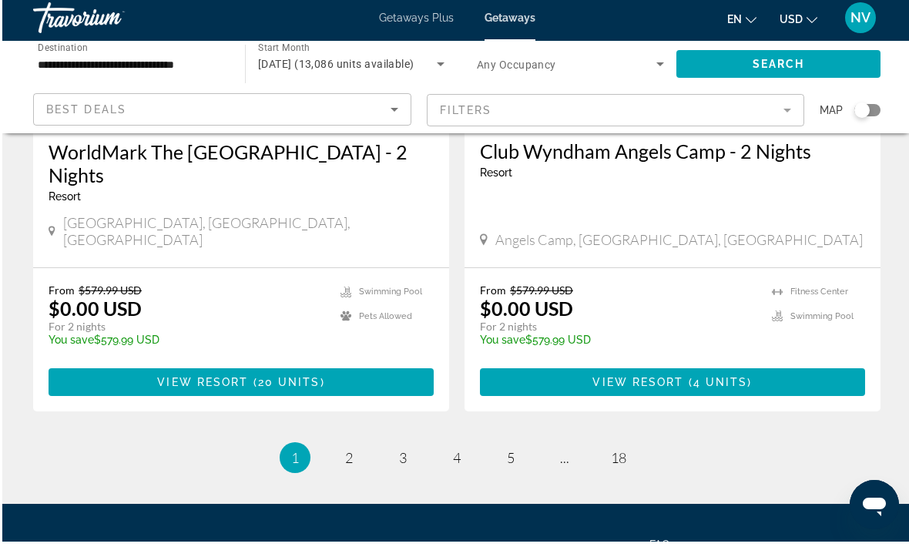
scroll to position [3061, 0]
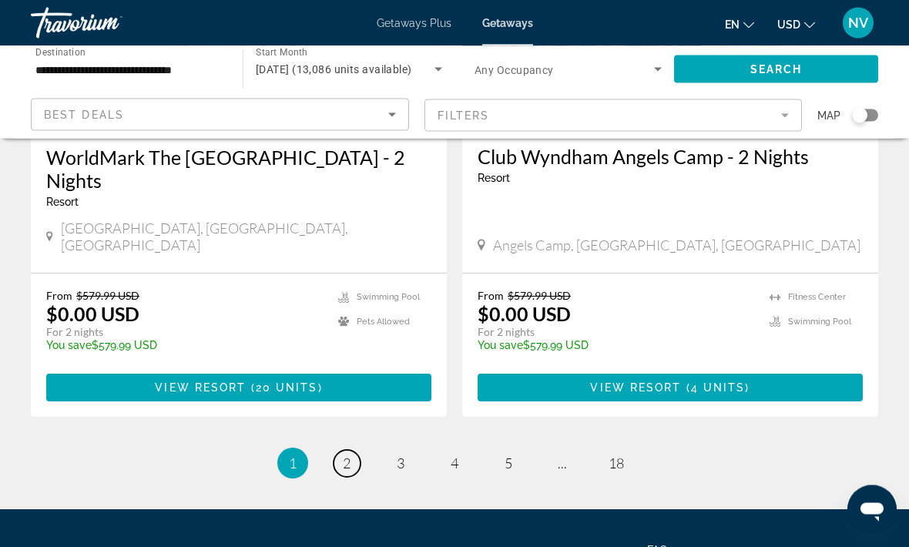
click at [352, 451] on link "page 2" at bounding box center [347, 464] width 27 height 27
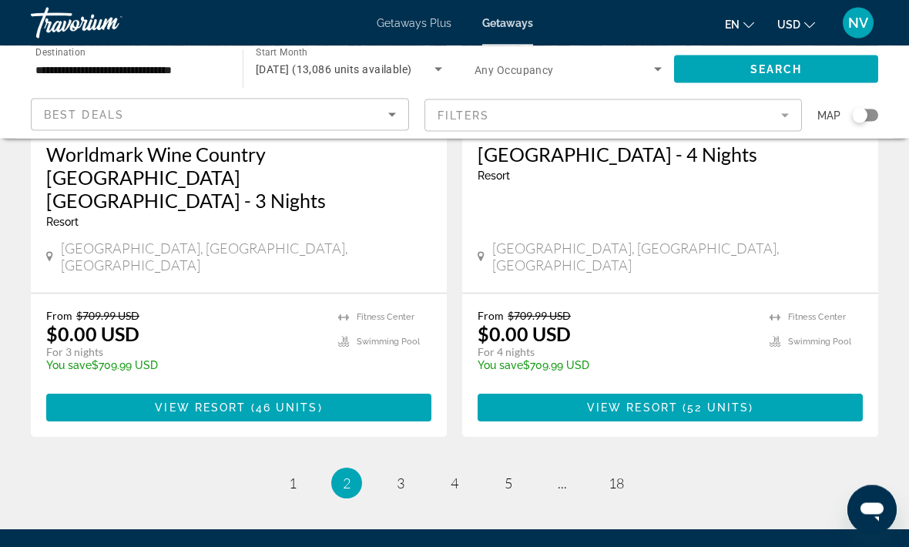
scroll to position [3059, 0]
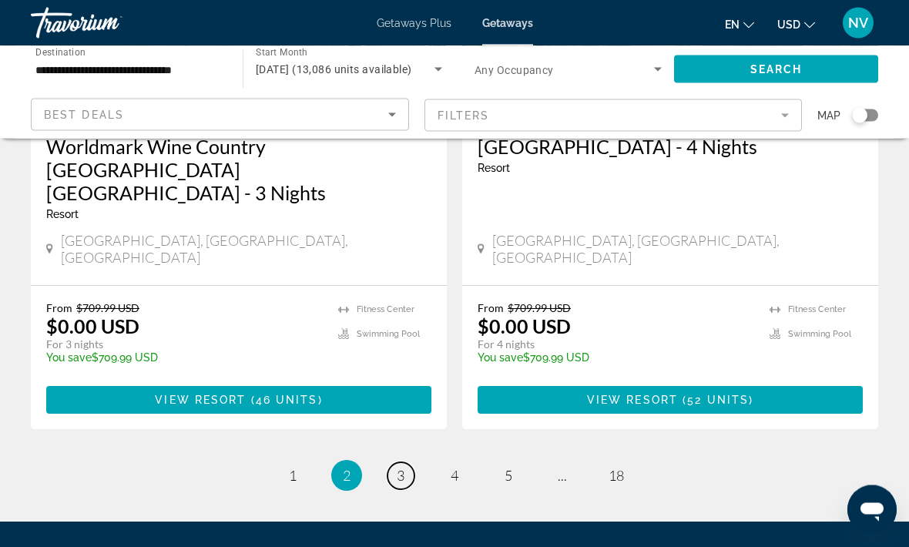
click at [403, 468] on span "3" at bounding box center [401, 476] width 8 height 17
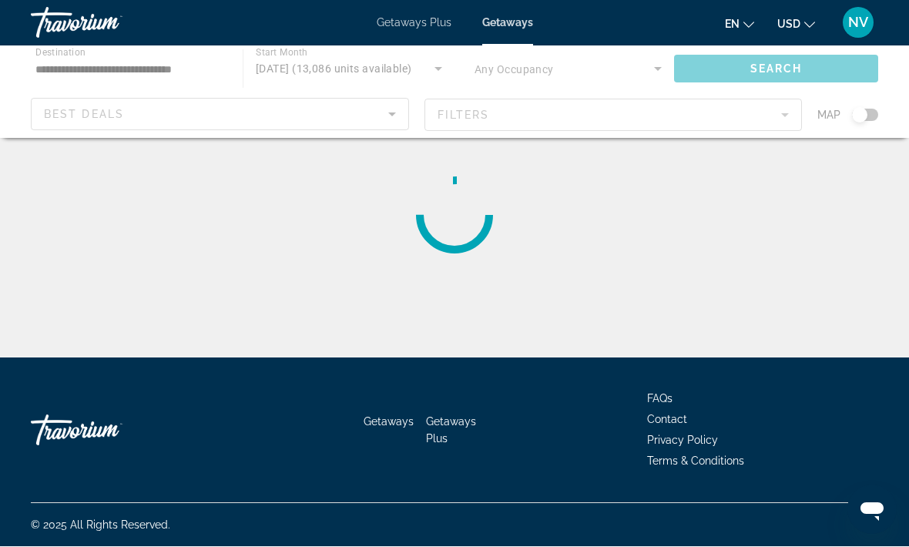
scroll to position [1, 0]
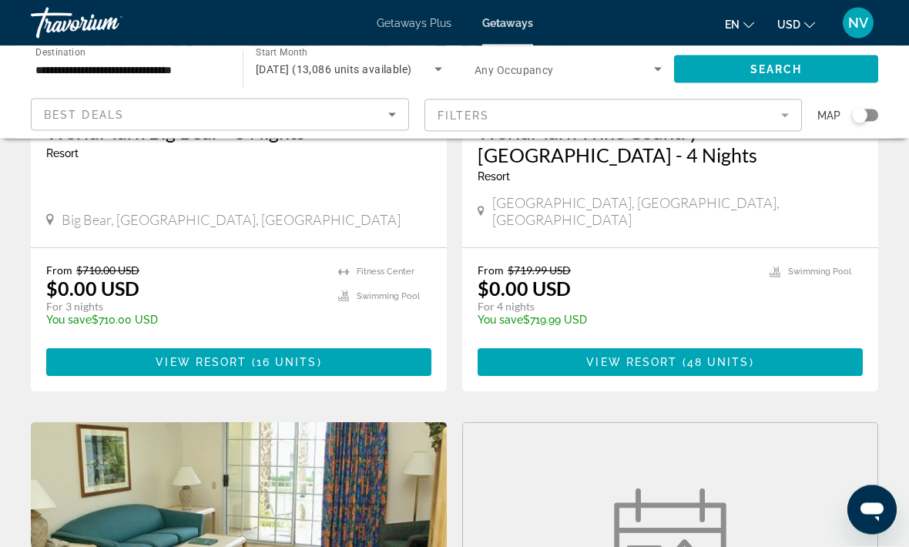
click at [723, 357] on span "48 units" at bounding box center [718, 363] width 62 height 12
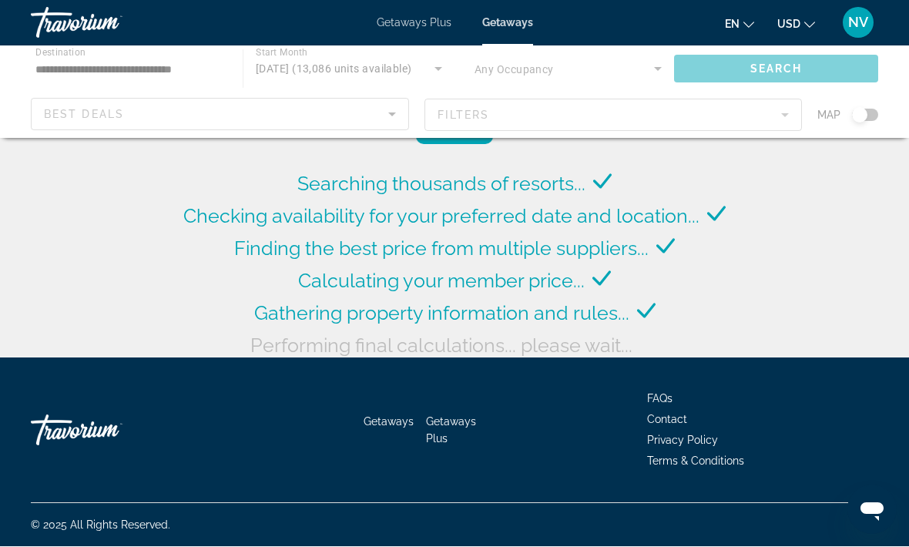
scroll to position [59, 0]
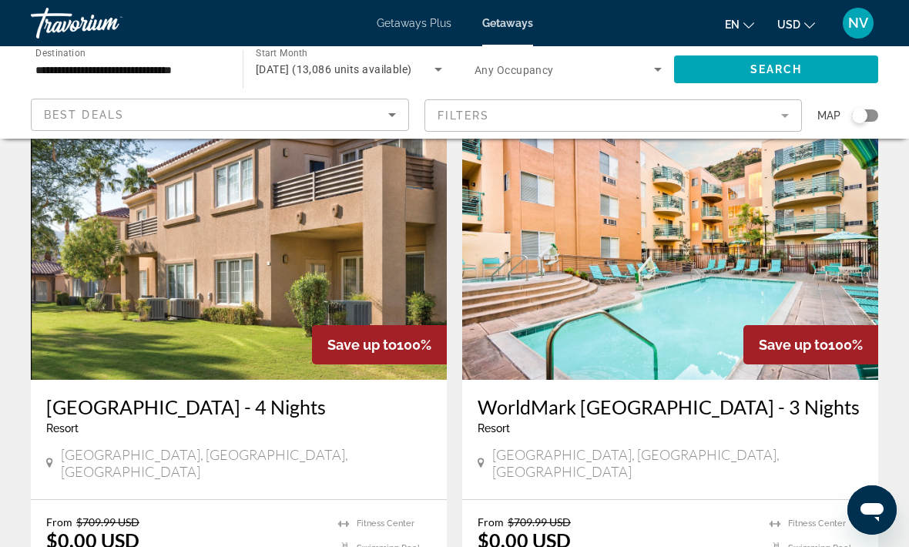
click at [413, 23] on span "Getaways Plus" at bounding box center [414, 23] width 75 height 12
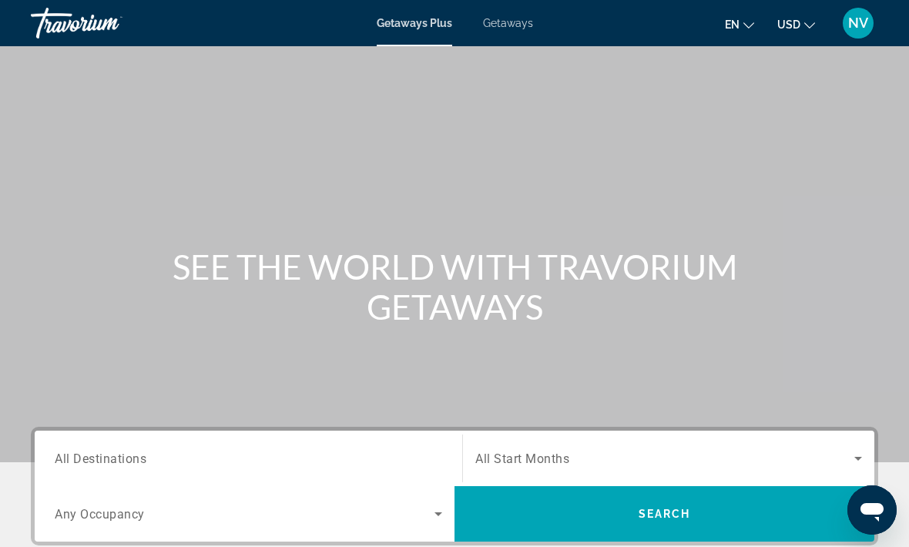
click at [124, 454] on span "All Destinations" at bounding box center [101, 458] width 92 height 15
click at [124, 454] on input "Destination All Destinations" at bounding box center [249, 459] width 388 height 18
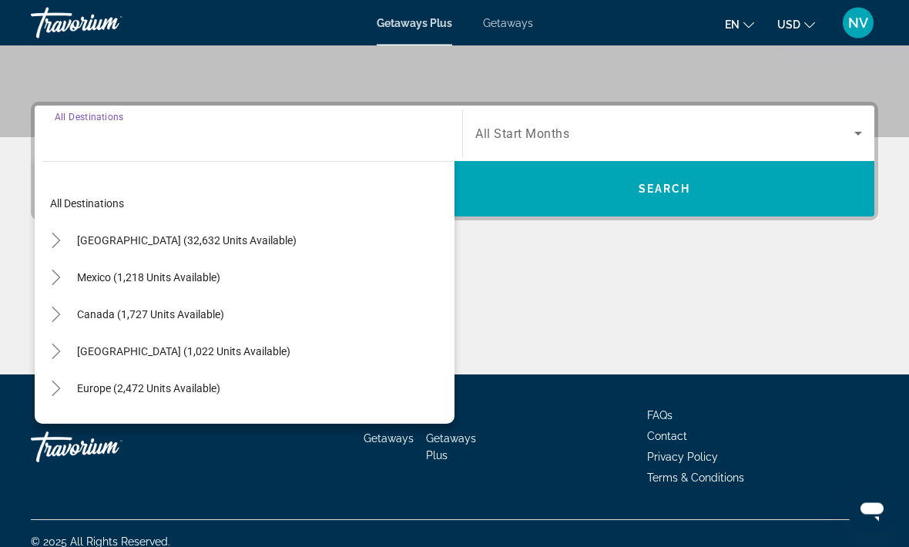
scroll to position [341, 0]
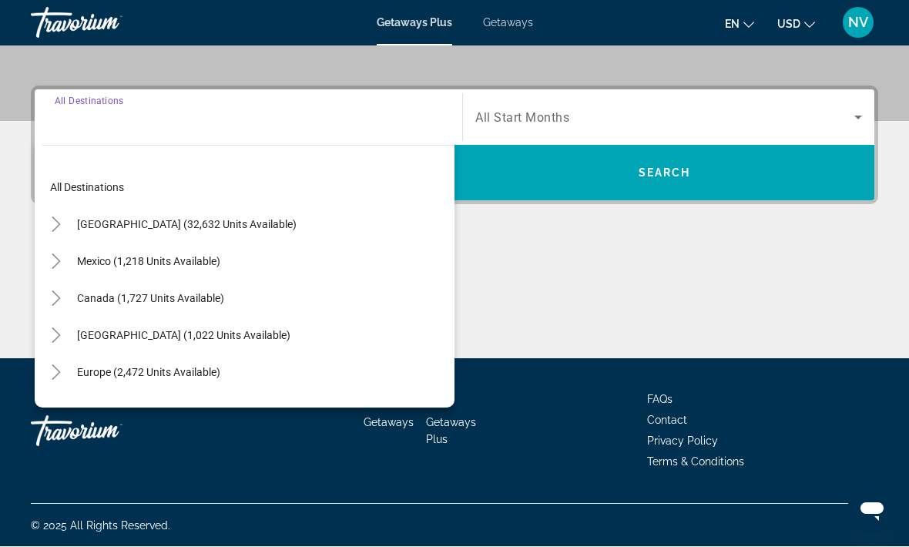
click at [138, 227] on span "[GEOGRAPHIC_DATA] (32,632 units available)" at bounding box center [187, 225] width 220 height 12
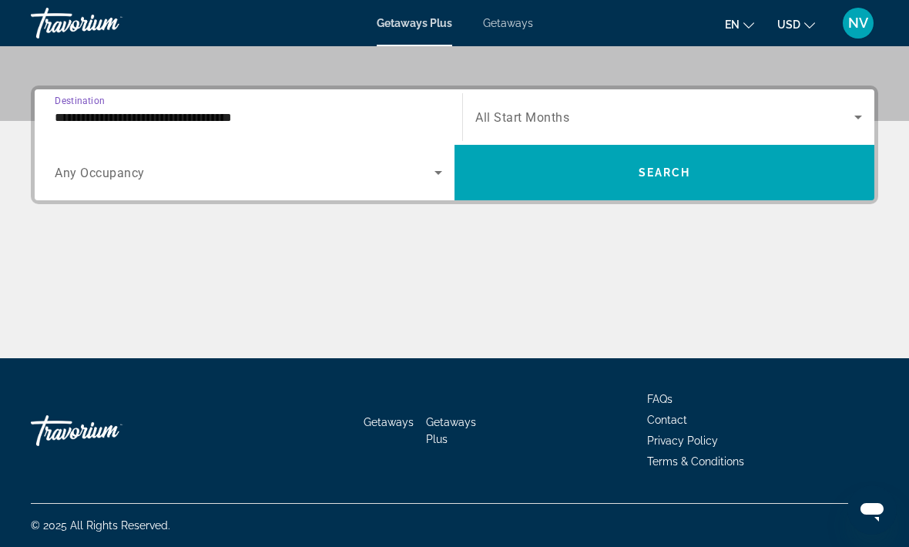
click at [123, 118] on input "**********" at bounding box center [249, 118] width 388 height 18
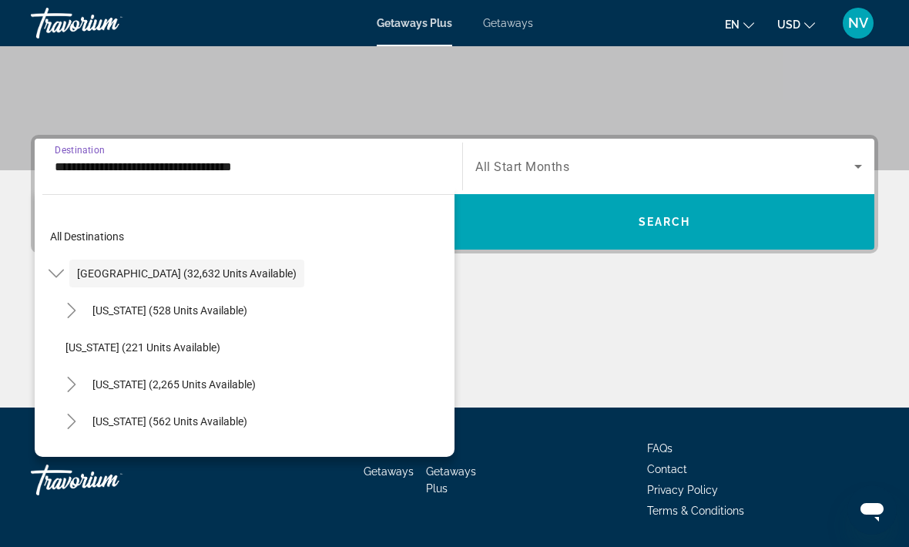
click at [171, 381] on span "California (2,265 units available)" at bounding box center [173, 384] width 163 height 12
type input "**********"
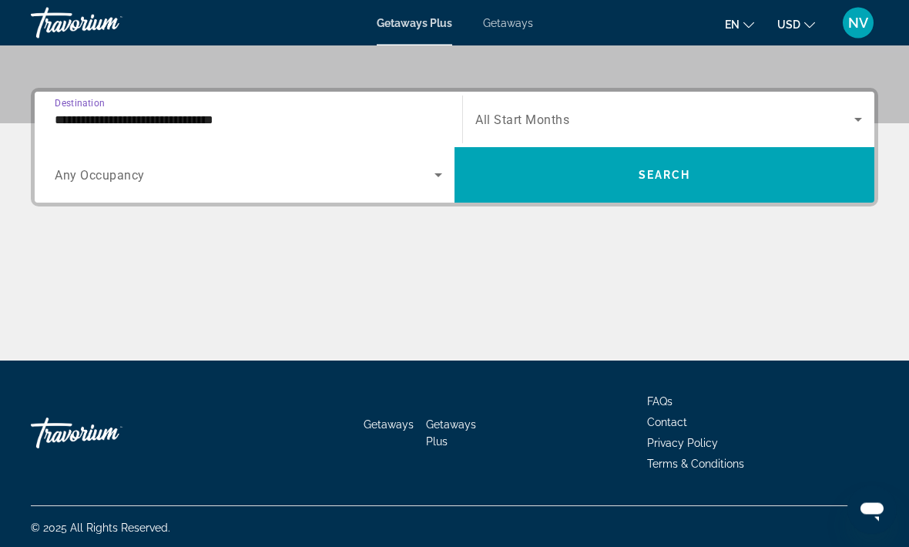
scroll to position [341, 0]
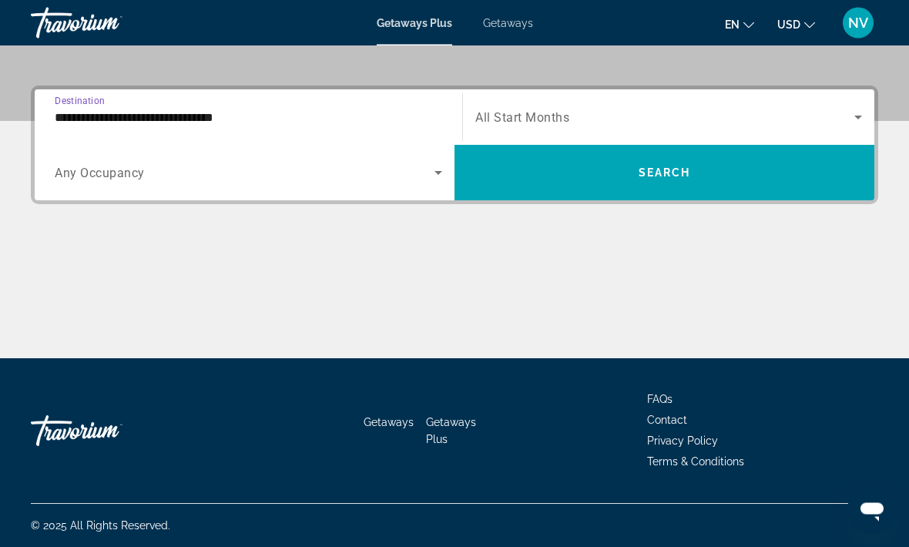
click at [859, 123] on icon "Search widget" at bounding box center [858, 118] width 18 height 18
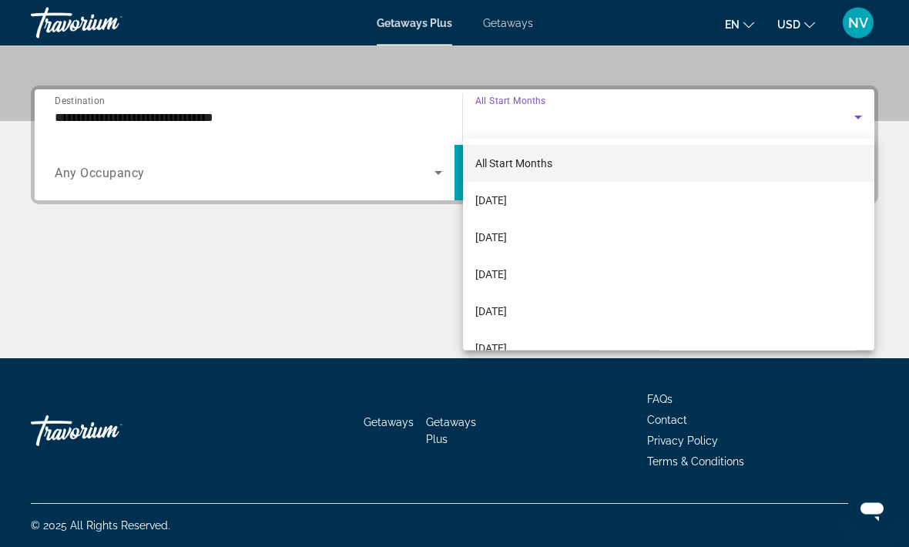
scroll to position [341, 0]
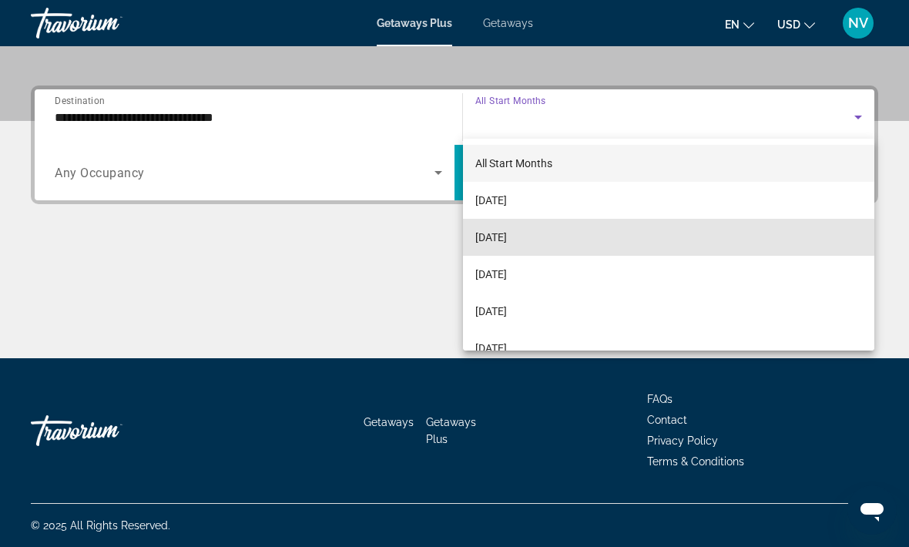
click at [507, 238] on span "[DATE]" at bounding box center [491, 237] width 32 height 18
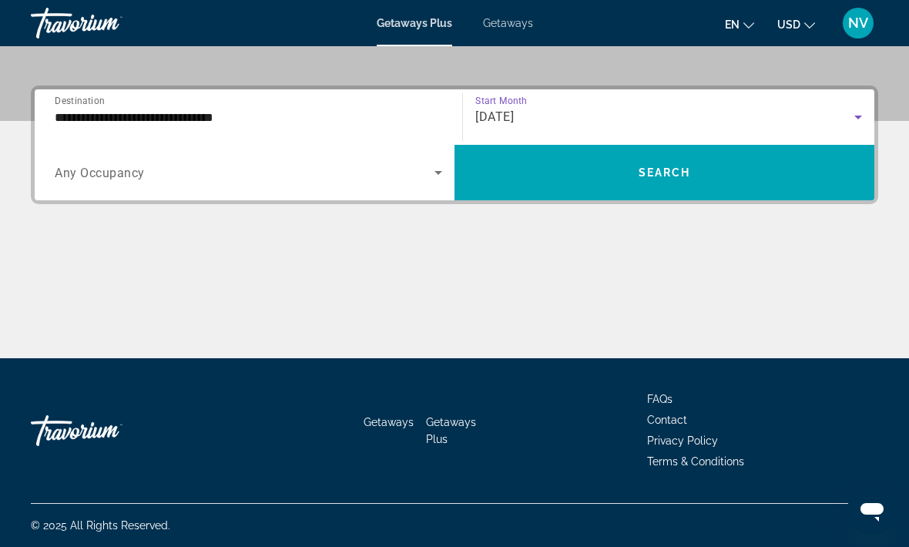
click at [694, 166] on span "Search widget" at bounding box center [665, 172] width 420 height 37
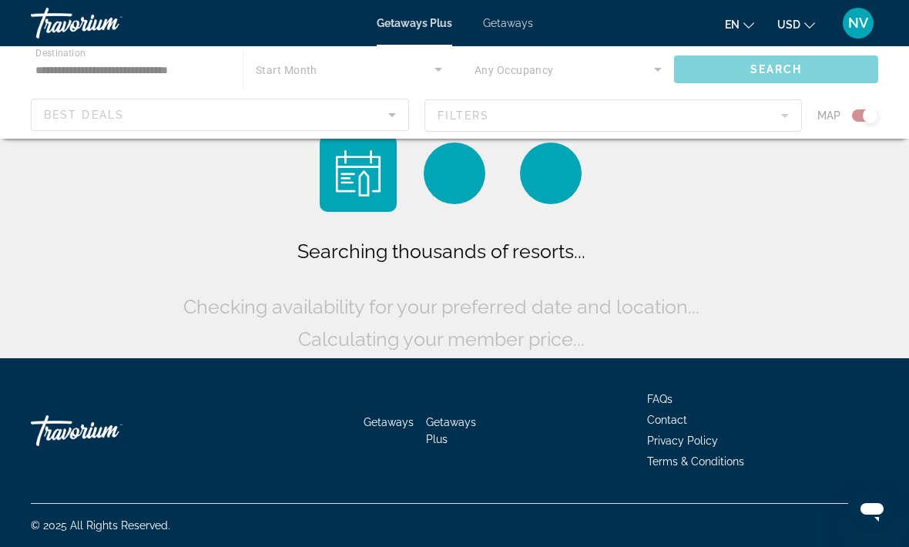
scroll to position [51, 0]
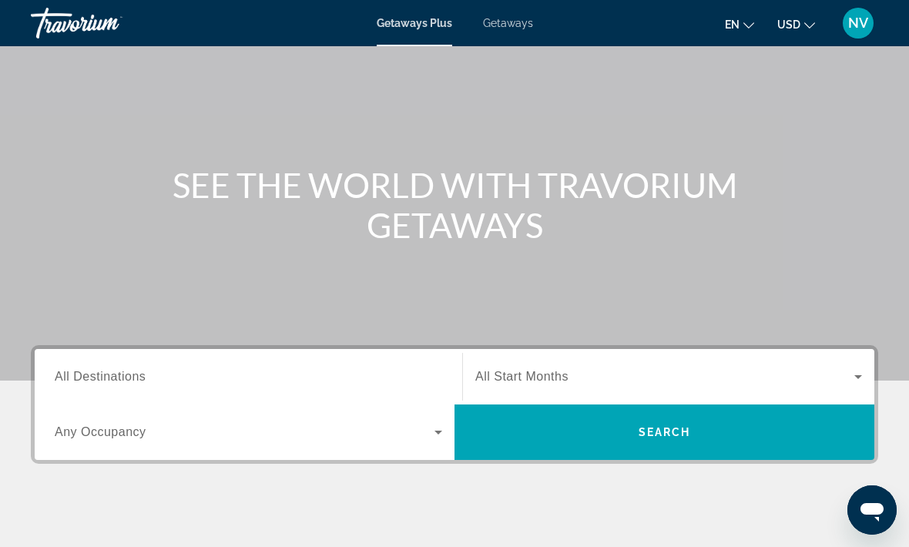
scroll to position [137, 0]
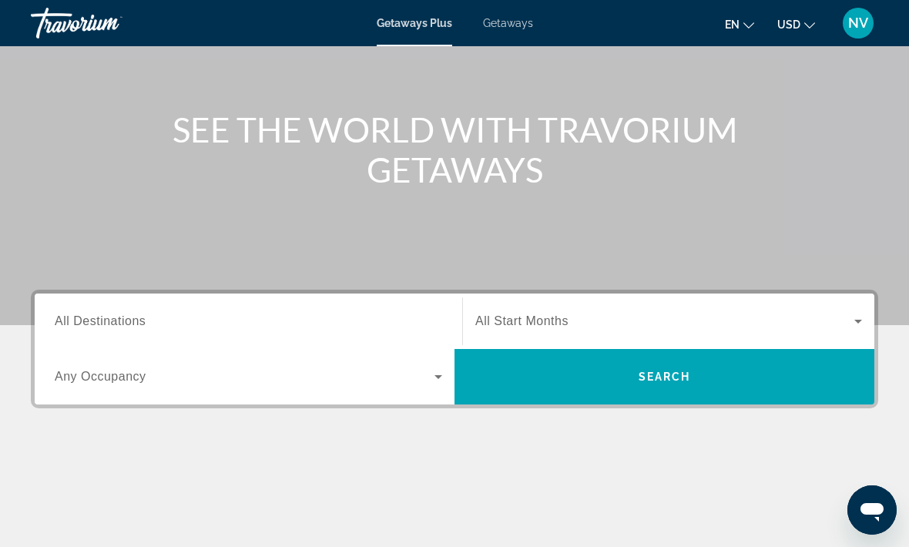
click at [132, 329] on div "Destination All Destinations" at bounding box center [249, 322] width 388 height 44
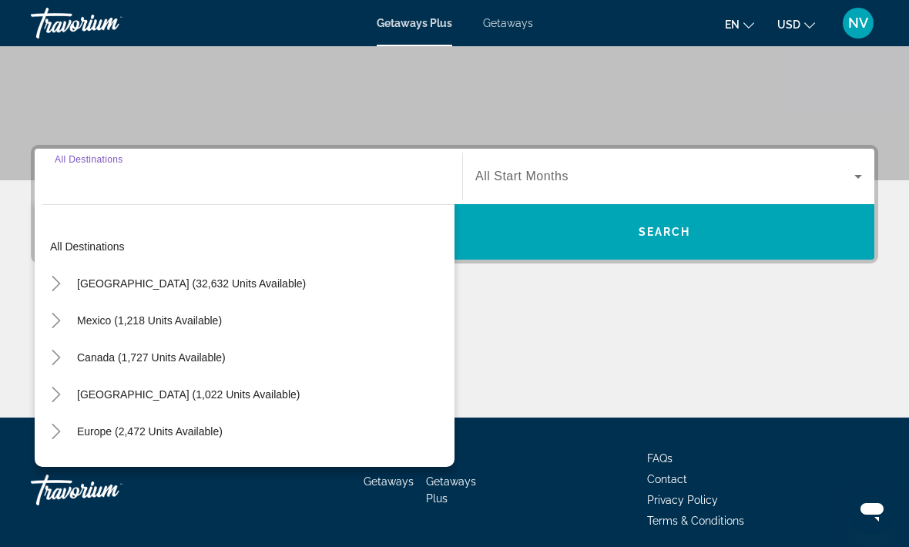
scroll to position [290, 0]
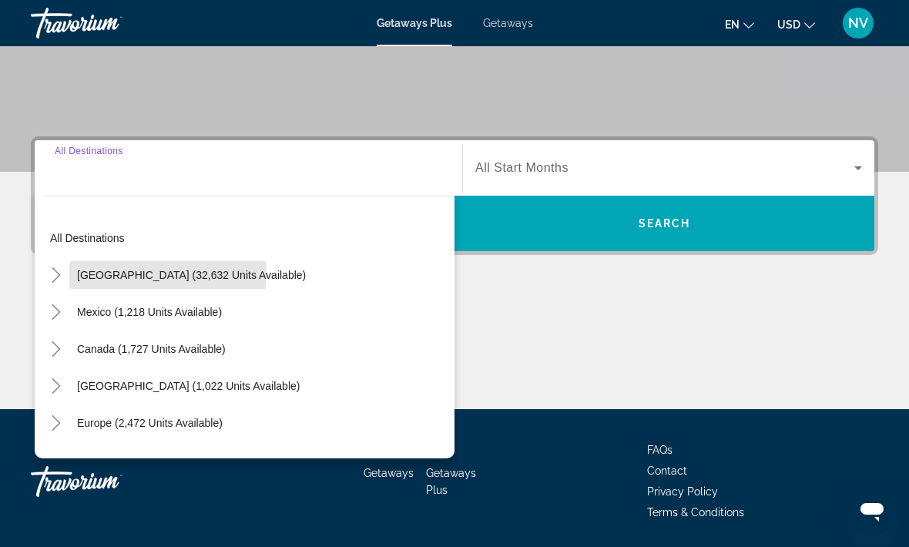
click at [130, 274] on span "[GEOGRAPHIC_DATA] (32,632 units available)" at bounding box center [191, 275] width 229 height 12
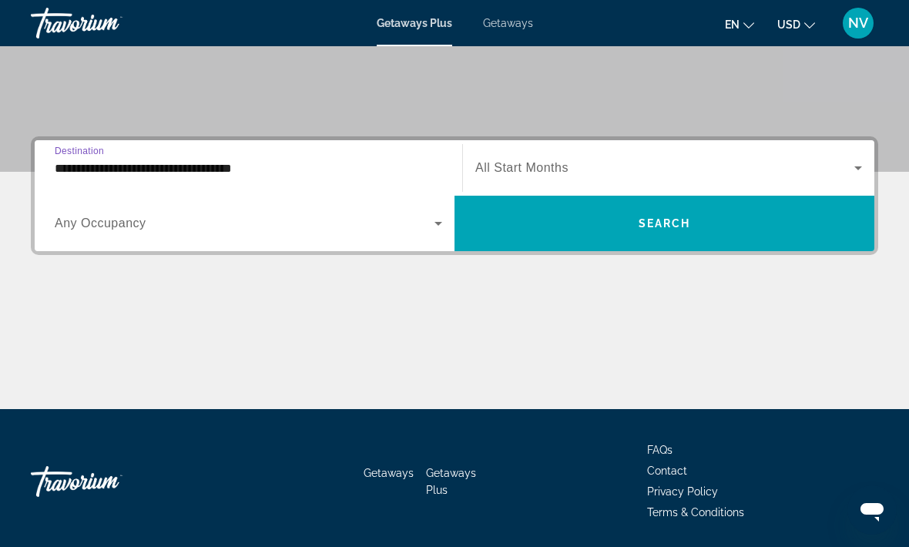
click at [114, 176] on input "**********" at bounding box center [249, 168] width 388 height 18
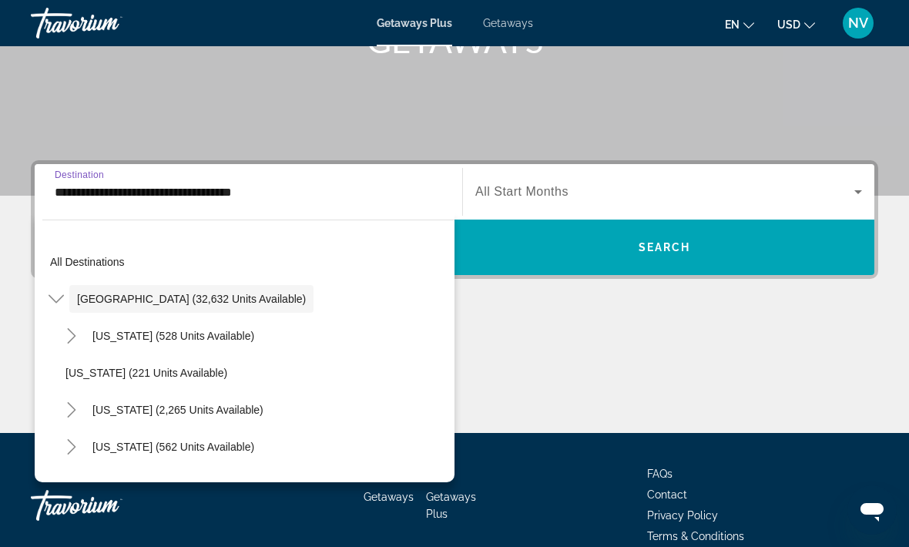
click at [169, 410] on span "California (2,265 units available)" at bounding box center [177, 410] width 171 height 12
type input "**********"
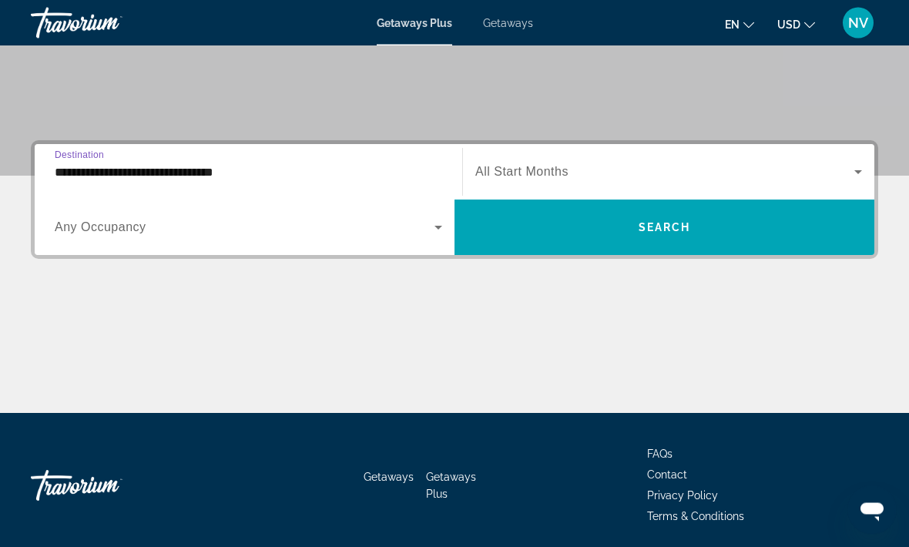
scroll to position [290, 0]
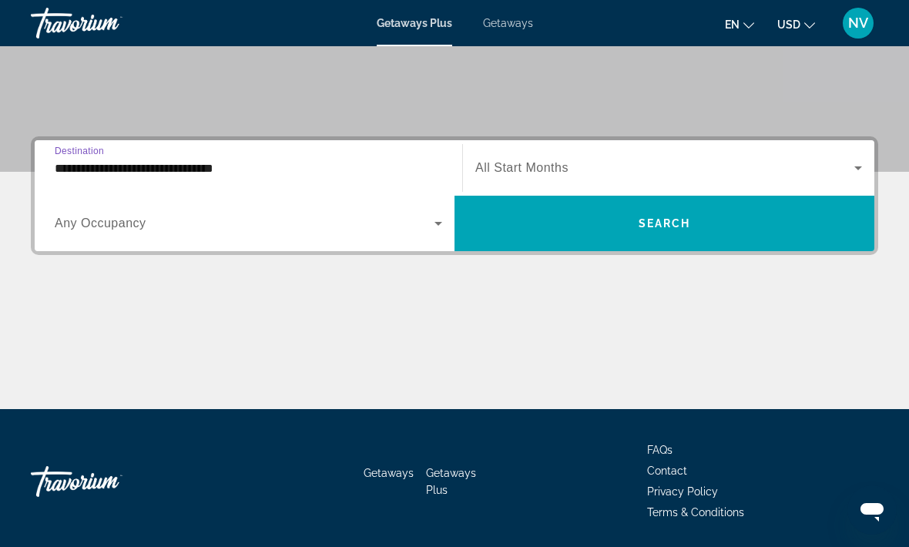
click at [854, 166] on icon "Search widget" at bounding box center [858, 168] width 18 height 18
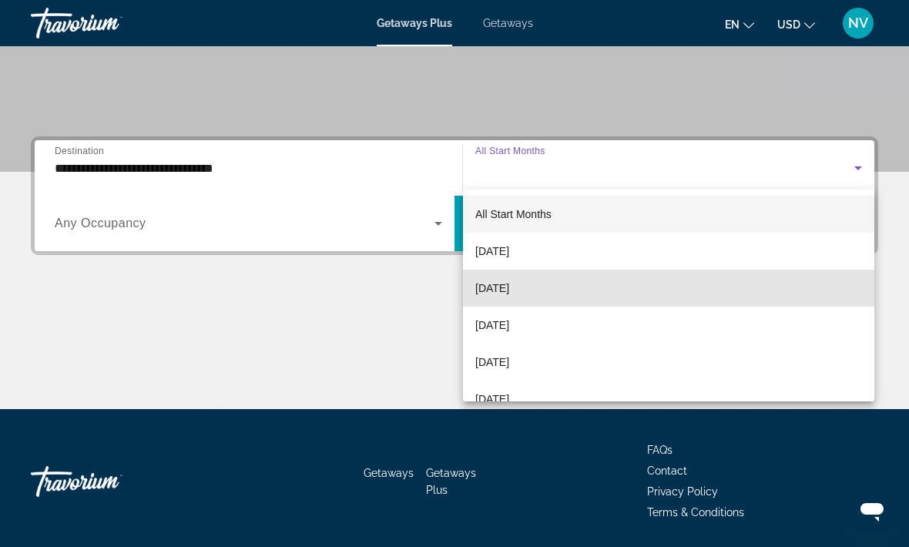
click at [509, 293] on span "[DATE]" at bounding box center [492, 288] width 34 height 18
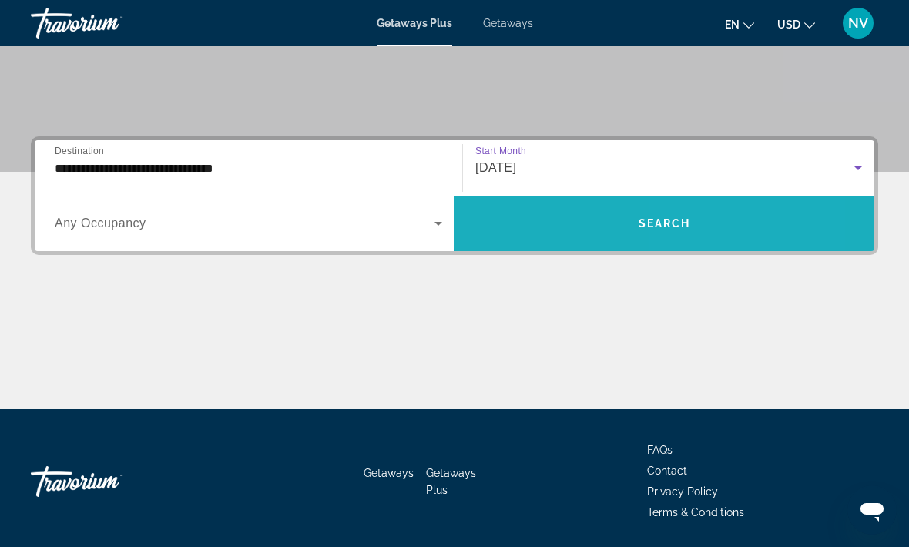
click at [700, 222] on span "Search widget" at bounding box center [665, 223] width 420 height 37
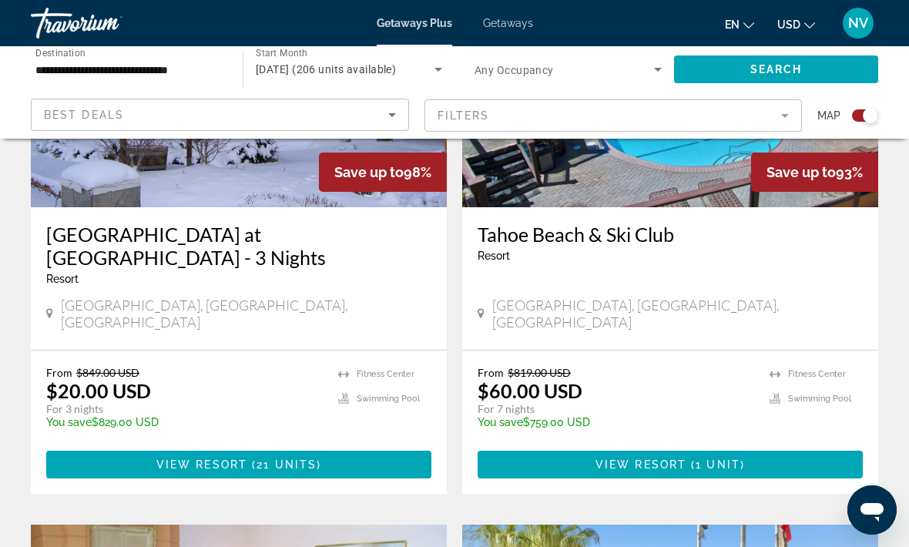
scroll to position [709, 0]
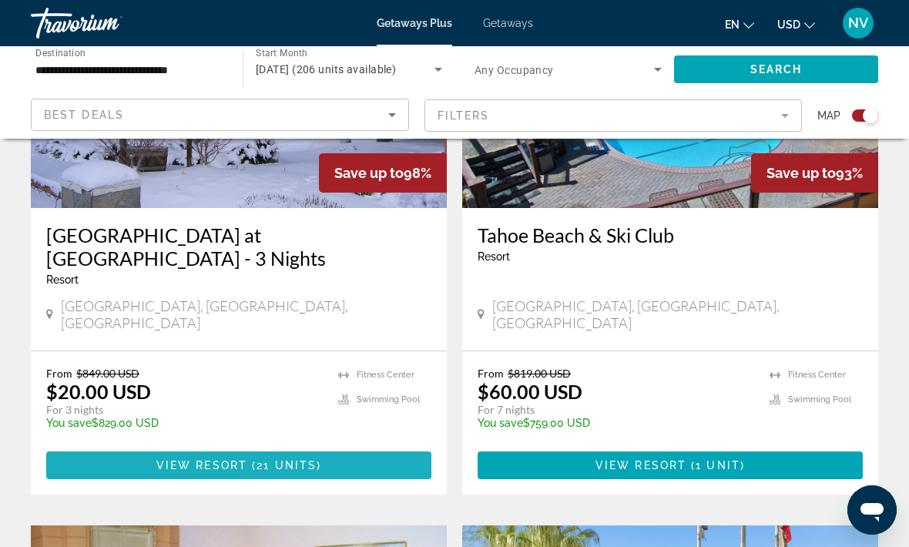
click at [328, 454] on span "Main content" at bounding box center [238, 465] width 385 height 37
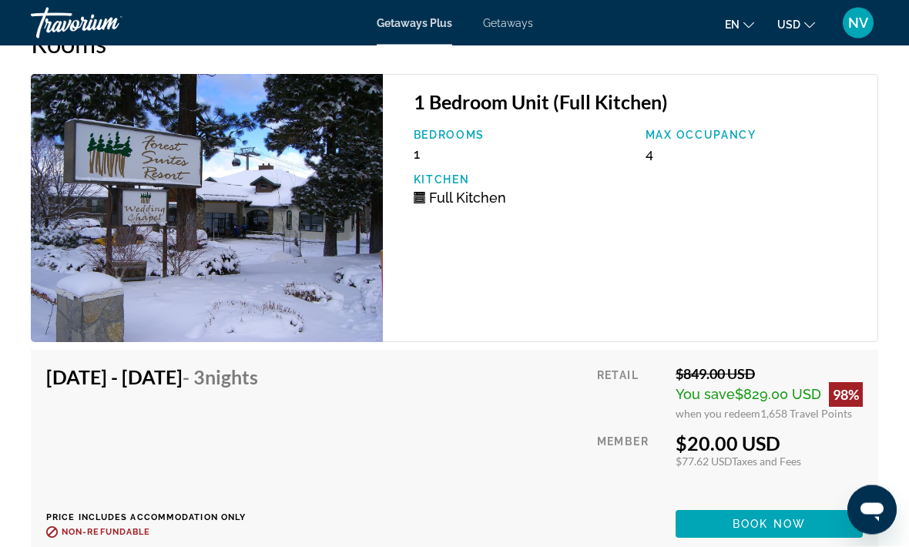
scroll to position [2647, 0]
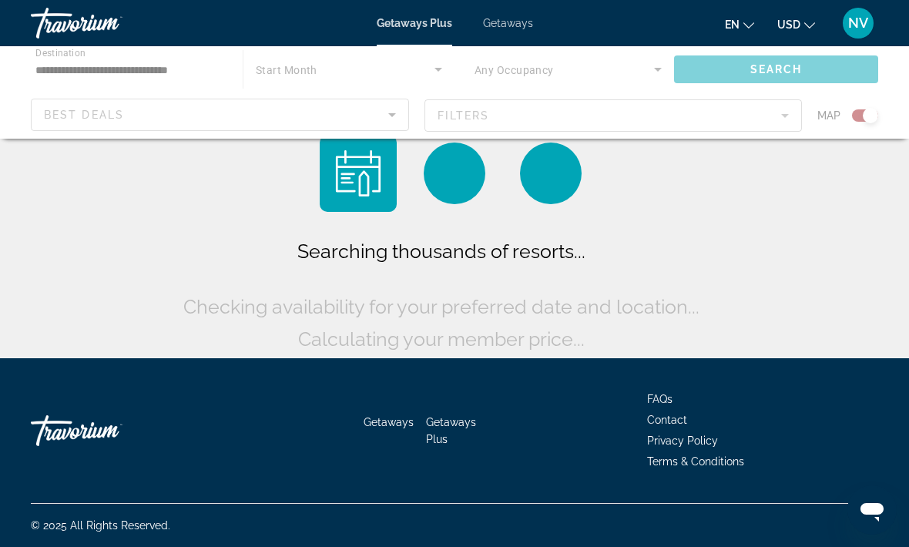
scroll to position [51, 0]
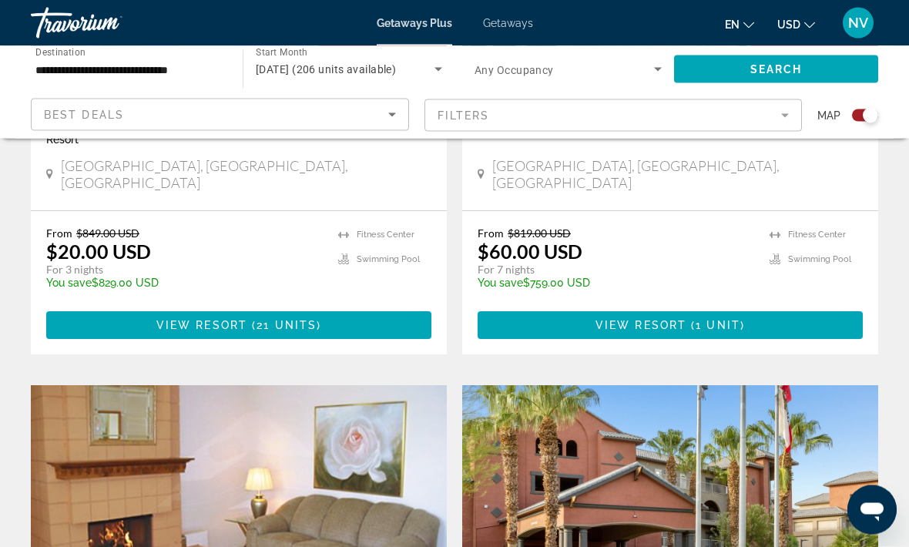
click at [670, 320] on span "View Resort" at bounding box center [641, 326] width 91 height 12
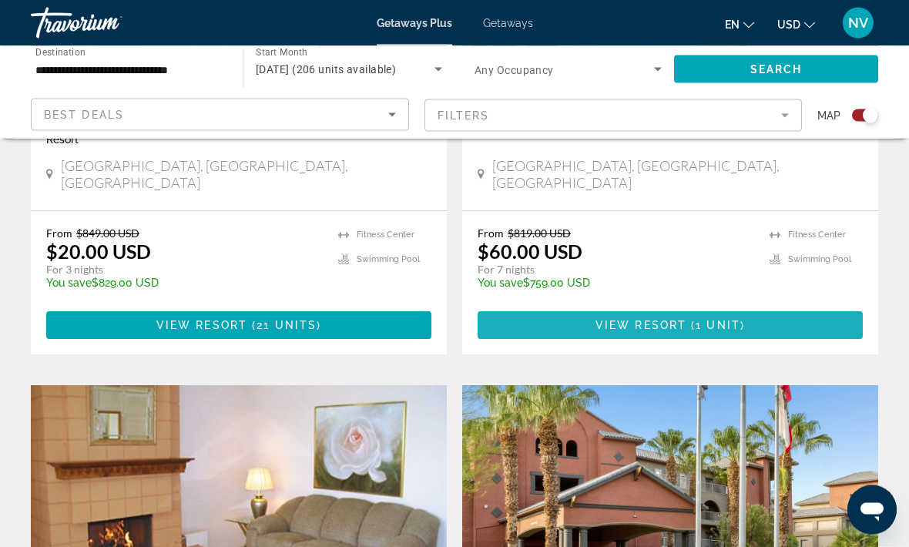
scroll to position [849, 0]
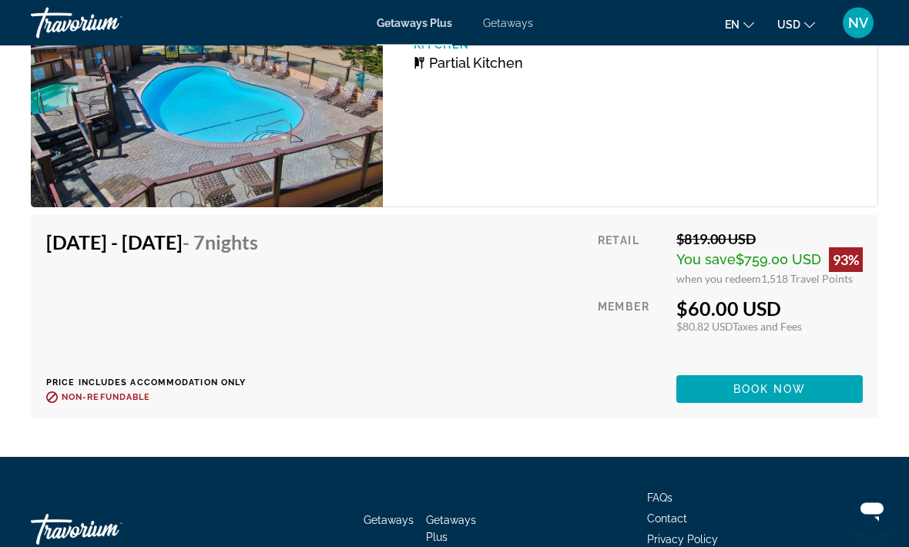
scroll to position [2888, 0]
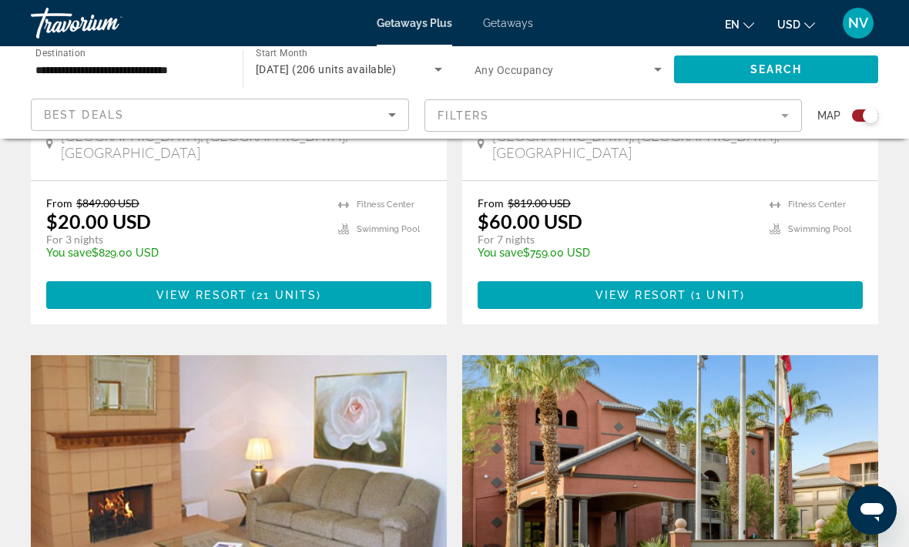
scroll to position [802, 0]
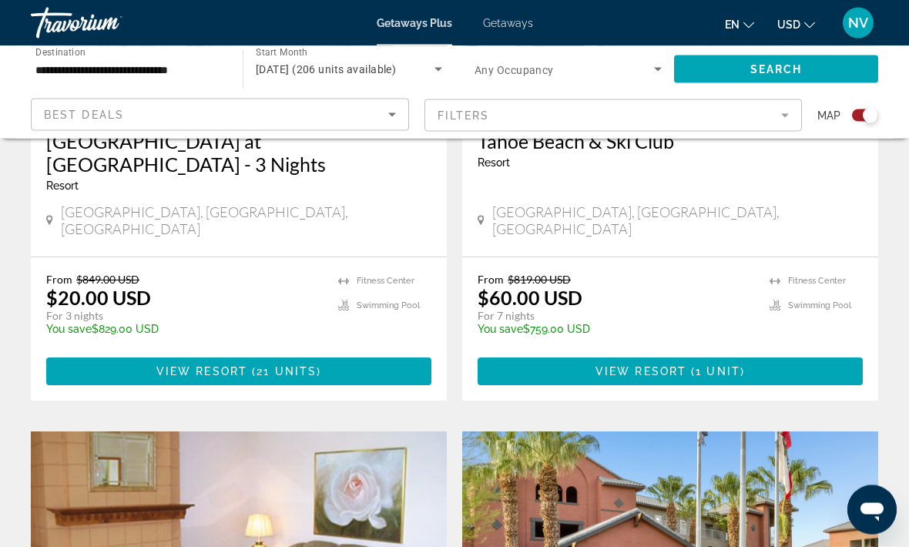
click at [512, 23] on span "Getaways" at bounding box center [508, 23] width 50 height 12
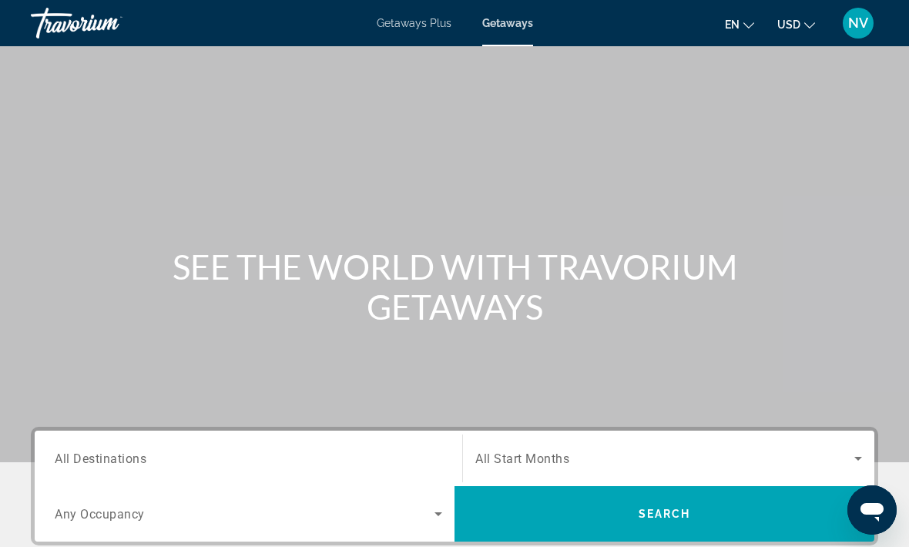
click at [114, 461] on span "All Destinations" at bounding box center [101, 458] width 92 height 15
click at [114, 461] on input "Destination All Destinations" at bounding box center [249, 459] width 388 height 18
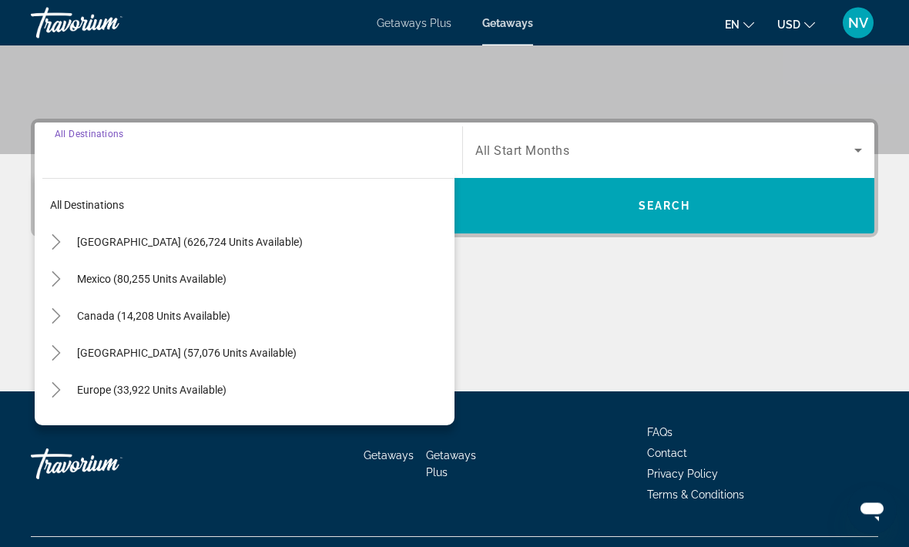
scroll to position [341, 0]
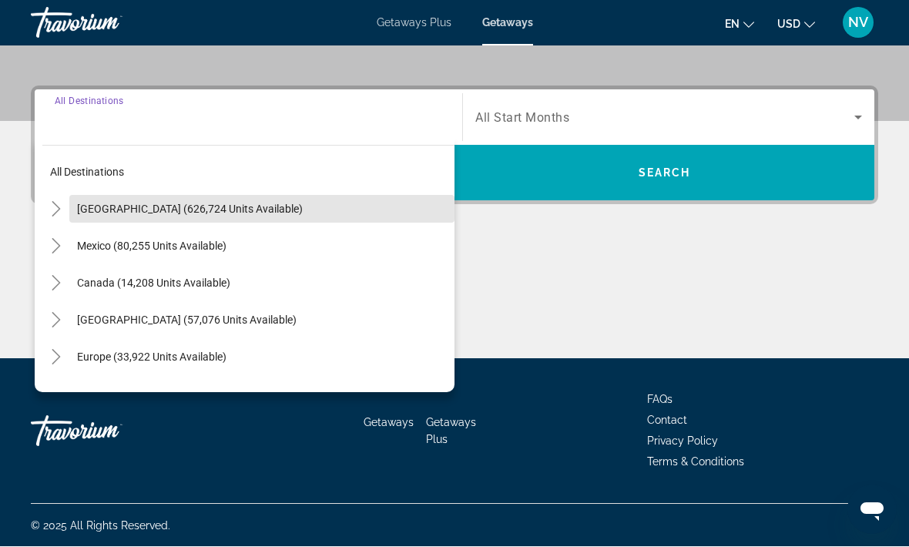
click at [133, 212] on span "[GEOGRAPHIC_DATA] (626,724 units available)" at bounding box center [190, 209] width 226 height 12
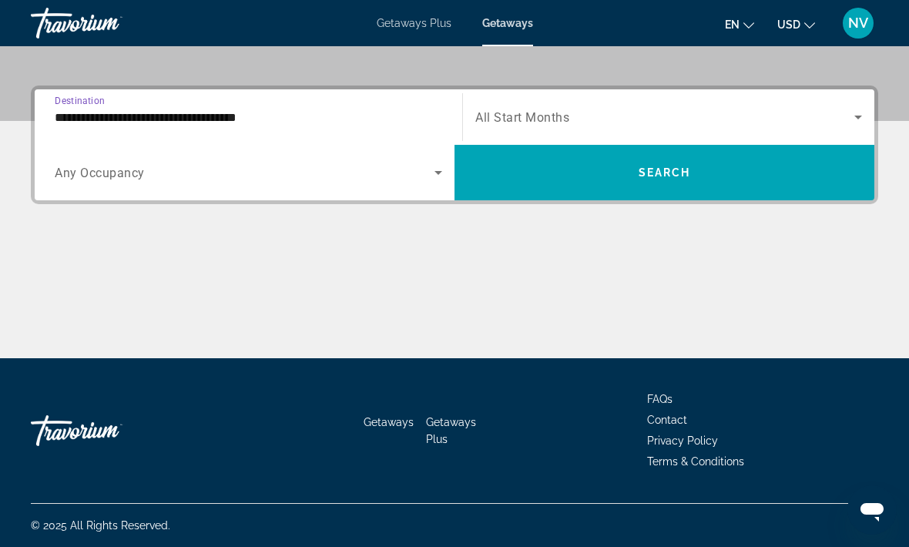
click at [140, 116] on input "**********" at bounding box center [249, 118] width 388 height 18
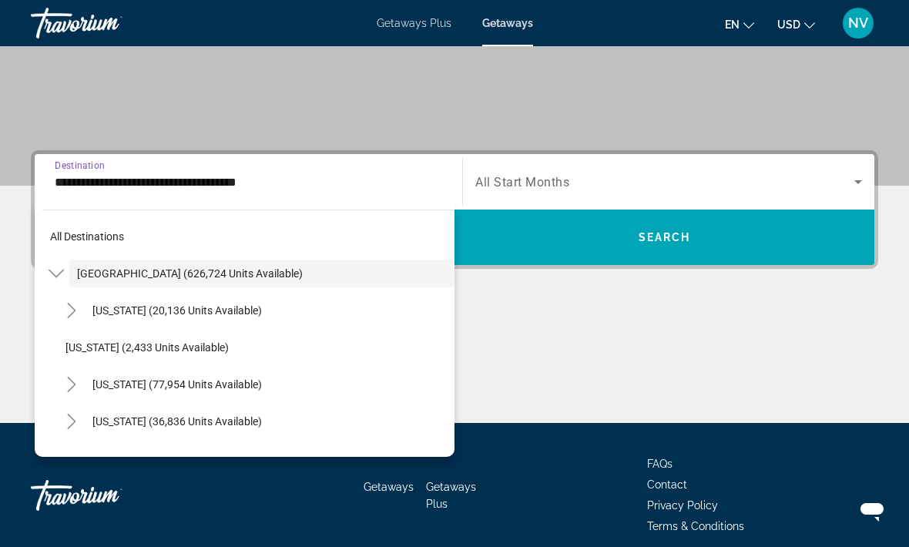
click at [156, 384] on span "[US_STATE] (77,954 units available)" at bounding box center [176, 384] width 169 height 12
type input "**********"
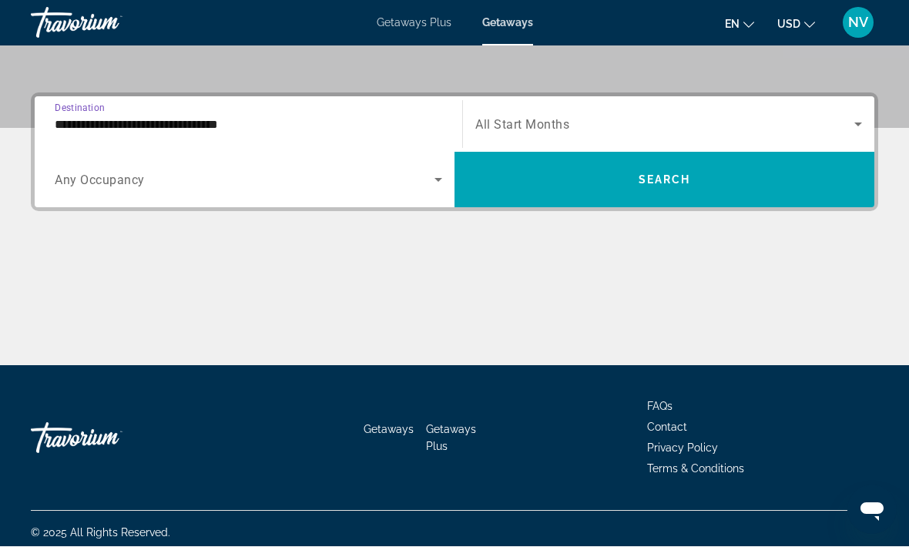
scroll to position [341, 0]
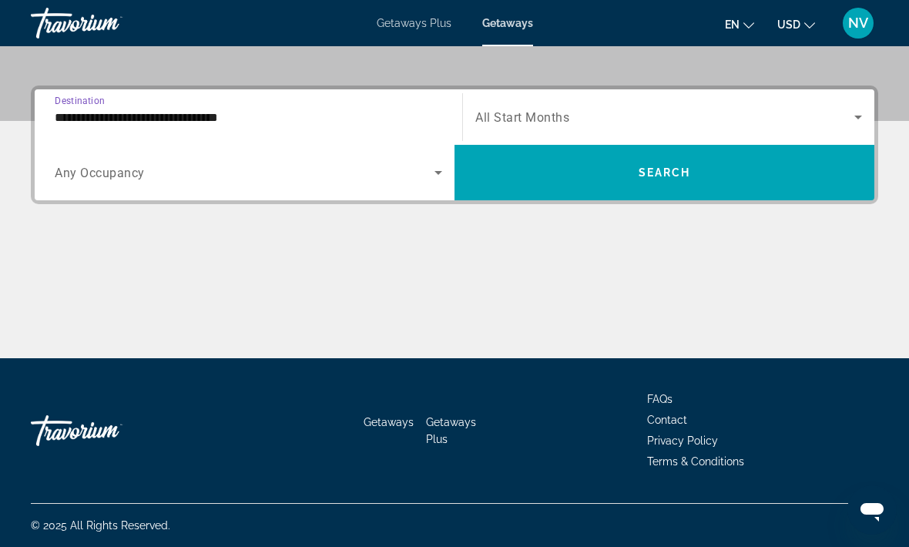
click at [858, 122] on icon "Search widget" at bounding box center [858, 117] width 18 height 18
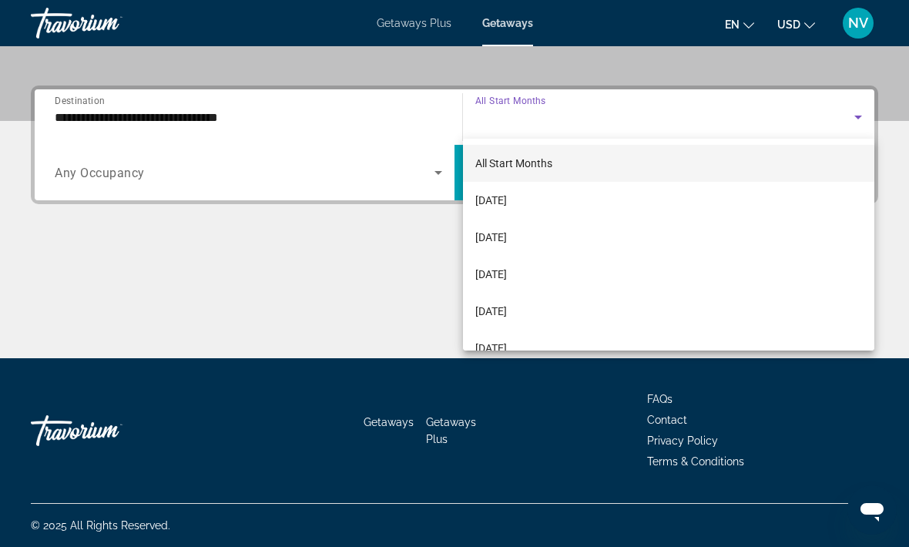
click at [507, 199] on span "[DATE]" at bounding box center [491, 200] width 32 height 18
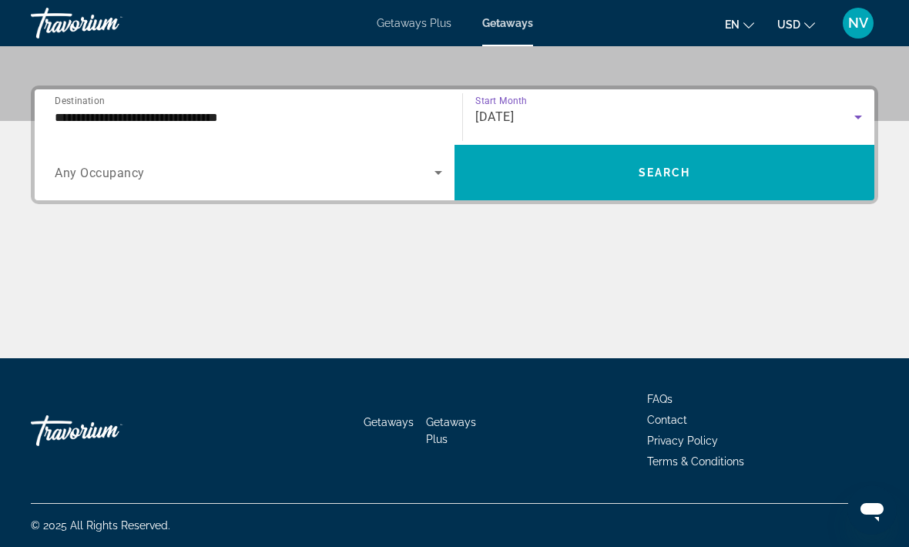
click at [695, 188] on span "Search widget" at bounding box center [665, 172] width 420 height 37
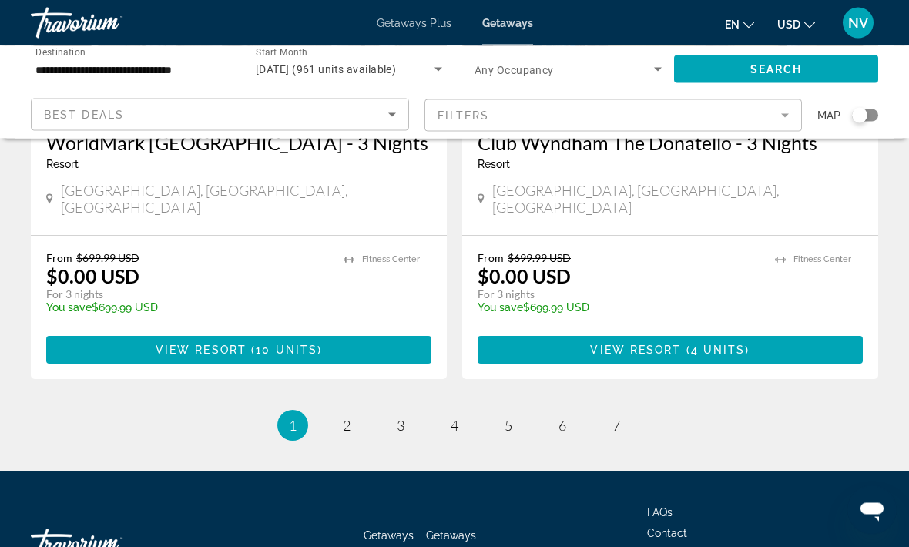
scroll to position [3081, 0]
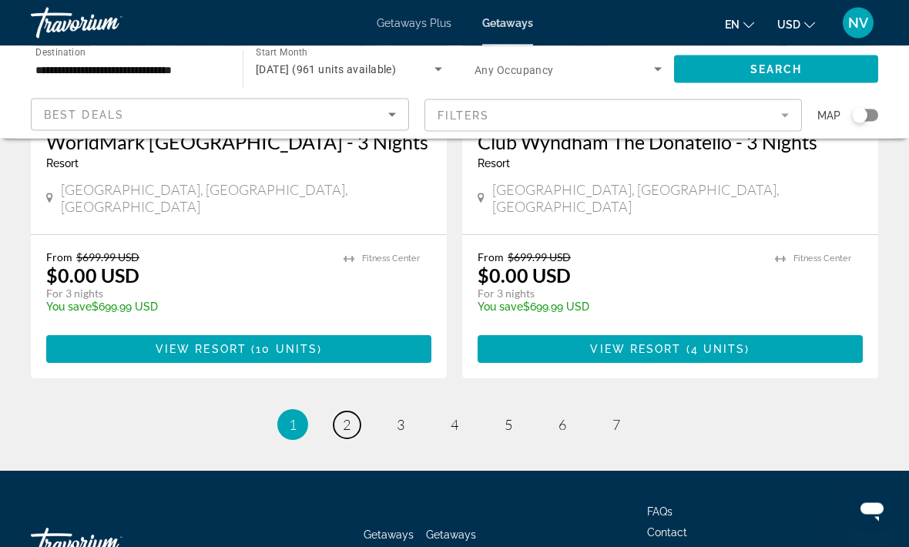
click at [351, 412] on link "page 2" at bounding box center [347, 425] width 27 height 27
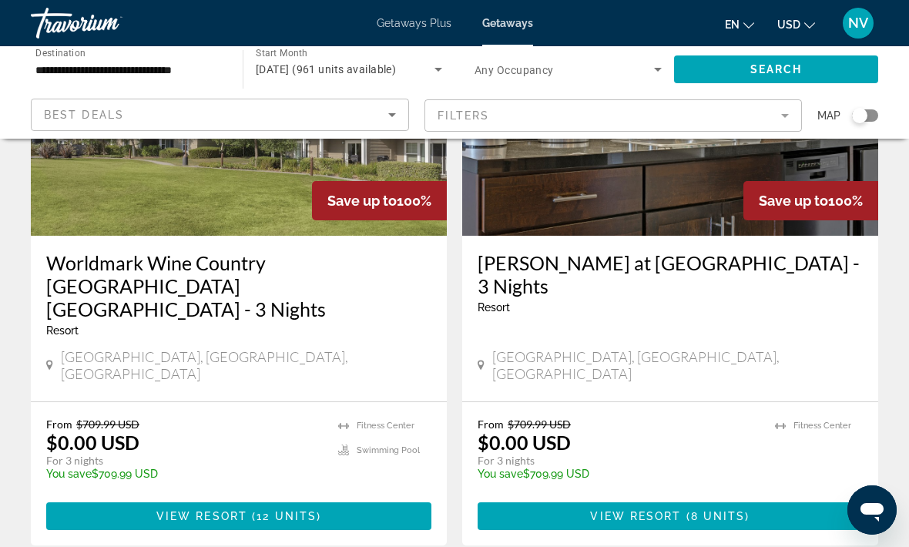
scroll to position [1301, 0]
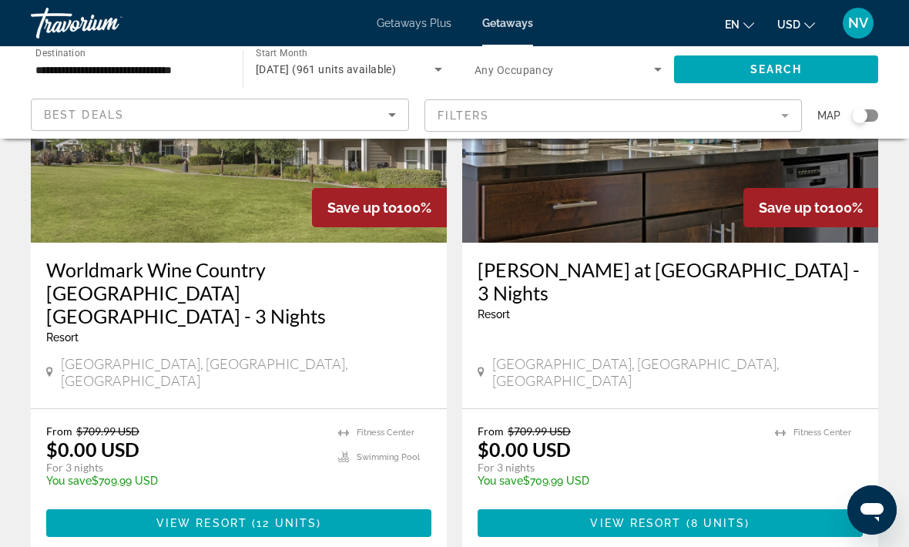
click at [331, 505] on span "Main content" at bounding box center [238, 523] width 385 height 37
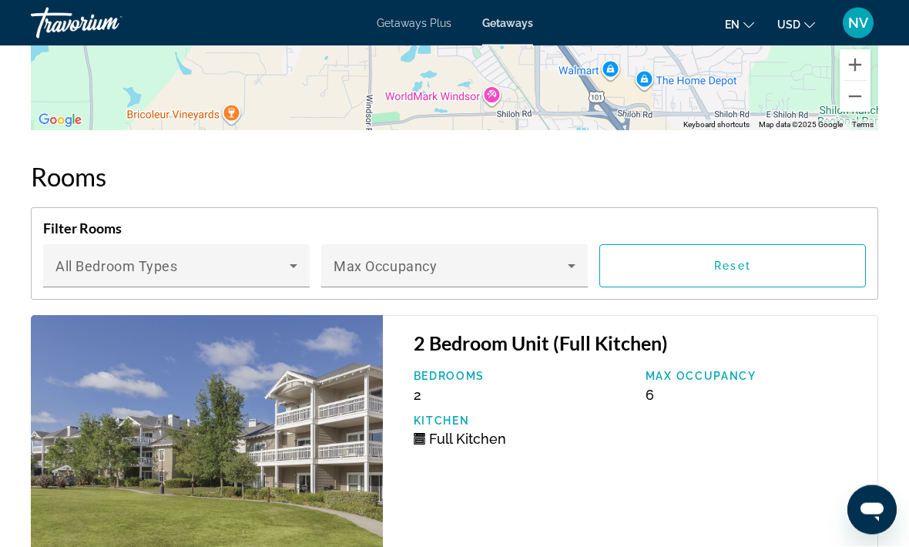
scroll to position [3149, 0]
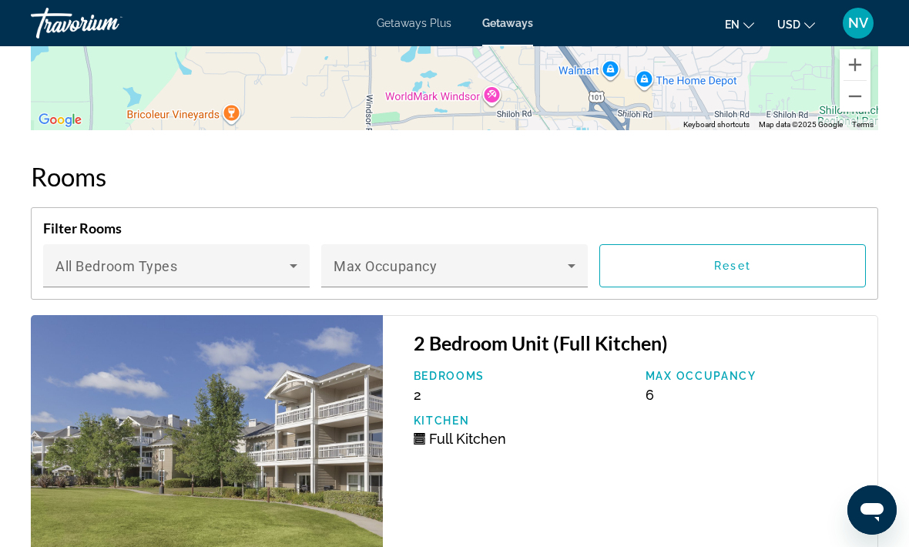
click at [570, 264] on icon "Main content" at bounding box center [572, 266] width 8 height 4
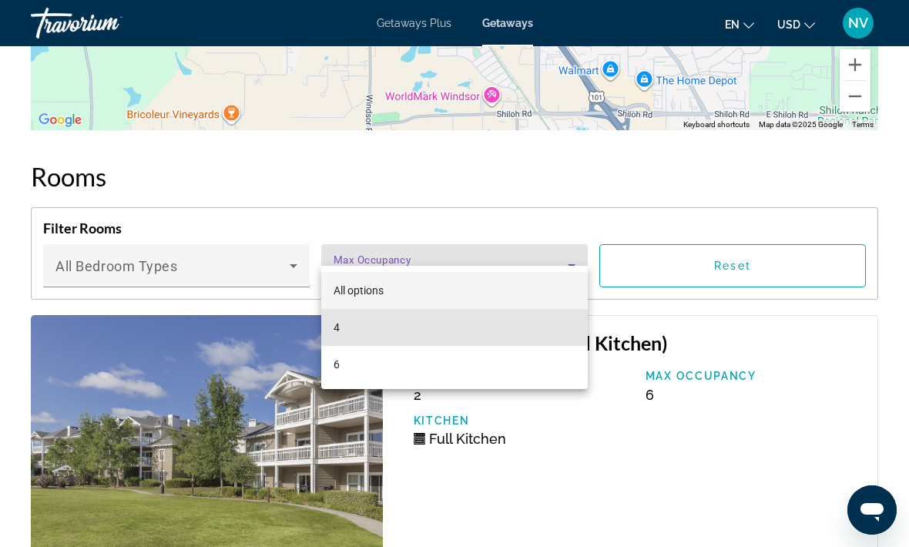
click at [452, 321] on mat-option "4" at bounding box center [454, 327] width 267 height 37
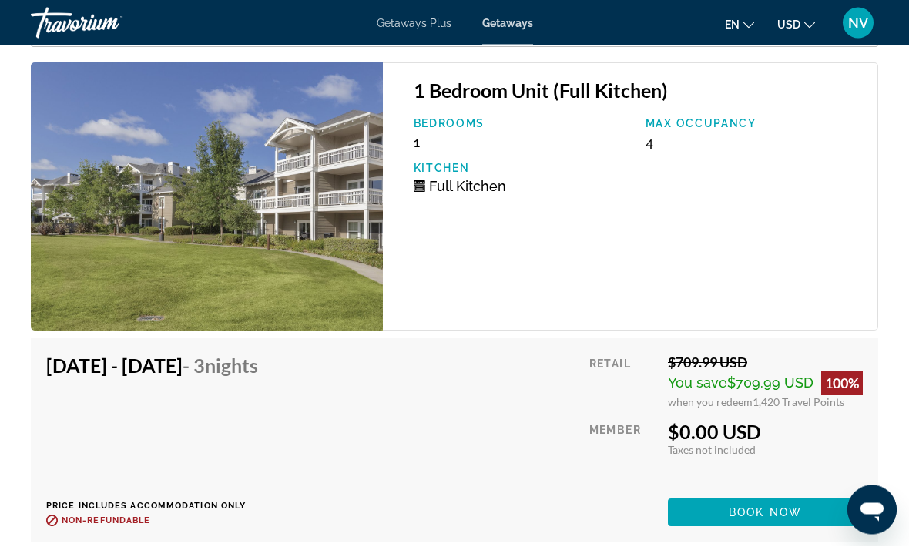
scroll to position [3408, 0]
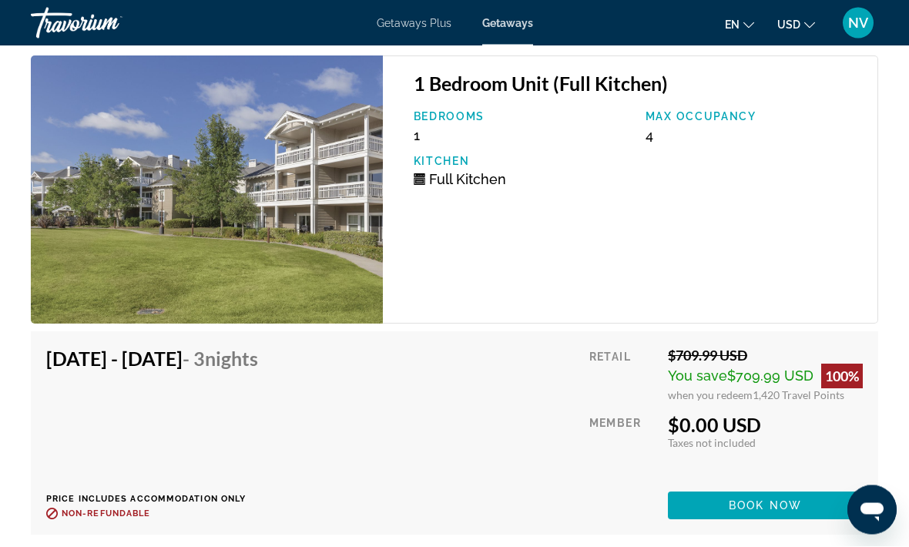
click at [768, 500] on span "Book now" at bounding box center [765, 506] width 73 height 12
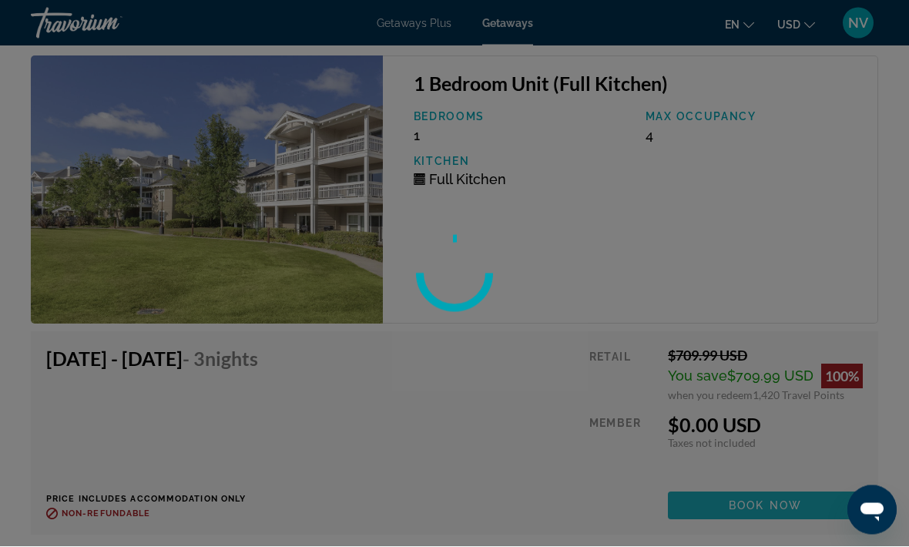
scroll to position [3408, 0]
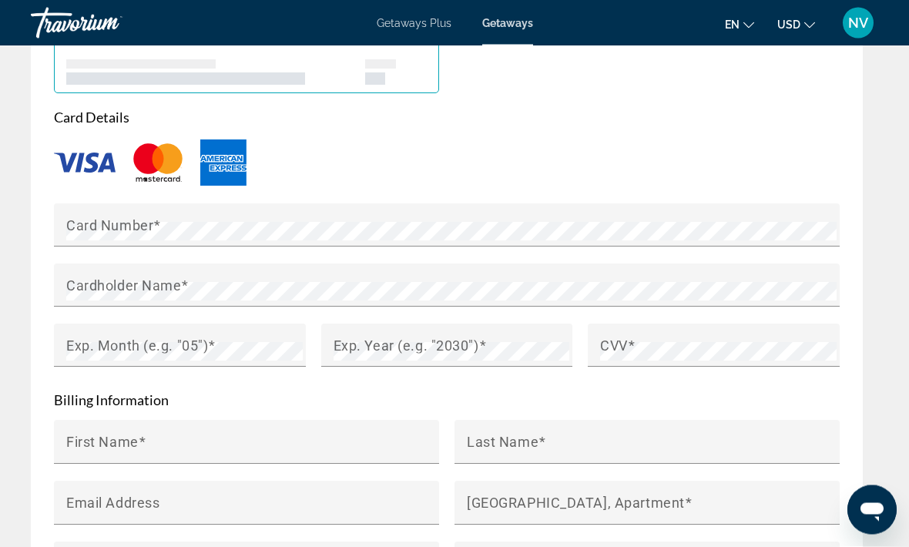
scroll to position [1680, 0]
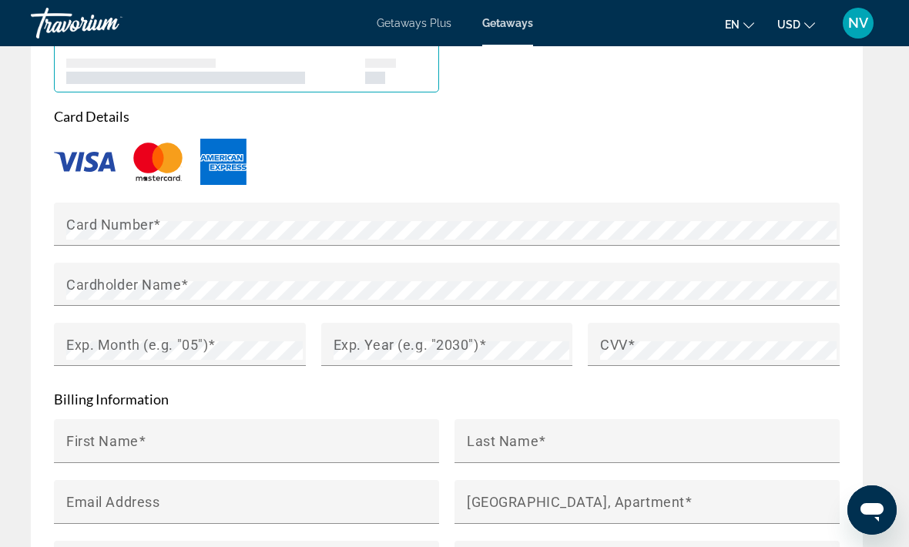
click at [229, 139] on img "Main content" at bounding box center [223, 162] width 46 height 46
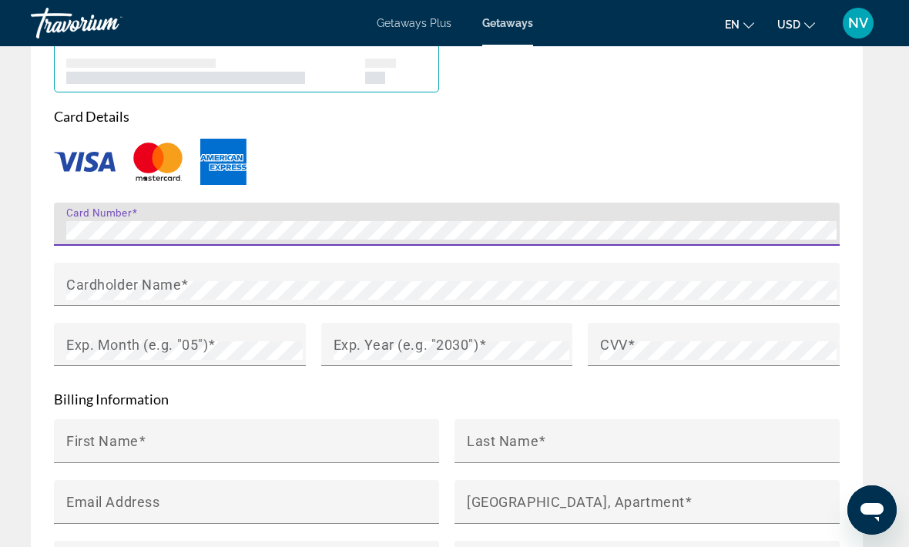
scroll to position [1680, 0]
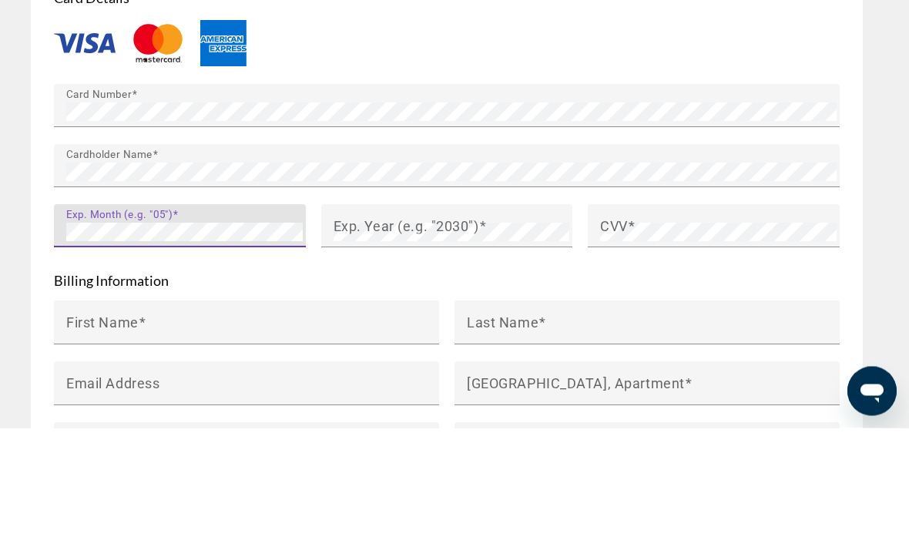
click at [461, 337] on mat-label "Exp. Year (e.g. "2030")" at bounding box center [407, 345] width 146 height 16
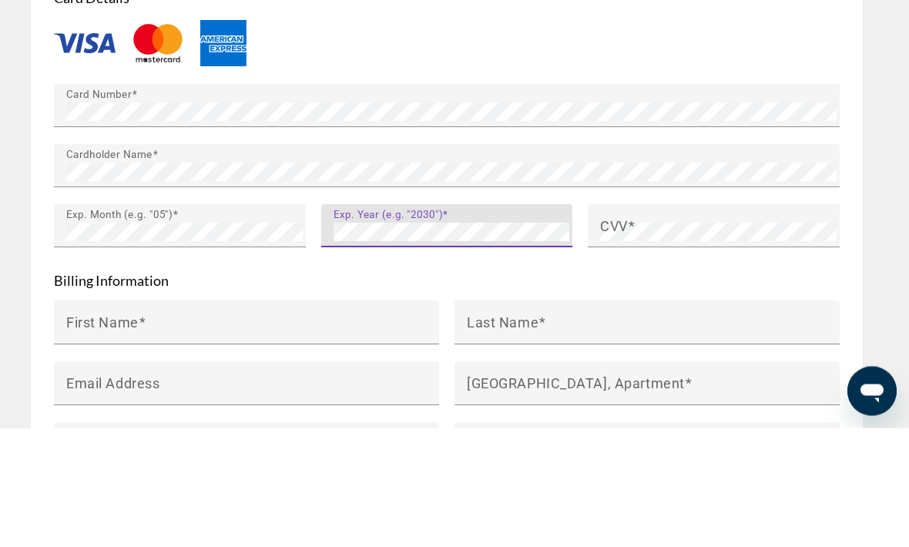
click at [630, 337] on span "Main content" at bounding box center [632, 345] width 8 height 16
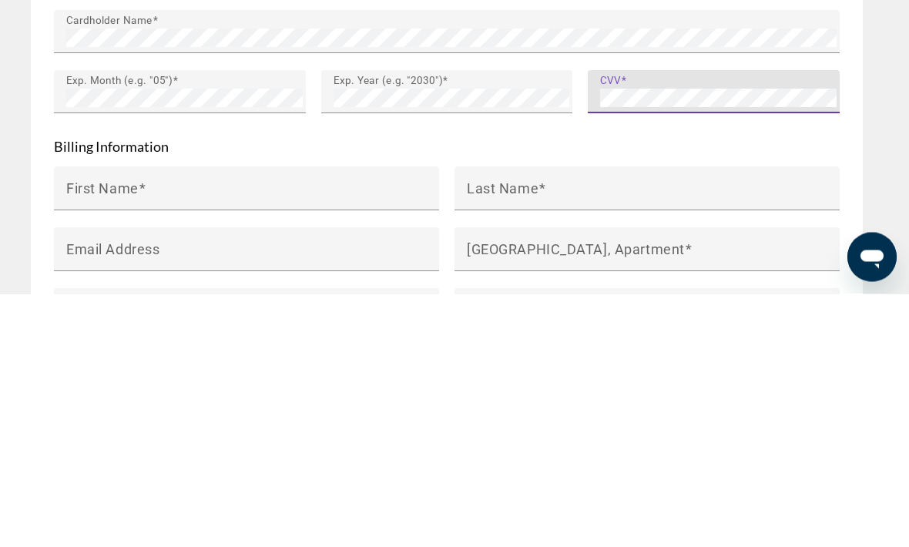
click at [120, 433] on mat-label "First Name" at bounding box center [102, 441] width 72 height 16
click at [120, 439] on input "First Name" at bounding box center [251, 448] width 370 height 18
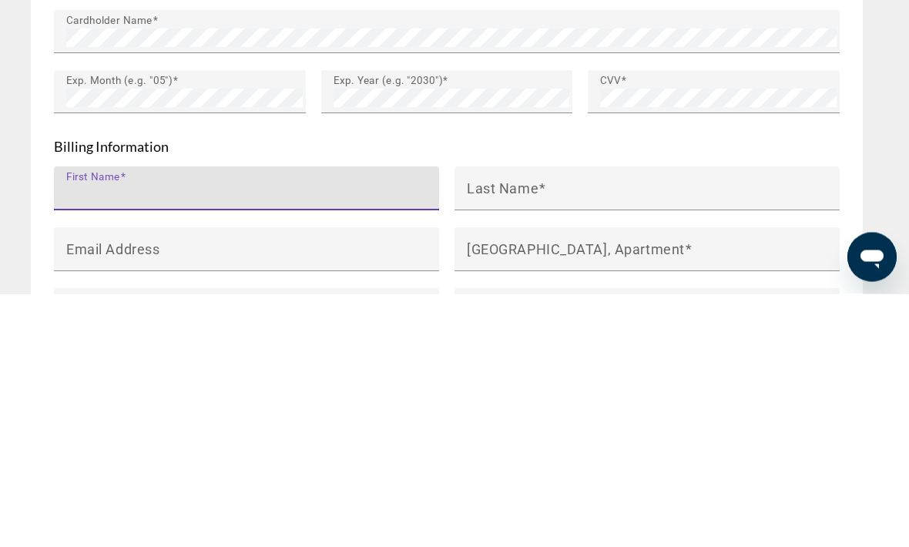
type input "********"
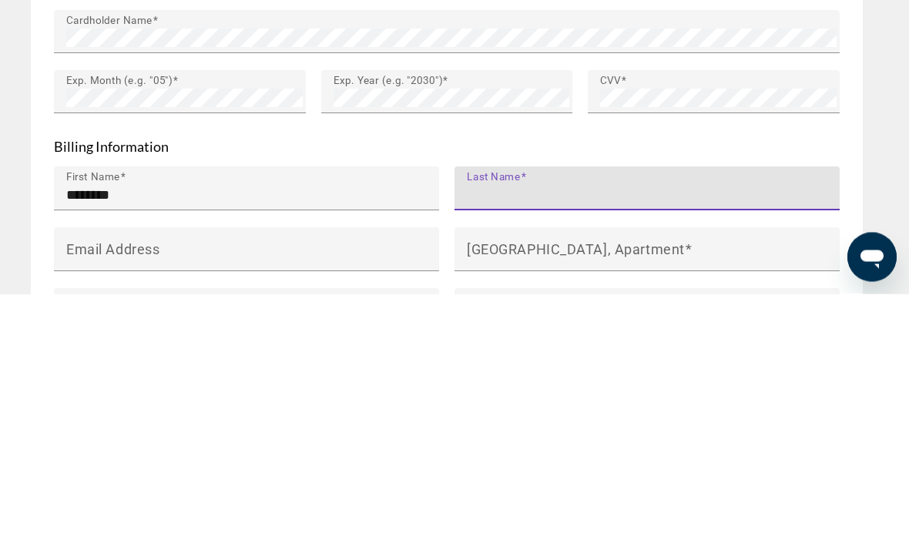
type input "*********"
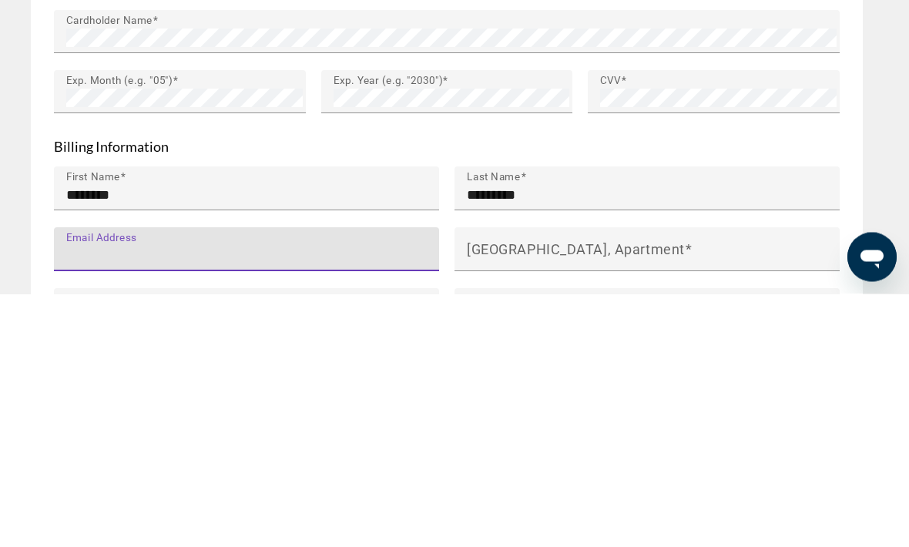
type input "**********"
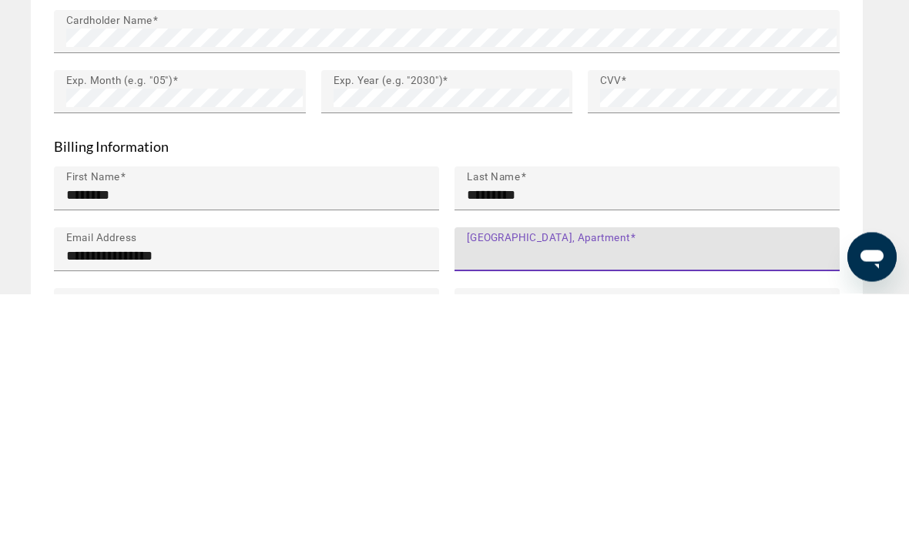
type input "**********"
type input "**"
type input "*****"
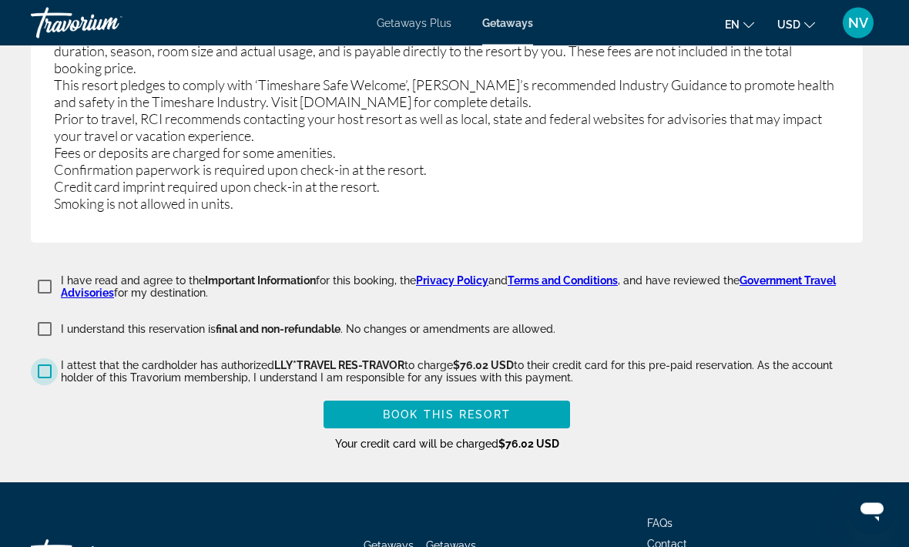
scroll to position [3549, 0]
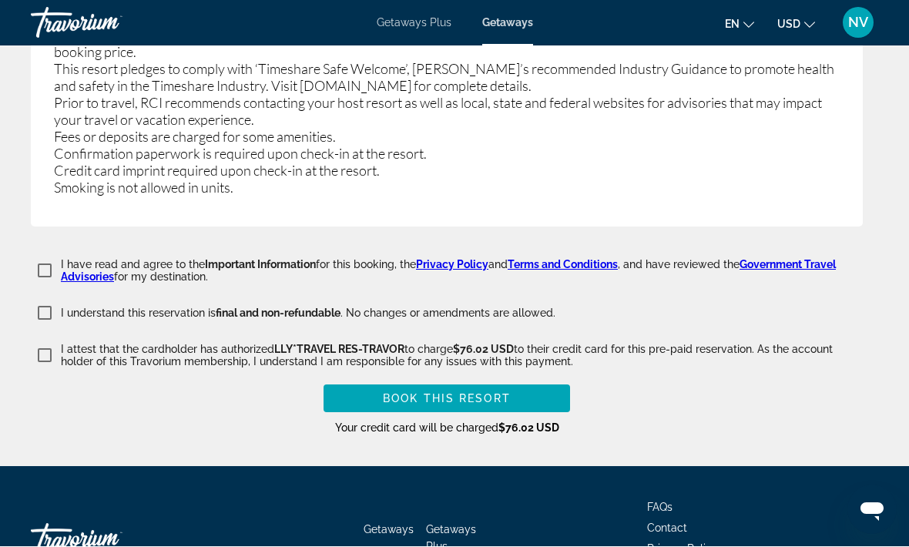
click at [492, 393] on span "Book this Resort" at bounding box center [447, 399] width 128 height 12
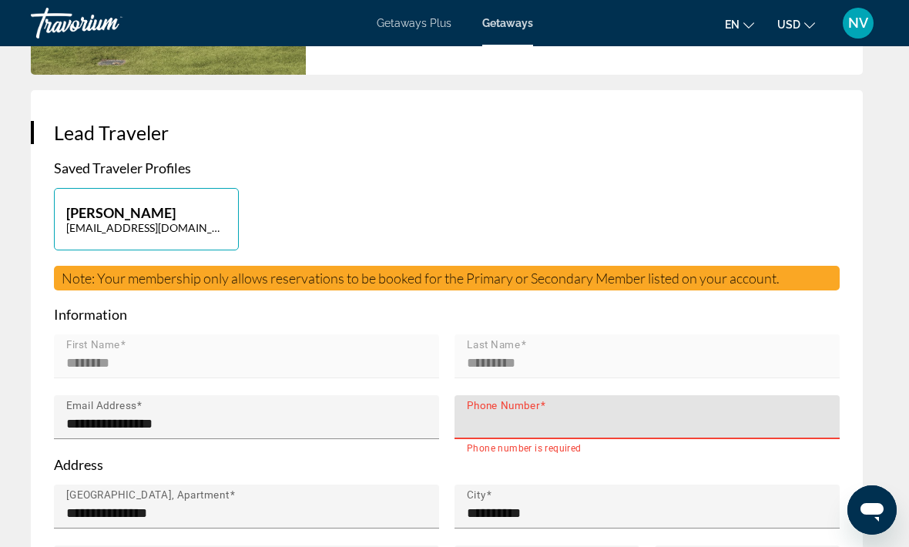
scroll to position [685, 0]
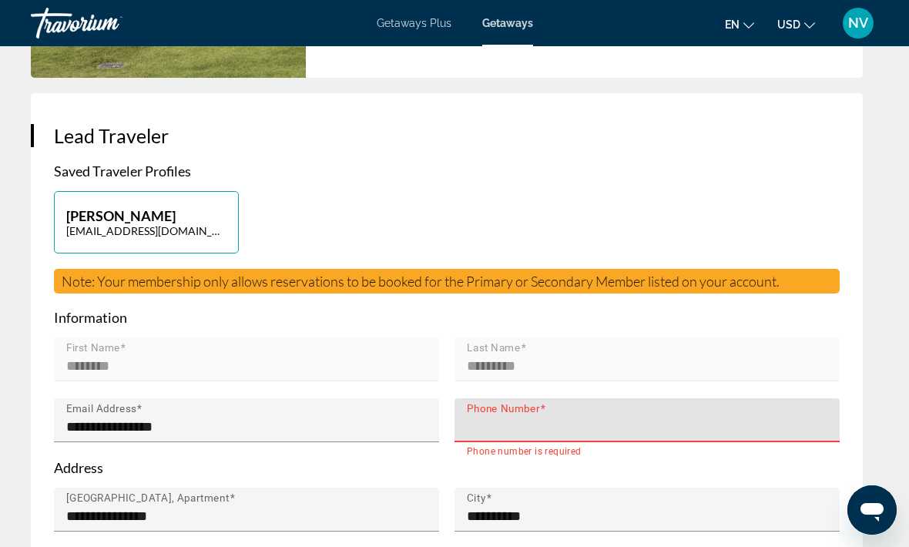
click at [546, 418] on input "Phone Number" at bounding box center [652, 427] width 370 height 18
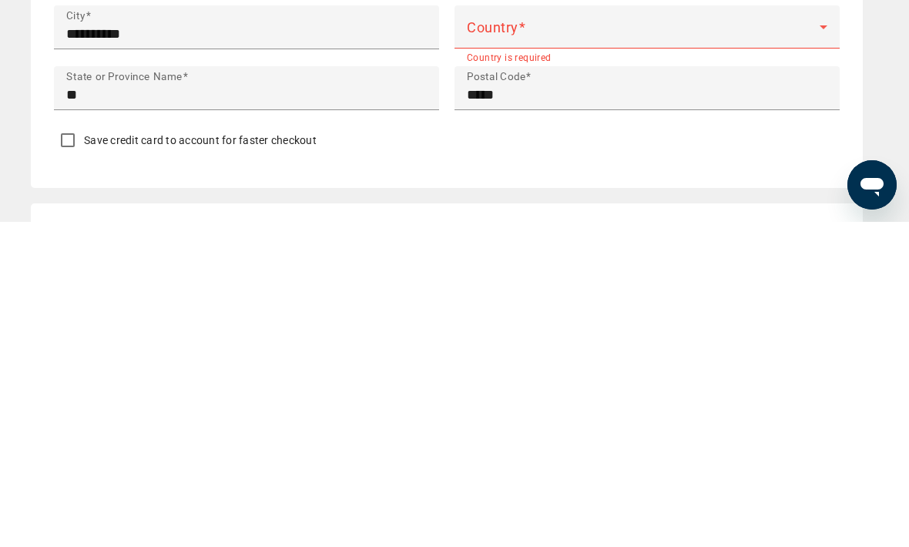
scroll to position [1901, 0]
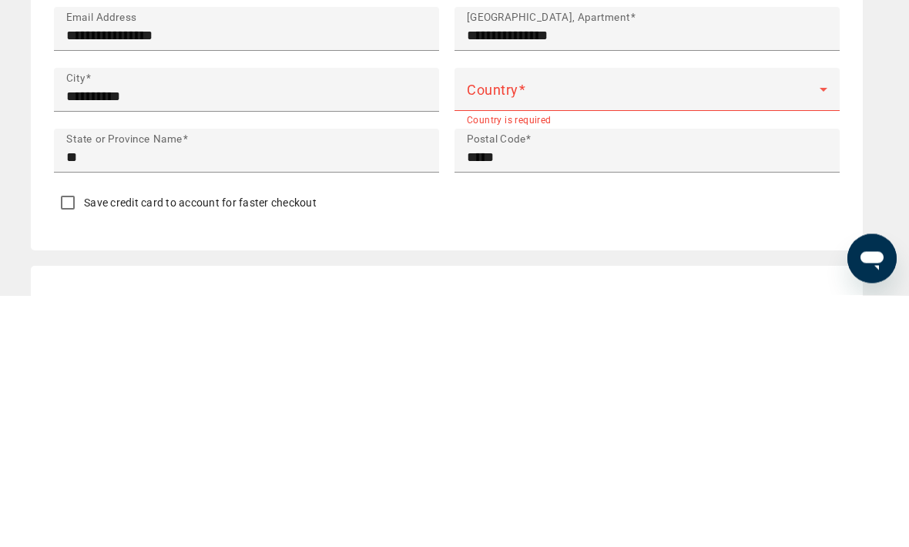
type input "**********"
click at [825, 340] on icon "Main content" at bounding box center [824, 342] width 8 height 4
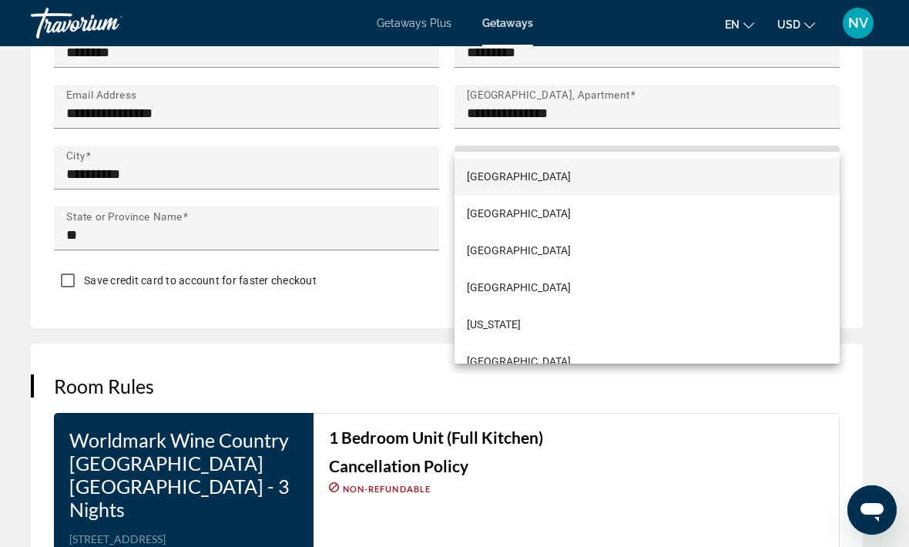
scroll to position [2076, 0]
click at [826, 135] on div at bounding box center [454, 273] width 909 height 547
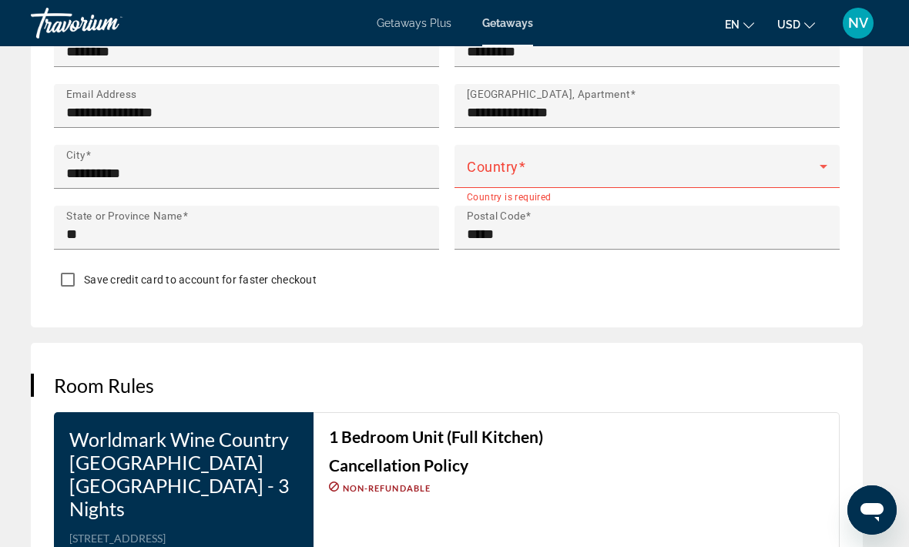
click at [731, 163] on span "Main content" at bounding box center [643, 172] width 353 height 18
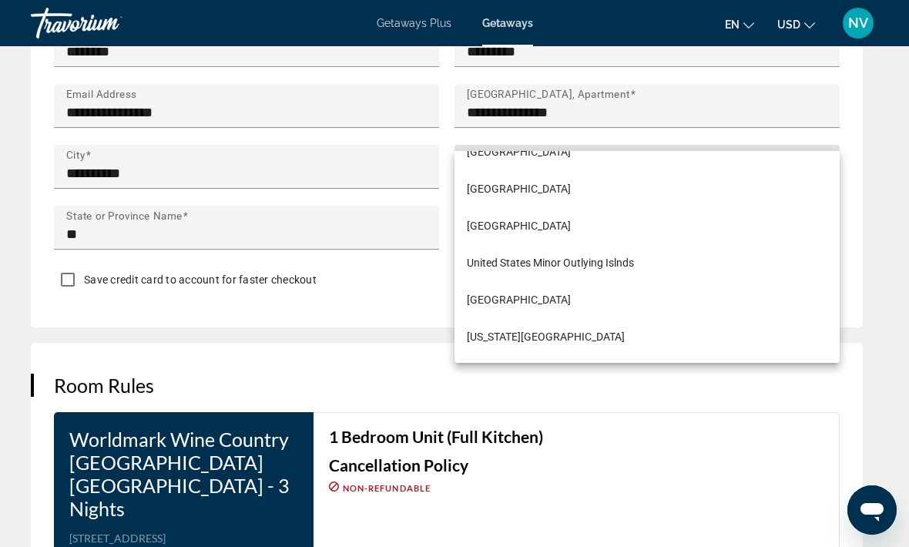
scroll to position [8884, 0]
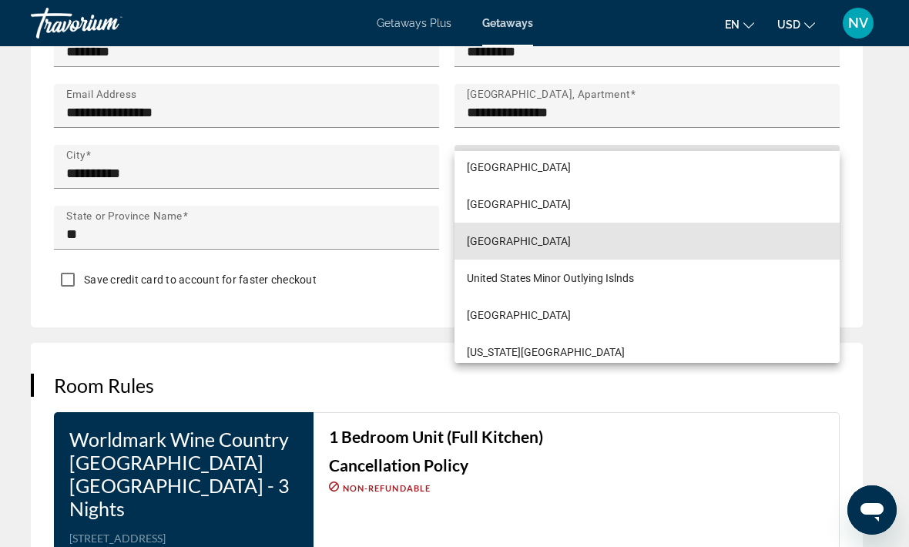
click at [562, 240] on span "[GEOGRAPHIC_DATA]" at bounding box center [519, 241] width 104 height 18
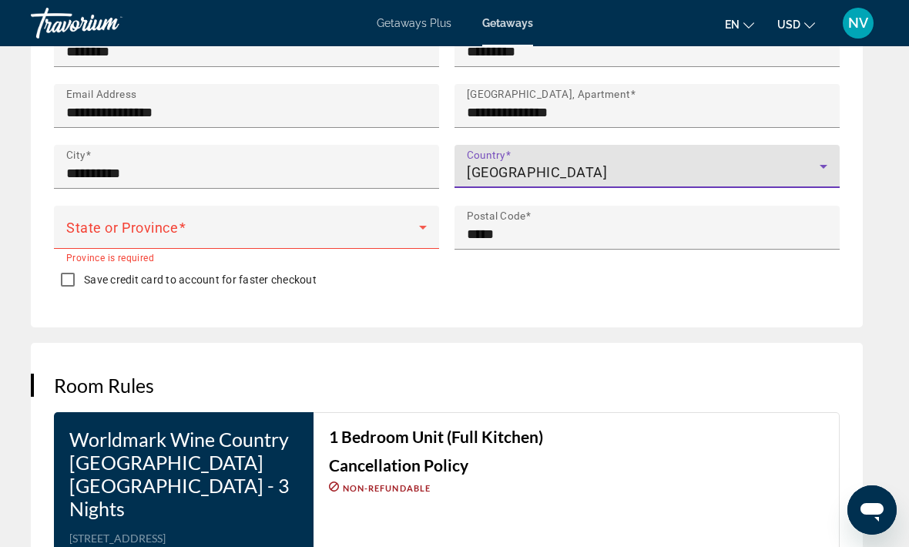
click at [421, 218] on icon "Main content" at bounding box center [423, 227] width 18 height 18
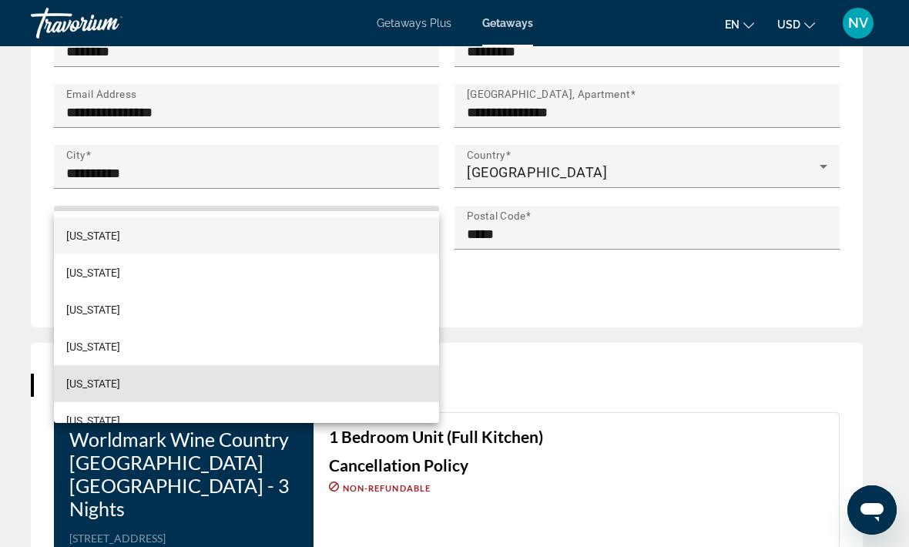
click at [111, 383] on span "[US_STATE]" at bounding box center [93, 383] width 54 height 18
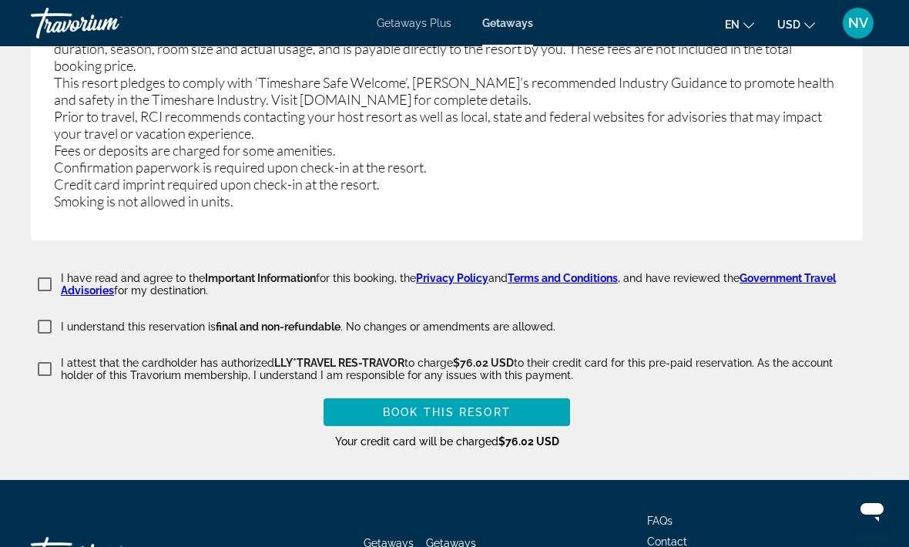
scroll to position [3549, 0]
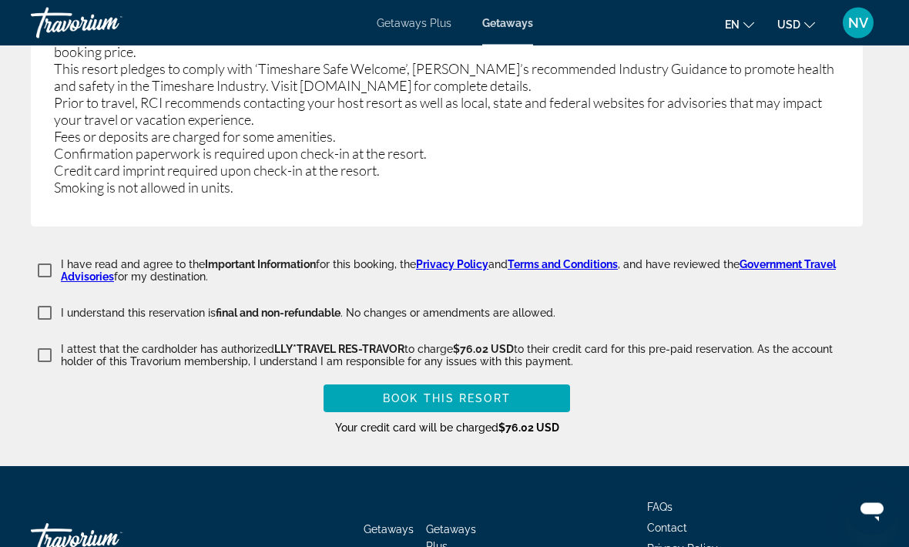
click at [509, 393] on span "Book this Resort" at bounding box center [447, 399] width 128 height 12
